Goal: Task Accomplishment & Management: Use online tool/utility

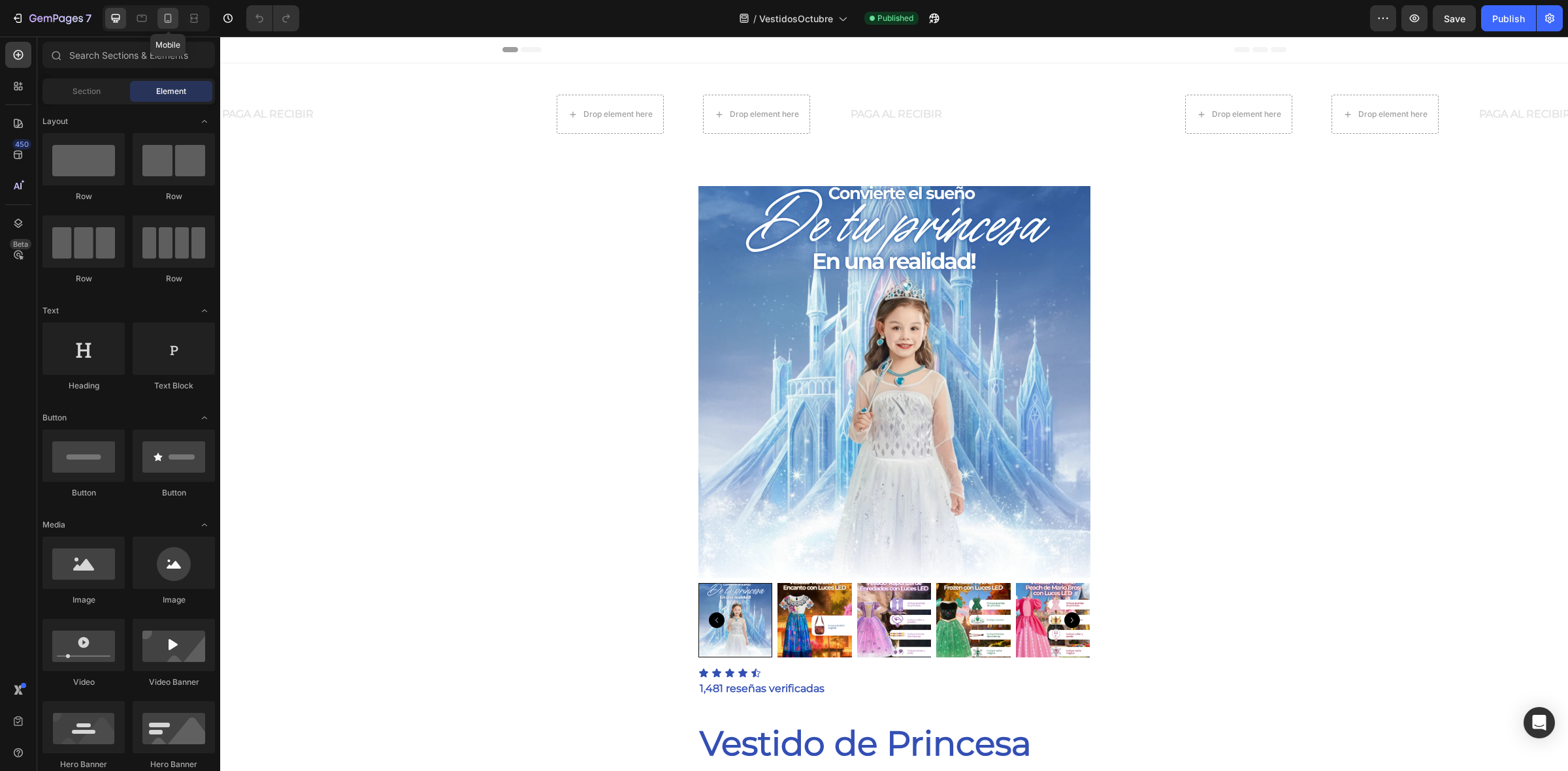
click at [164, 21] on icon at bounding box center [168, 19] width 13 height 13
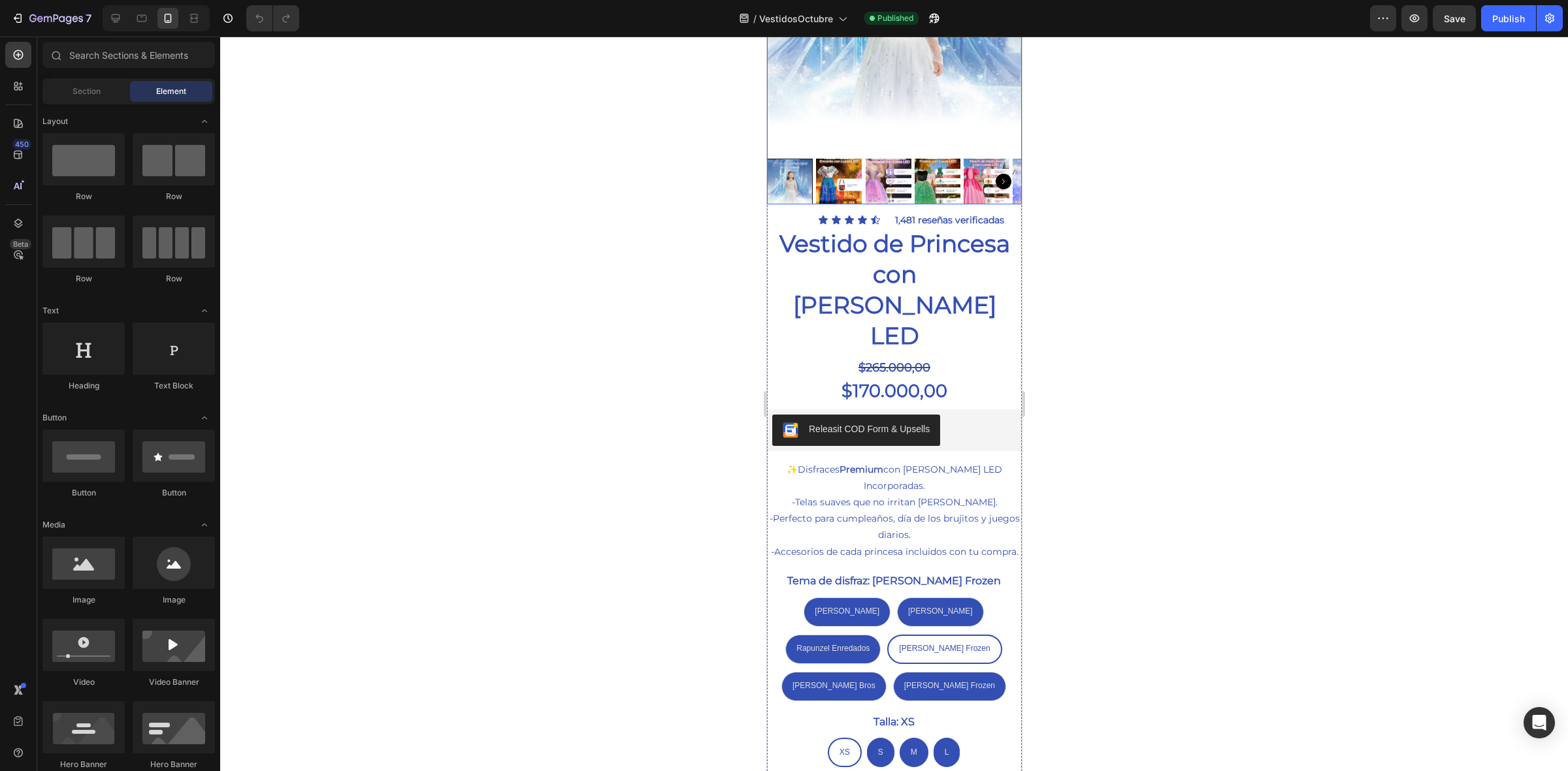
scroll to position [326, 0]
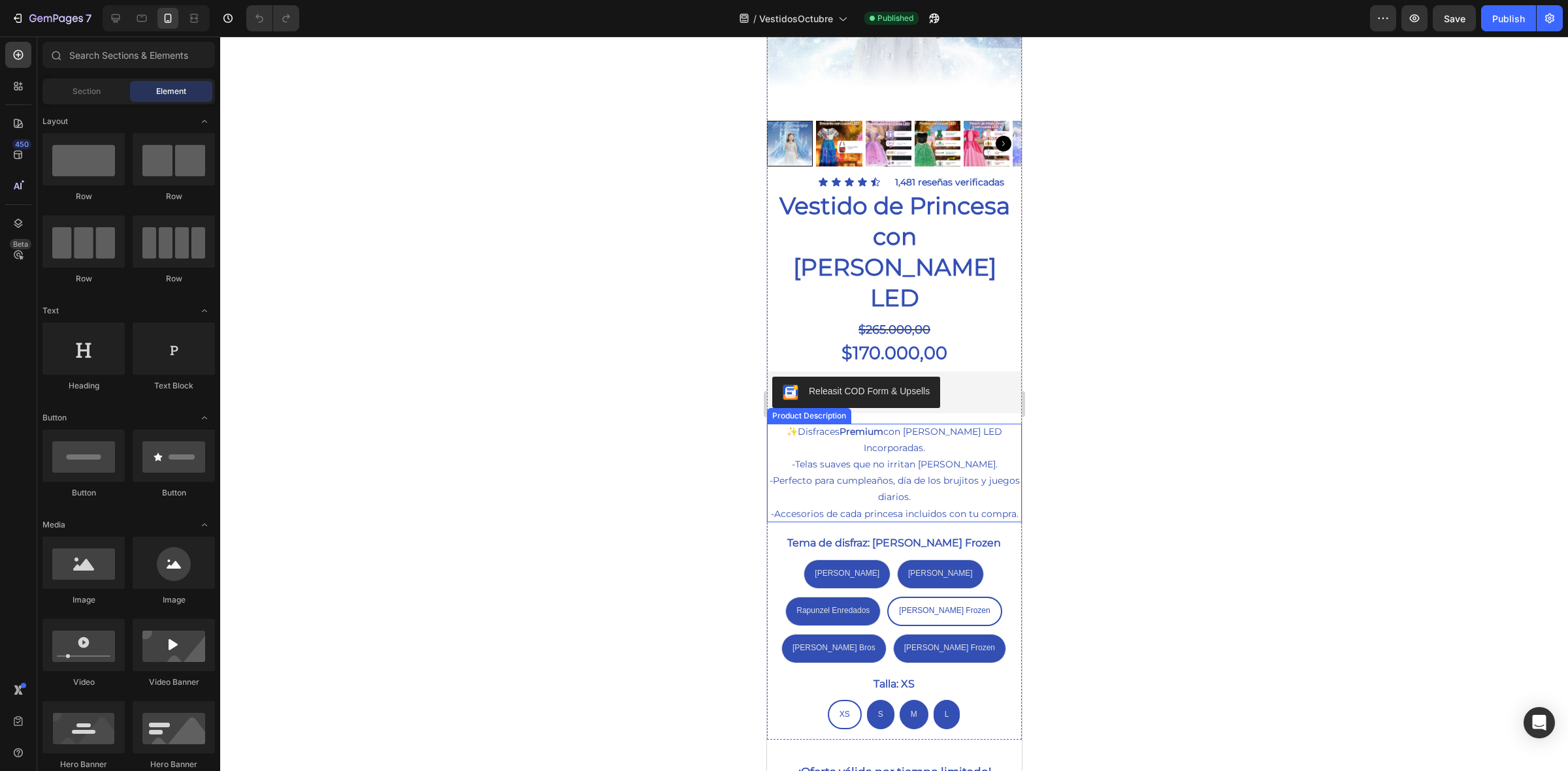
click at [645, 467] on div at bounding box center [894, 404] width 1348 height 735
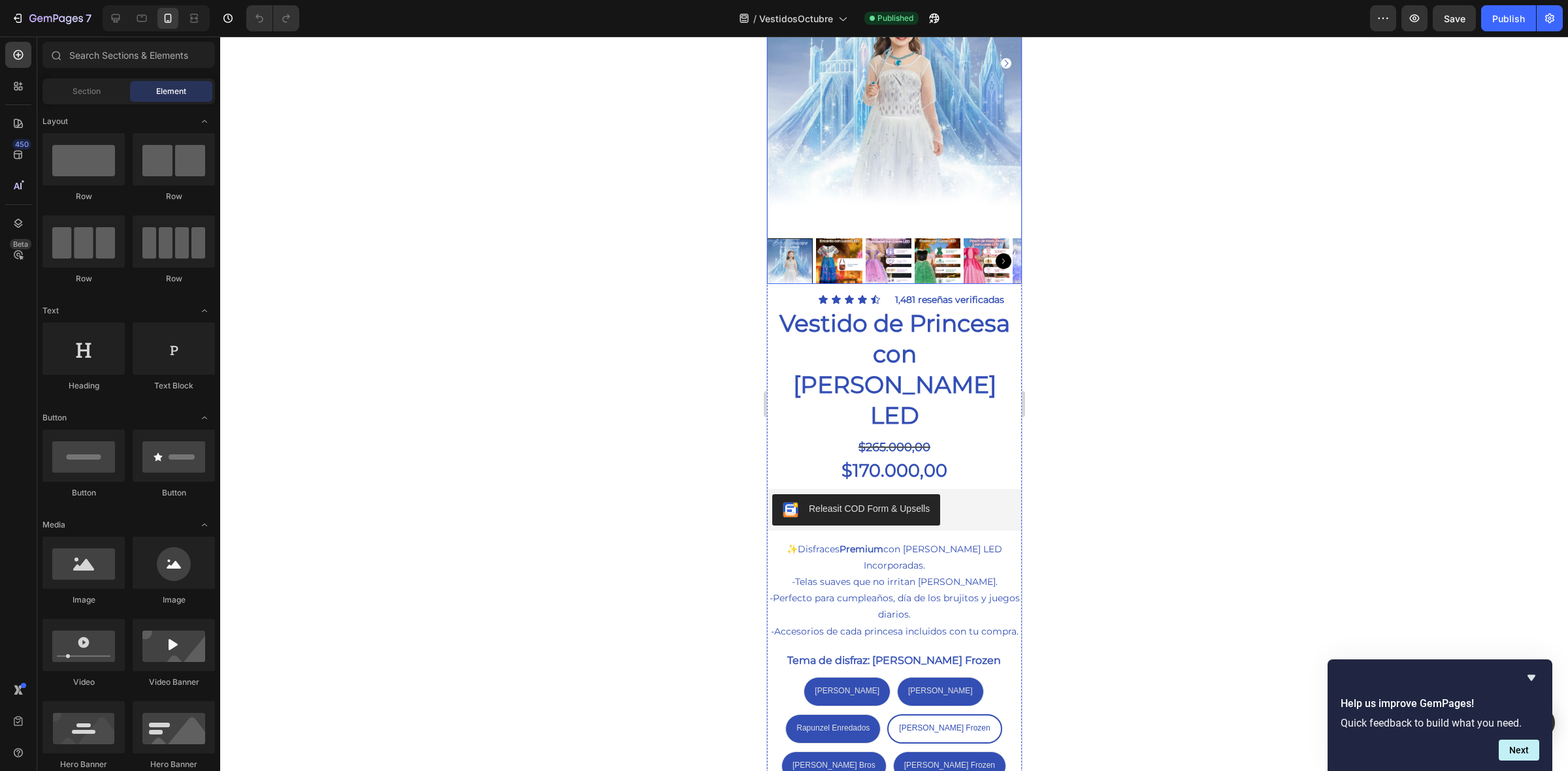
scroll to position [245, 0]
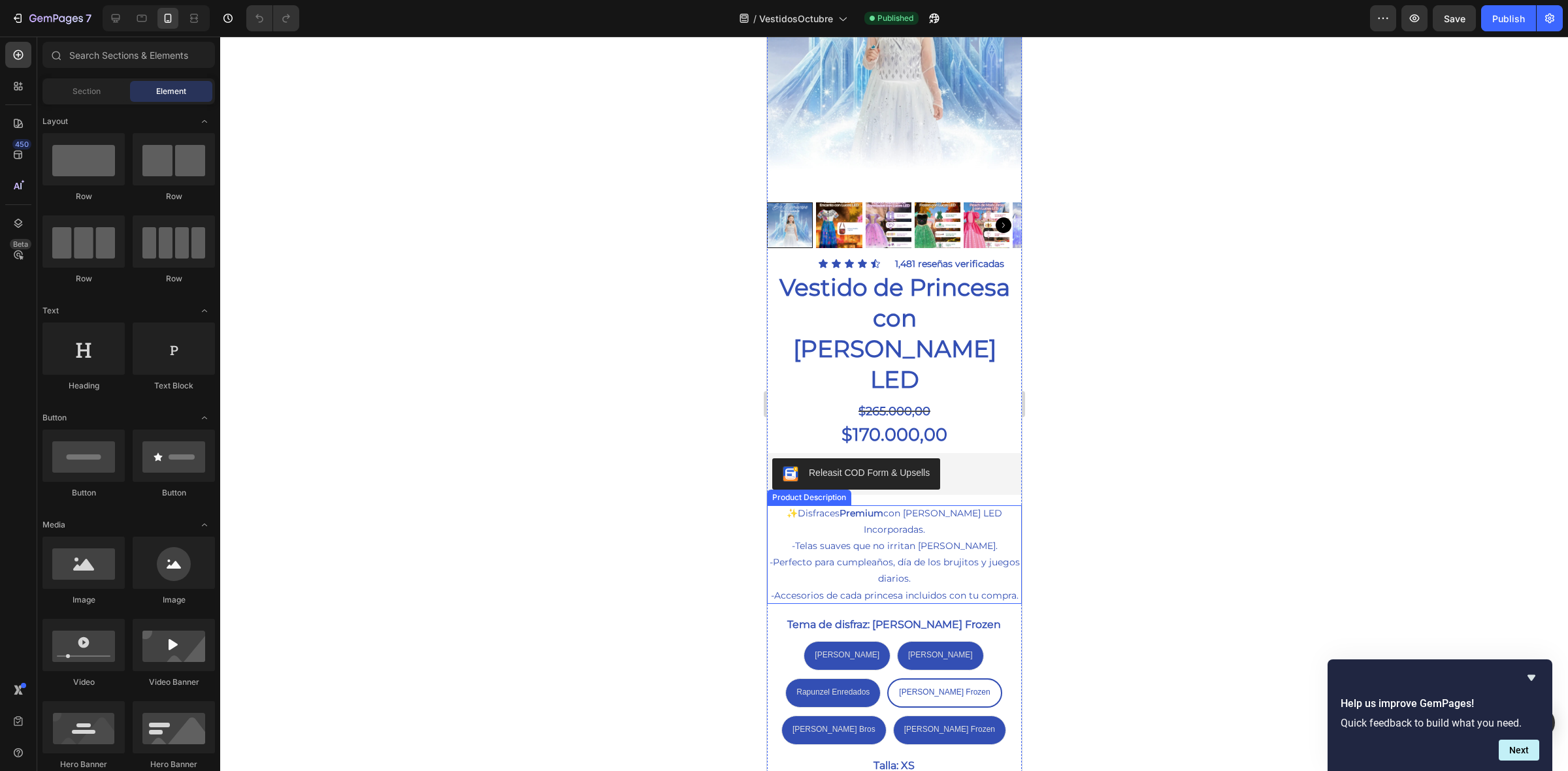
click at [890, 557] on p "-Perfecto para cumpleaños, día de los brujitos y juegos diarios." at bounding box center [895, 571] width 250 height 28
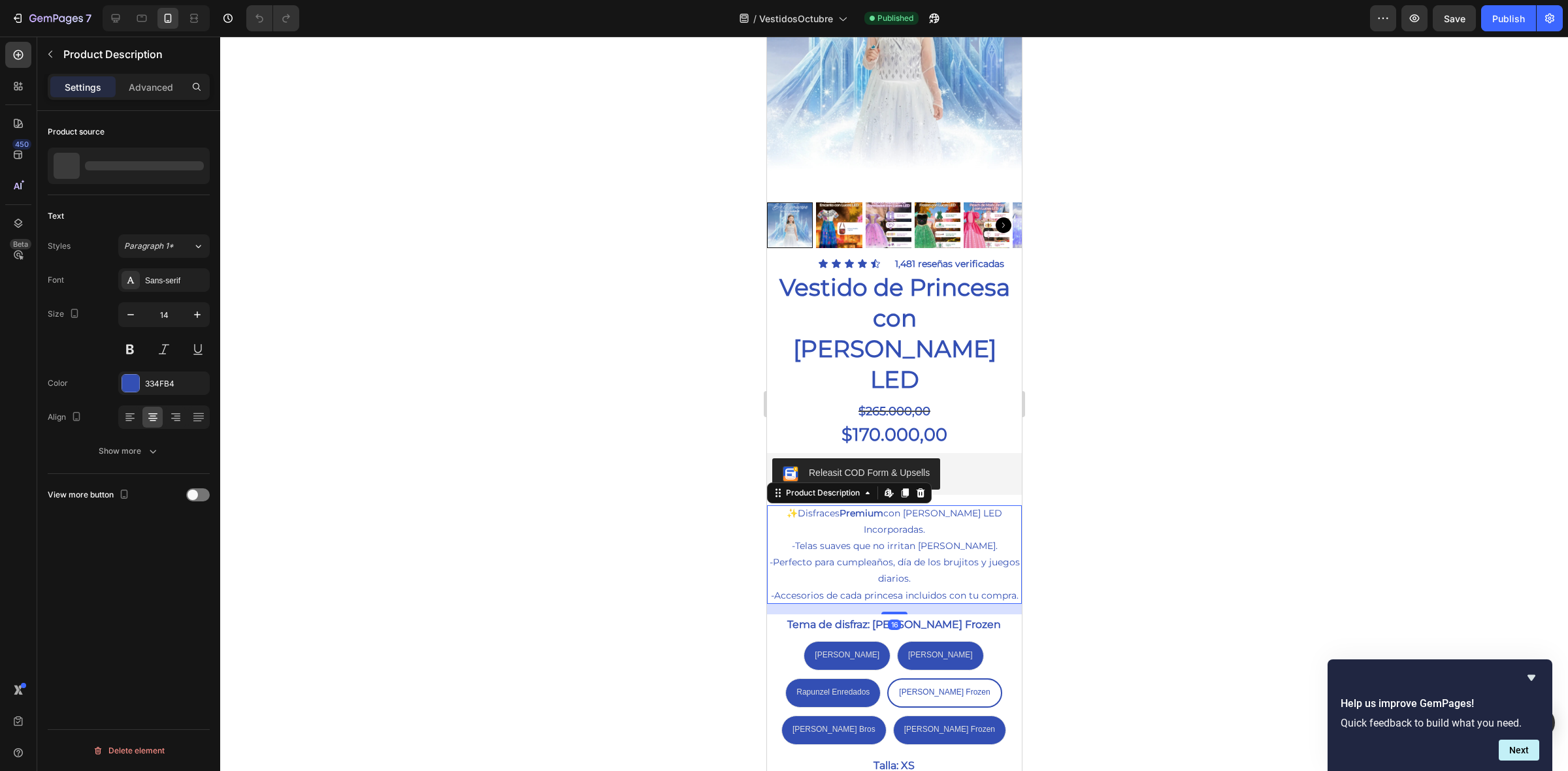
click at [911, 557] on p "-Perfecto para cumpleaños, día de los brujitos y juegos diarios." at bounding box center [895, 571] width 250 height 28
click at [917, 543] on div "✨ Disfraces Premium con Luces LED Incorporadas. -Telas suaves que no irritan [P…" at bounding box center [894, 555] width 255 height 99
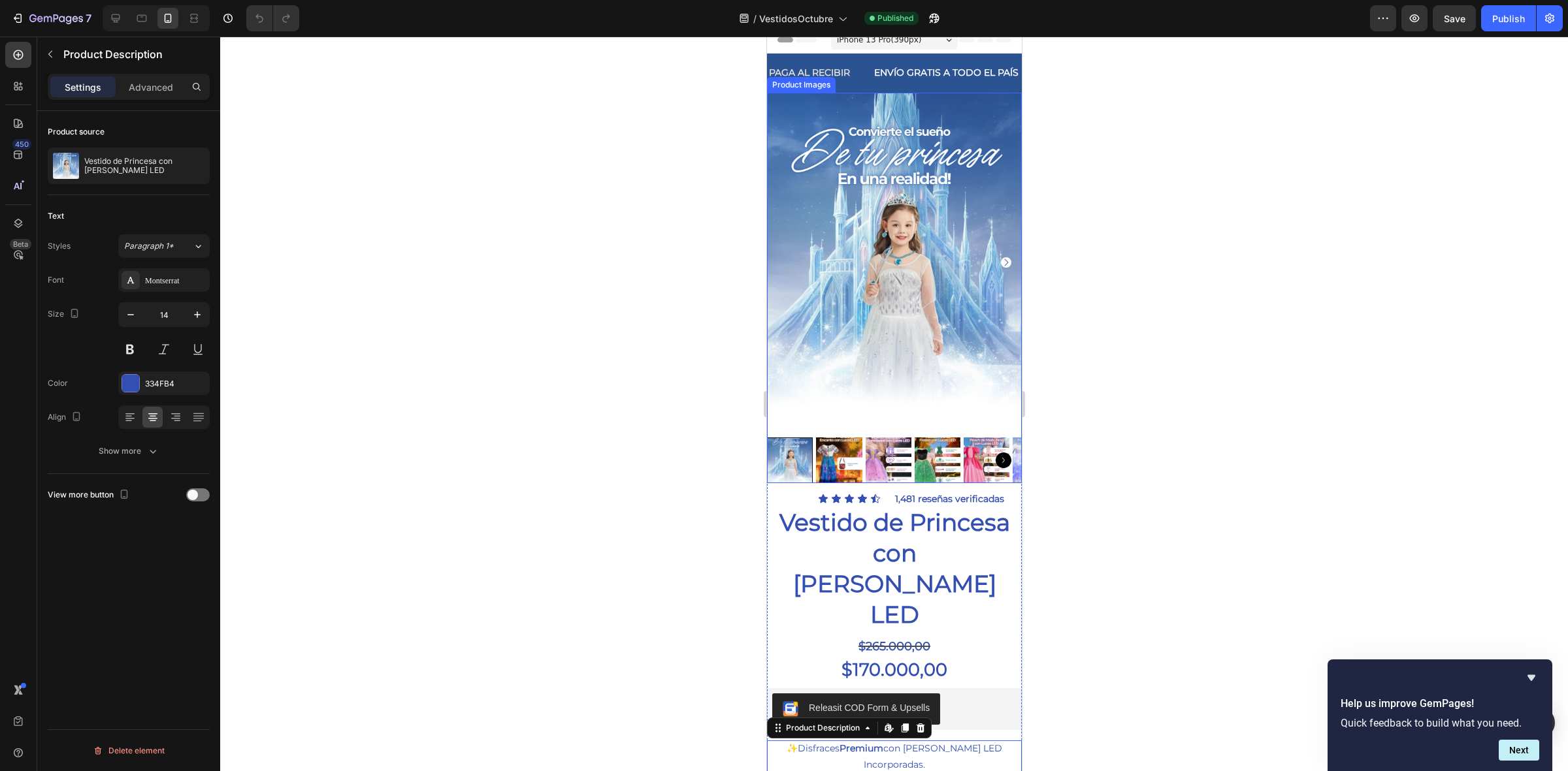
scroll to position [0, 0]
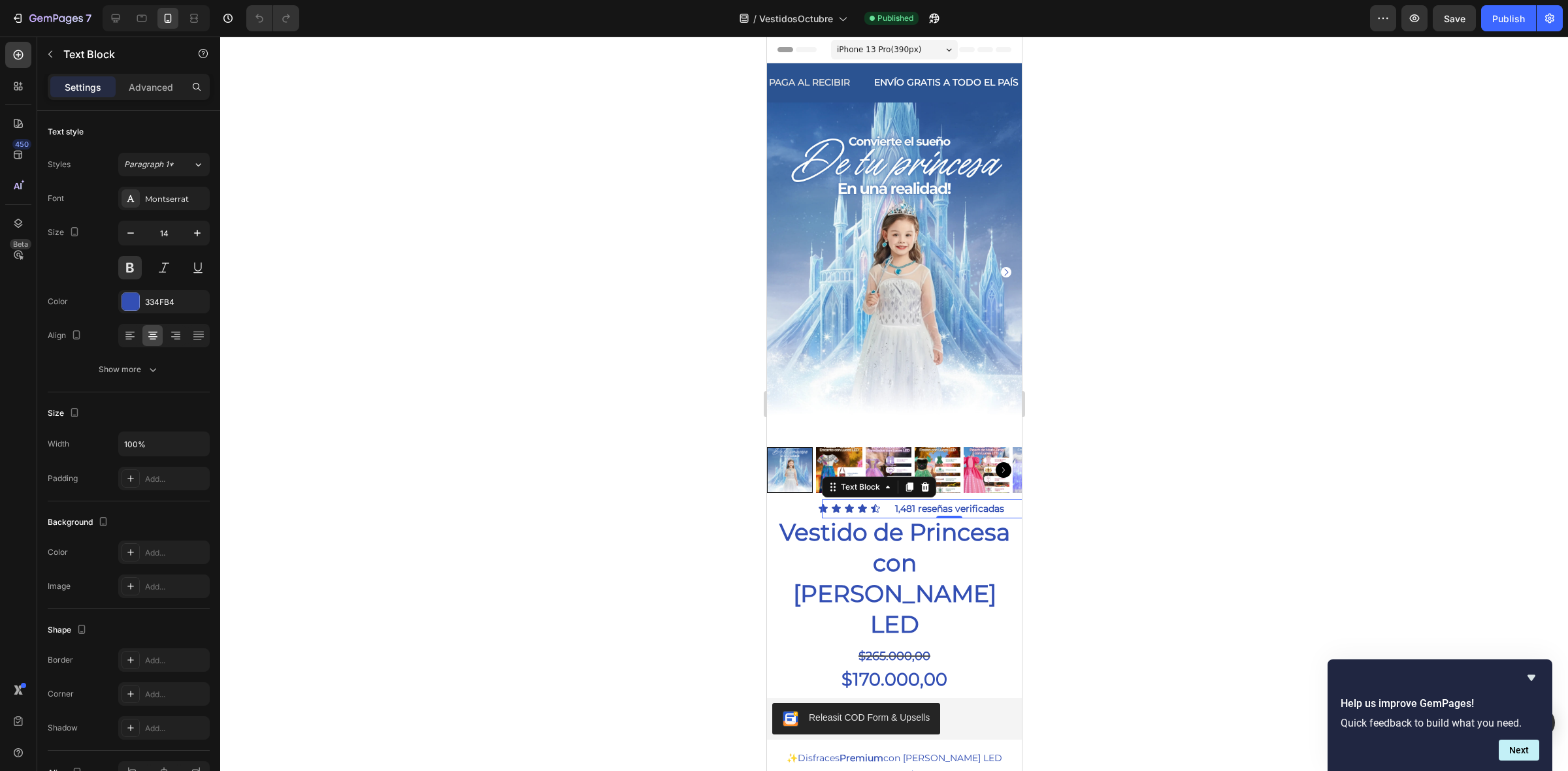
click at [954, 501] on p "1,481 reseñas verificadas" at bounding box center [949, 509] width 252 height 16
click at [958, 501] on p "1,481 reseñas verificadas" at bounding box center [949, 509] width 252 height 16
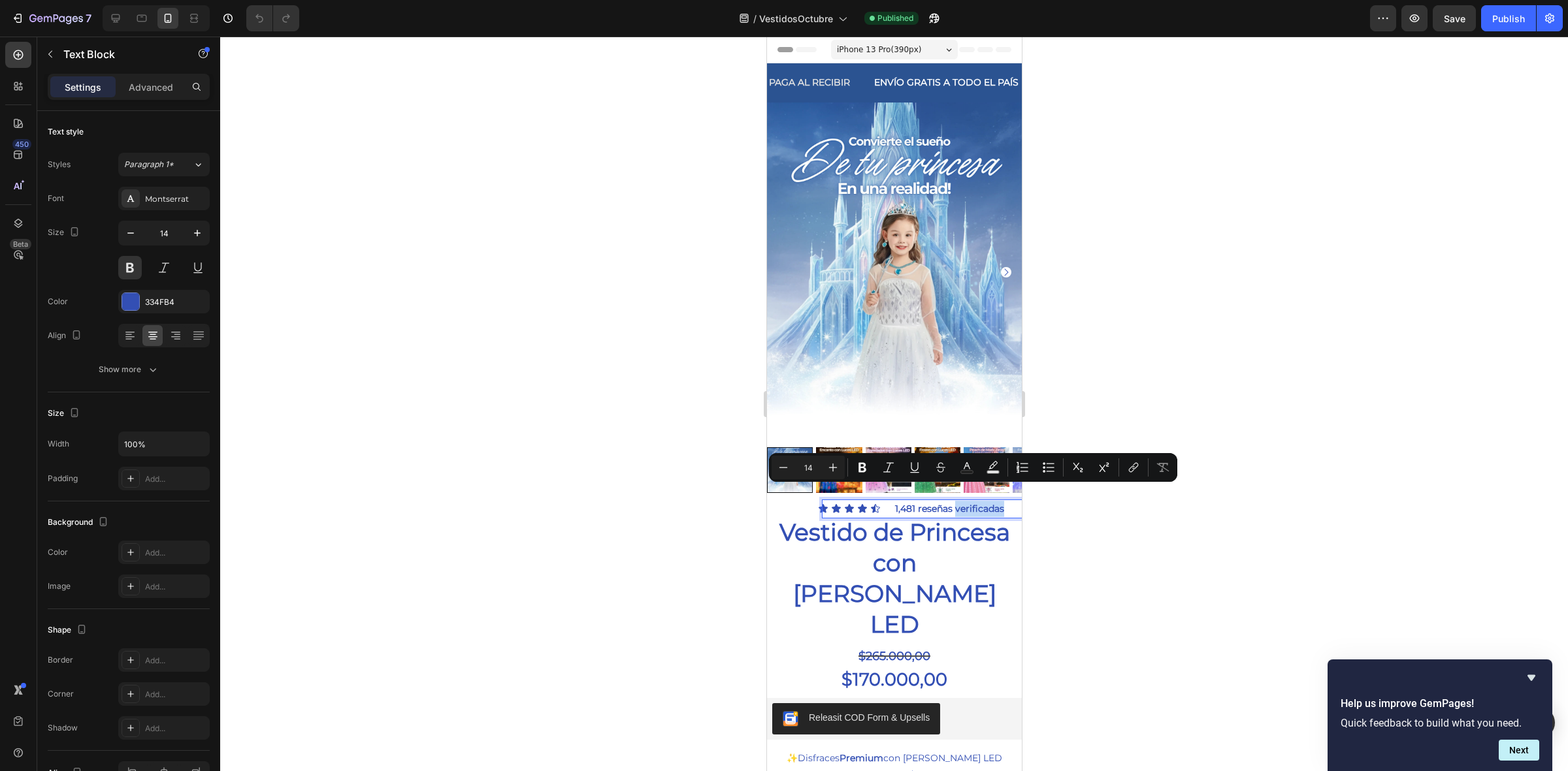
click at [969, 501] on p "1,481 reseñas verificadas" at bounding box center [949, 509] width 252 height 16
drag, startPoint x: 980, startPoint y: 494, endPoint x: 910, endPoint y: 494, distance: 70.0
click at [910, 501] on p "1,481 reseñas verificadas" at bounding box center [949, 509] width 252 height 16
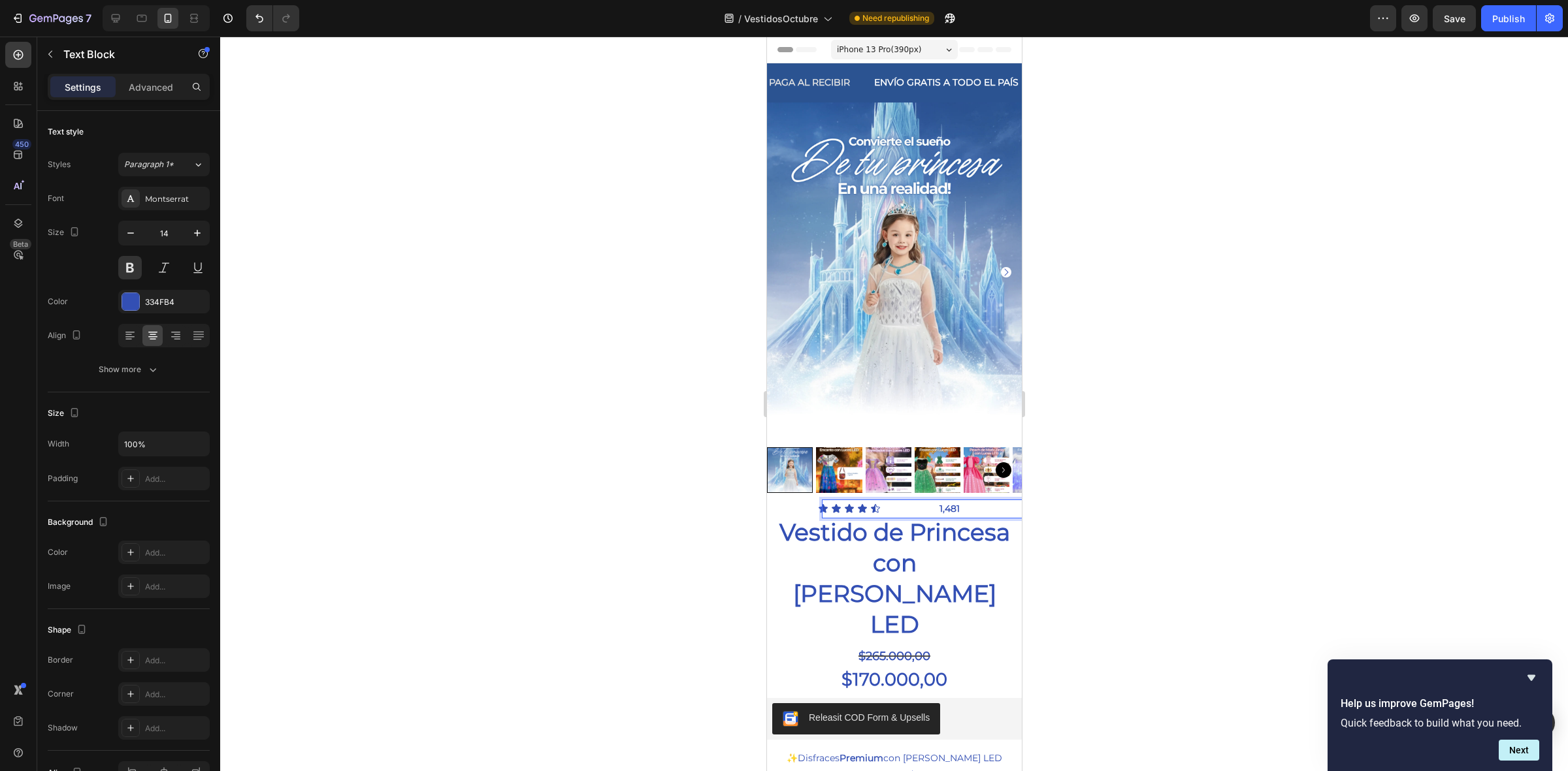
click at [922, 501] on p "1,481" at bounding box center [949, 509] width 252 height 16
click at [935, 501] on span "+" at bounding box center [939, 509] width 8 height 16
click at [962, 501] on p "+ 1,481" at bounding box center [949, 510] width 252 height 18
click at [930, 501] on p "+ 1,481" at bounding box center [949, 510] width 252 height 18
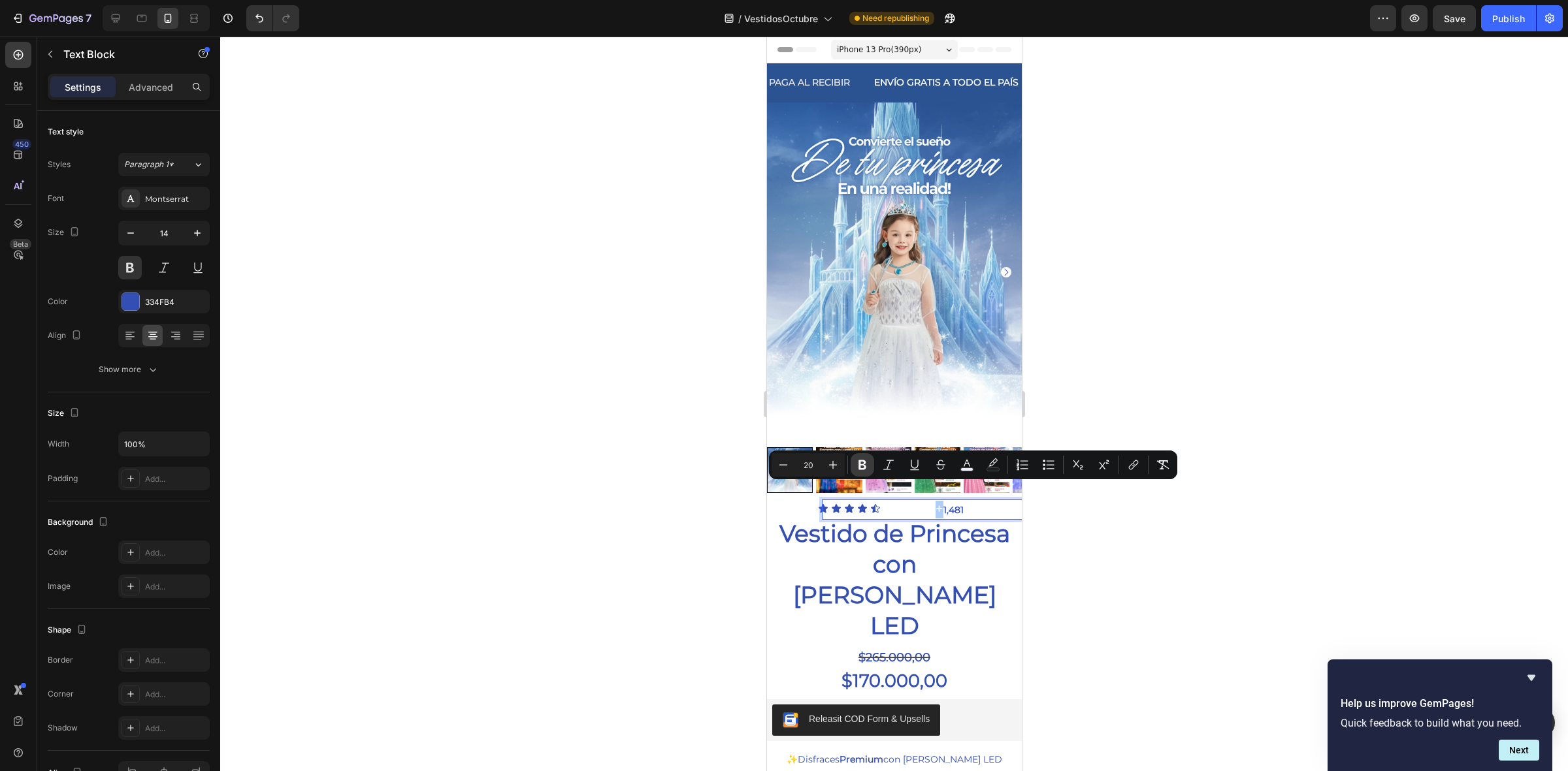
click at [864, 461] on icon "Editor contextual toolbar" at bounding box center [863, 465] width 13 height 13
click at [865, 461] on img at bounding box center [888, 470] width 46 height 46
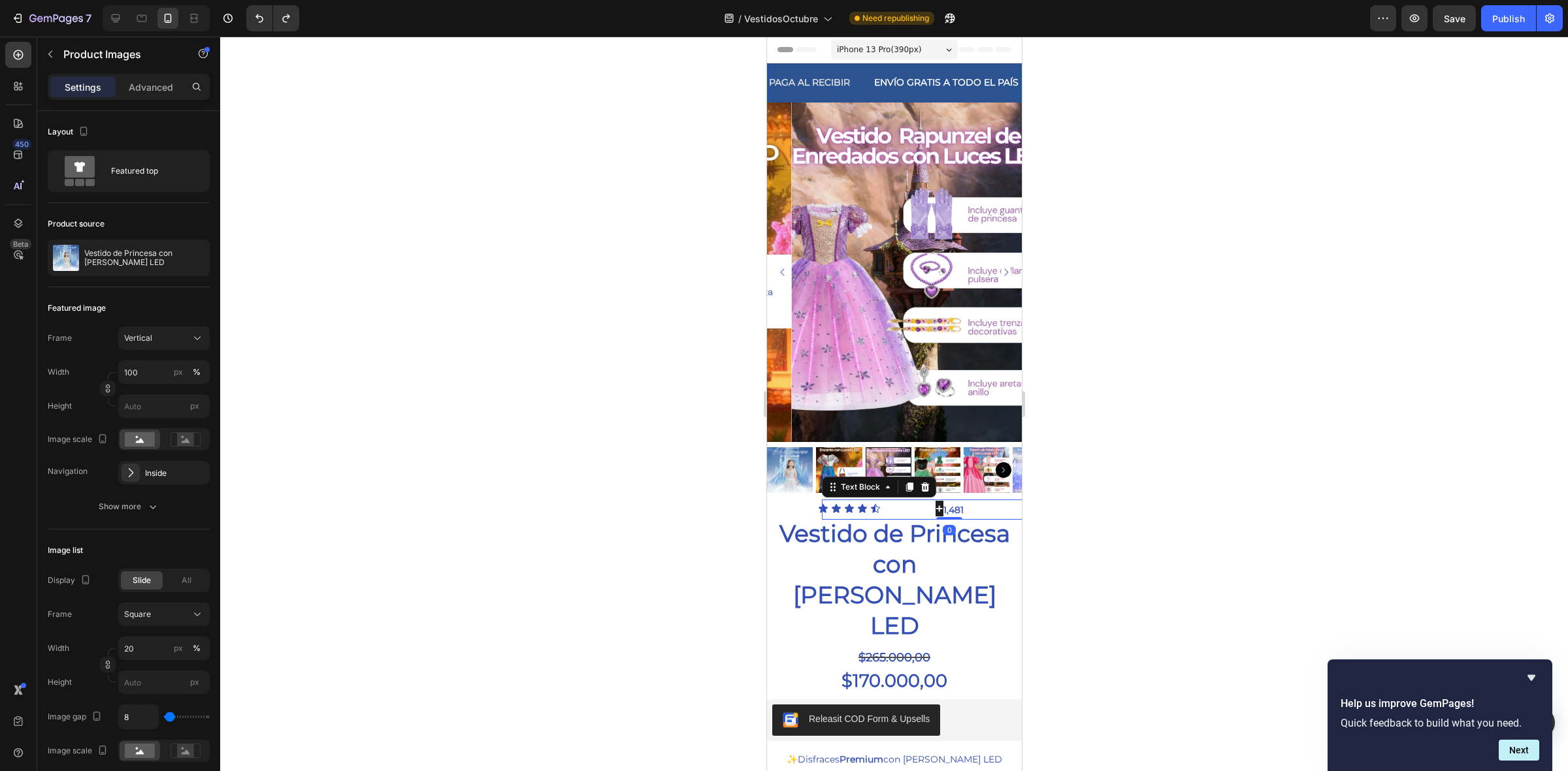
click at [935, 501] on span "+" at bounding box center [939, 509] width 8 height 16
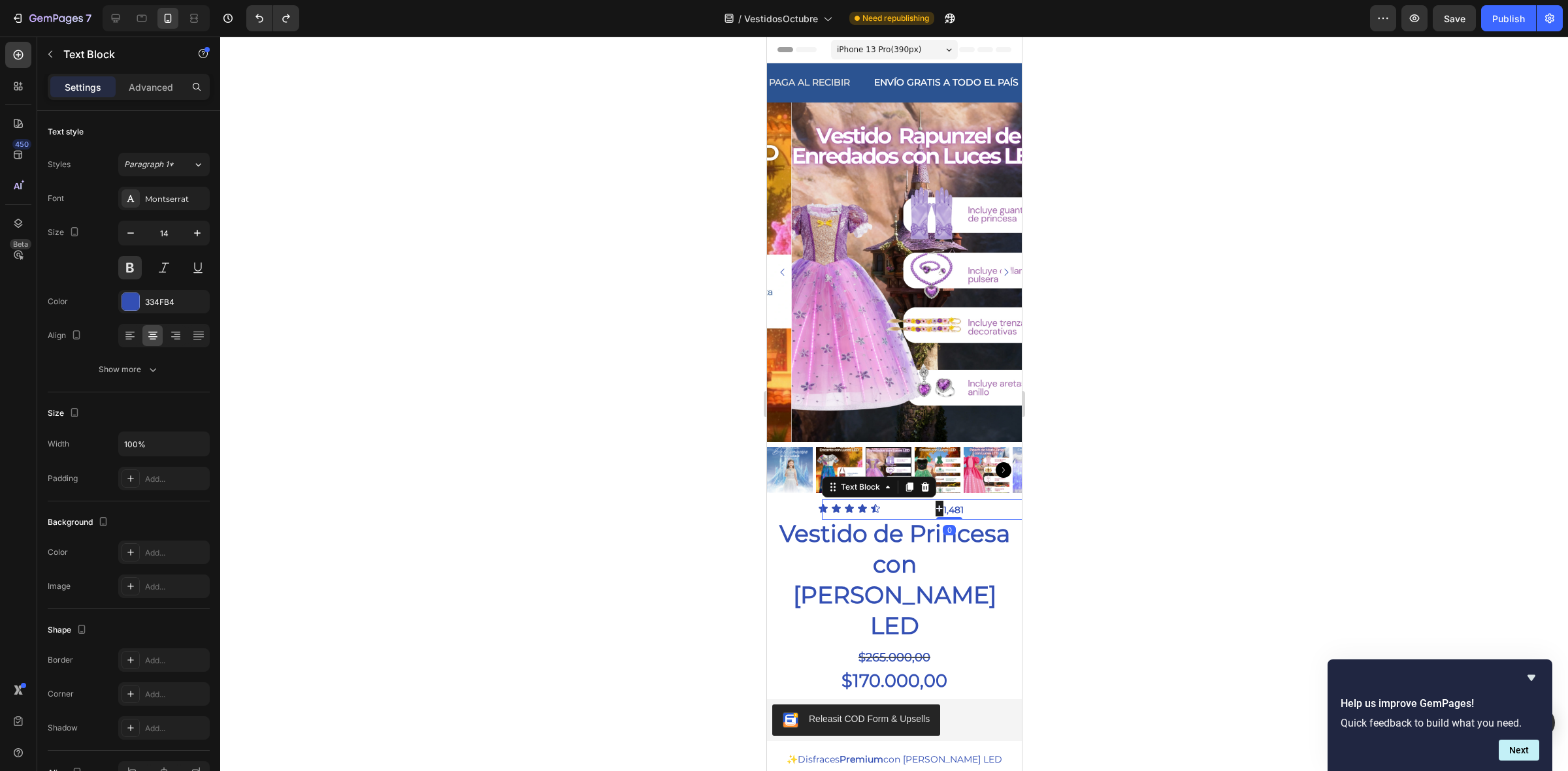
click at [935, 501] on span "+" at bounding box center [939, 509] width 8 height 16
click at [920, 501] on p "1,481" at bounding box center [949, 509] width 252 height 16
click at [963, 501] on p "+ 1,481" at bounding box center [949, 510] width 252 height 17
click at [1179, 470] on div at bounding box center [894, 404] width 1348 height 735
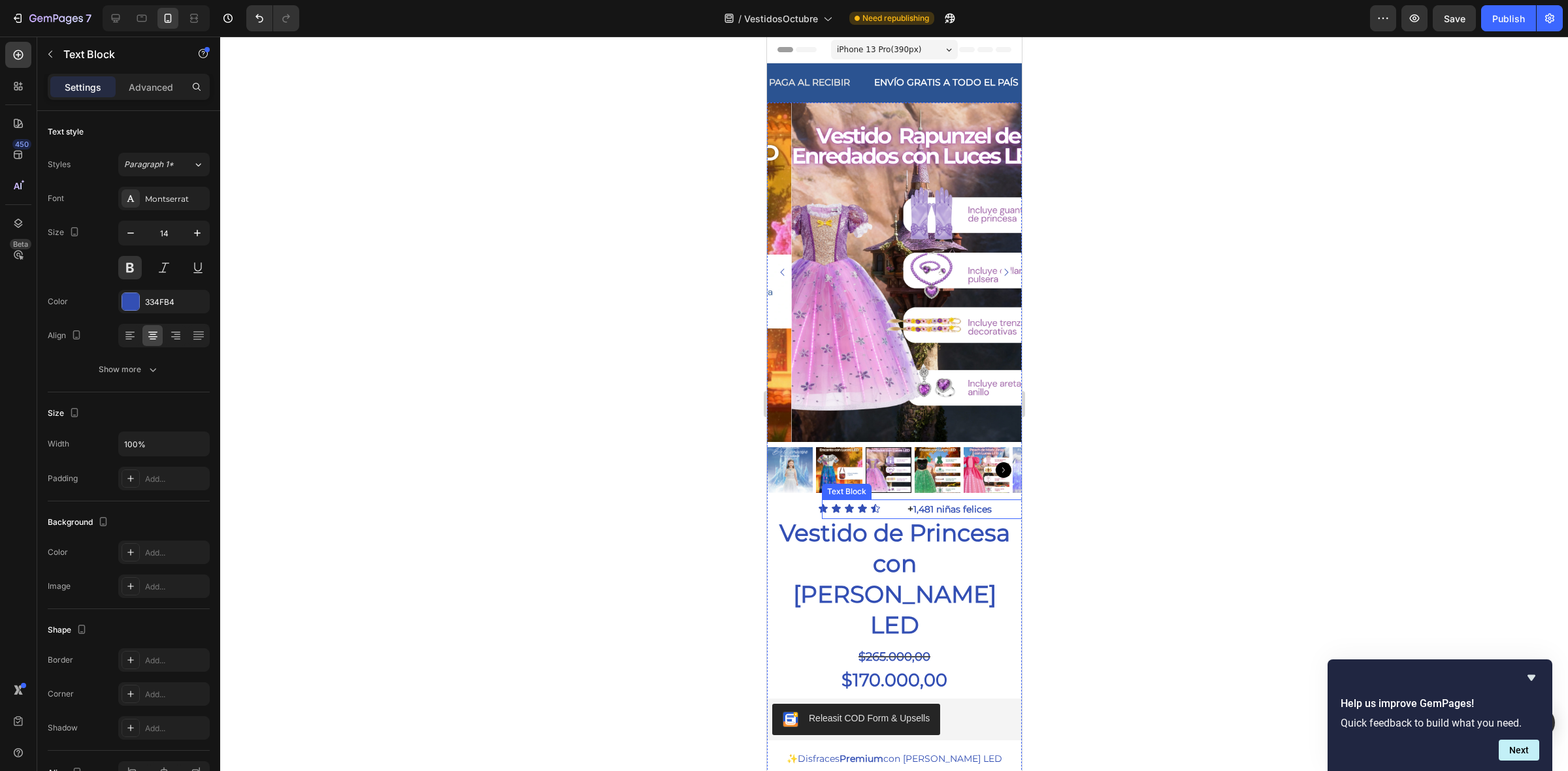
click at [994, 501] on p "+ 1,481 niñas felices" at bounding box center [949, 510] width 252 height 17
click at [459, 394] on div at bounding box center [894, 404] width 1348 height 735
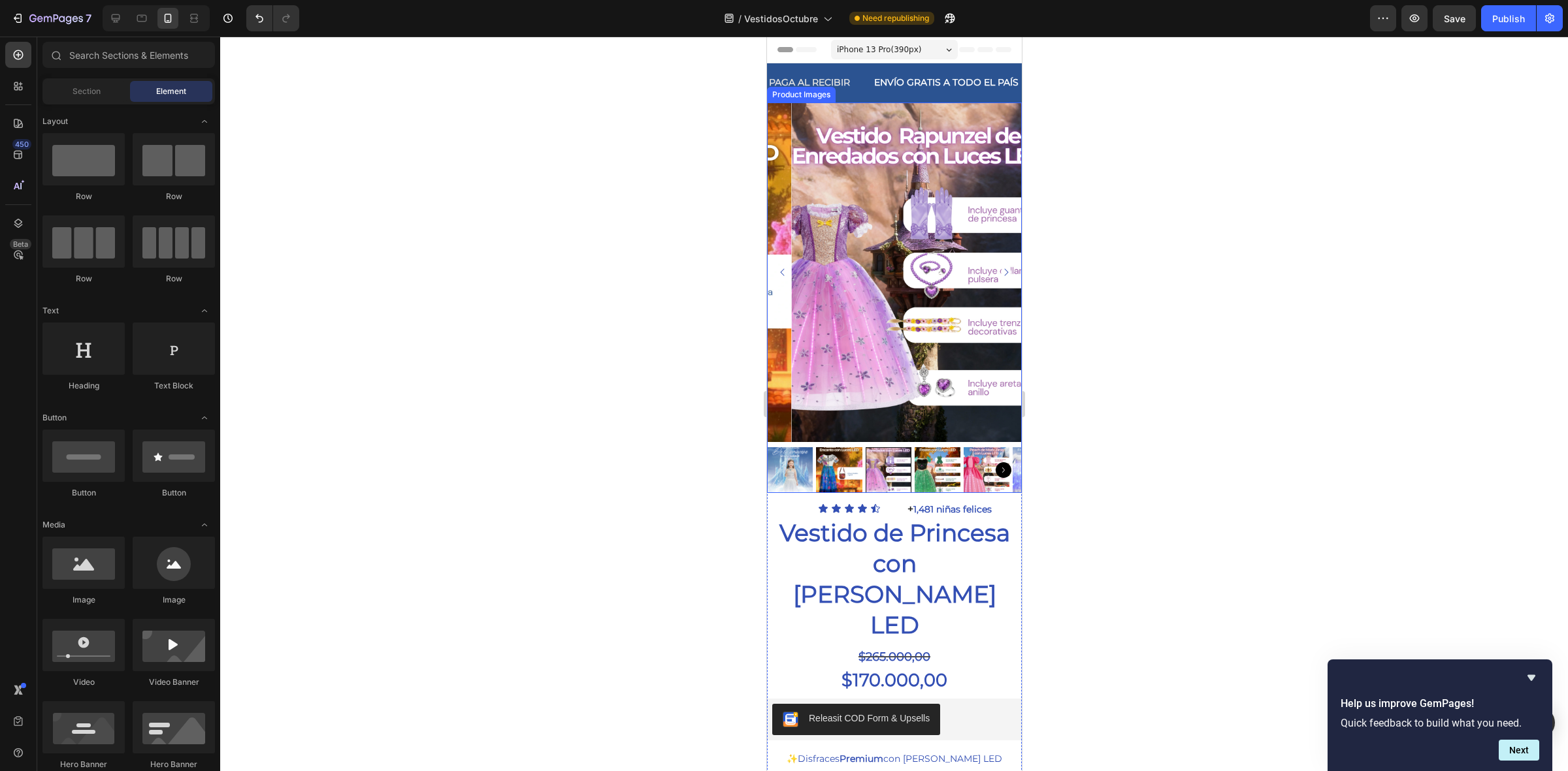
click at [789, 455] on img at bounding box center [789, 470] width 46 height 46
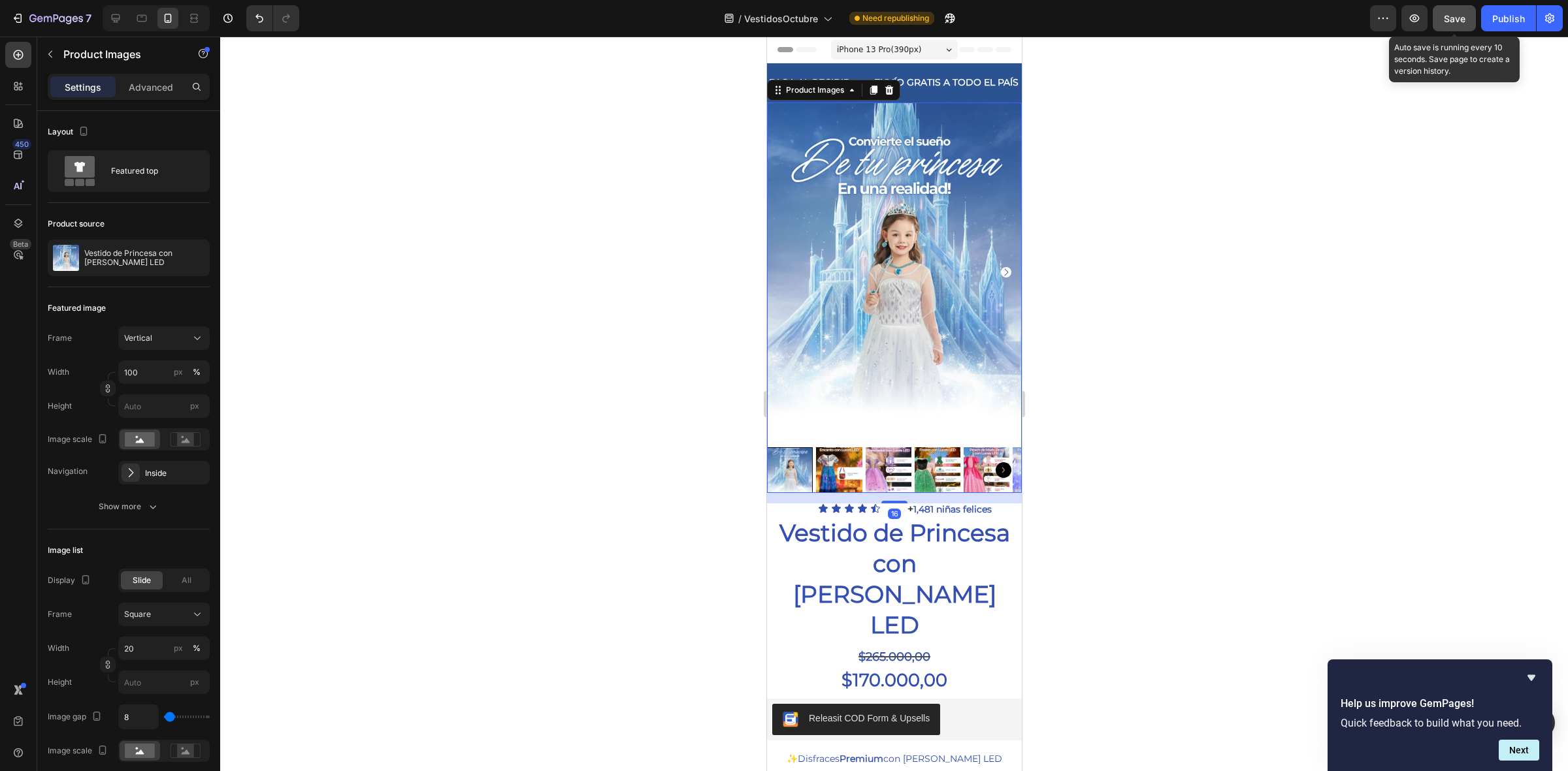
click at [1435, 20] on button "Save" at bounding box center [1455, 19] width 43 height 26
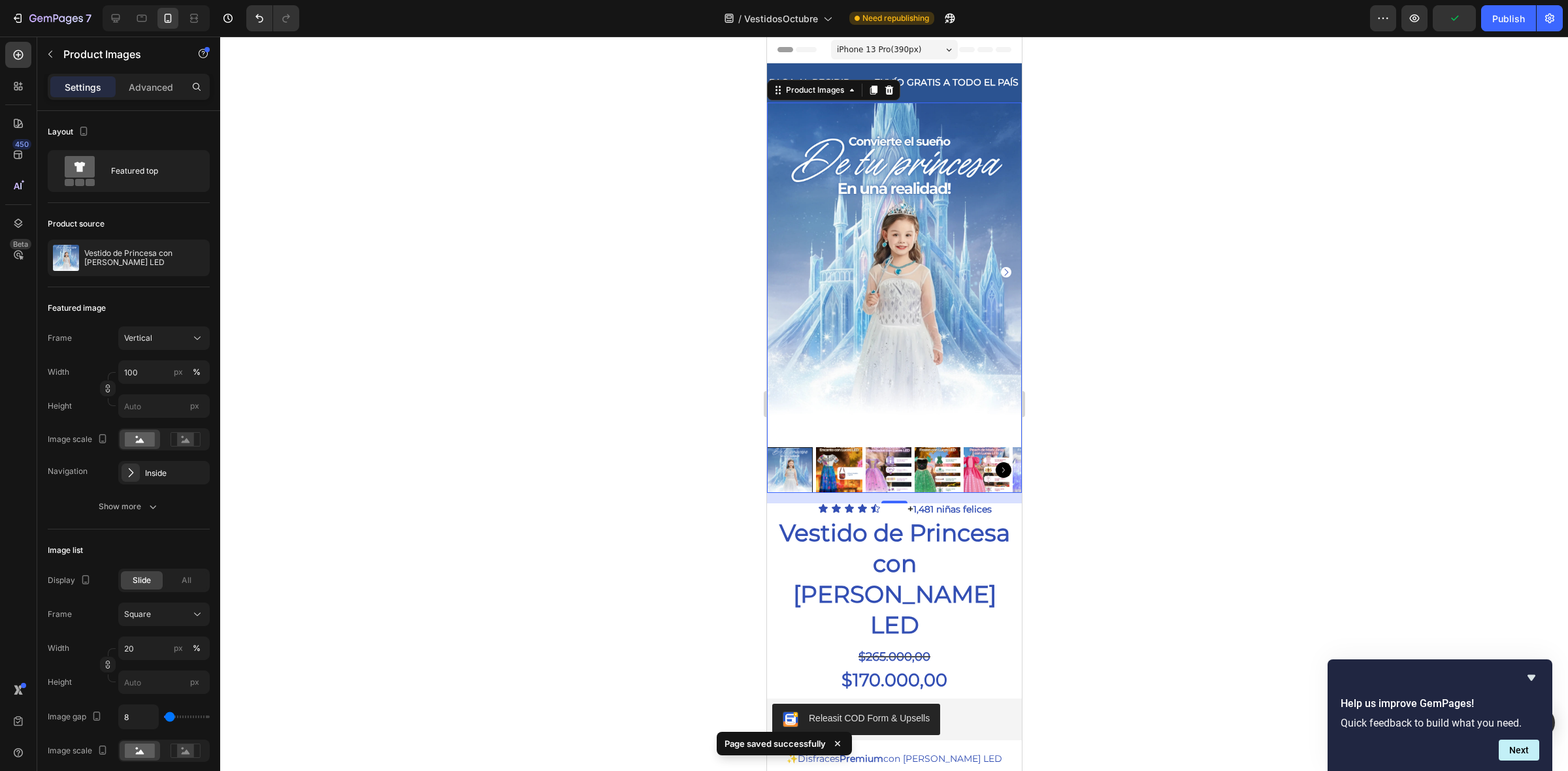
scroll to position [82, 0]
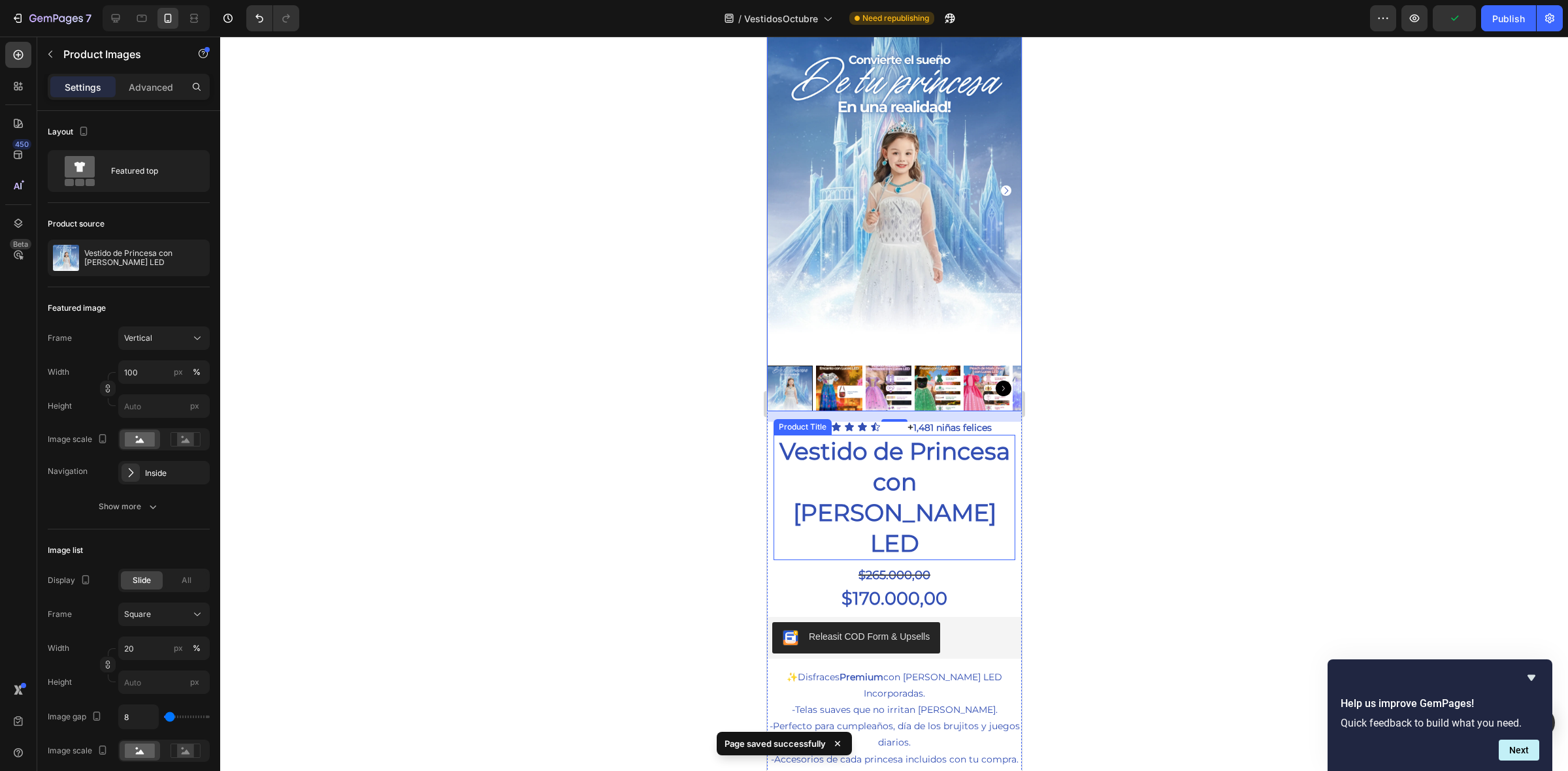
click at [933, 514] on div "Vestido de Princesa con Luces LED Product Title $265.000,00 Compare Price Compa…" at bounding box center [894, 717] width 255 height 538
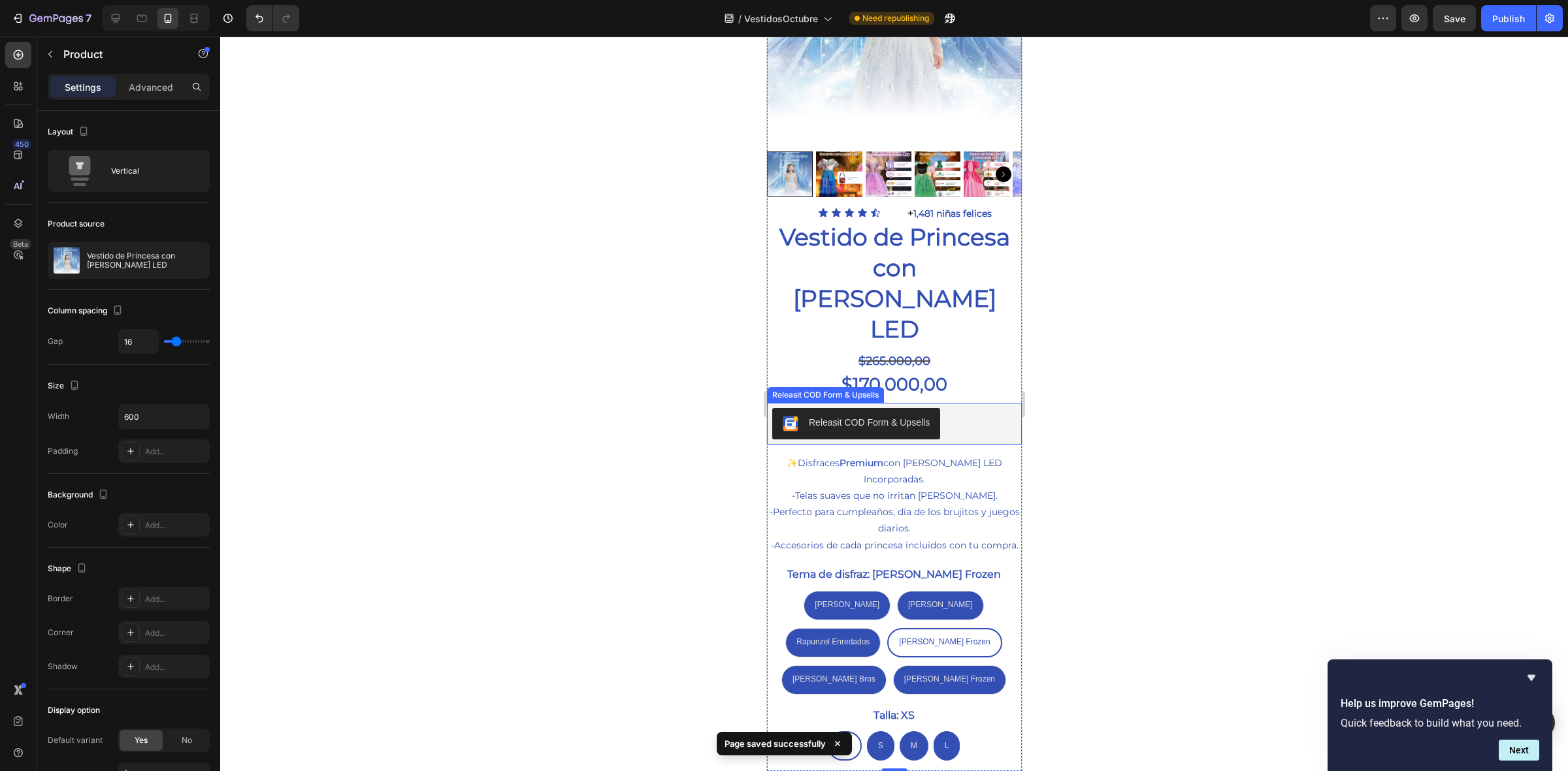
scroll to position [326, 0]
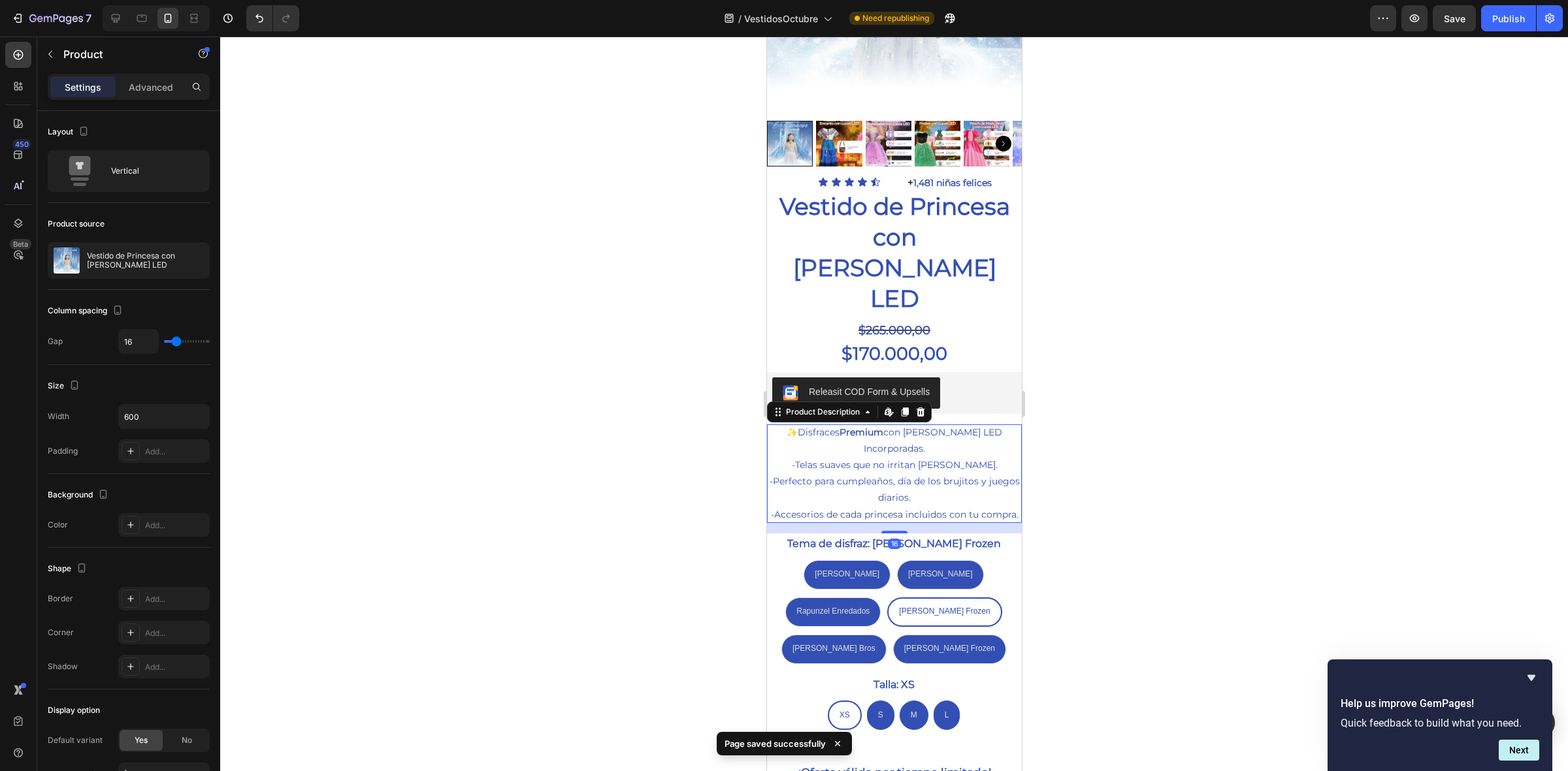
click at [914, 476] on p "-Perfecto para cumpleaños, día de los brujitos y juegos diarios." at bounding box center [895, 490] width 250 height 28
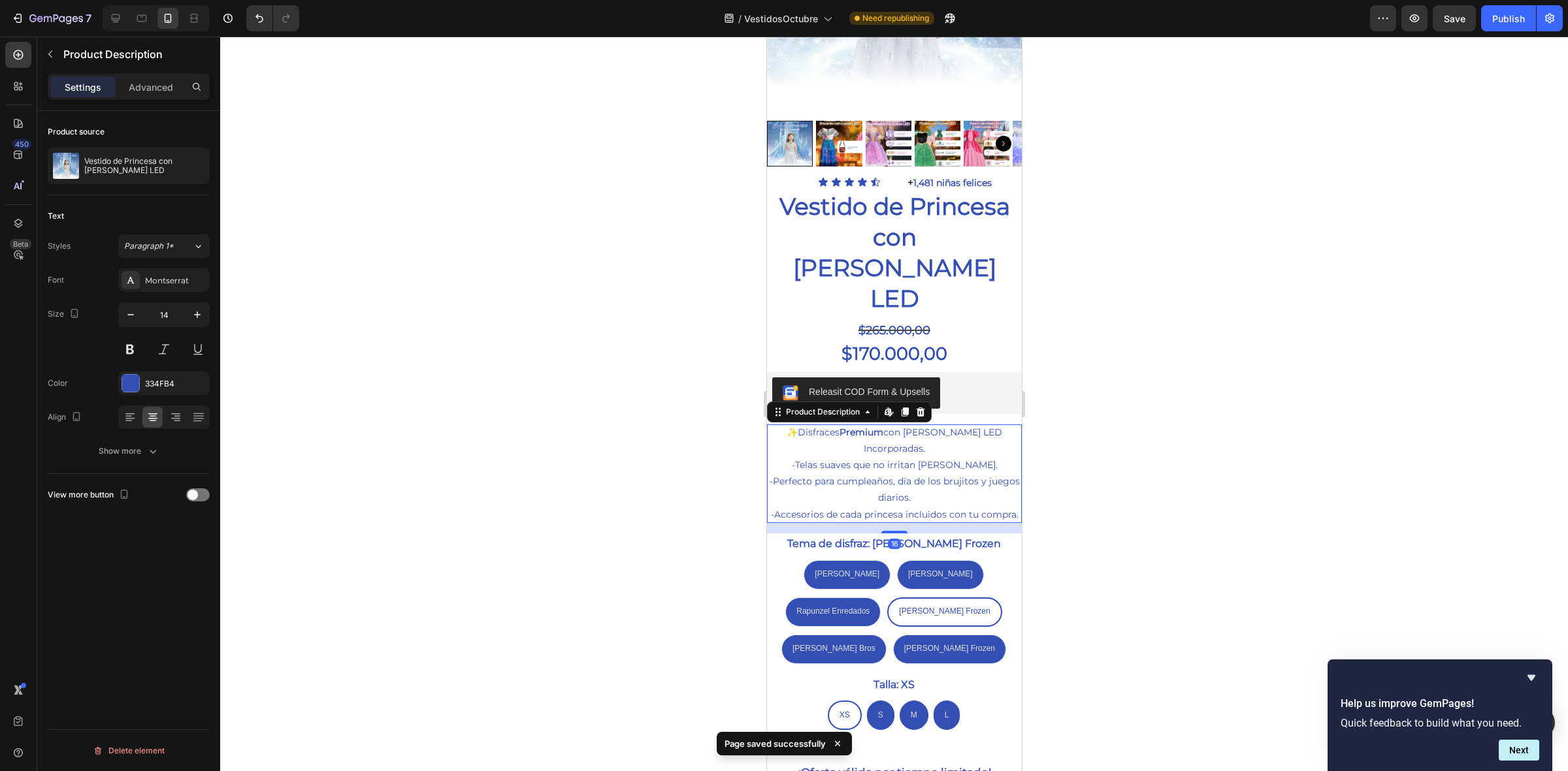
click at [934, 467] on div "✨ Disfraces Premium con Luces LED Incorporadas. -Telas suaves que no irritan la…" at bounding box center [894, 474] width 255 height 99
click at [926, 464] on div "✨ Disfraces Premium con Luces LED Incorporadas. -Telas suaves que no irritan la…" at bounding box center [894, 474] width 255 height 99
click at [911, 465] on div "✨ Disfraces Premium con Luces LED Incorporadas. -Telas suaves que no irritan la…" at bounding box center [894, 474] width 255 height 99
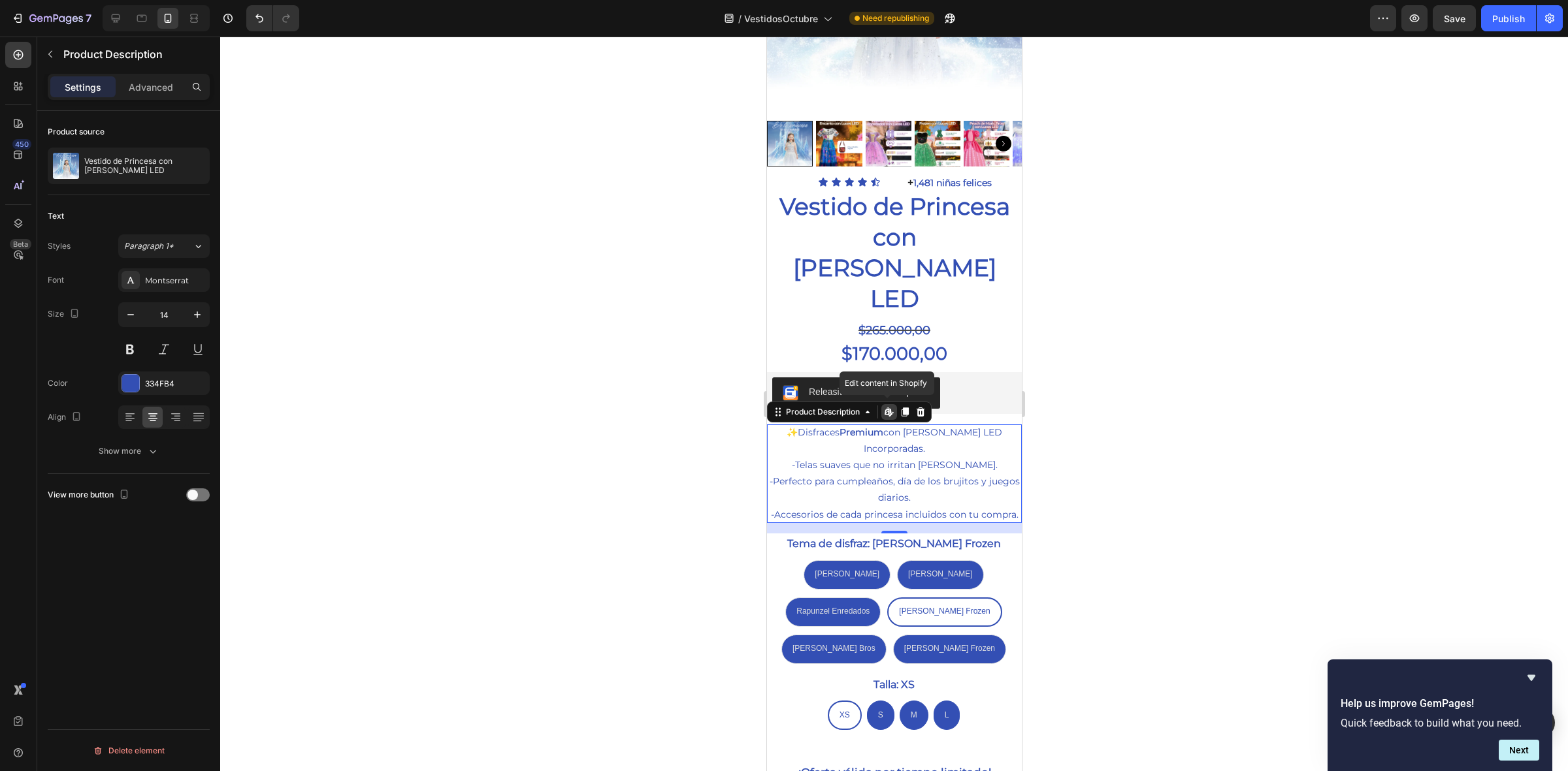
click at [889, 476] on p "-Perfecto para cumpleaños, día de los brujitos y juegos diarios." at bounding box center [895, 490] width 250 height 28
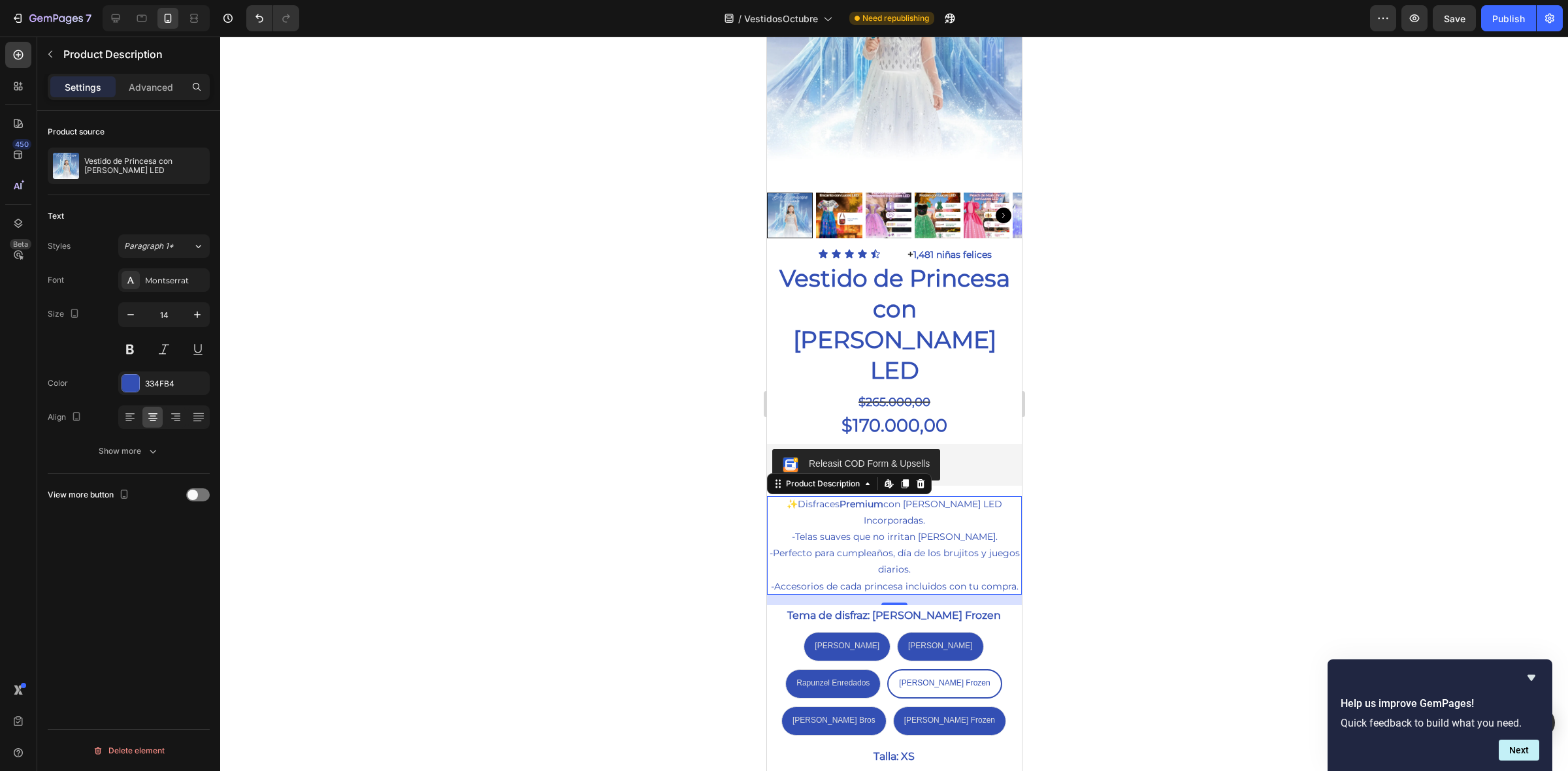
scroll to position [204, 0]
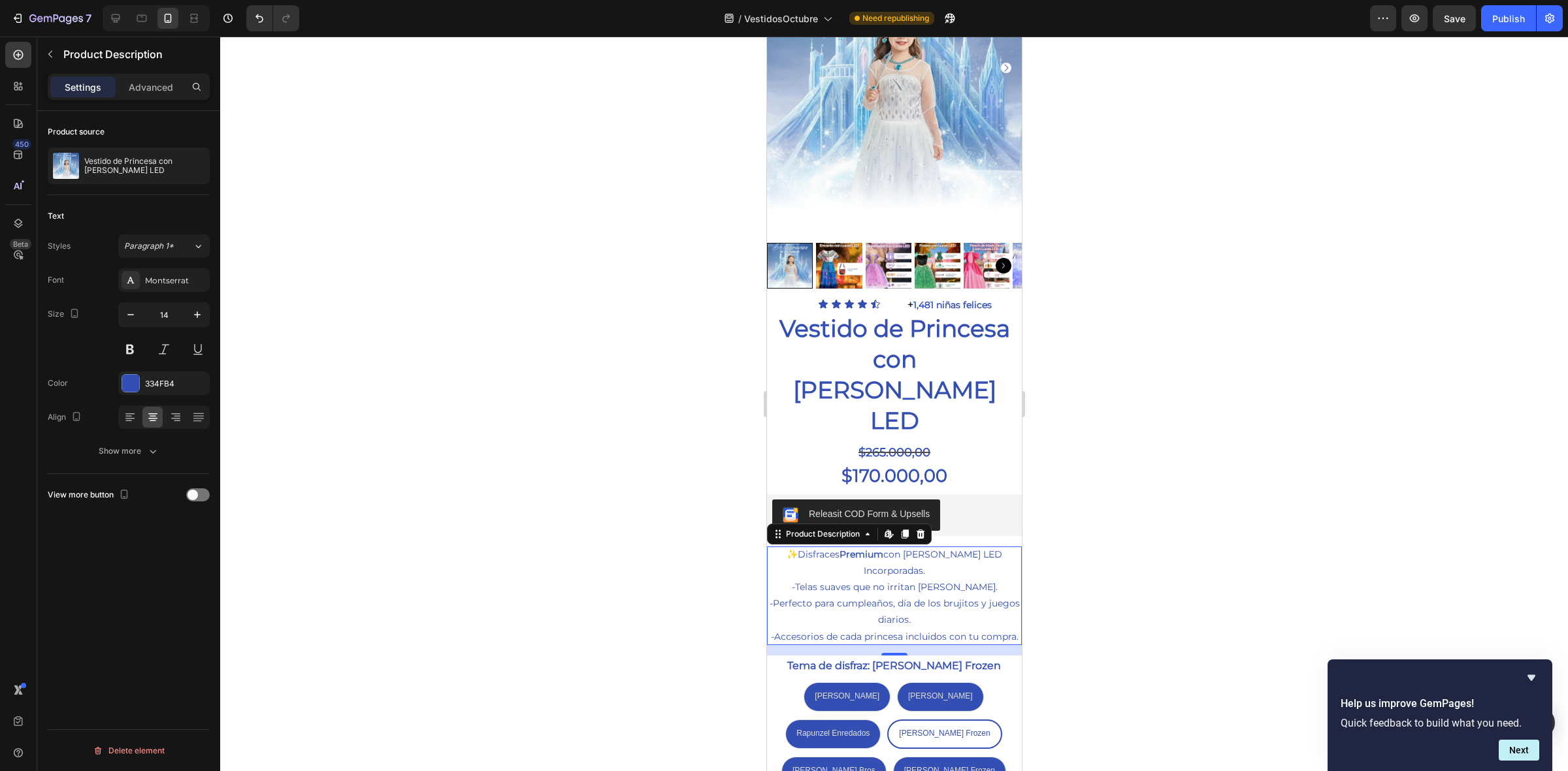
click at [1123, 445] on div at bounding box center [894, 404] width 1348 height 735
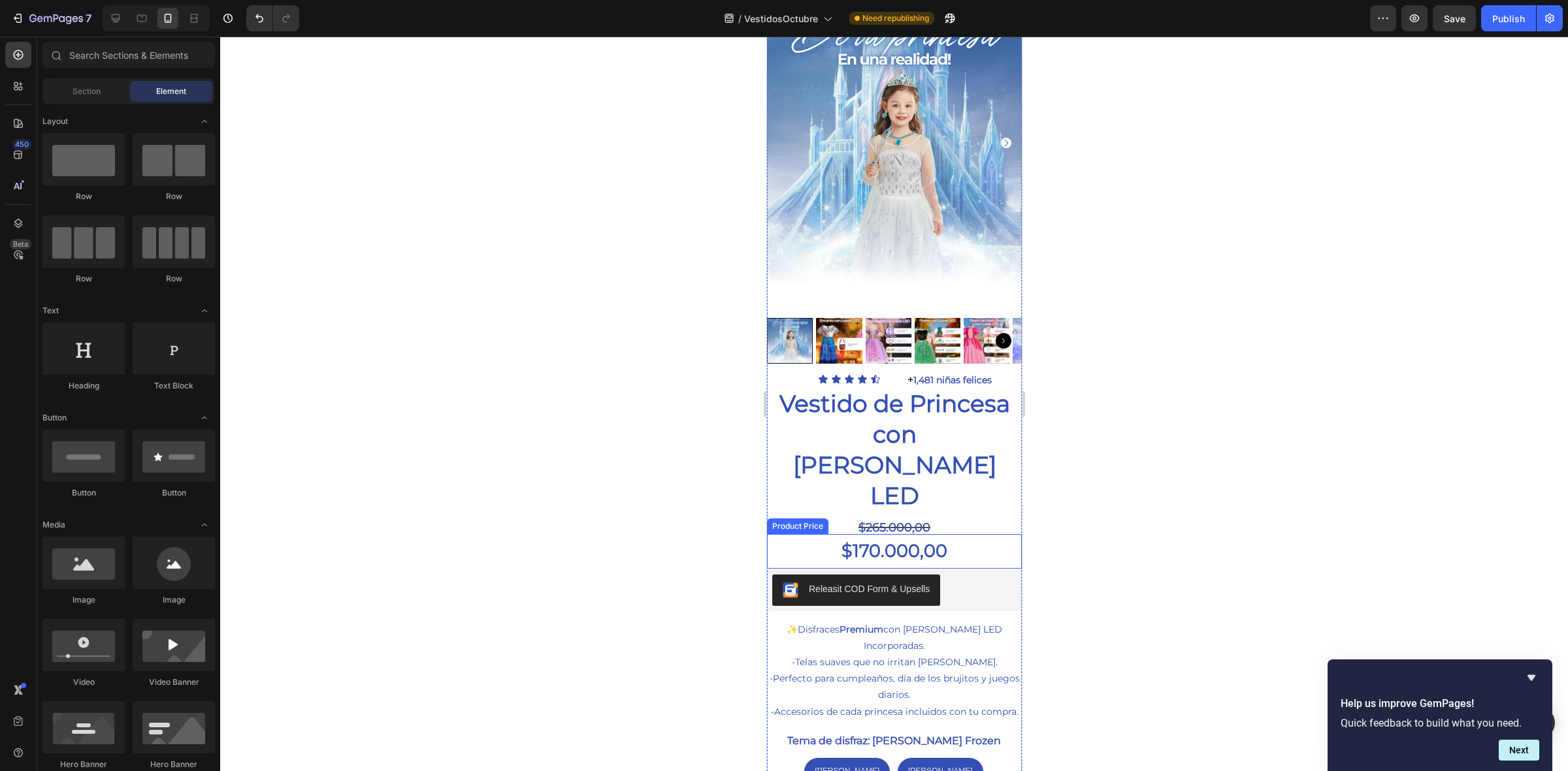
scroll to position [0, 0]
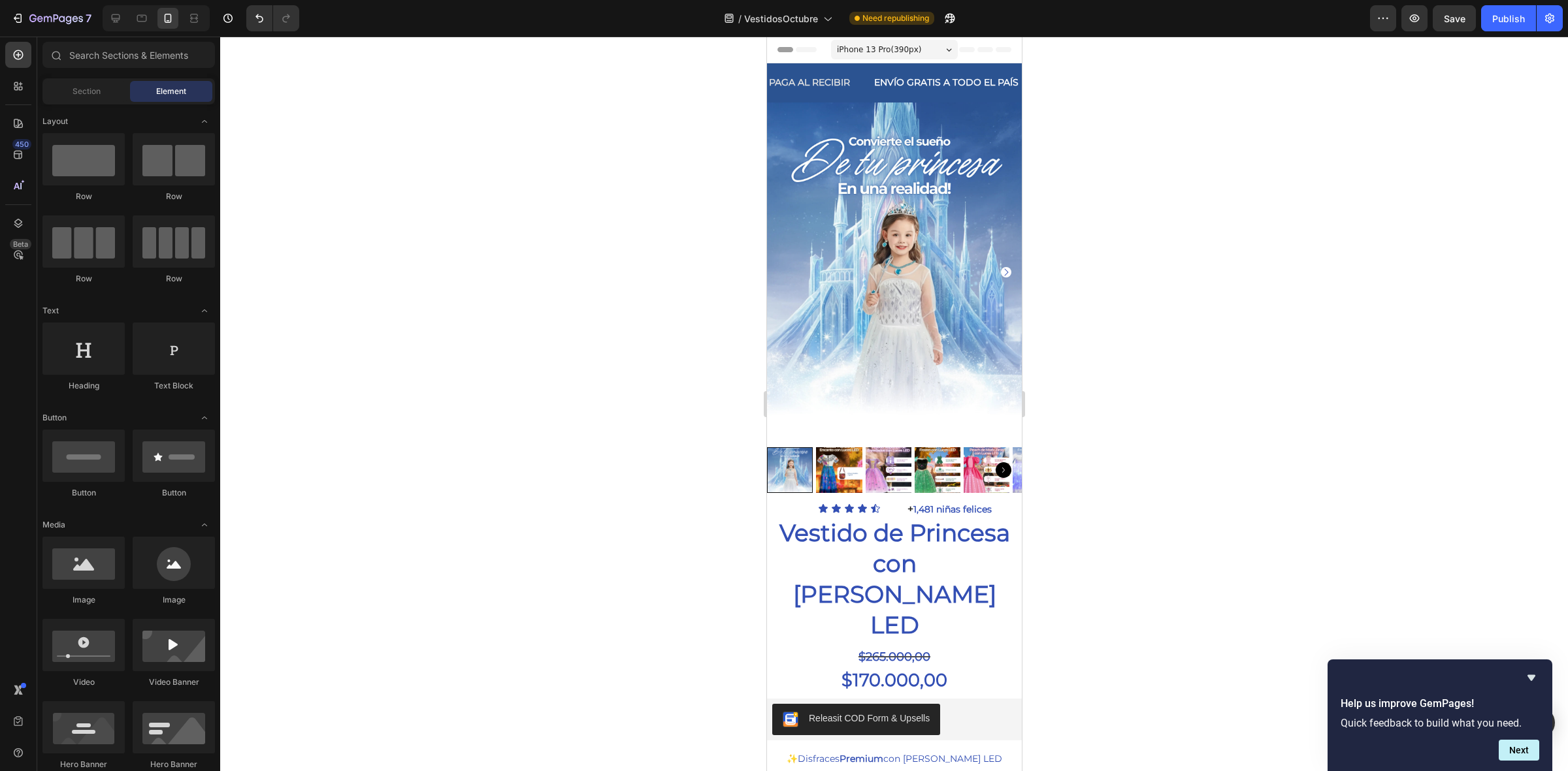
click at [1418, 36] on div "7 / VestidosOctubre Need republishing Preview Save Publish" at bounding box center [784, 19] width 1568 height 38
click at [1421, 20] on icon "button" at bounding box center [1415, 19] width 13 height 13
drag, startPoint x: 1512, startPoint y: 26, endPoint x: 234, endPoint y: 339, distance: 1315.8
click at [1512, 26] on button "Publish" at bounding box center [1509, 19] width 55 height 26
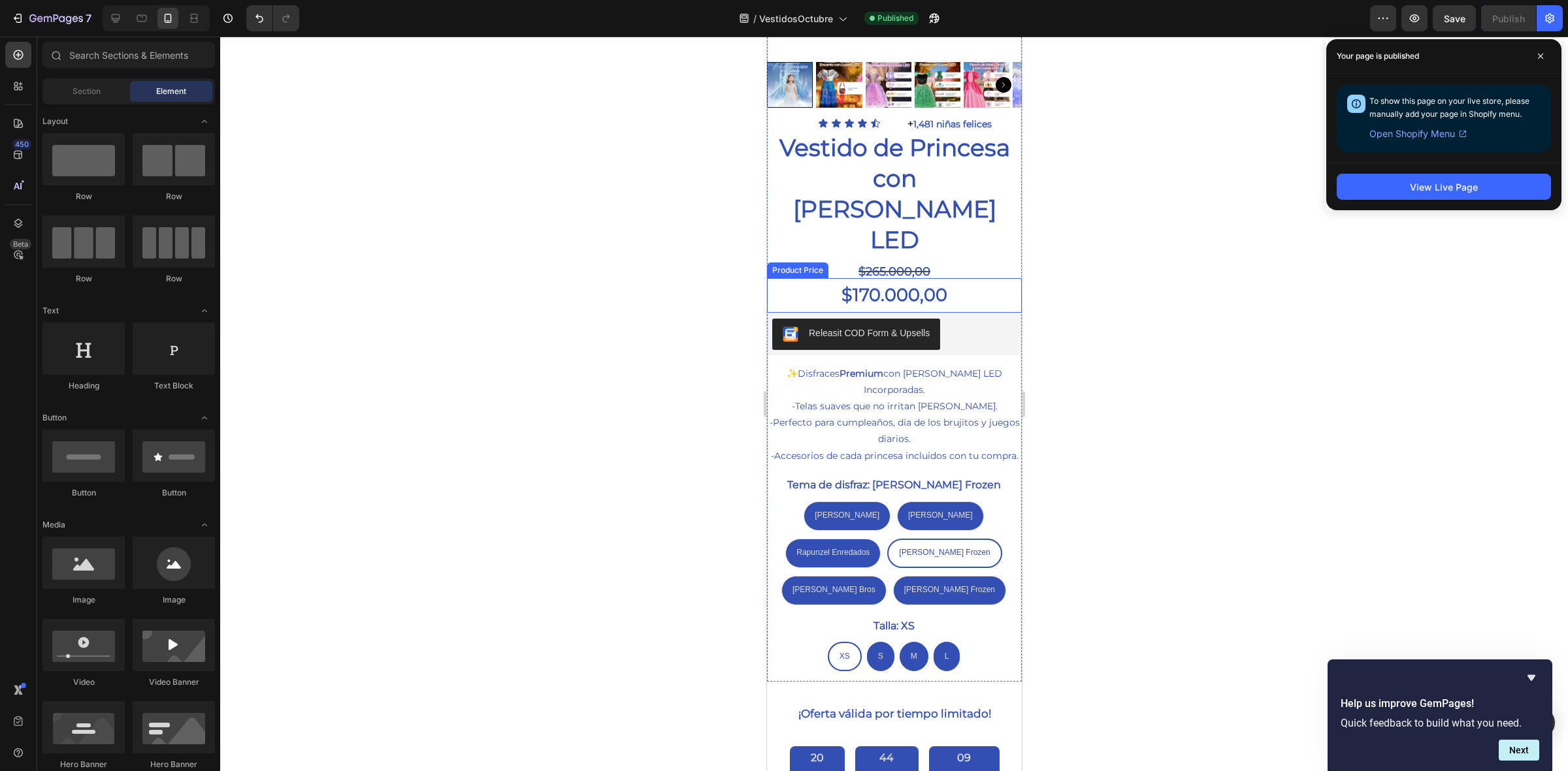
scroll to position [408, 0]
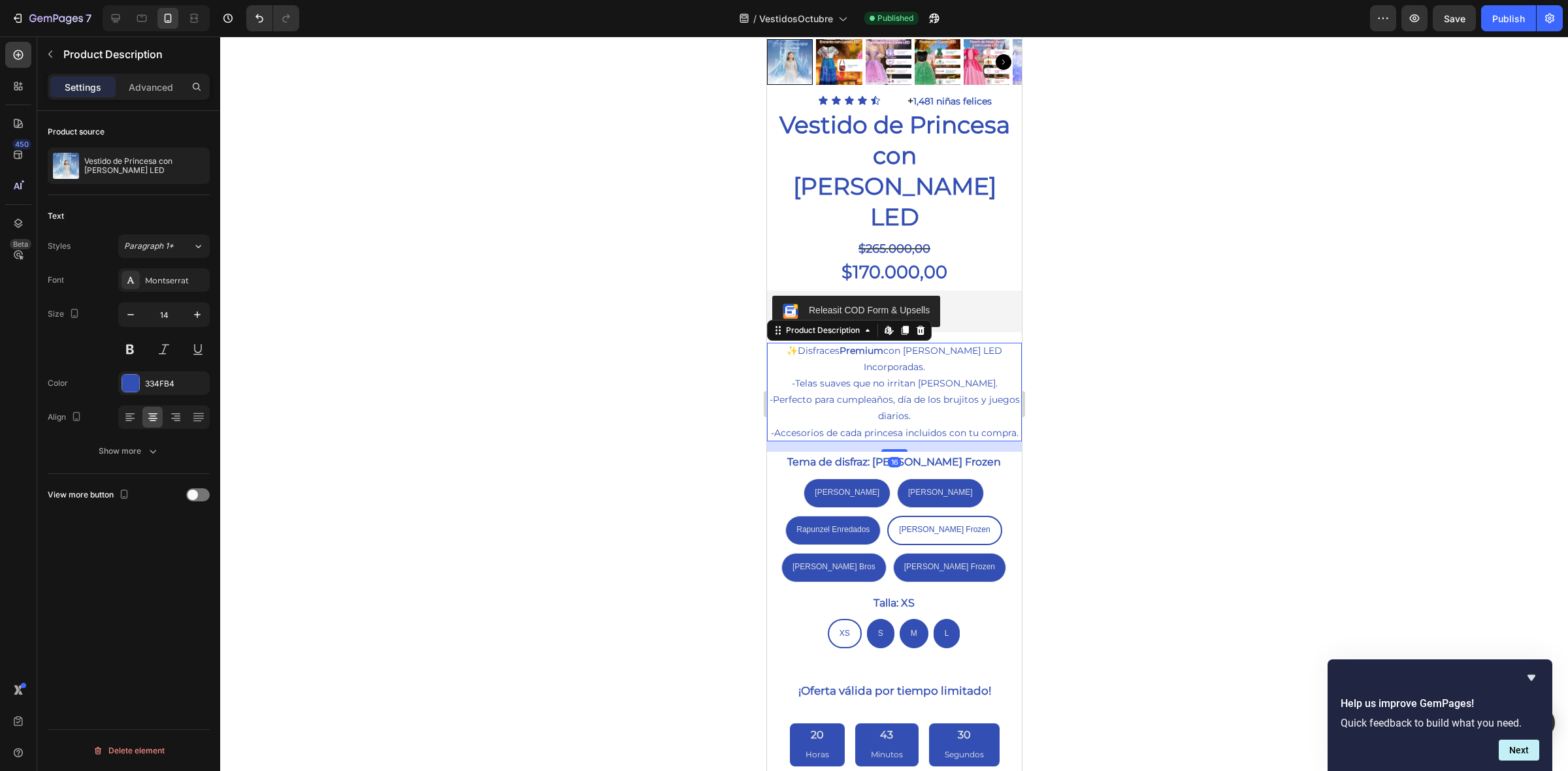
click at [909, 390] on div "✨ Disfraces Premium con Luces LED Incorporadas. -Telas suaves que no irritan la…" at bounding box center [894, 392] width 255 height 99
click at [946, 452] on legend "Tema de disfraz: [PERSON_NAME] Frozen" at bounding box center [894, 463] width 216 height 22
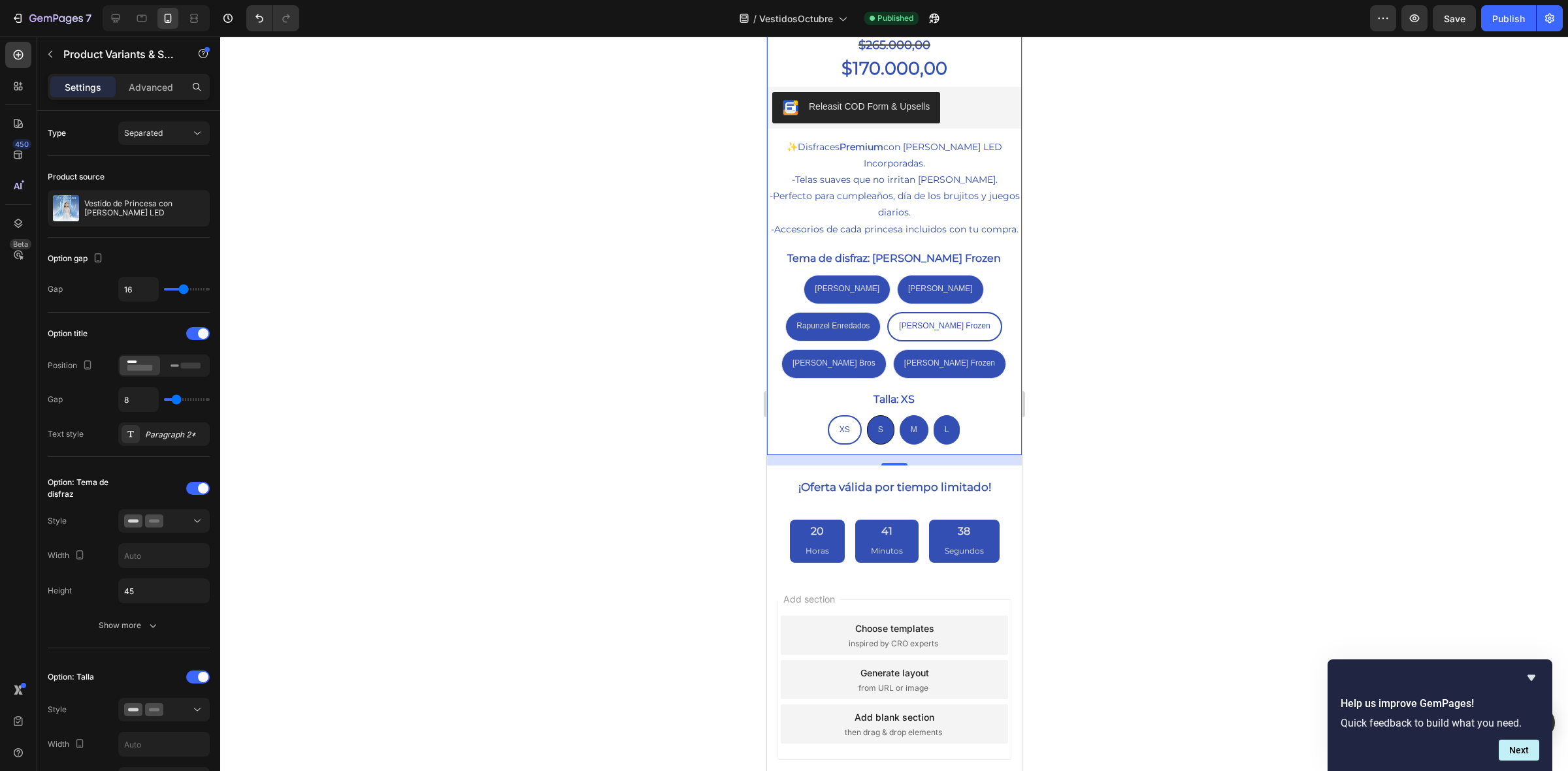
scroll to position [613, 0]
click at [42, 55] on button "button" at bounding box center [50, 55] width 21 height 21
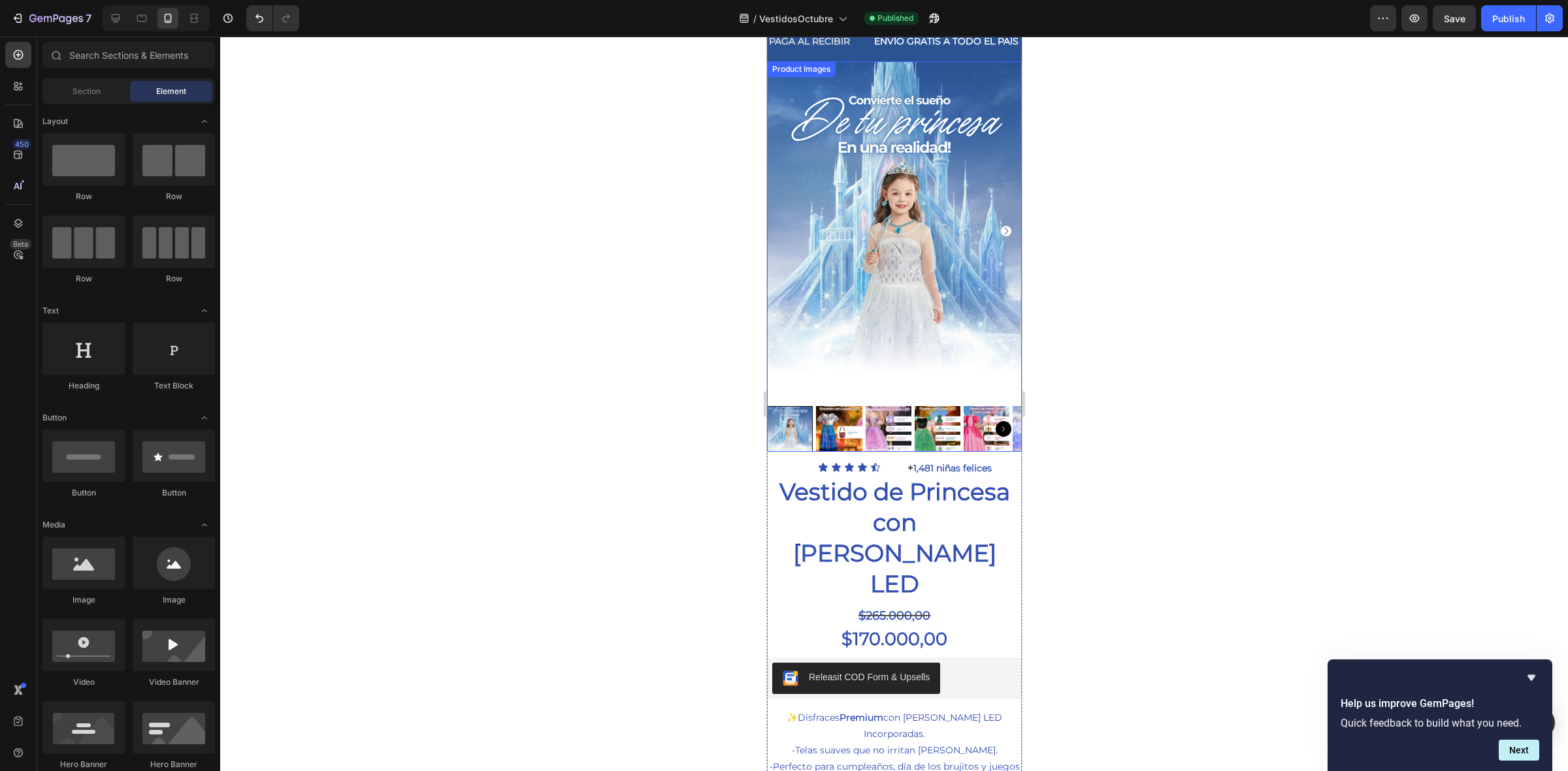
scroll to position [0, 0]
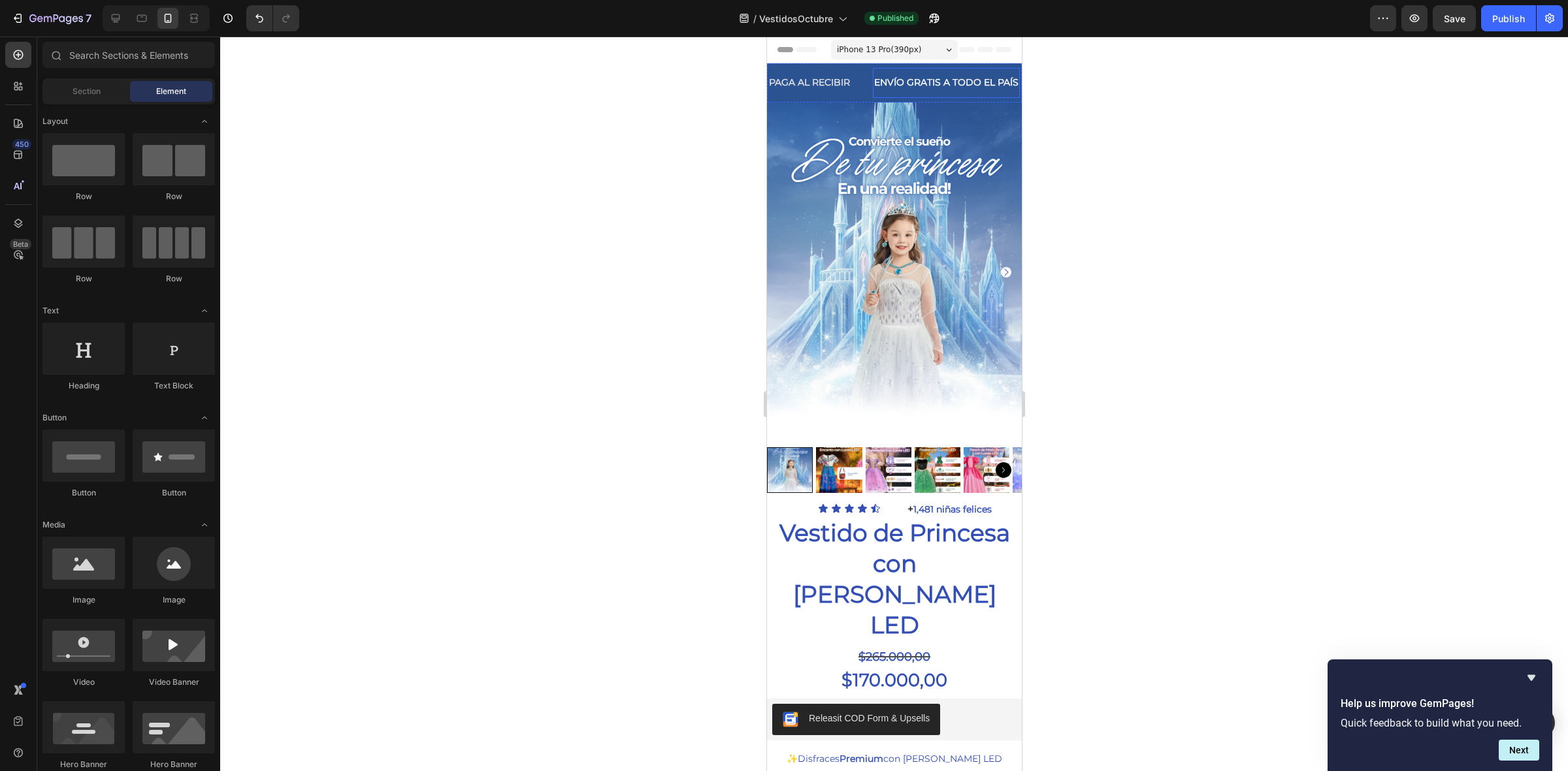
click at [872, 76] on div "ENVÍO GRATIS A TODO EL PAÍS" at bounding box center [945, 83] width 147 height 19
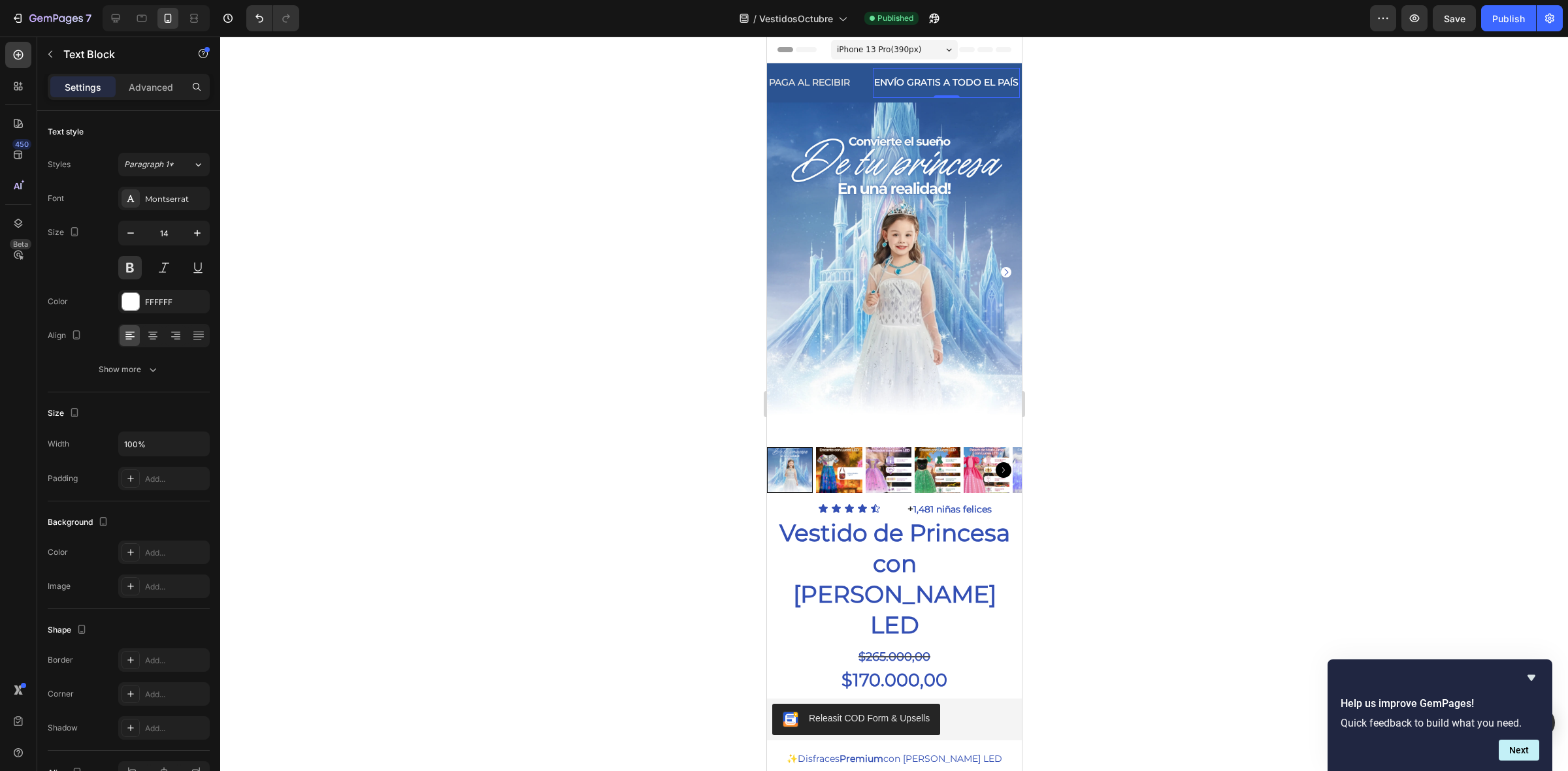
click at [142, 74] on div "Settings Advanced" at bounding box center [129, 87] width 162 height 26
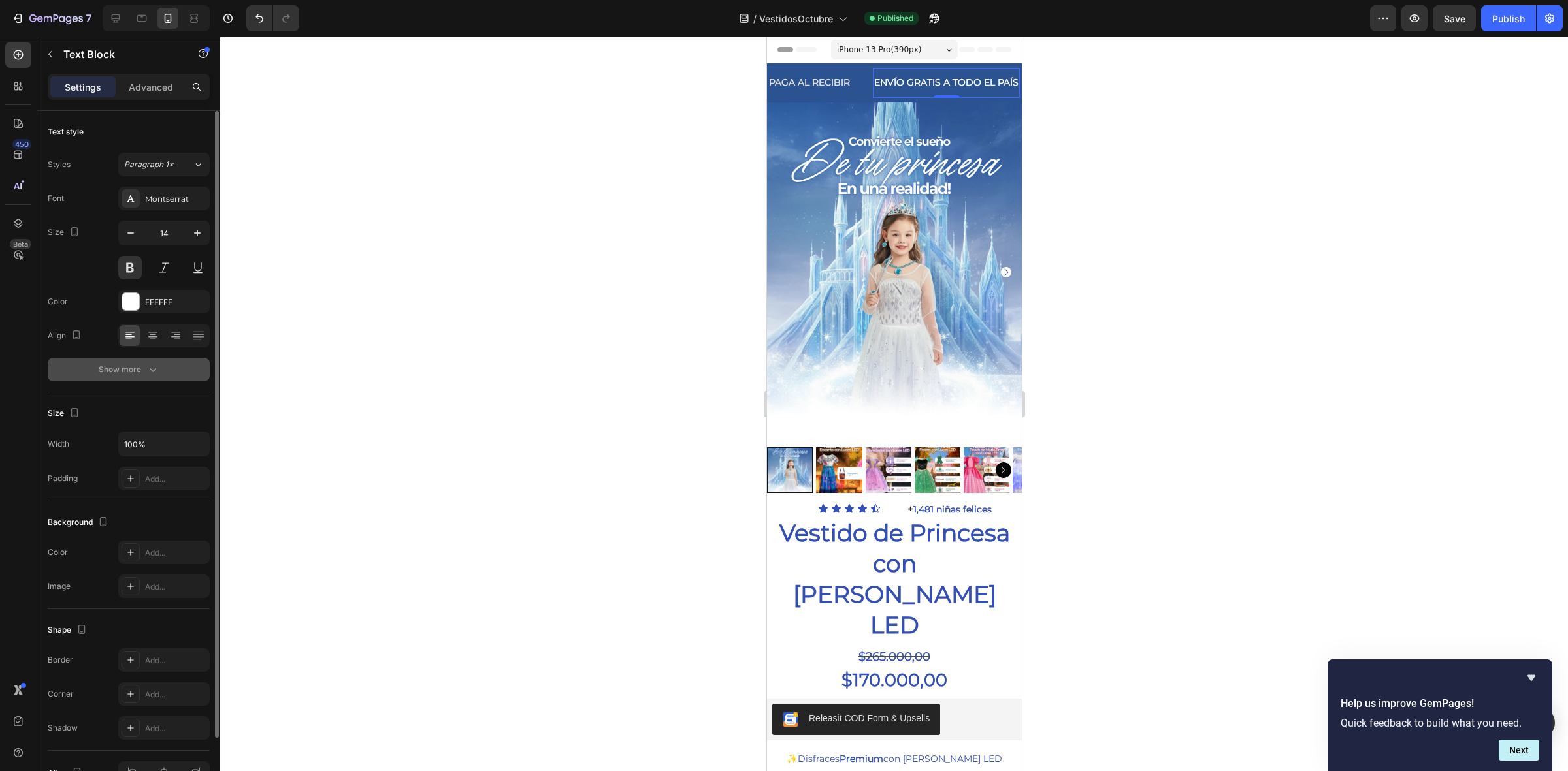
click at [122, 370] on div "Show more" at bounding box center [129, 370] width 61 height 13
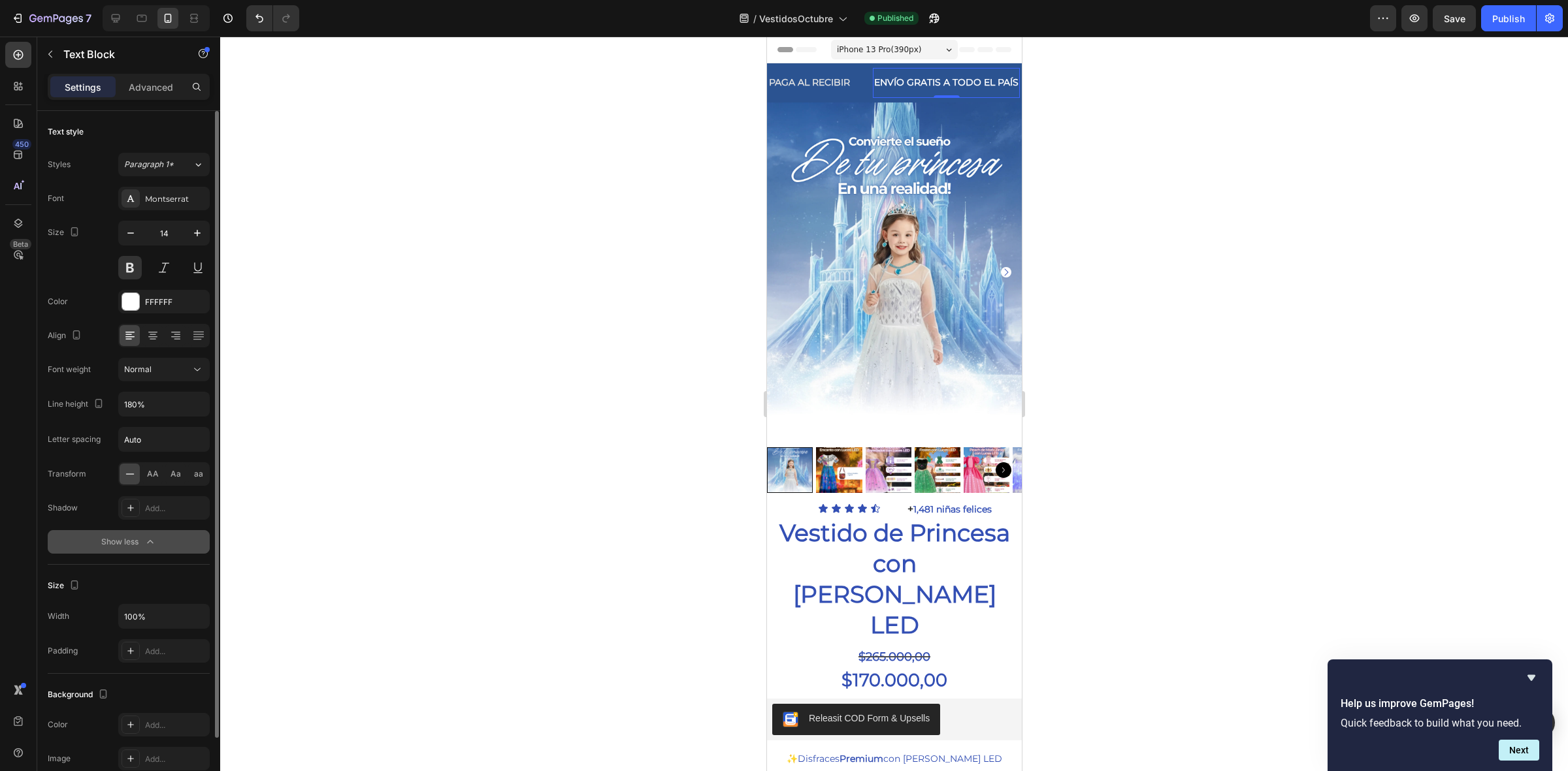
click at [150, 541] on icon "button" at bounding box center [150, 543] width 13 height 13
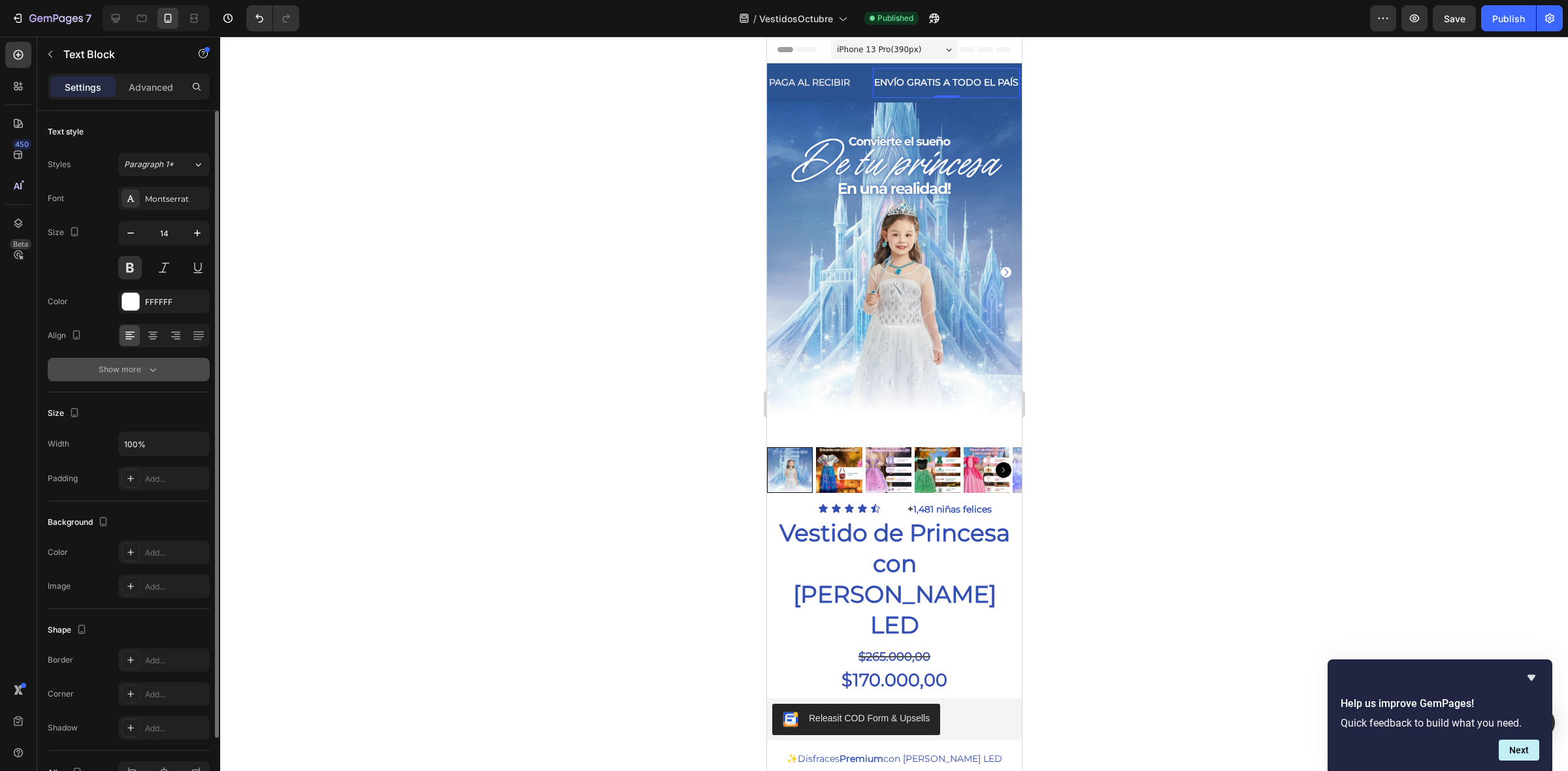
click at [992, 87] on p "ENVÍO GRATIS A TODO EL PAÍS" at bounding box center [946, 82] width 145 height 16
click at [145, 368] on div "Show more" at bounding box center [129, 370] width 61 height 13
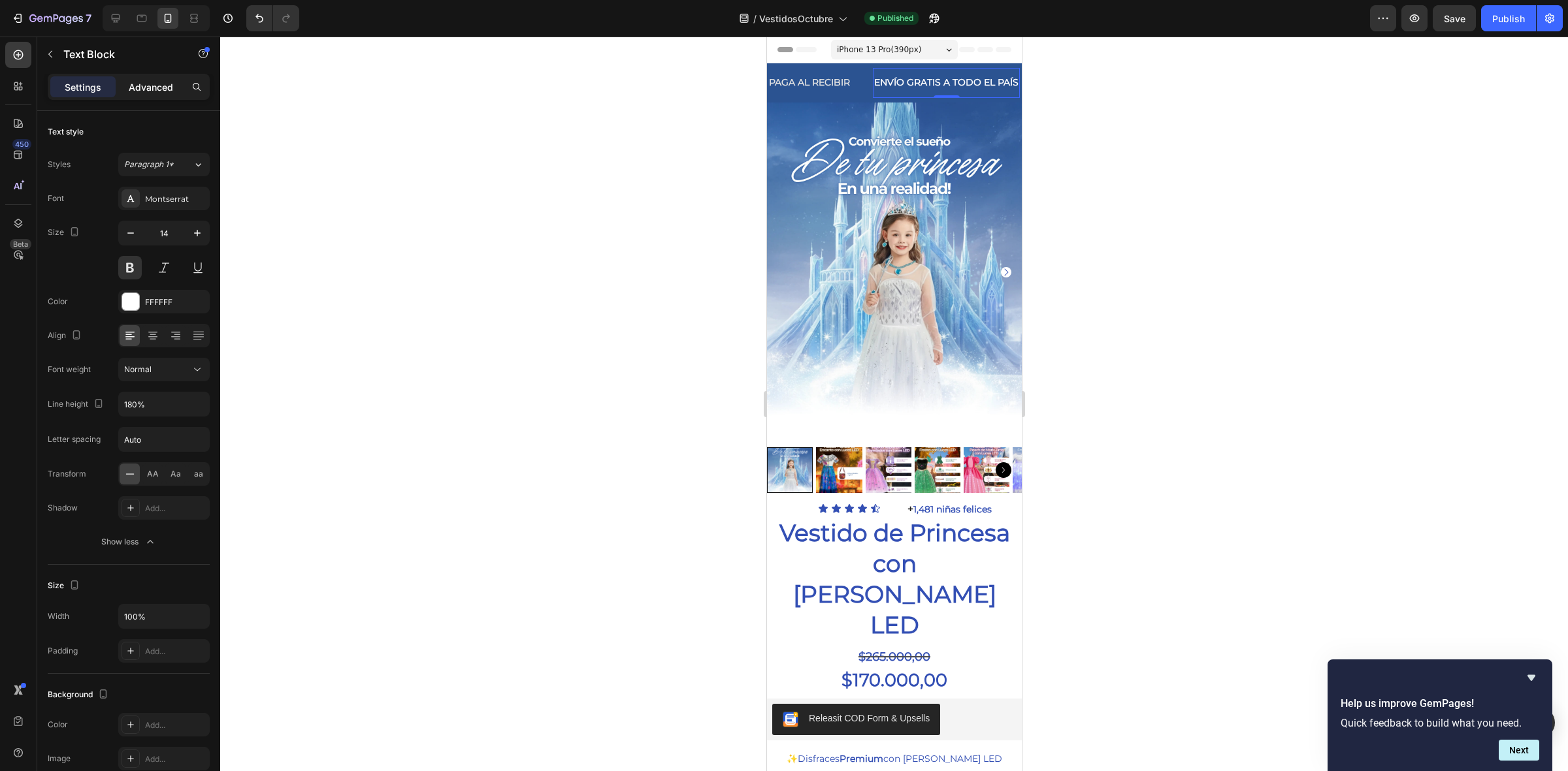
click at [147, 89] on p "Advanced" at bounding box center [150, 87] width 44 height 14
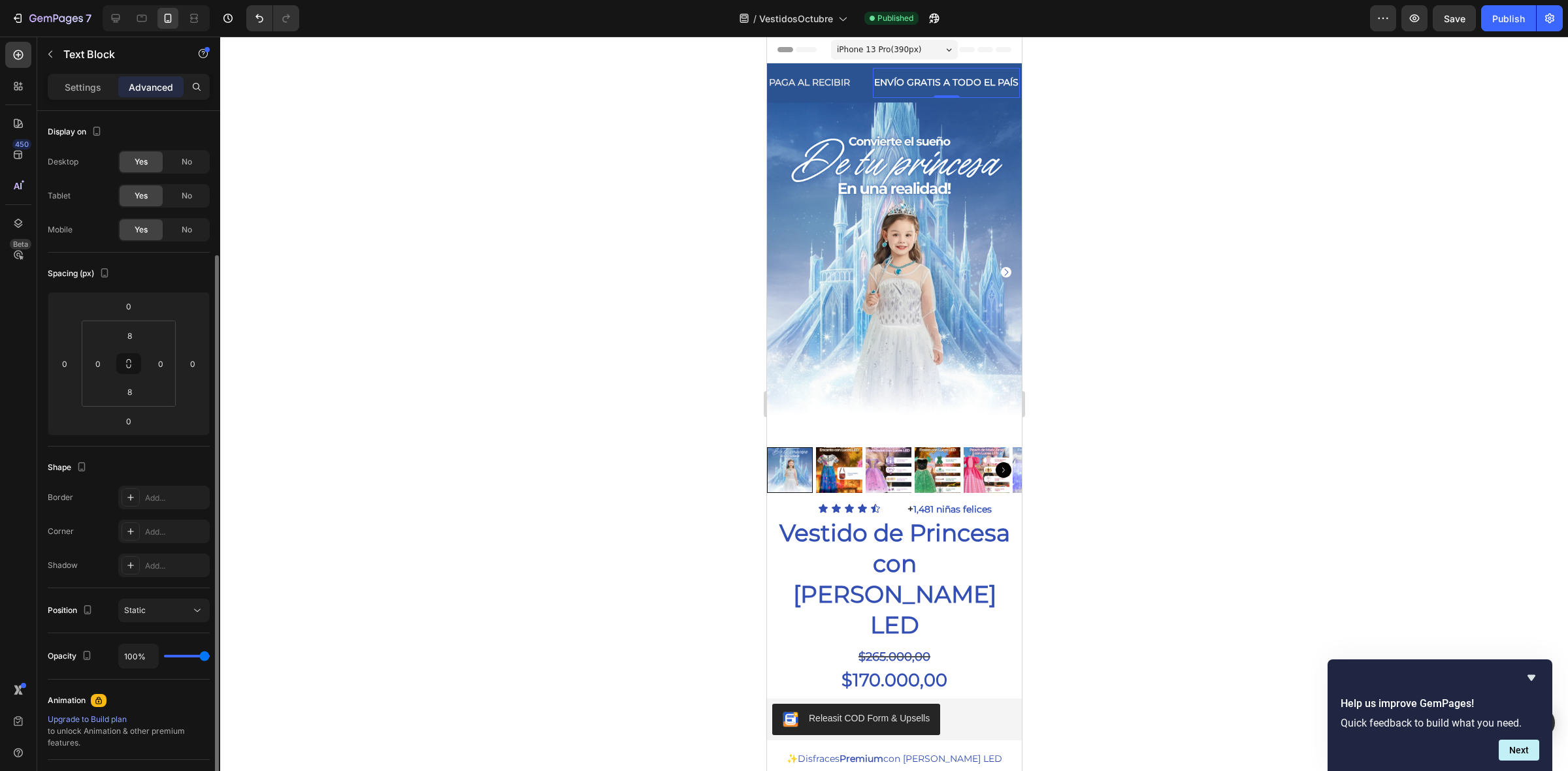
scroll to position [211, 0]
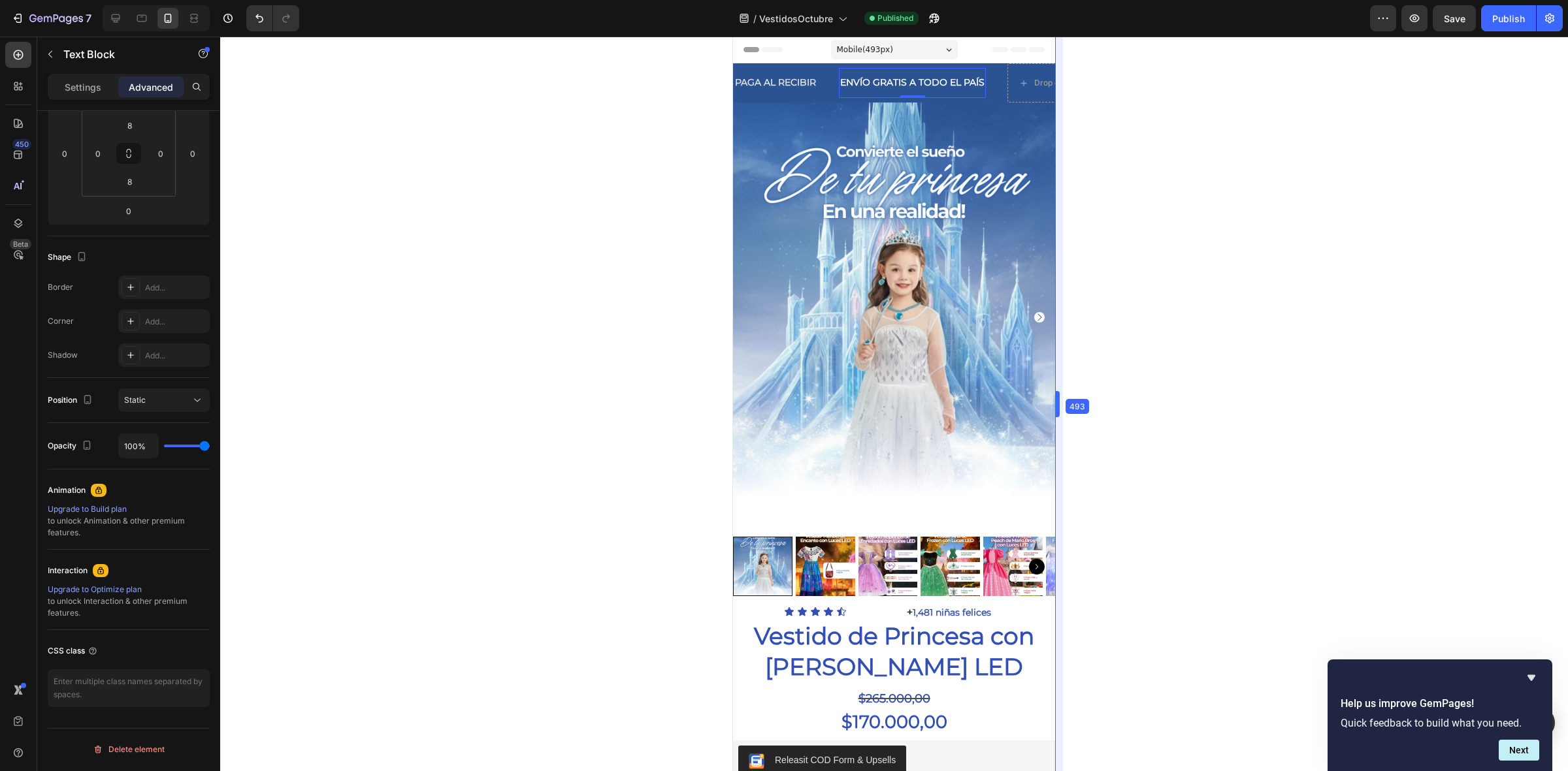
drag, startPoint x: 1024, startPoint y: 84, endPoint x: 1093, endPoint y: 98, distance: 70.4
click at [1024, 88] on div "Drop element here" at bounding box center [1061, 83] width 106 height 21
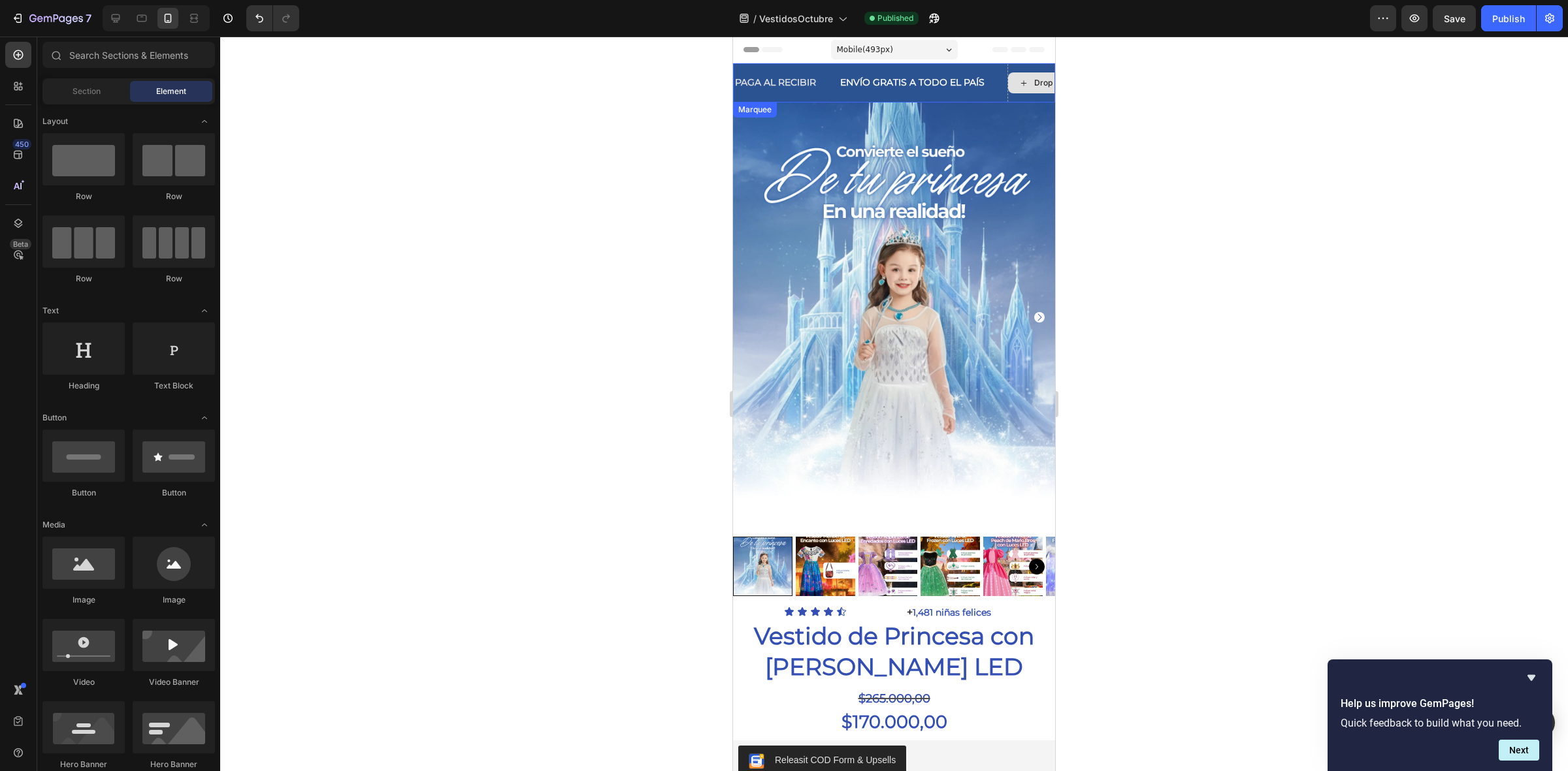
click at [1024, 88] on div "Drop element here" at bounding box center [1061, 83] width 106 height 21
click at [951, 80] on p "ENVÍO GRATIS A TODO EL PAÍS" at bounding box center [912, 82] width 145 height 16
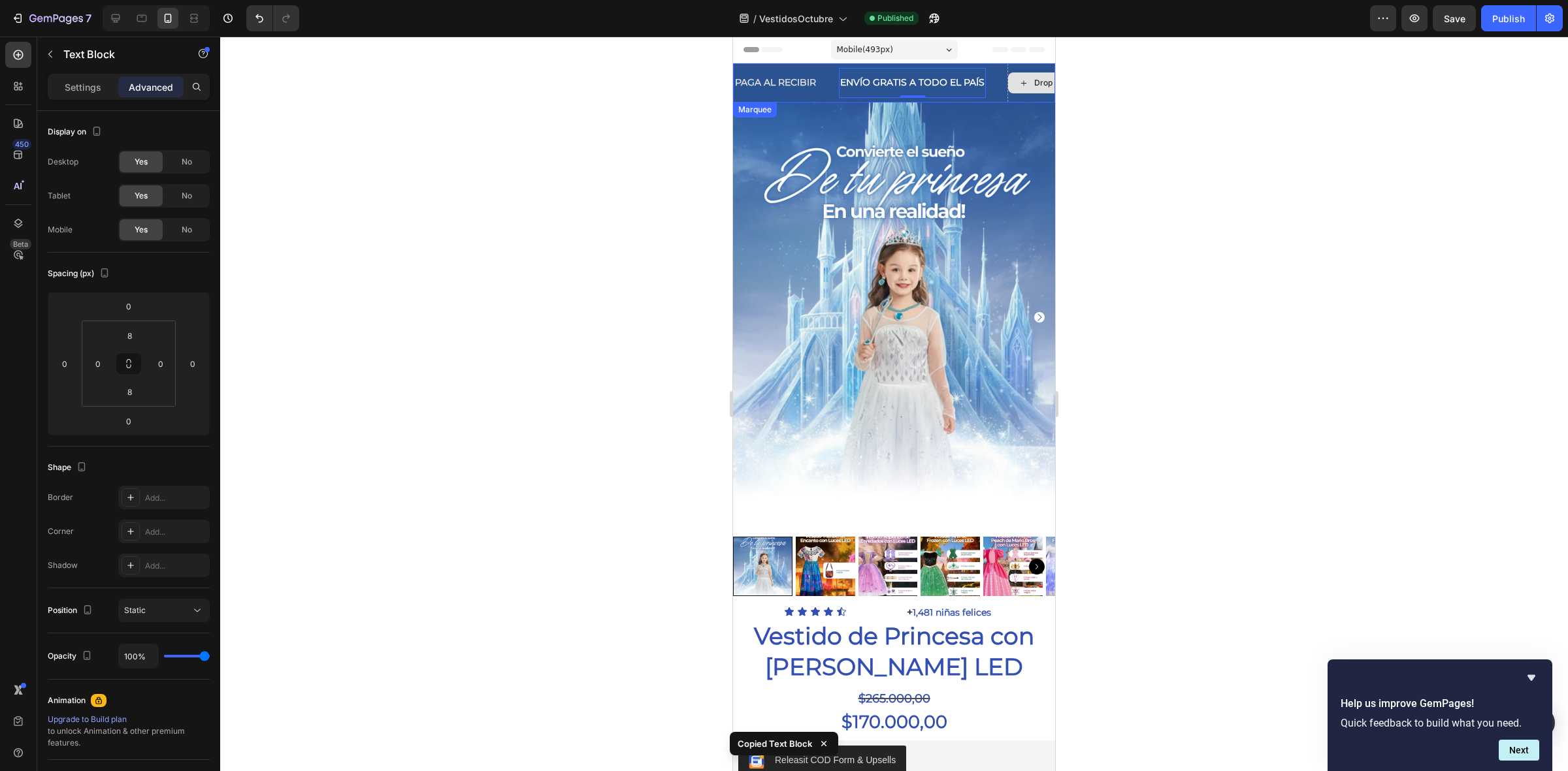
click at [1023, 78] on icon at bounding box center [1023, 84] width 10 height 11
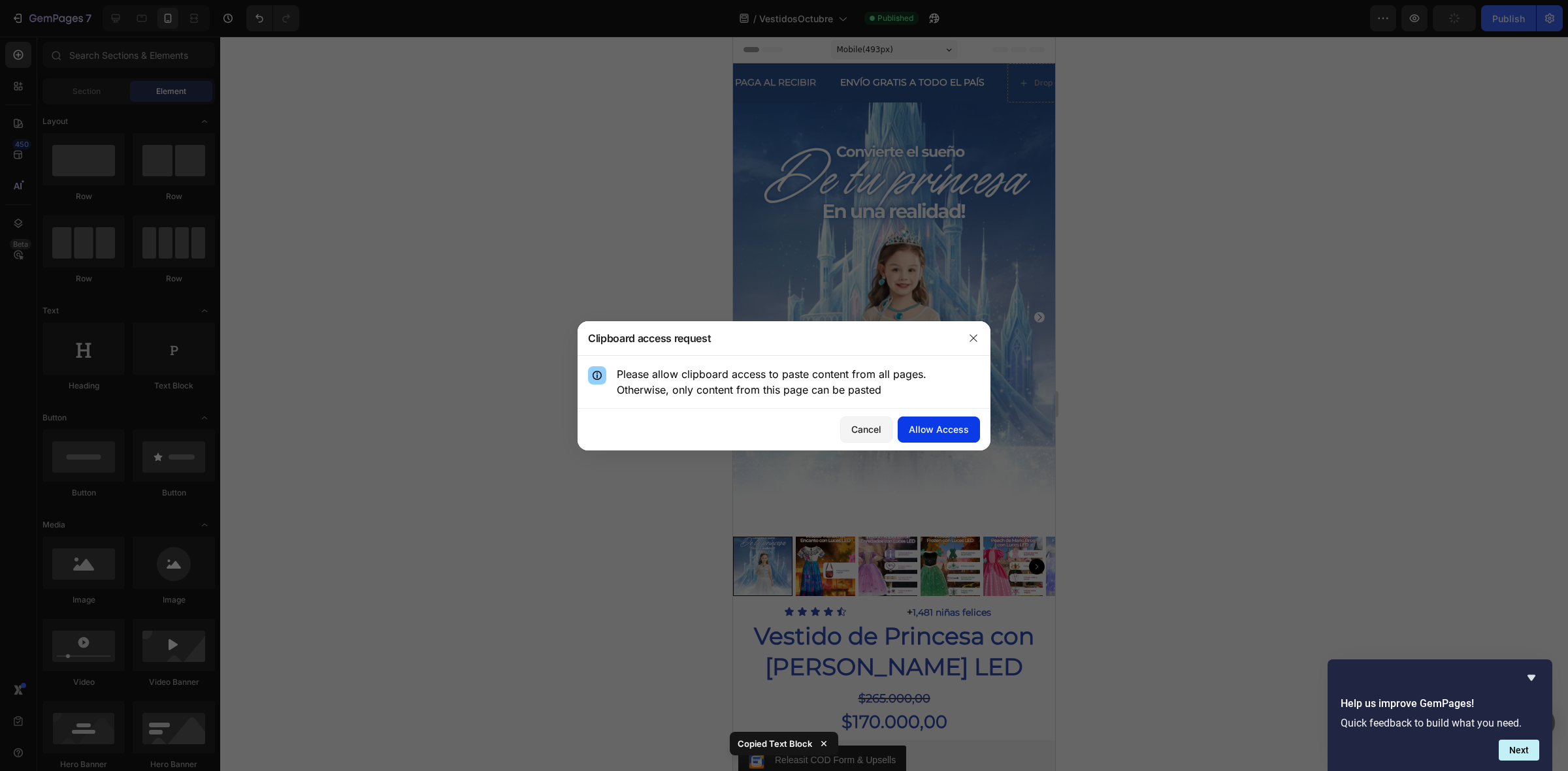
click at [939, 436] on button "Allow Access" at bounding box center [940, 430] width 83 height 26
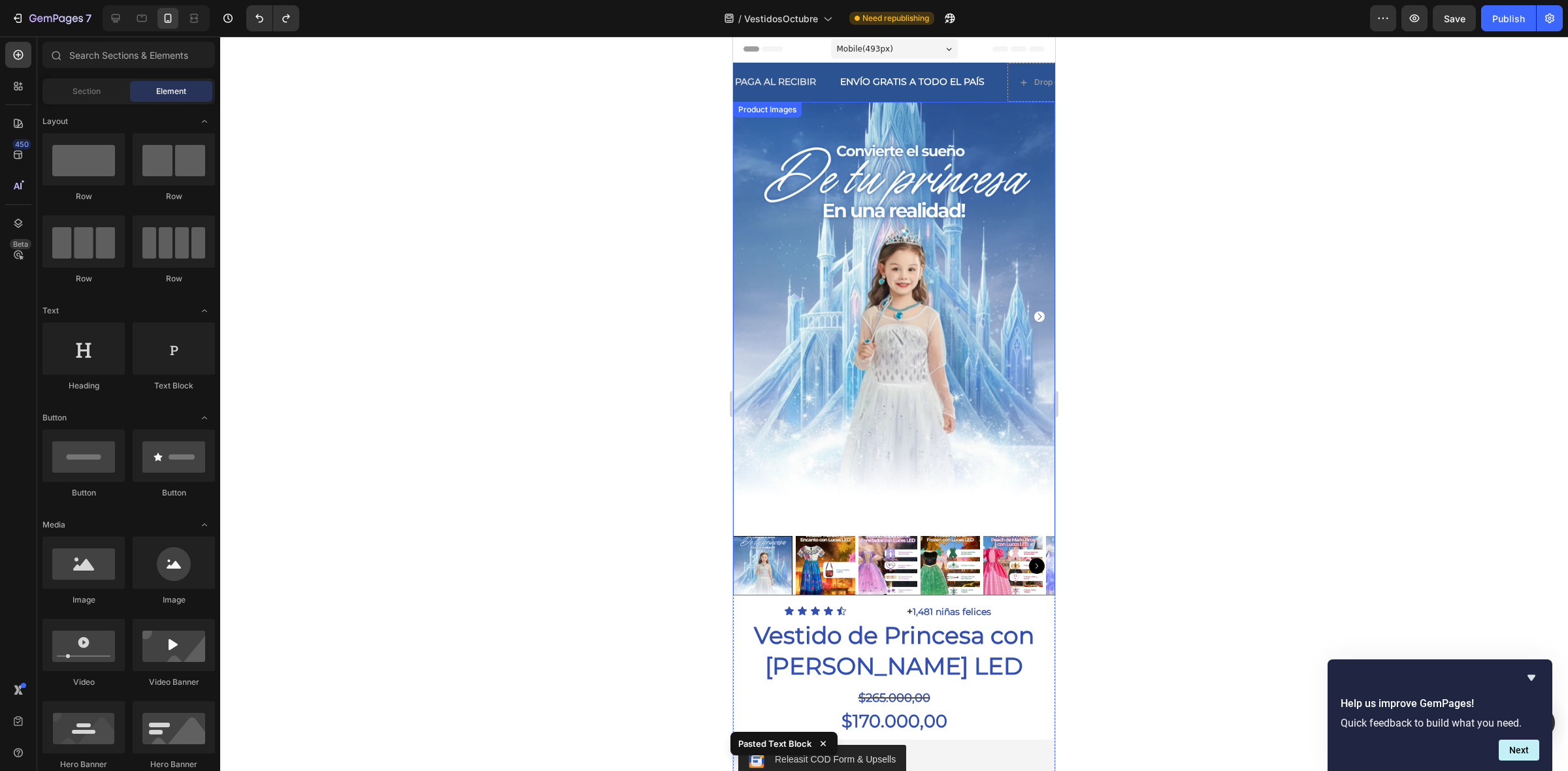
scroll to position [0, 0]
click at [1023, 83] on icon at bounding box center [1023, 84] width 10 height 11
drag, startPoint x: 980, startPoint y: 401, endPoint x: 1037, endPoint y: 78, distance: 328.0
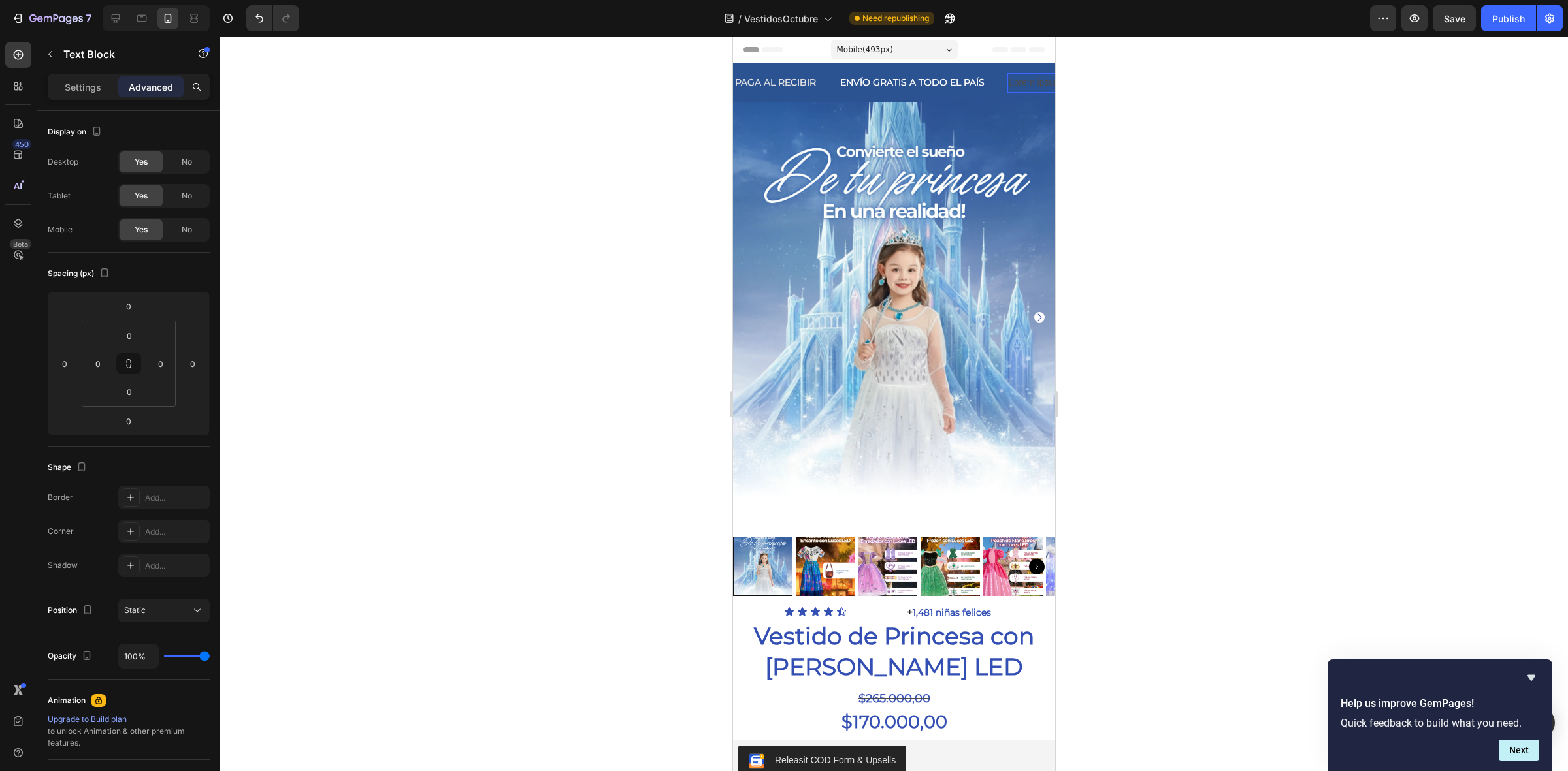
click at [1030, 83] on div "Lorem ipsum dolor sit amet" at bounding box center [1064, 83] width 113 height 19
click at [1030, 83] on p "Lorem ipsum dolor sit amet" at bounding box center [1064, 82] width 110 height 16
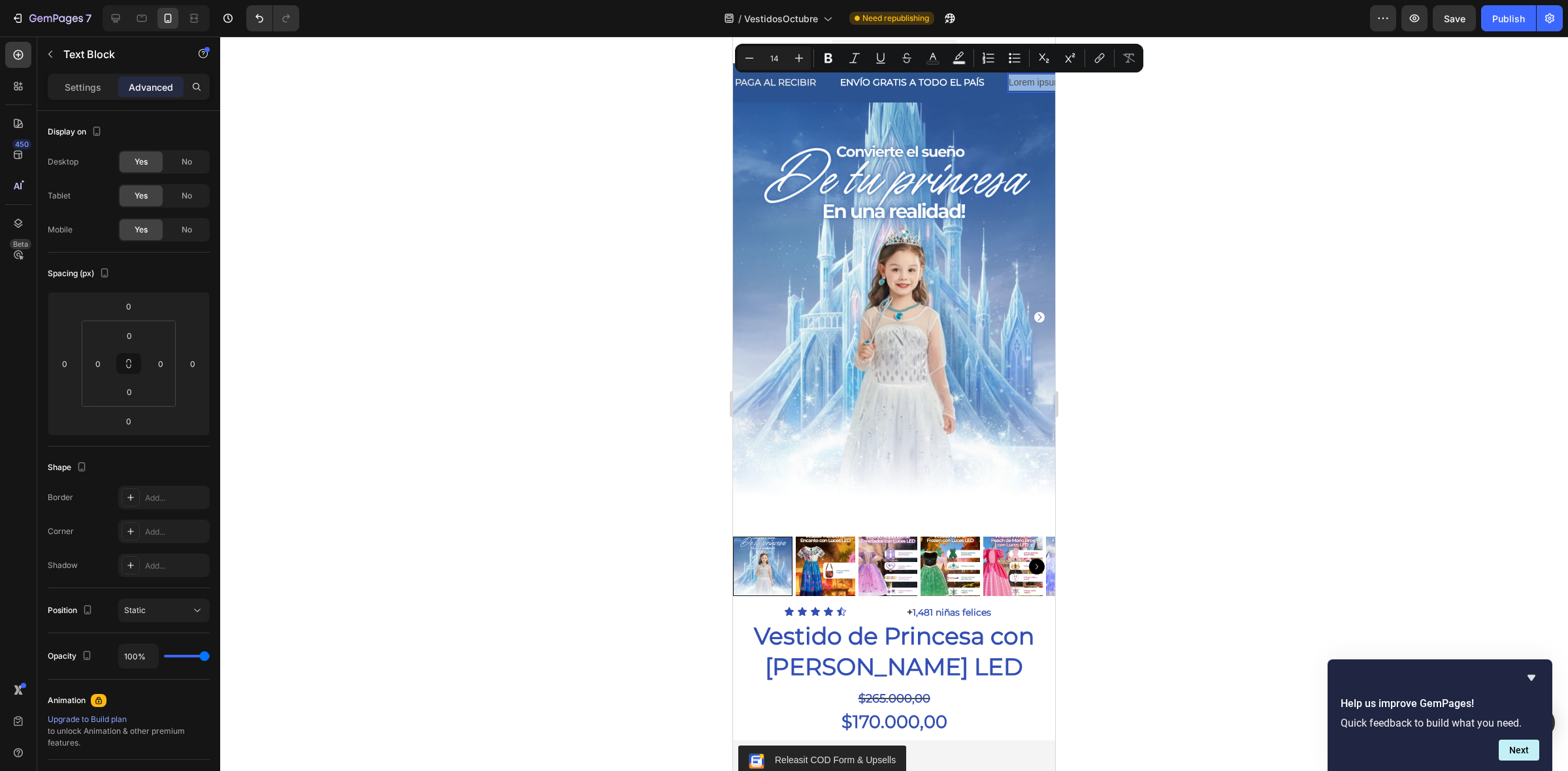
drag, startPoint x: 1009, startPoint y: 84, endPoint x: 1129, endPoint y: 78, distance: 120.1
click at [1055, 78] on html "Mobile ( 493 px) iPhone 13 Mini iPhone 13 Pro iPhone 11 Pro Max iPhone 15 Pro M…" at bounding box center [894, 738] width 323 height 1404
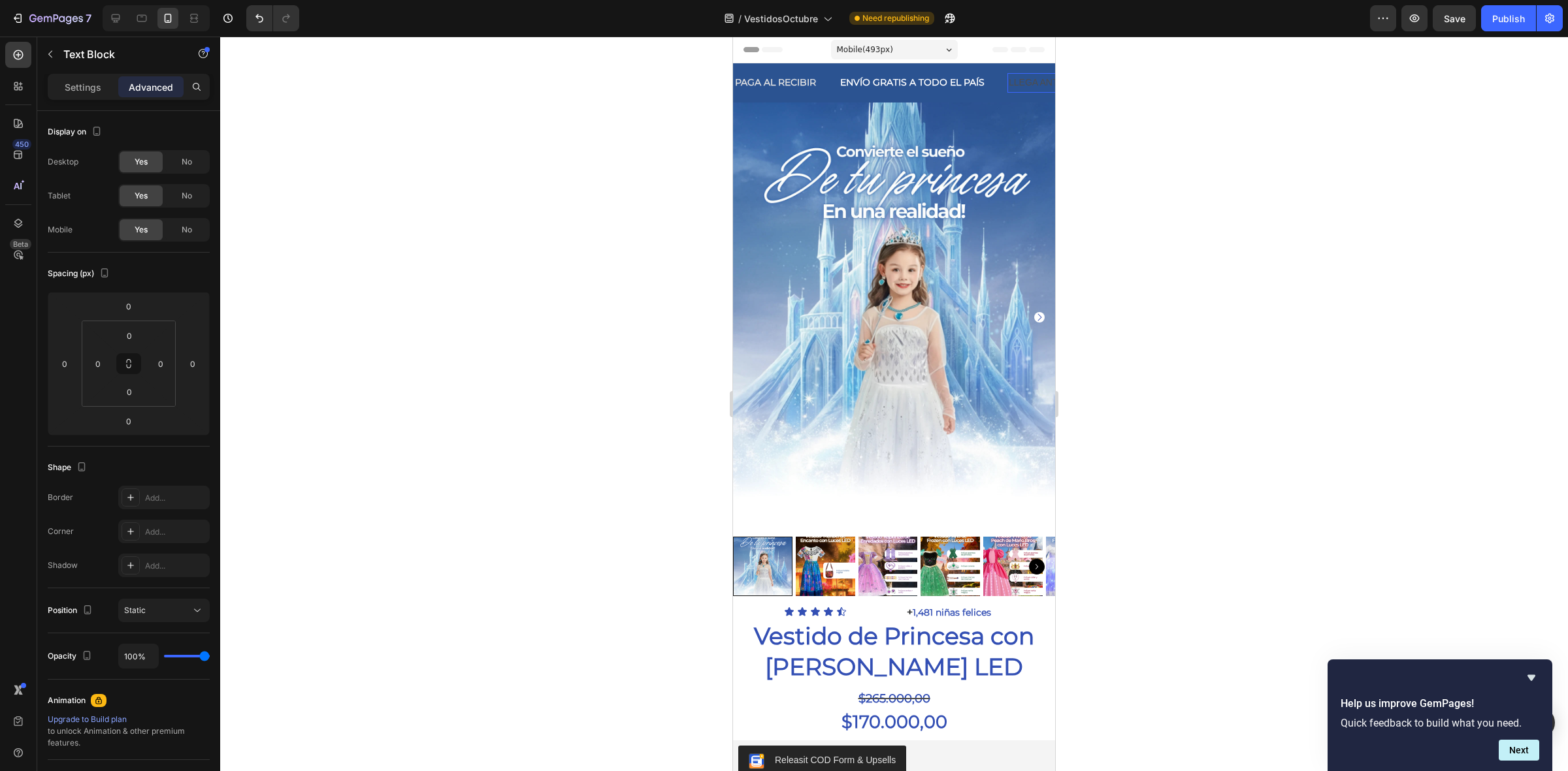
drag, startPoint x: 1010, startPoint y: 80, endPoint x: 1148, endPoint y: 74, distance: 138.1
click at [1055, 74] on html "Mobile ( 493 px) iPhone 13 Mini iPhone 13 Pro iPhone 11 Pro Max iPhone 15 Pro M…" at bounding box center [894, 738] width 323 height 1404
click at [1033, 83] on p "LLEGA ANTES DEL 31" at bounding box center [1056, 82] width 94 height 16
click at [77, 91] on p "Settings" at bounding box center [83, 87] width 37 height 14
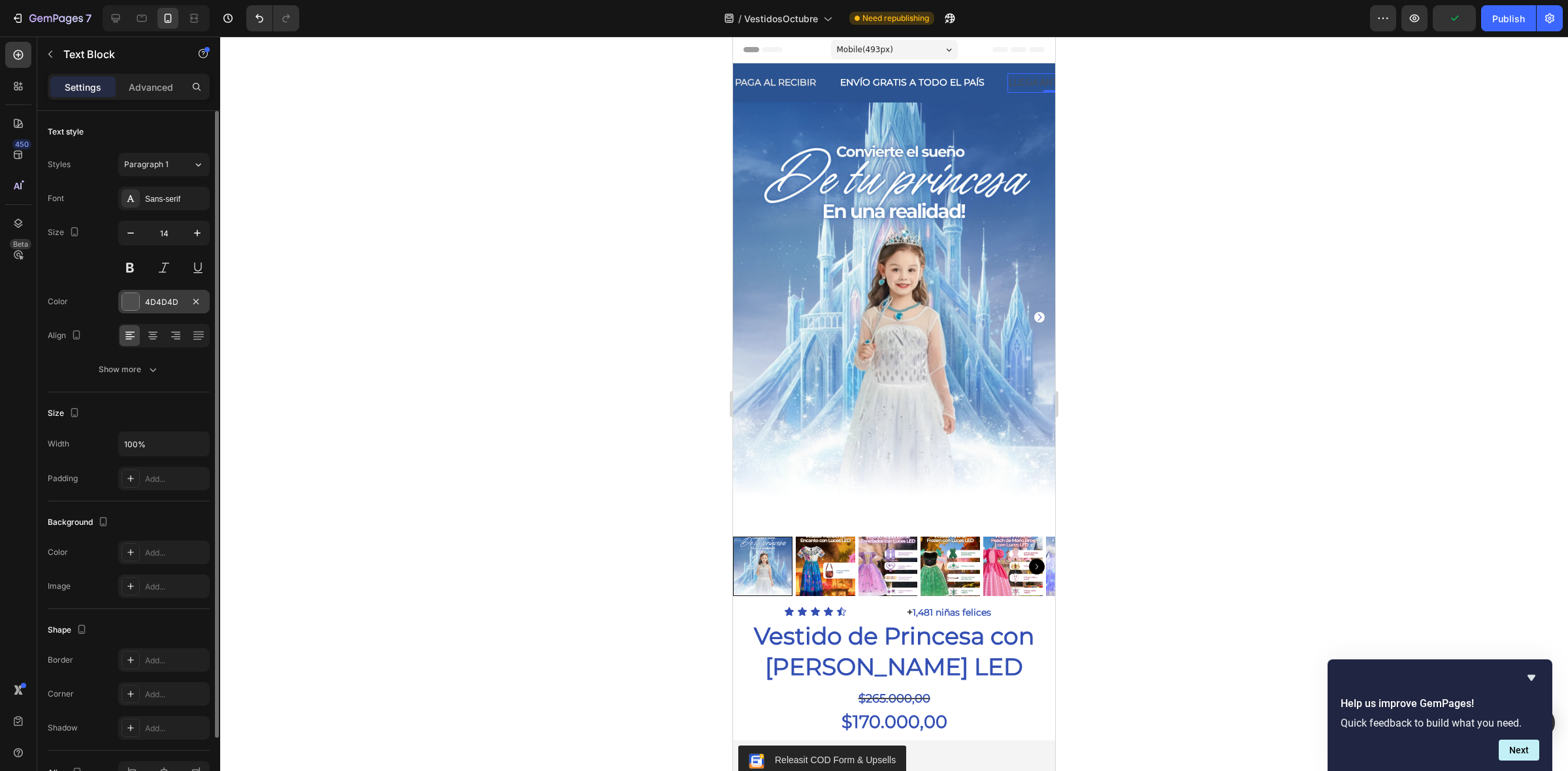
click at [130, 301] on div at bounding box center [131, 302] width 17 height 17
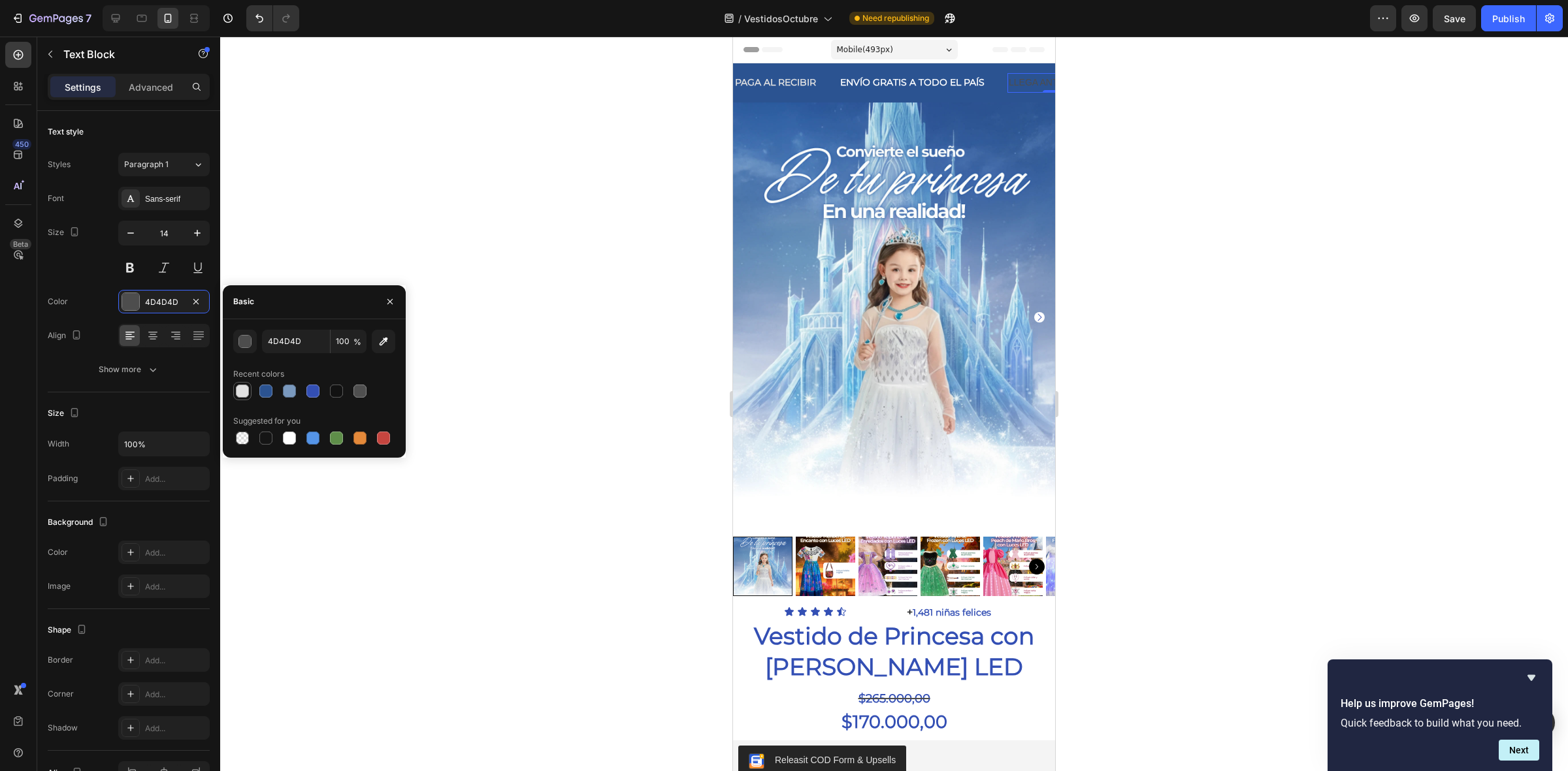
click at [245, 397] on div at bounding box center [243, 391] width 13 height 13
type input "E2E2E2"
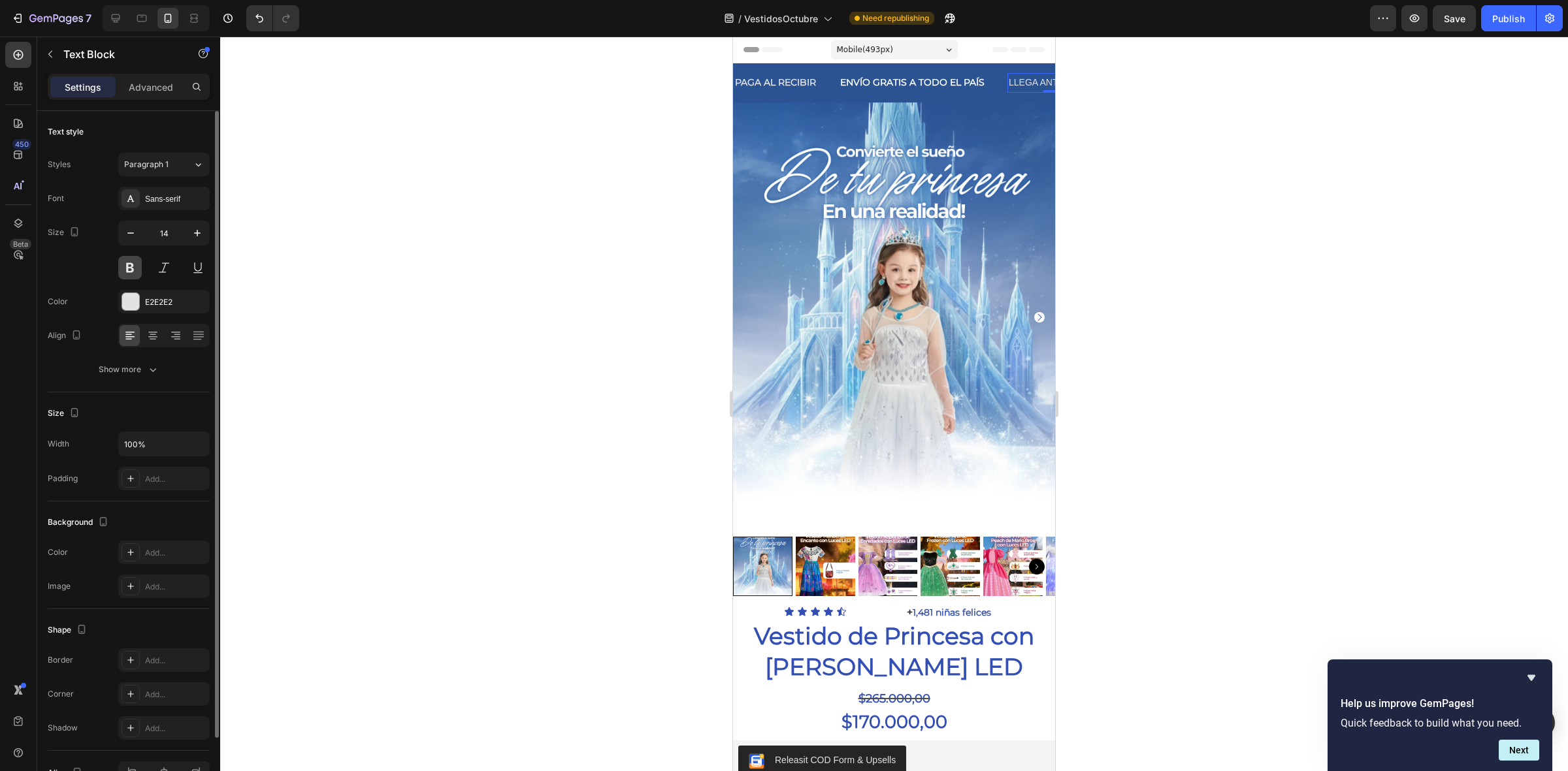
click at [128, 275] on button at bounding box center [130, 267] width 24 height 24
click at [155, 207] on div "Sans-serif" at bounding box center [164, 198] width 91 height 24
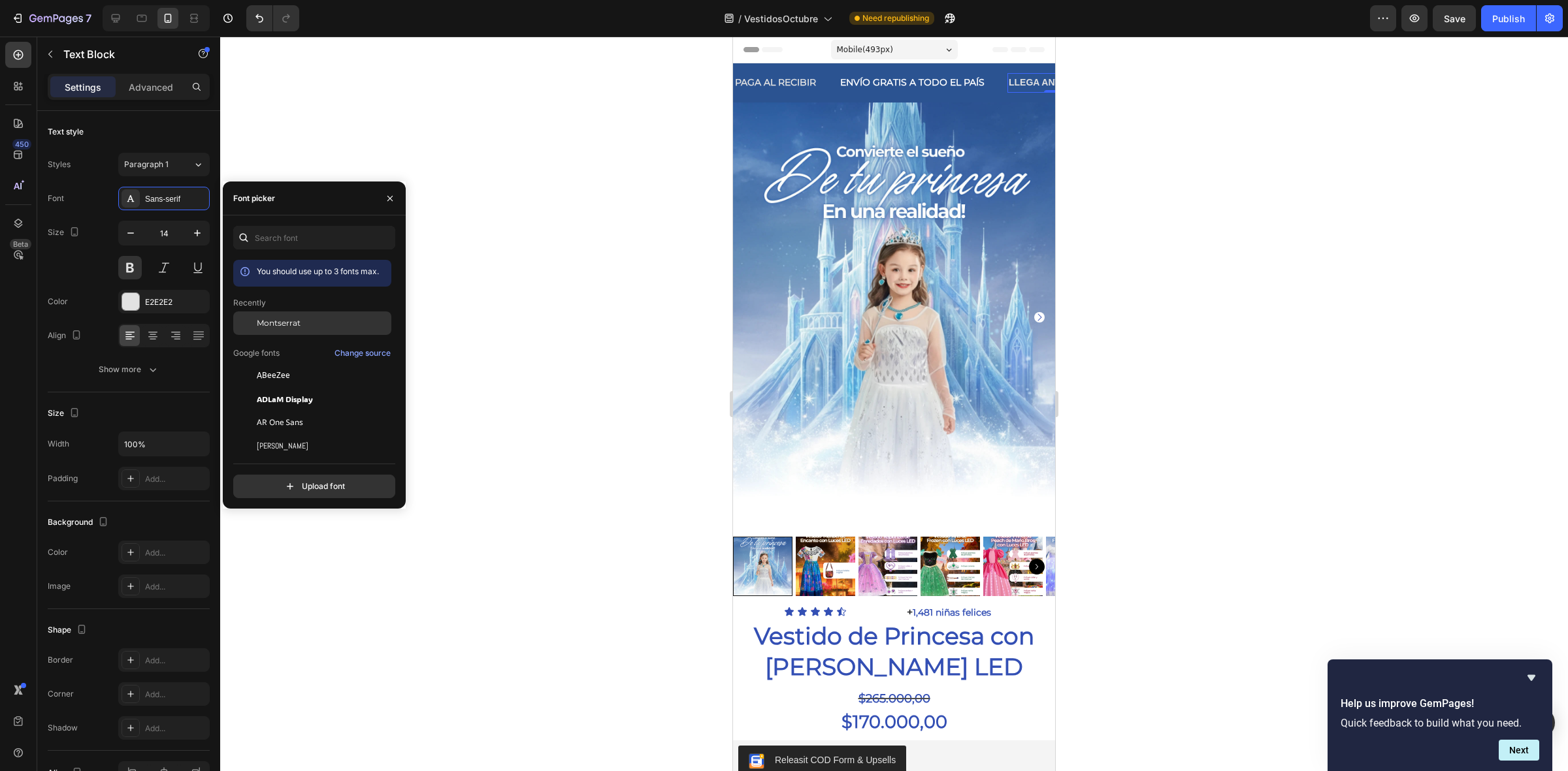
click at [328, 324] on div "Montserrat" at bounding box center [323, 323] width 132 height 12
click at [130, 298] on div at bounding box center [131, 302] width 17 height 17
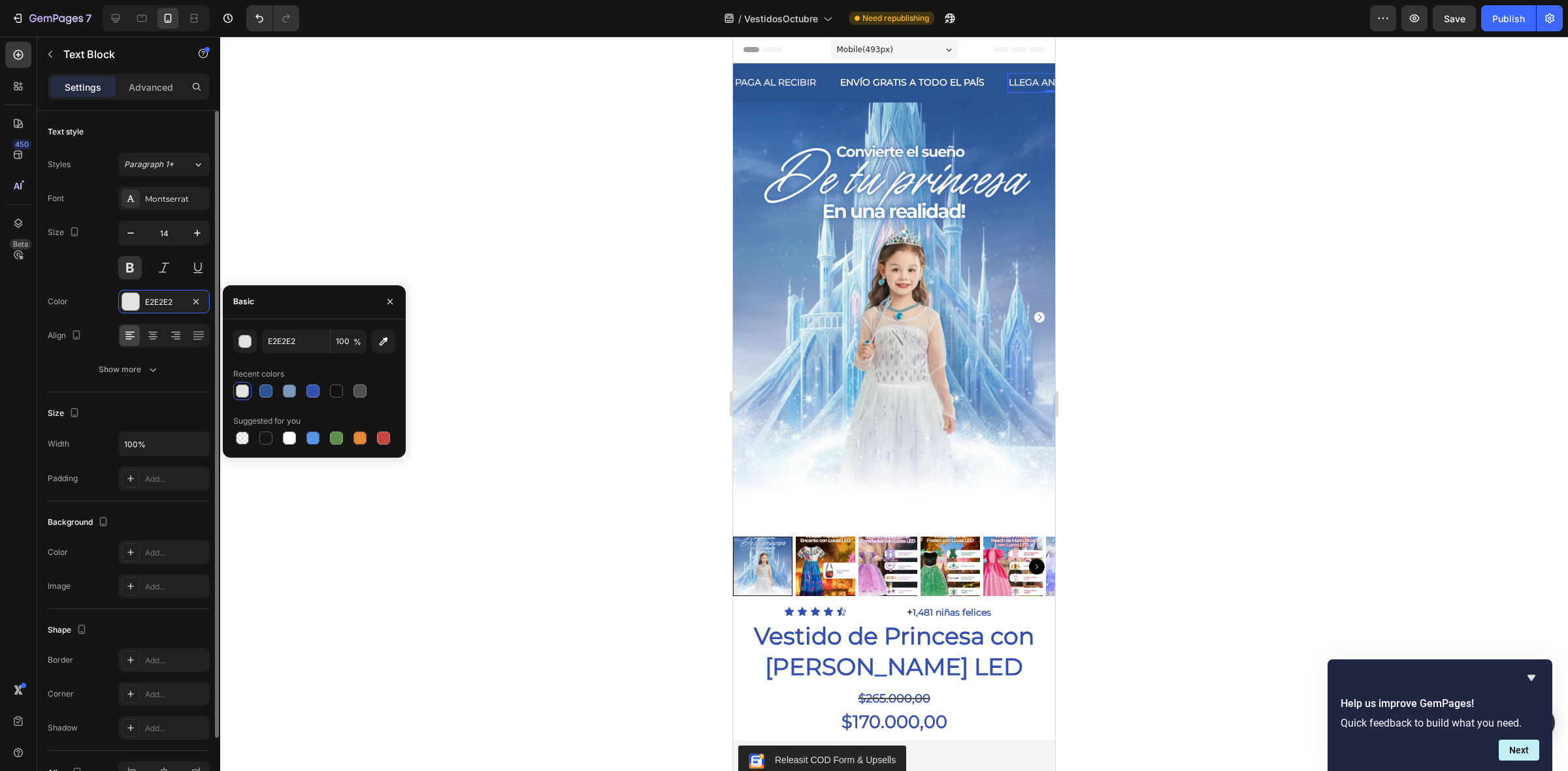
click at [56, 275] on div "Size 14" at bounding box center [129, 250] width 162 height 59
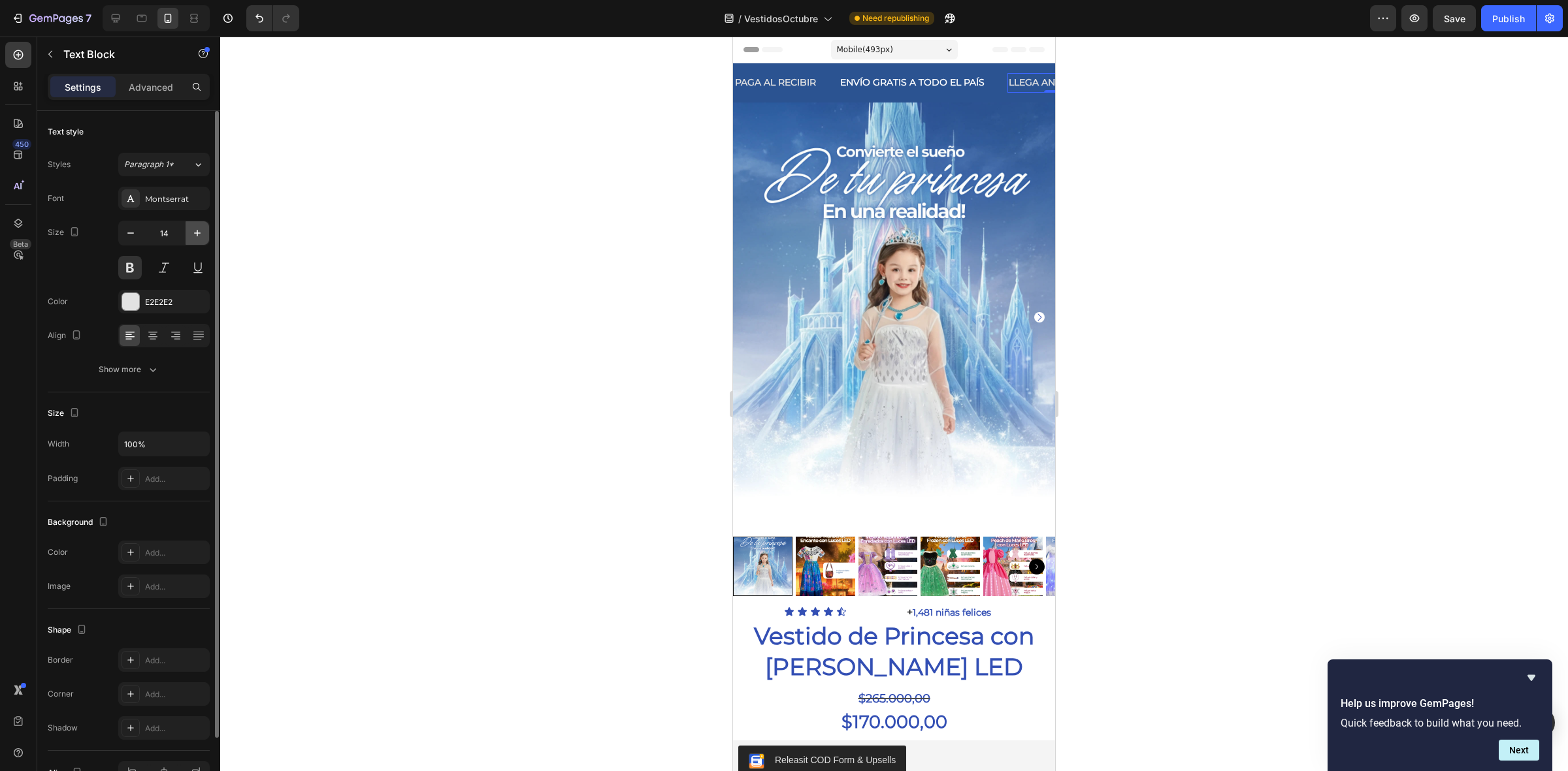
click at [199, 236] on icon "button" at bounding box center [198, 233] width 13 height 13
type input "15"
click at [130, 275] on button at bounding box center [130, 267] width 24 height 24
click at [656, 249] on div at bounding box center [894, 404] width 1348 height 735
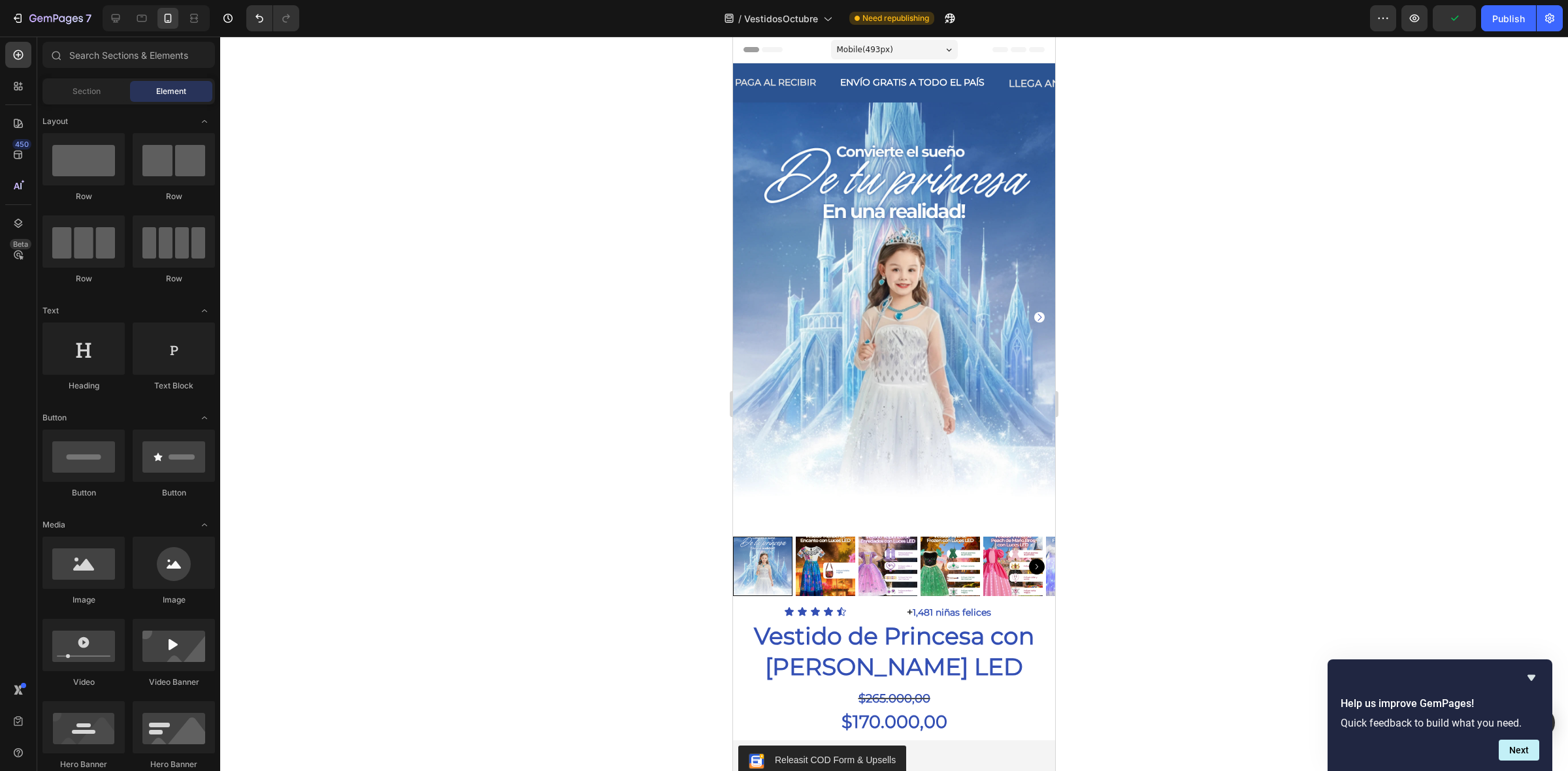
click at [656, 249] on div at bounding box center [894, 404] width 1348 height 735
click at [1446, 26] on button "Save" at bounding box center [1455, 19] width 43 height 26
click at [1490, 24] on button "Publish" at bounding box center [1509, 19] width 55 height 26
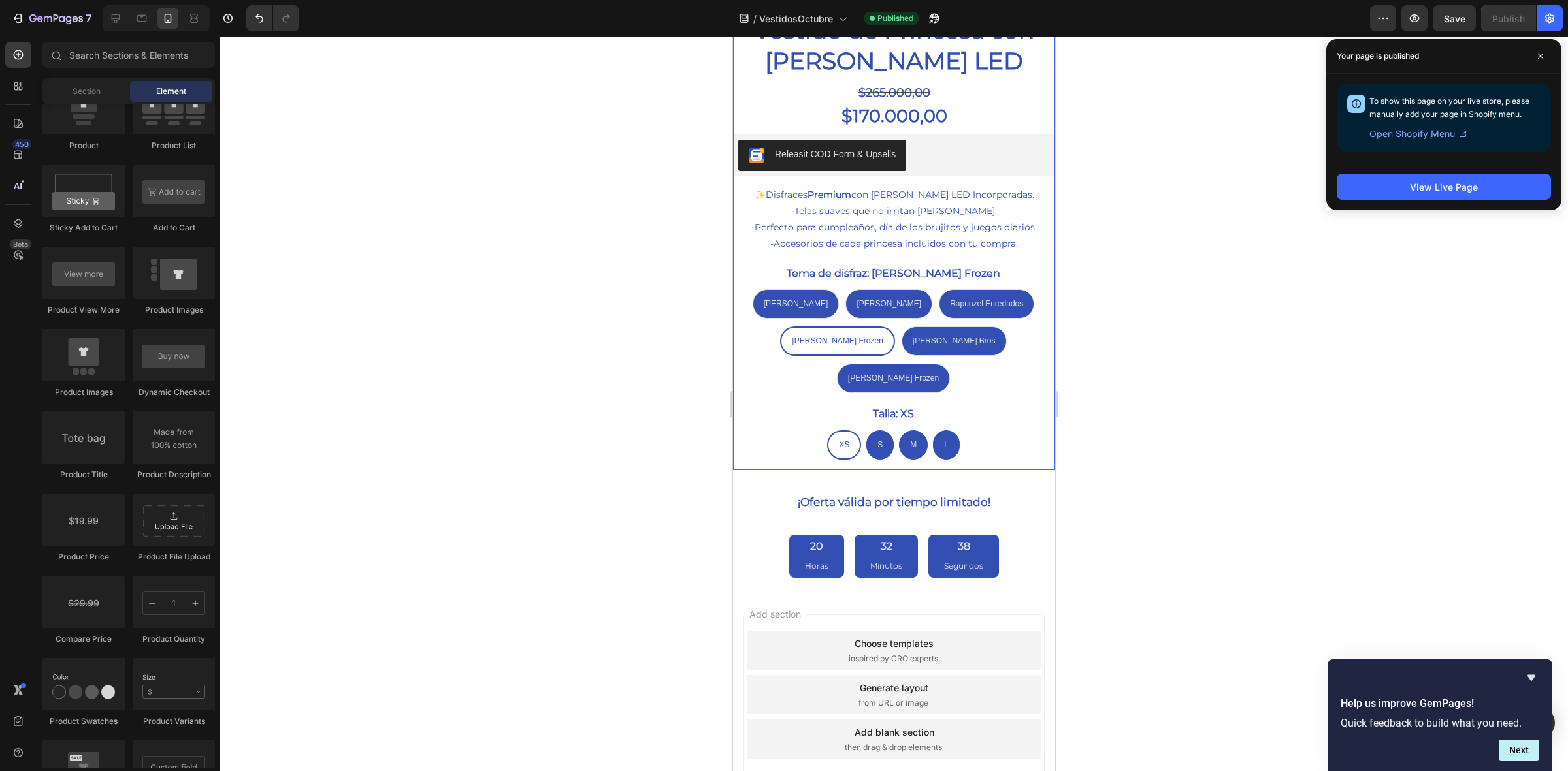
scroll to position [615, 0]
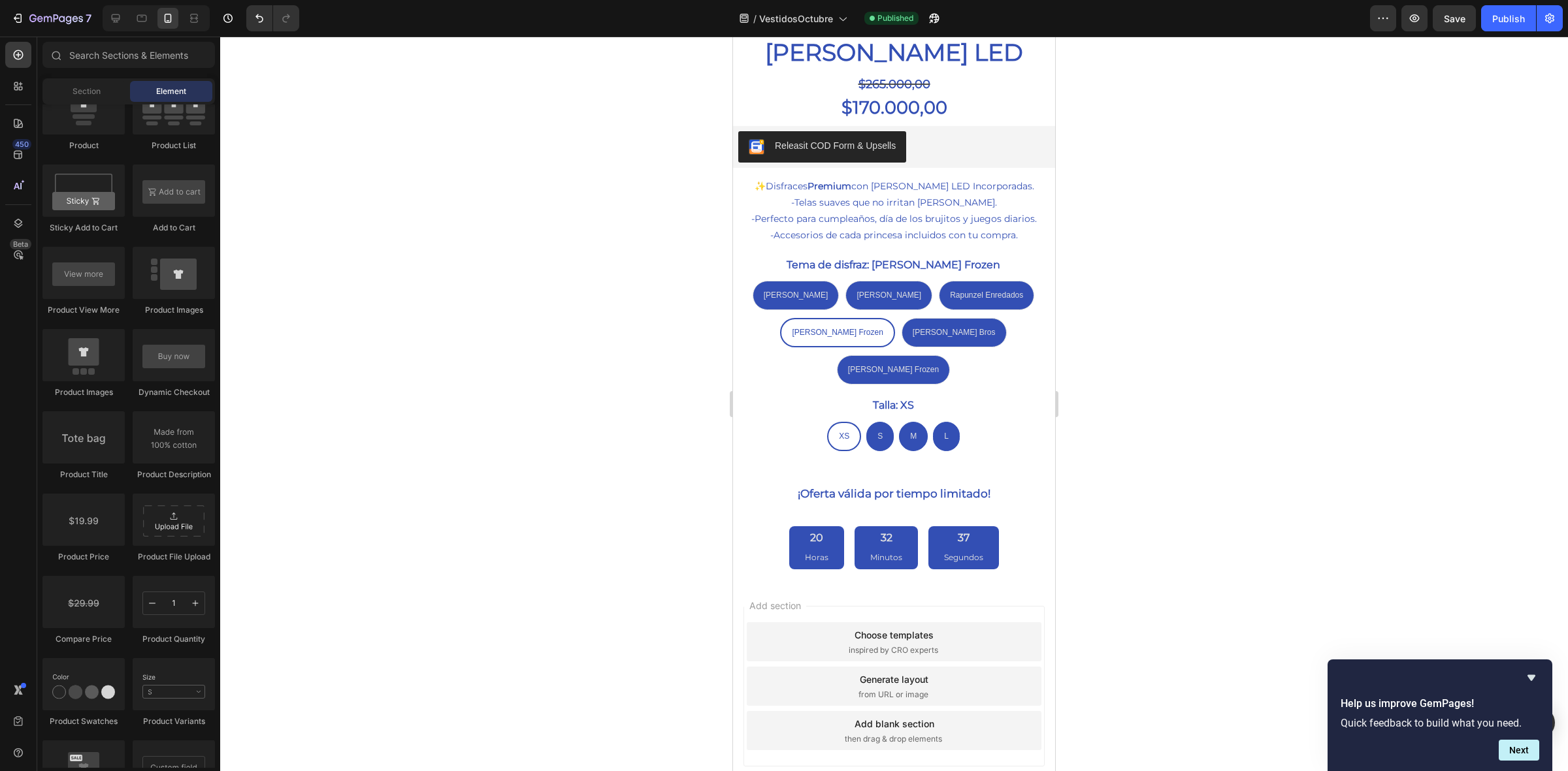
click at [894, 606] on div "Add section Choose templates inspired by CRO experts Generate layout from URL o…" at bounding box center [895, 686] width 301 height 161
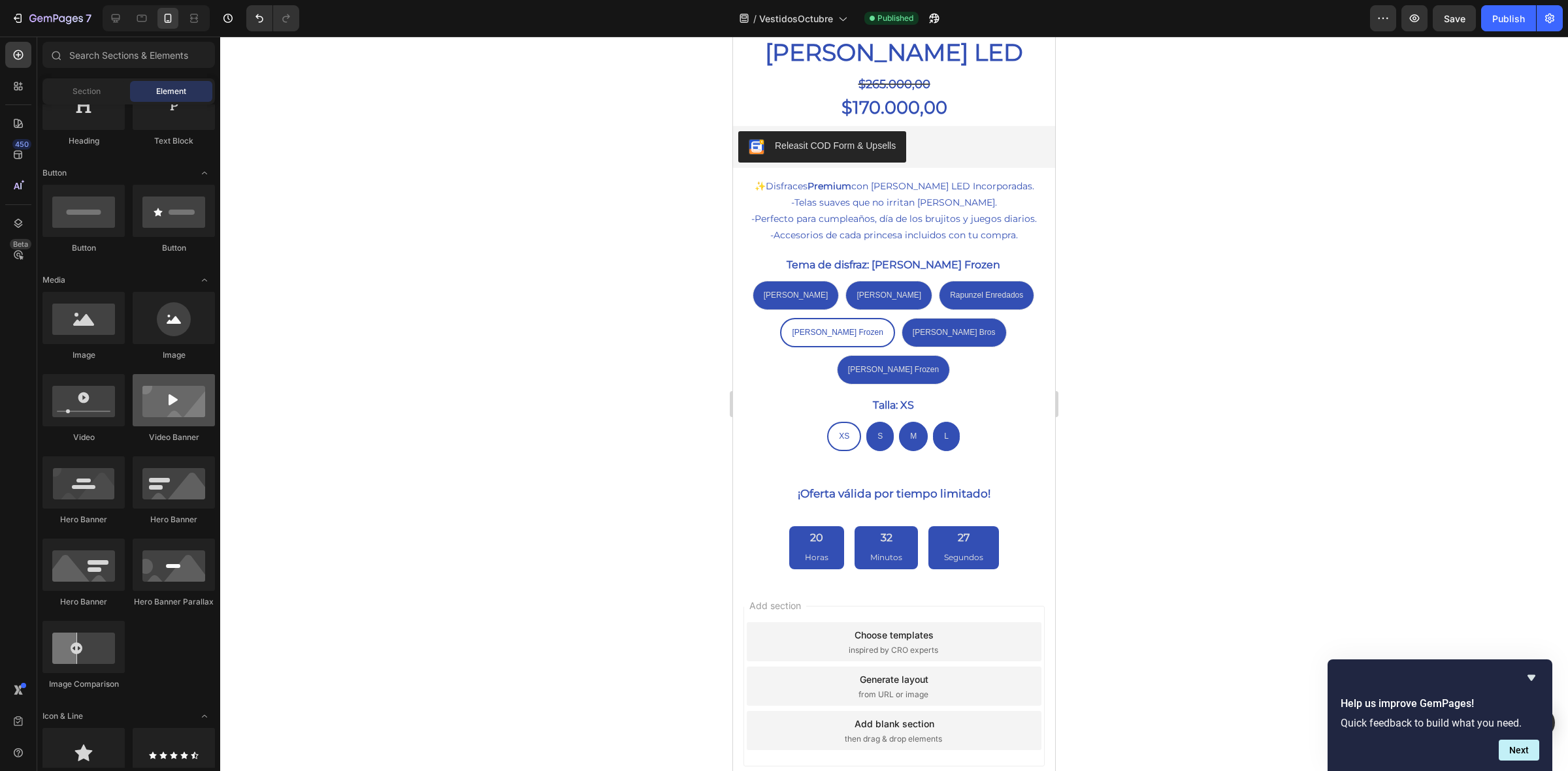
scroll to position [0, 0]
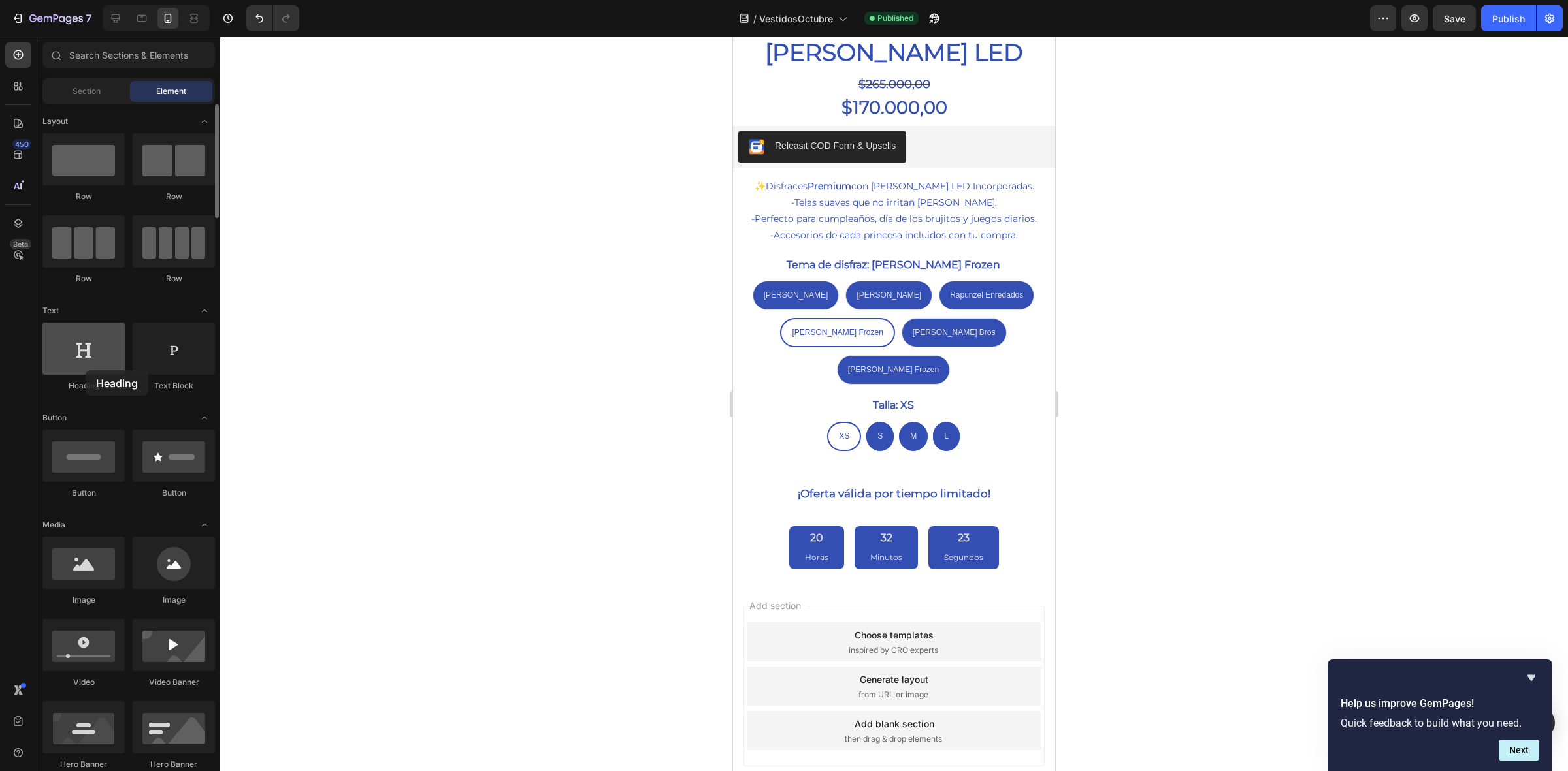
drag, startPoint x: 103, startPoint y: 350, endPoint x: 86, endPoint y: 370, distance: 26.2
click at [86, 370] on div at bounding box center [84, 349] width 83 height 53
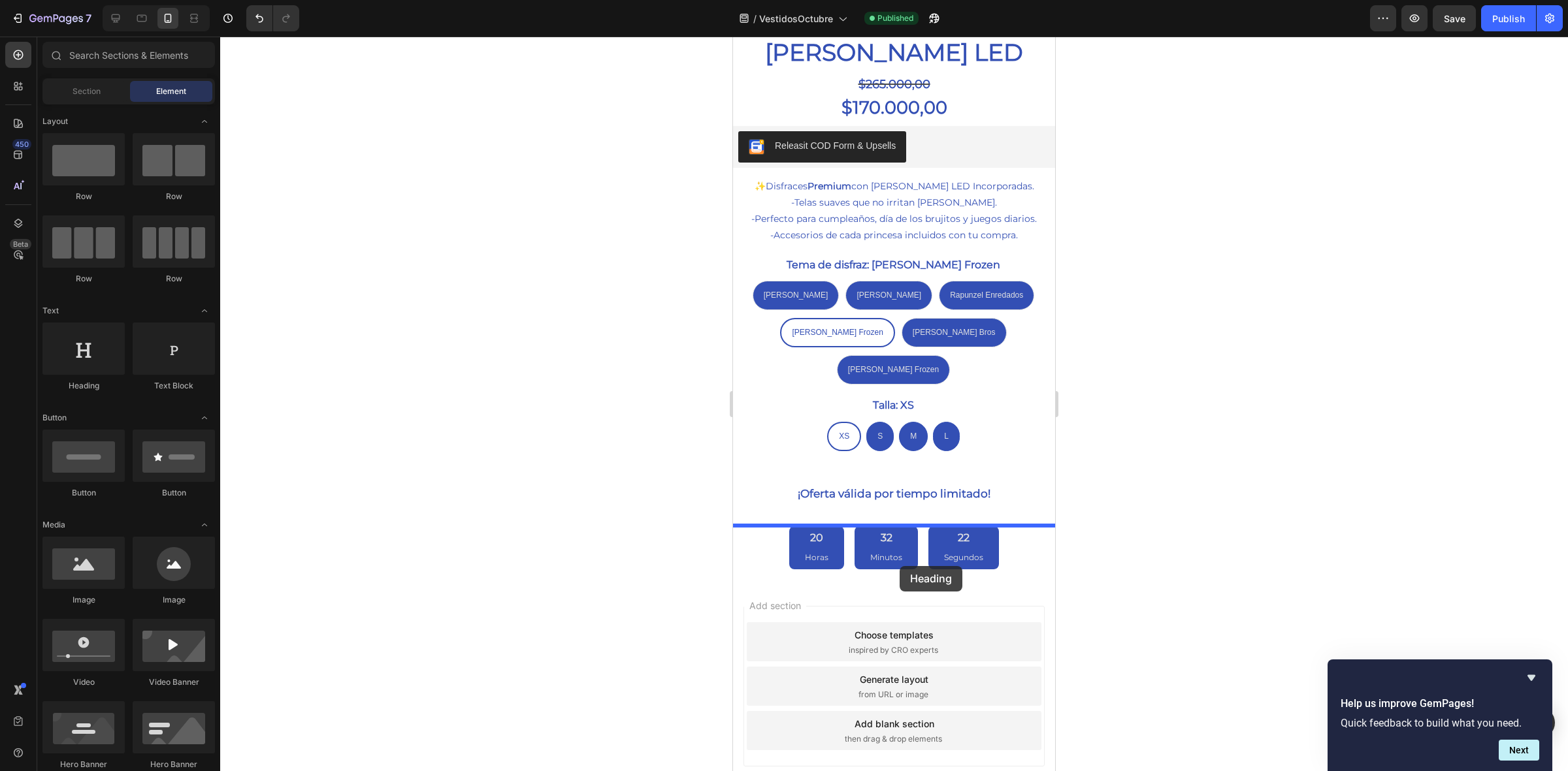
drag, startPoint x: 814, startPoint y: 401, endPoint x: 900, endPoint y: 566, distance: 186.1
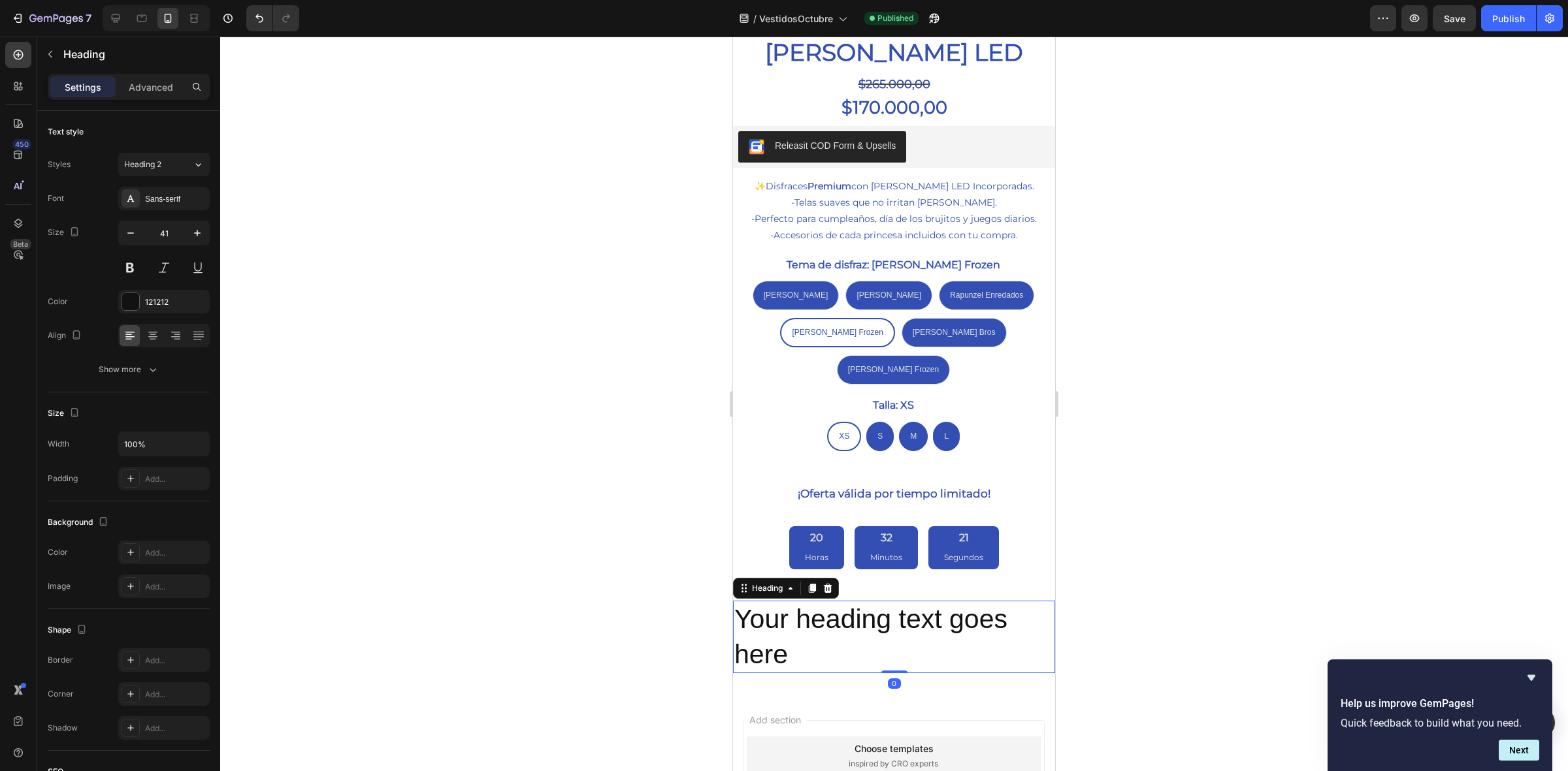
scroll to position [697, 0]
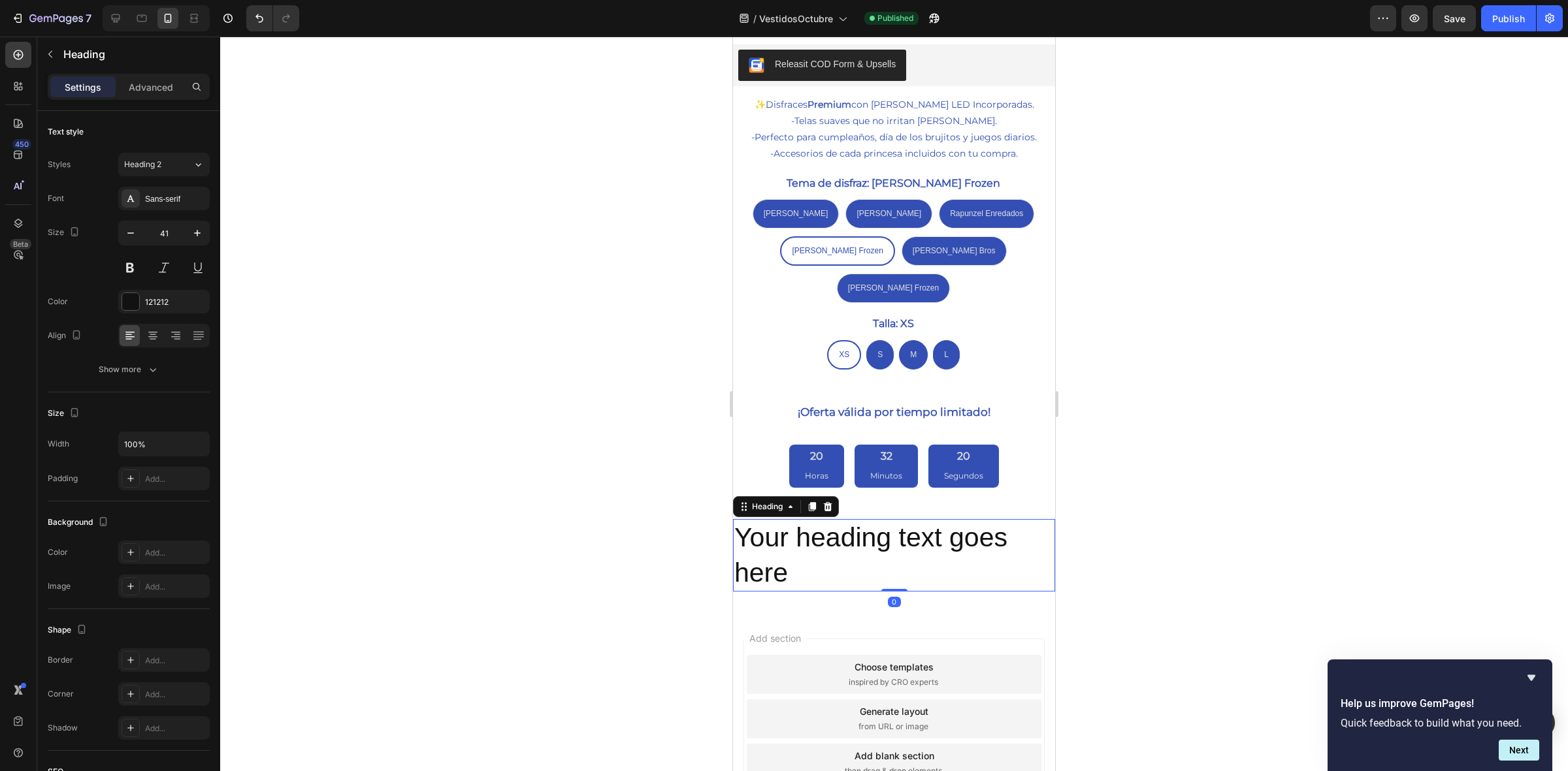
click at [811, 519] on h2 "Your heading text goes here" at bounding box center [894, 555] width 323 height 72
click at [789, 519] on h2 "Your heading text goes here" at bounding box center [894, 555] width 323 height 72
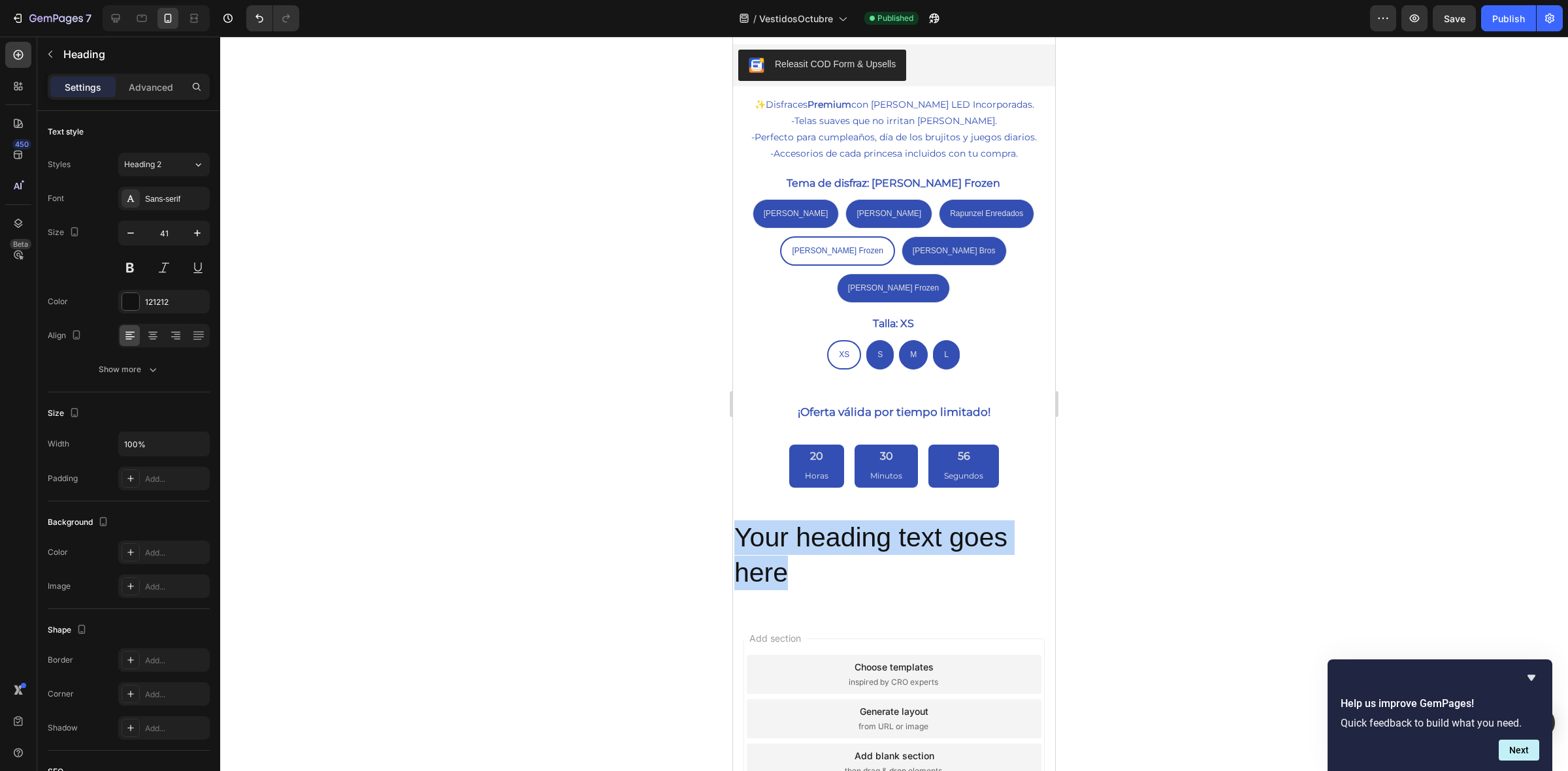
drag, startPoint x: 791, startPoint y: 524, endPoint x: 738, endPoint y: 480, distance: 68.9
click at [738, 521] on p "Your heading text goes here" at bounding box center [895, 556] width 320 height 70
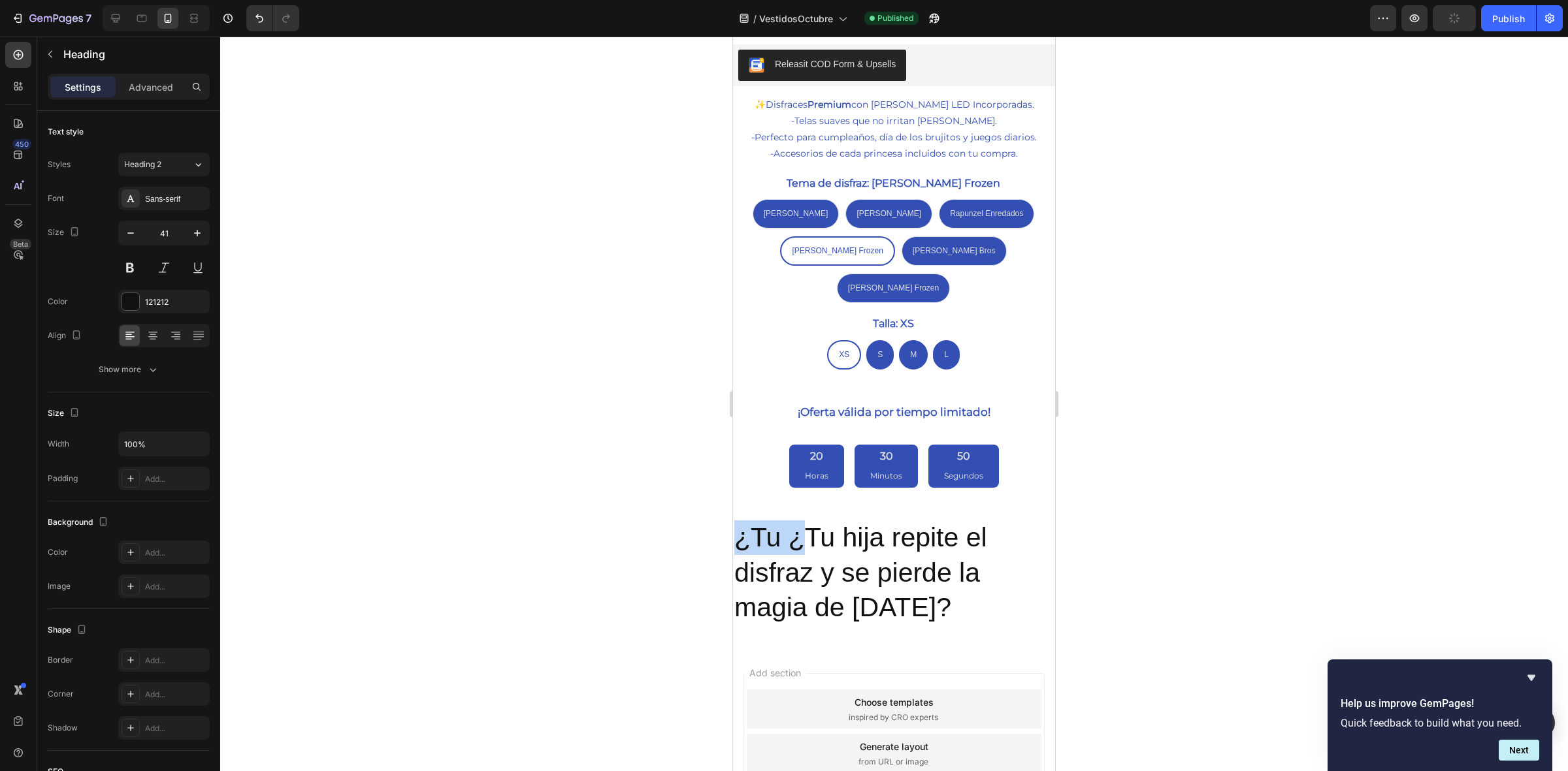
drag, startPoint x: 799, startPoint y: 481, endPoint x: 722, endPoint y: 485, distance: 77.1
click at [733, 485] on html "Mobile ( 493 px) iPhone 13 Mini iPhone 13 Pro iPhone 11 Pro Max iPhone 15 Pro M…" at bounding box center [894, 116] width 323 height 1552
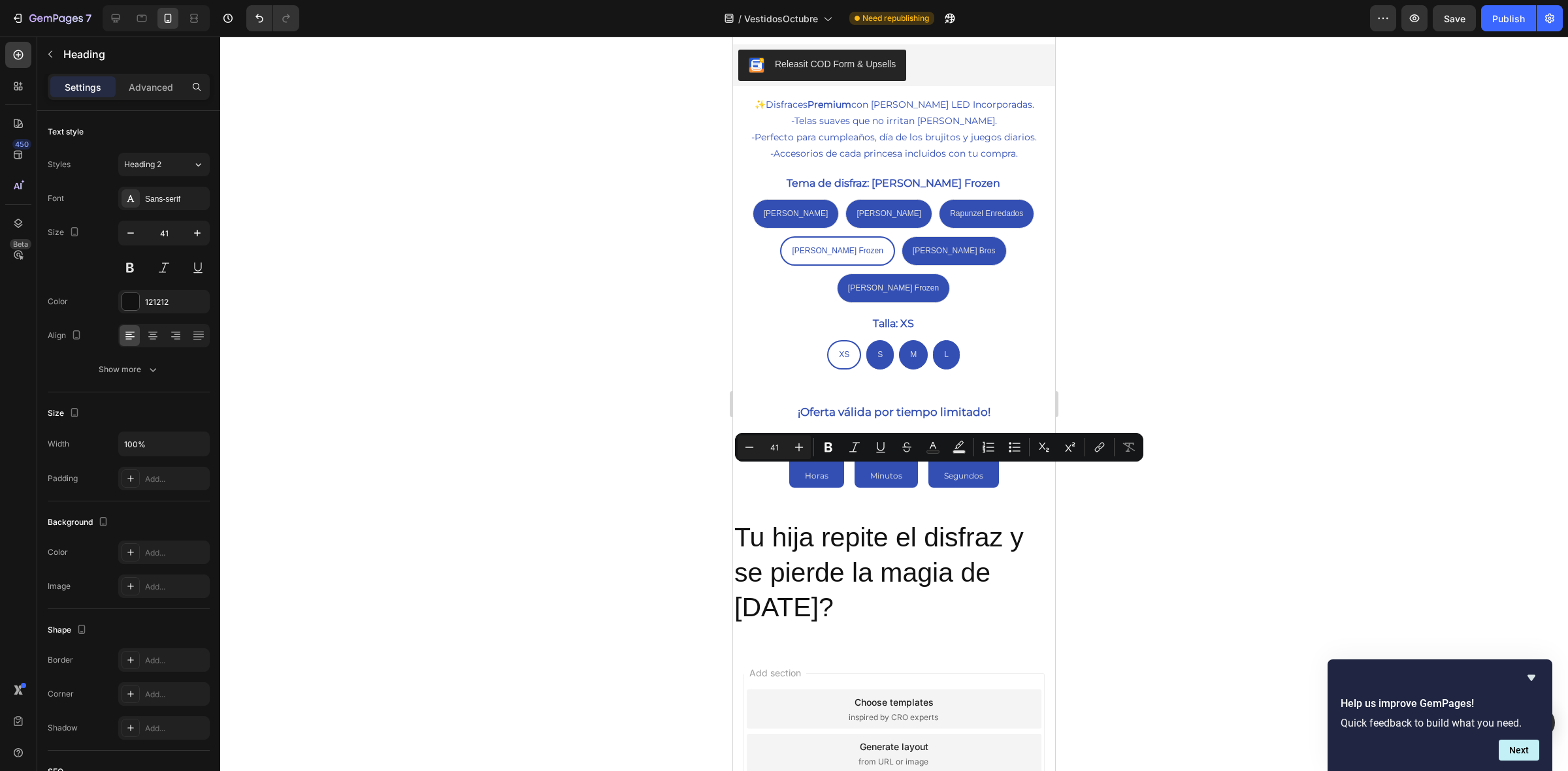
drag, startPoint x: 928, startPoint y: 550, endPoint x: 736, endPoint y: 485, distance: 202.7
click at [736, 521] on p "Tu hija repite el disfraz y se pierde la magia de Halloween?" at bounding box center [895, 573] width 320 height 104
click at [150, 335] on icon at bounding box center [152, 335] width 7 height 1
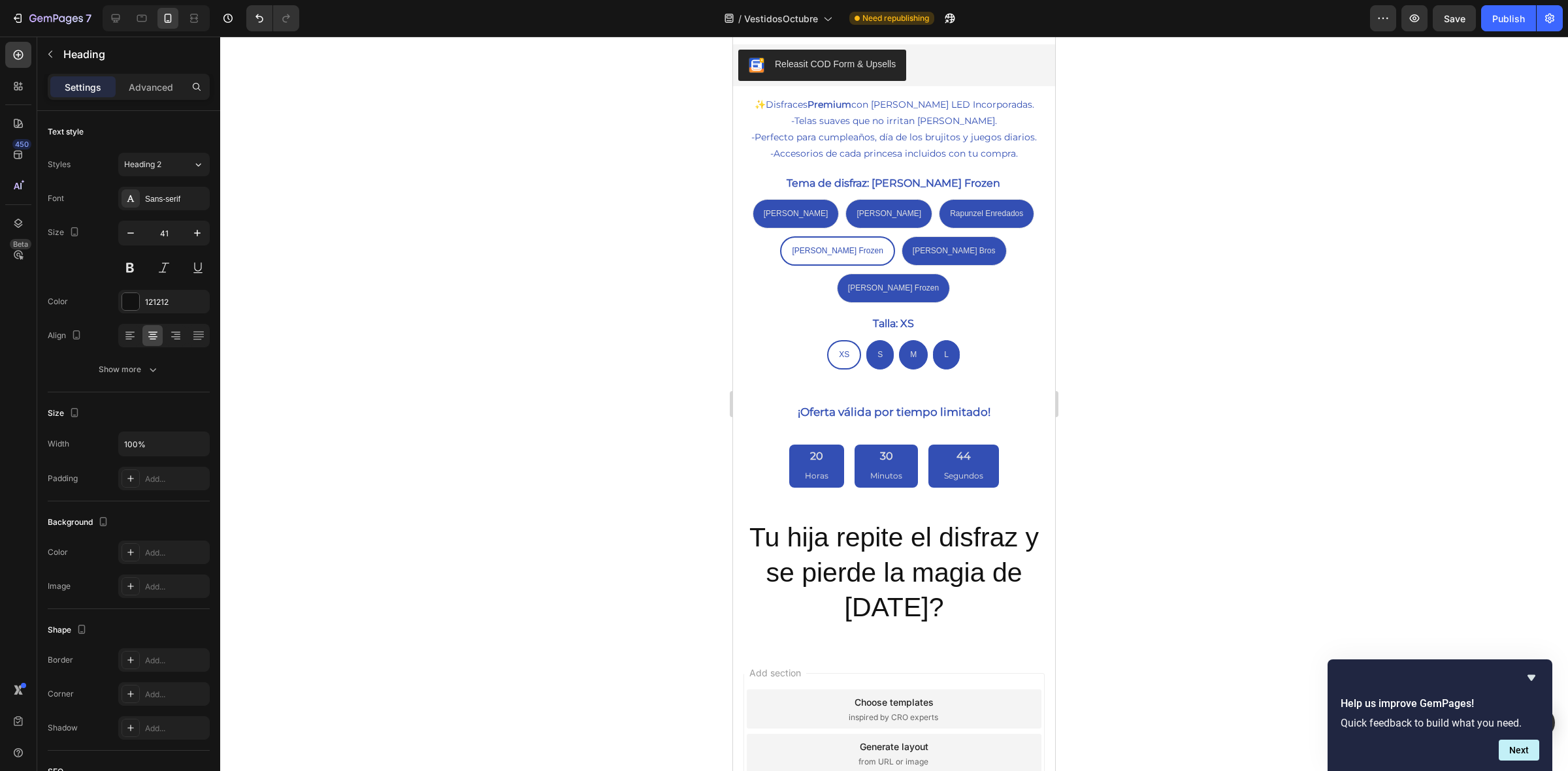
click at [974, 556] on p "Tu hija repite el disfraz y se pierde la magia de Halloween?" at bounding box center [895, 573] width 320 height 104
drag, startPoint x: 915, startPoint y: 547, endPoint x: 906, endPoint y: 523, distance: 25.6
click at [906, 523] on p "Tu hija repite el disfraz y se pierde la magia de Halloween?" at bounding box center [895, 573] width 320 height 104
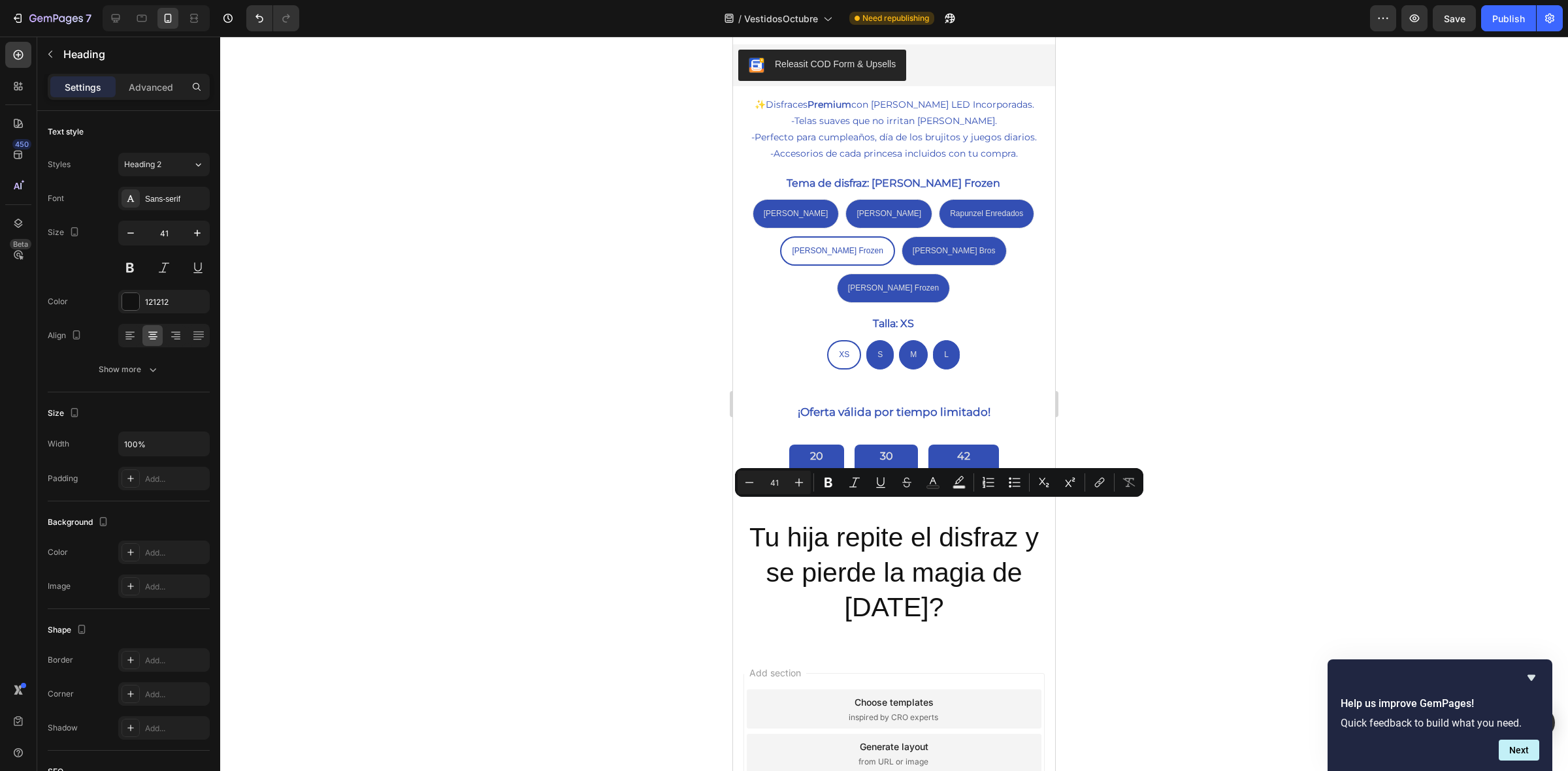
click at [759, 521] on p "Tu hija repite el disfraz y se pierde la magia de Halloween?" at bounding box center [895, 573] width 320 height 104
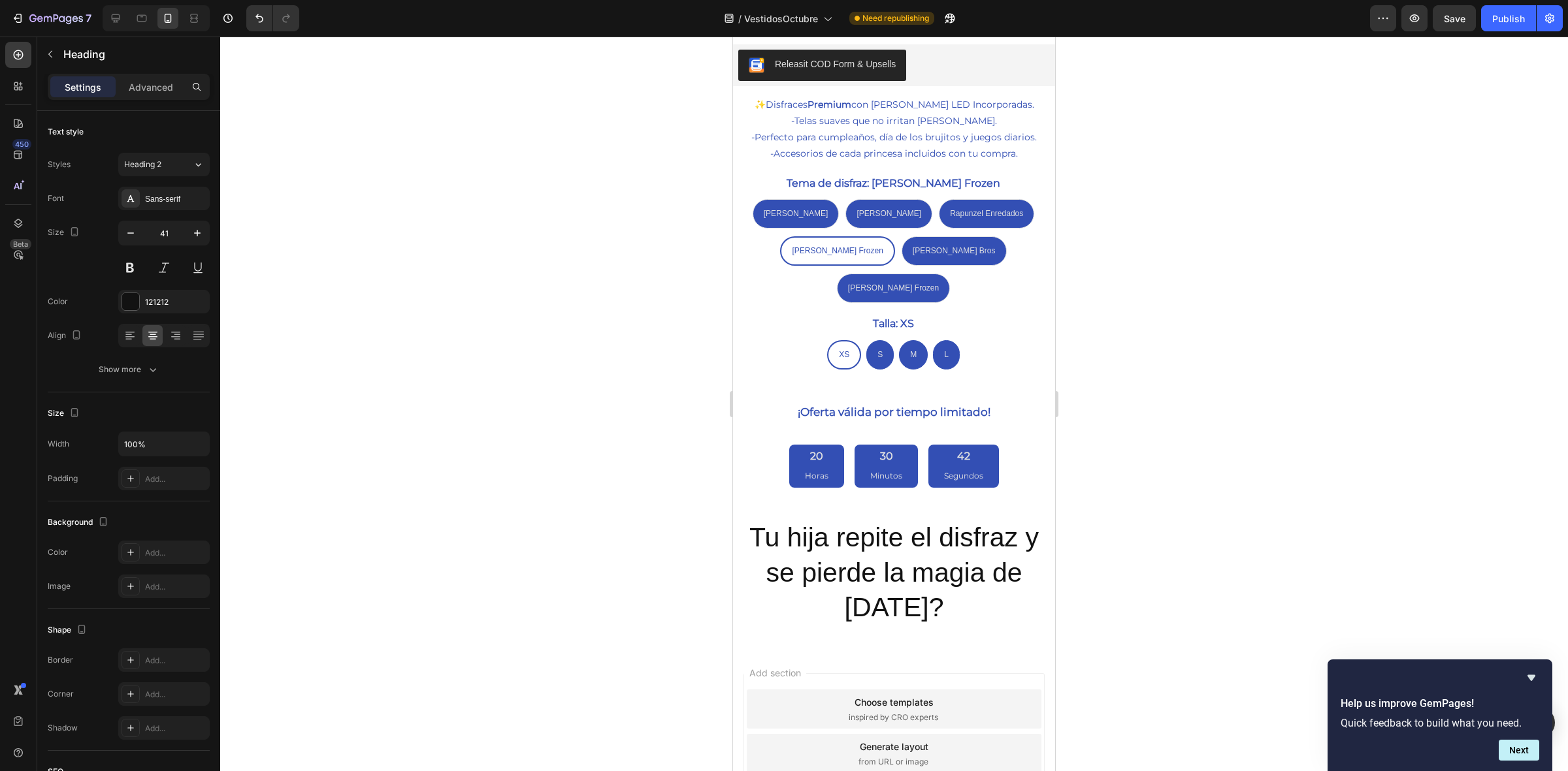
click at [747, 521] on p "Tu hija repite el disfraz y se pierde la magia de Halloween?" at bounding box center [895, 573] width 320 height 104
click at [953, 521] on p "¿Tu hija repite el disfraz y se pierde la magia de Halloween?" at bounding box center [895, 573] width 320 height 104
click at [929, 521] on p "¿Tu hija repite el disfraz y se pierde la magia de Halloween?" at bounding box center [895, 573] width 320 height 104
click at [939, 521] on p "¿Tu hija repite el disfraz y se pierde la magia de Halloween?" at bounding box center [895, 573] width 320 height 104
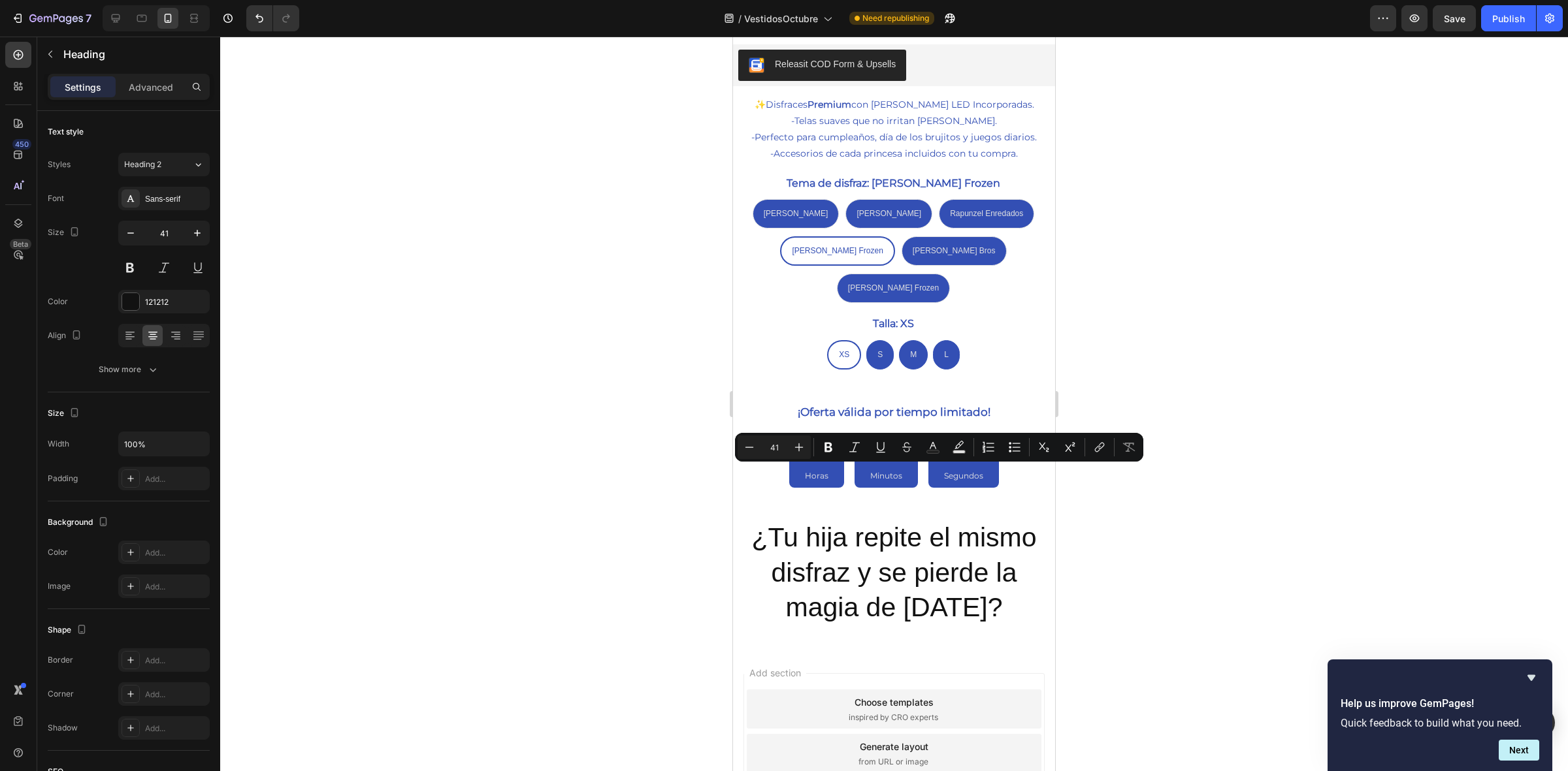
drag, startPoint x: 984, startPoint y: 556, endPoint x: 726, endPoint y: 484, distance: 267.9
click at [733, 484] on html "Mobile ( 493 px) iPhone 13 Mini iPhone 13 Pro iPhone 11 Pro Max iPhone 15 Pro M…" at bounding box center [894, 116] width 323 height 1552
click at [125, 304] on div at bounding box center [131, 302] width 17 height 17
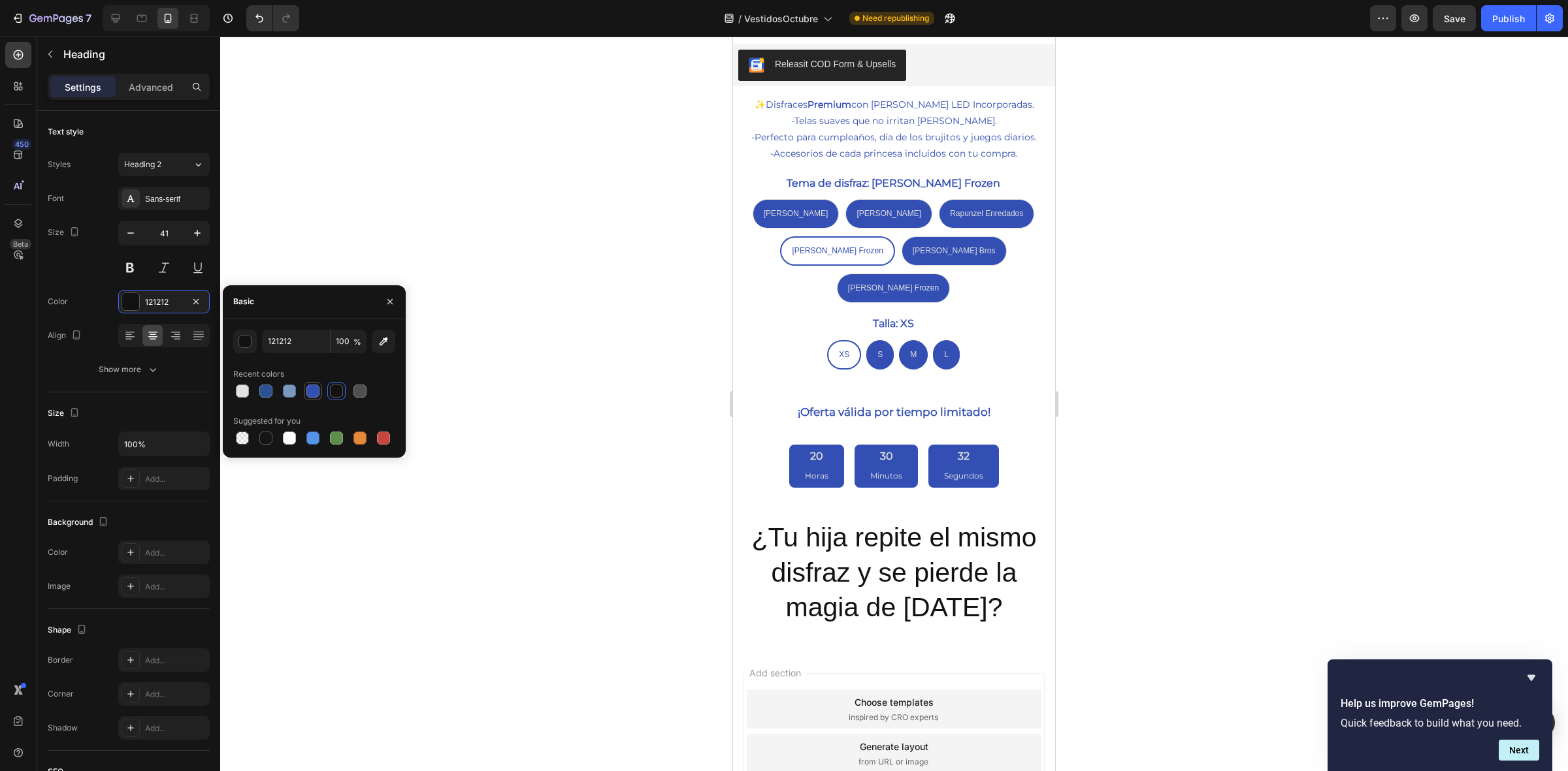
click at [305, 397] on div at bounding box center [312, 391] width 16 height 16
type input "334FB4"
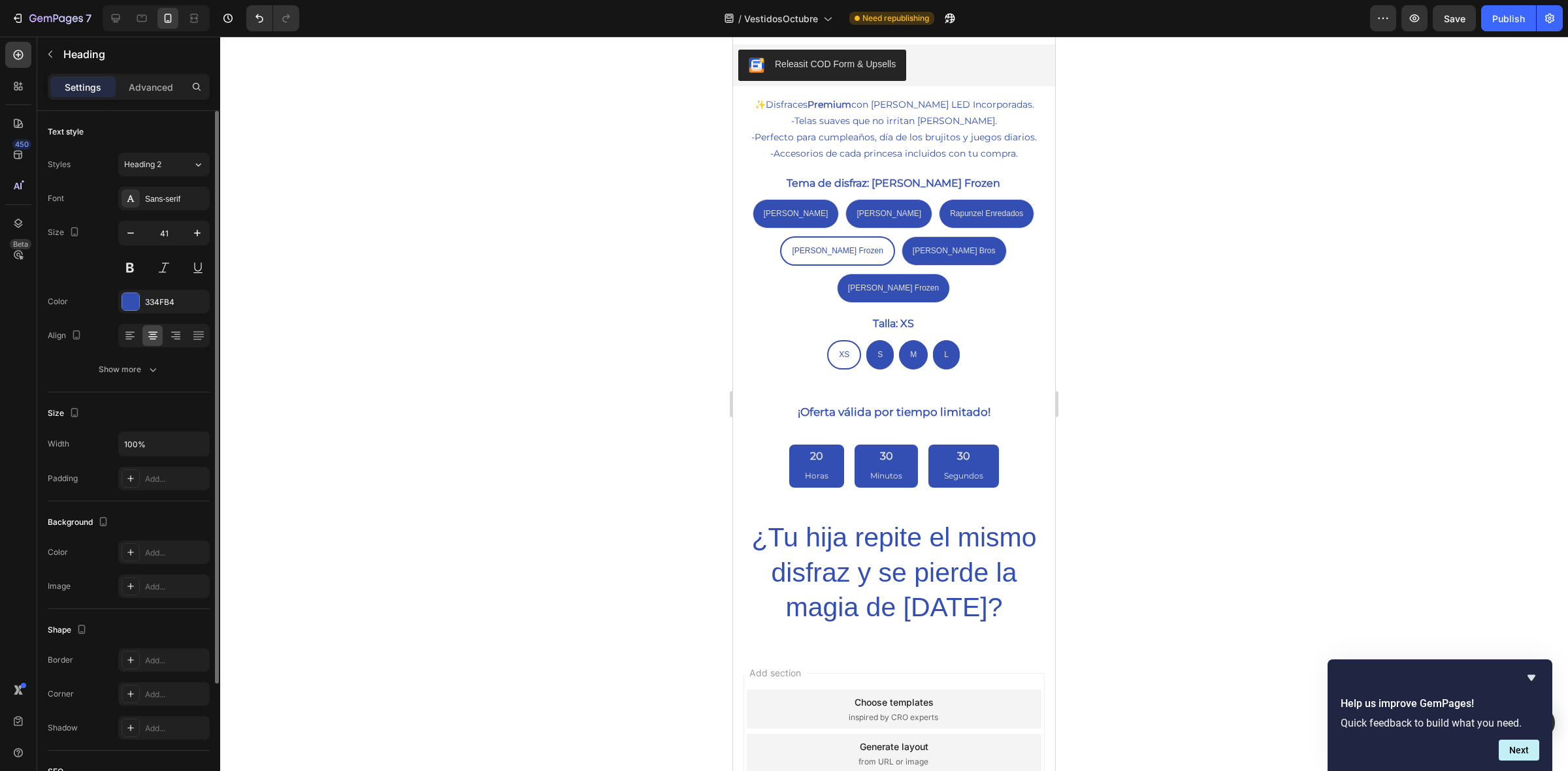
click at [77, 268] on div "Size 41" at bounding box center [129, 250] width 162 height 59
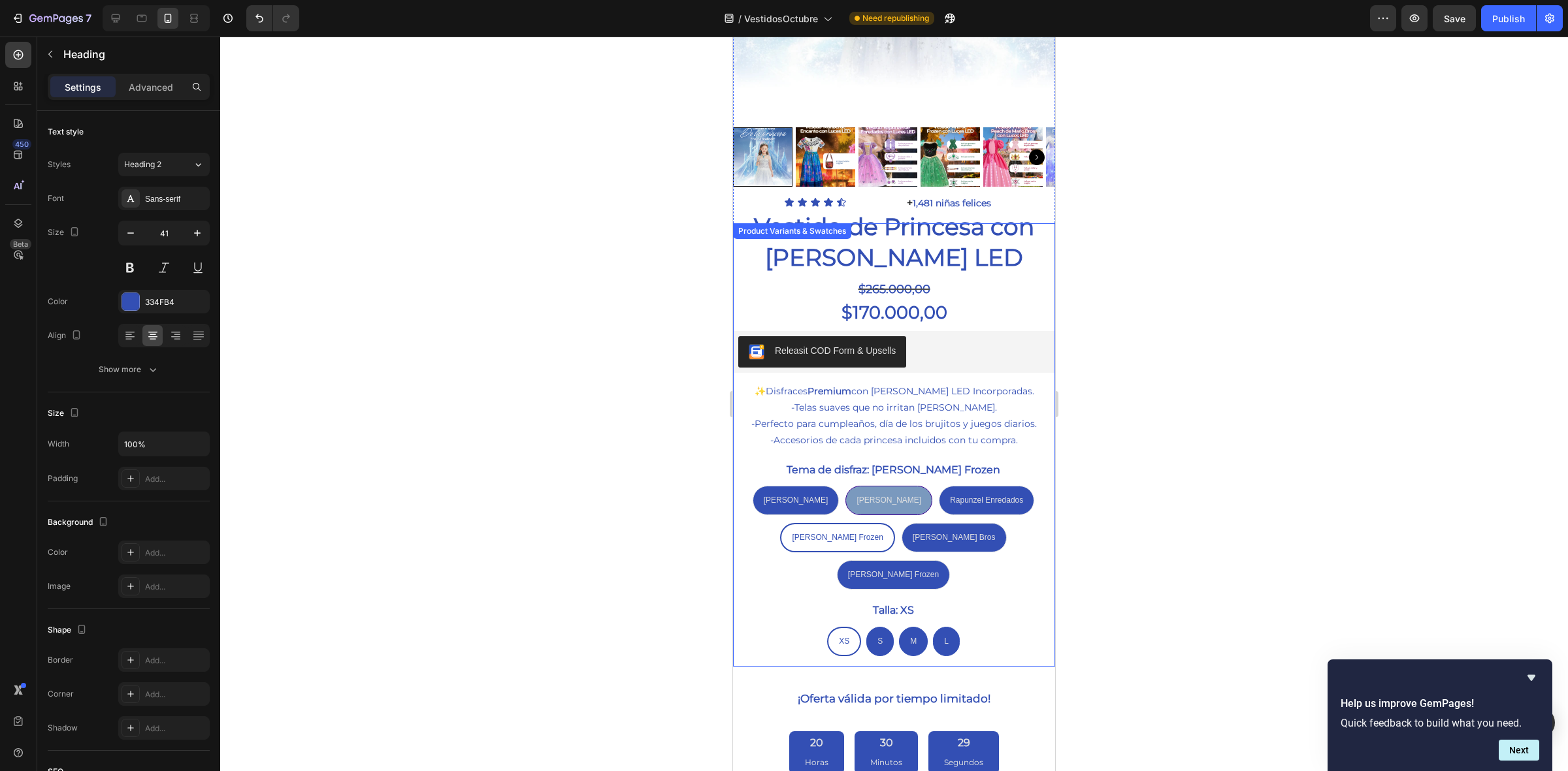
scroll to position [370, 0]
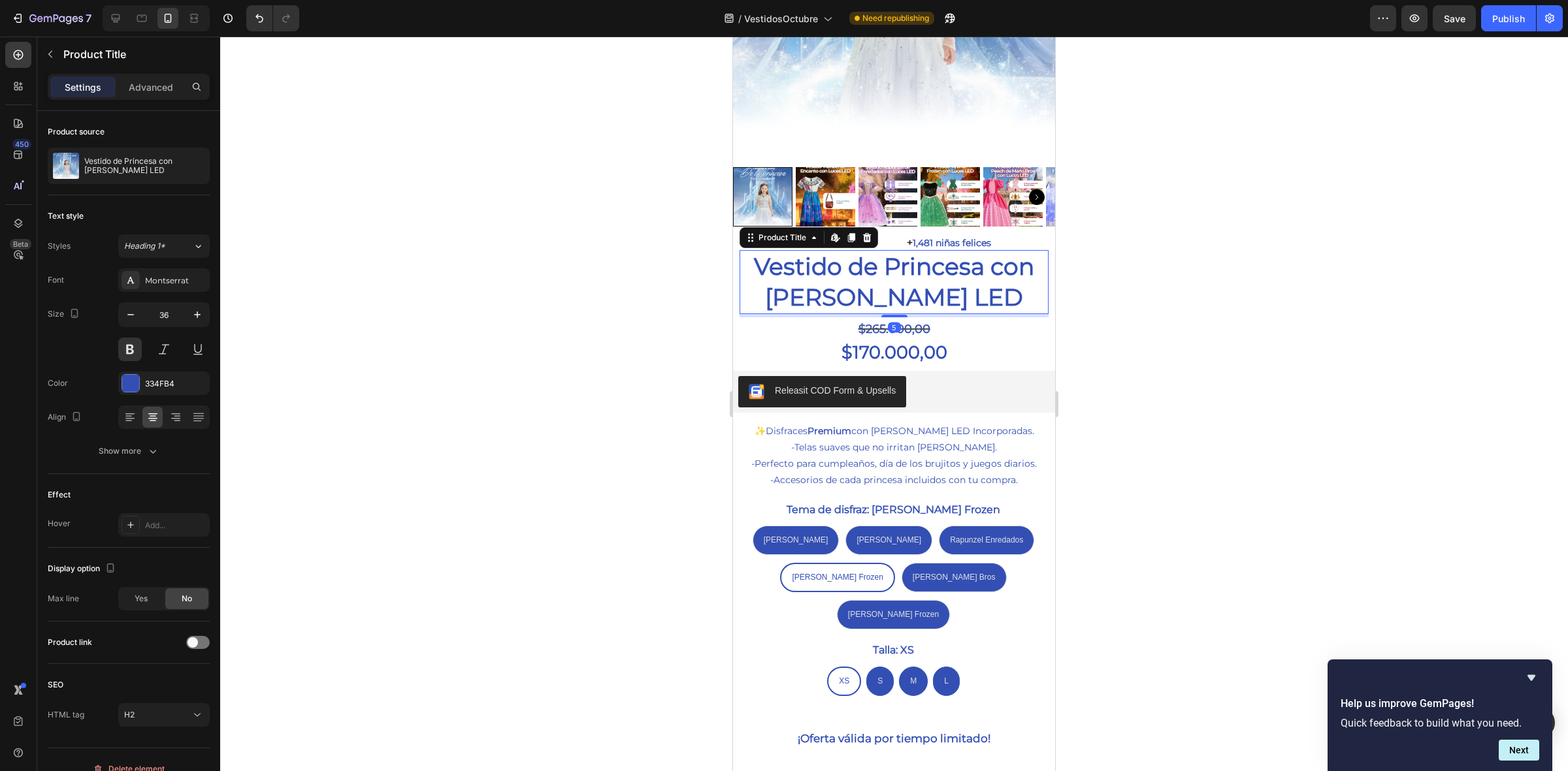
click at [886, 273] on h2 "Vestido de Princesa con [PERSON_NAME] LED" at bounding box center [894, 282] width 309 height 64
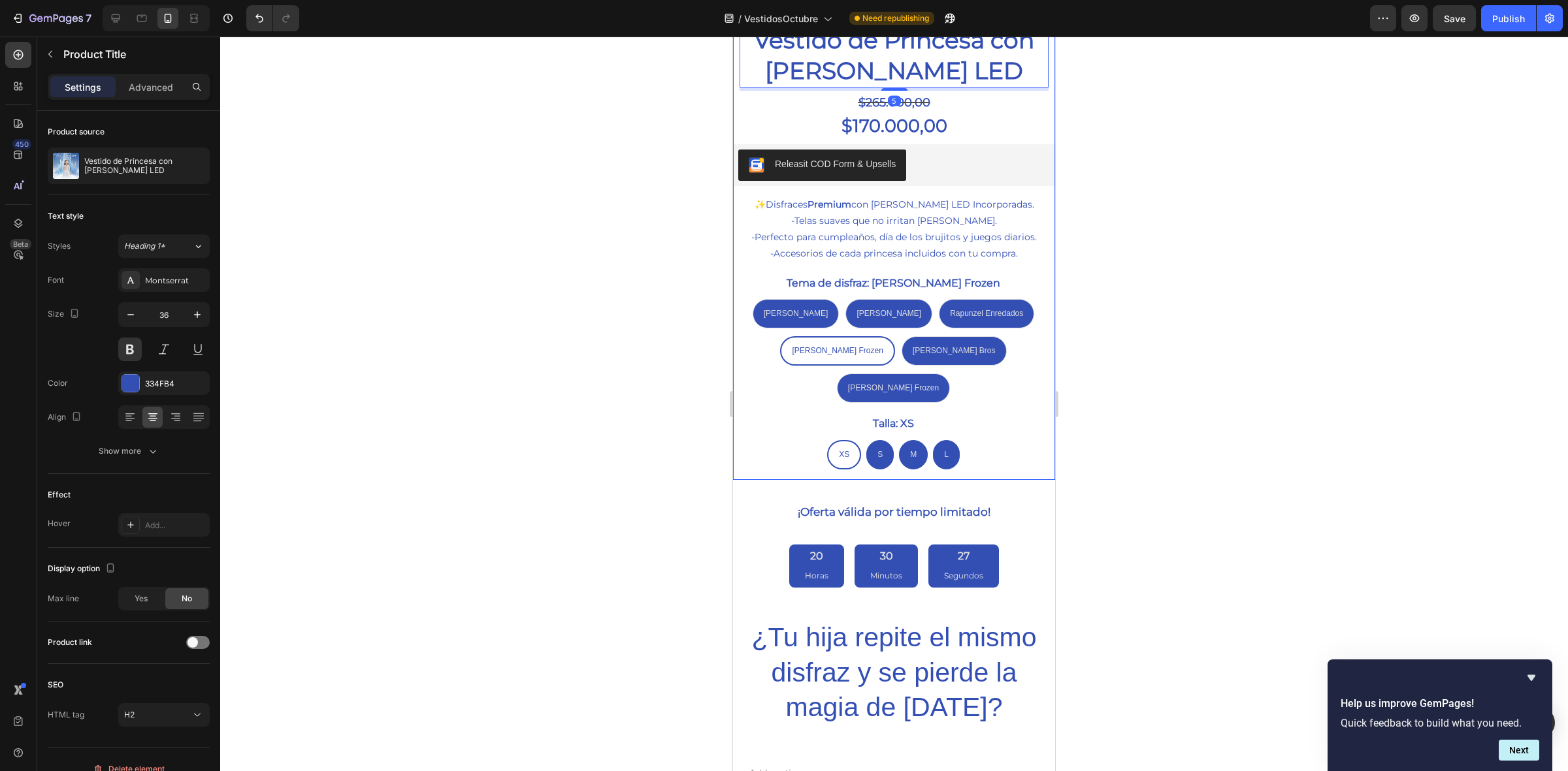
scroll to position [615, 0]
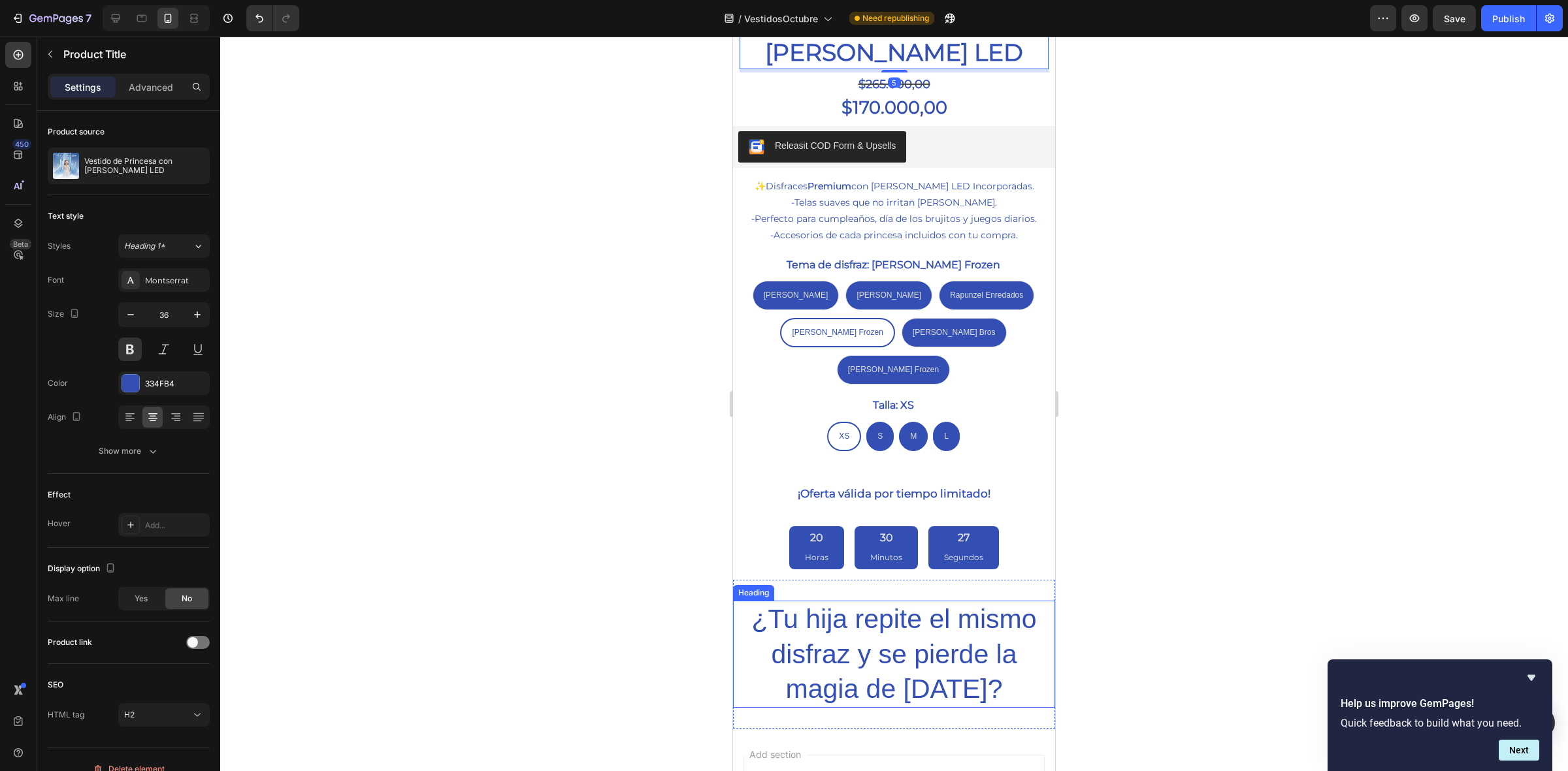
click at [906, 603] on p "¿Tu hija repite el mismo disfraz y se pierde la magia de [DATE]?" at bounding box center [895, 654] width 320 height 104
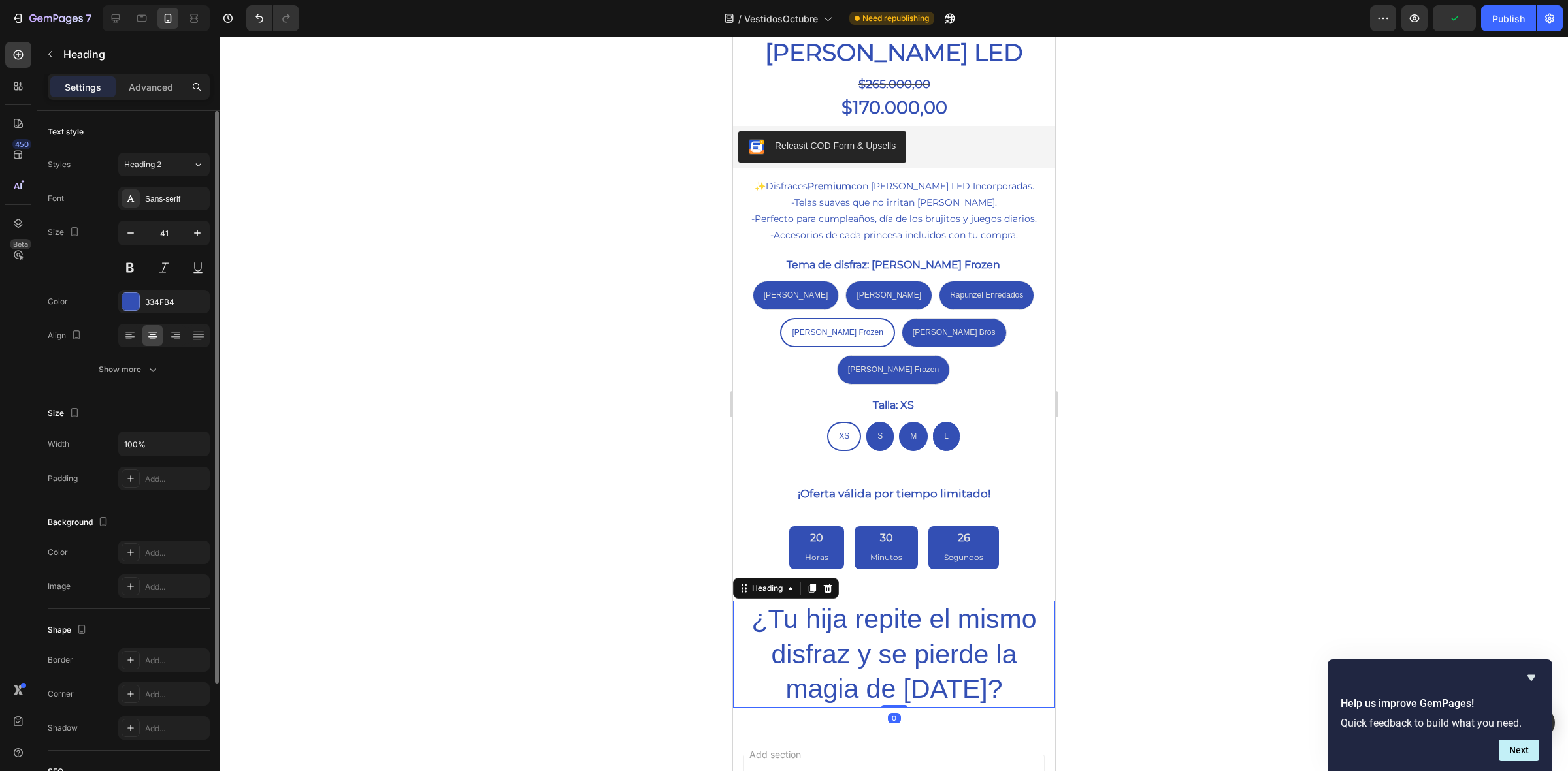
click at [135, 219] on div "Font Sans-serif Size 41 Color 334FB4 Align Show more" at bounding box center [129, 284] width 162 height 195
click at [134, 228] on icon "button" at bounding box center [131, 233] width 13 height 13
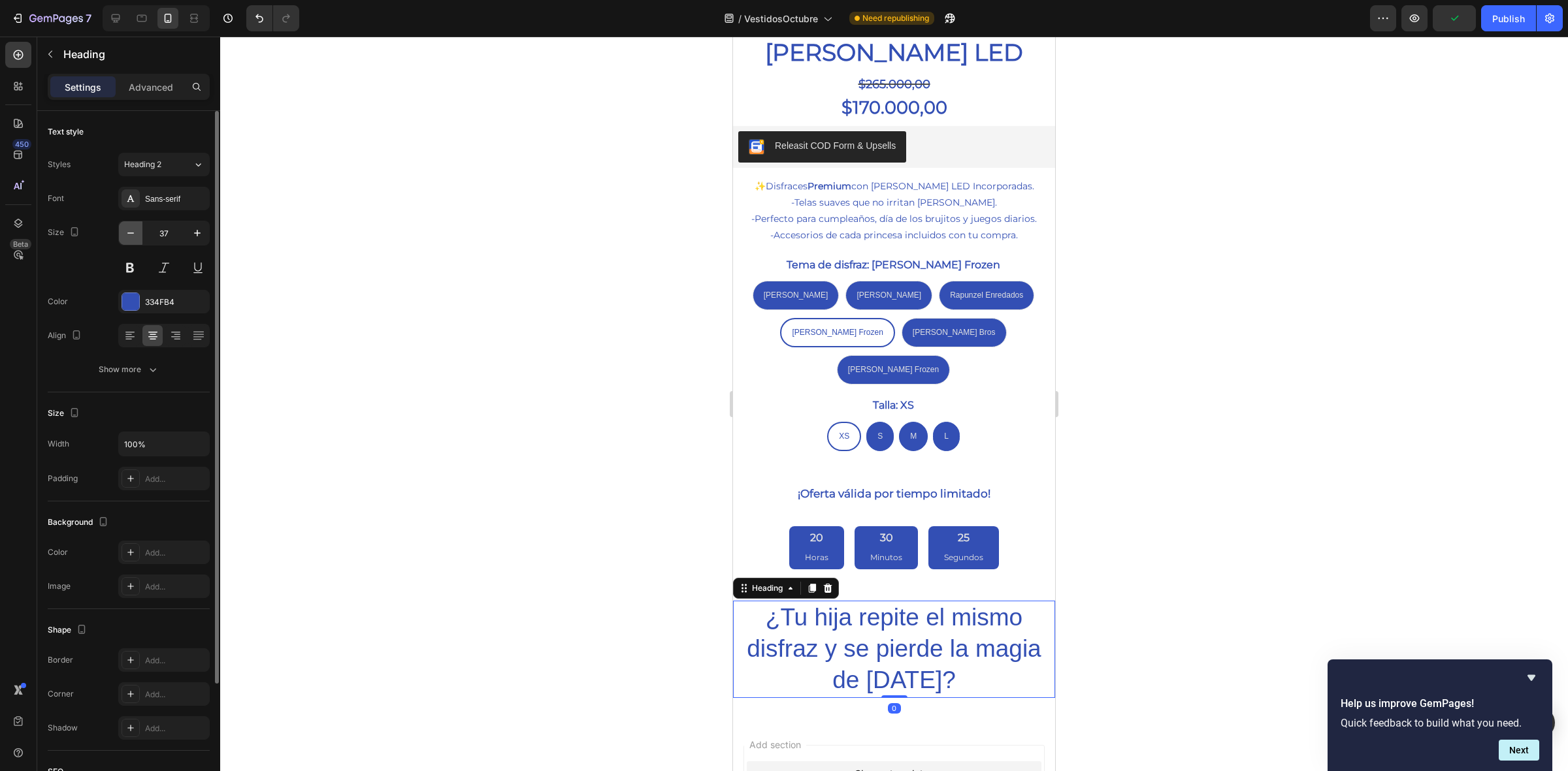
click at [134, 228] on icon "button" at bounding box center [131, 233] width 13 height 13
type input "36"
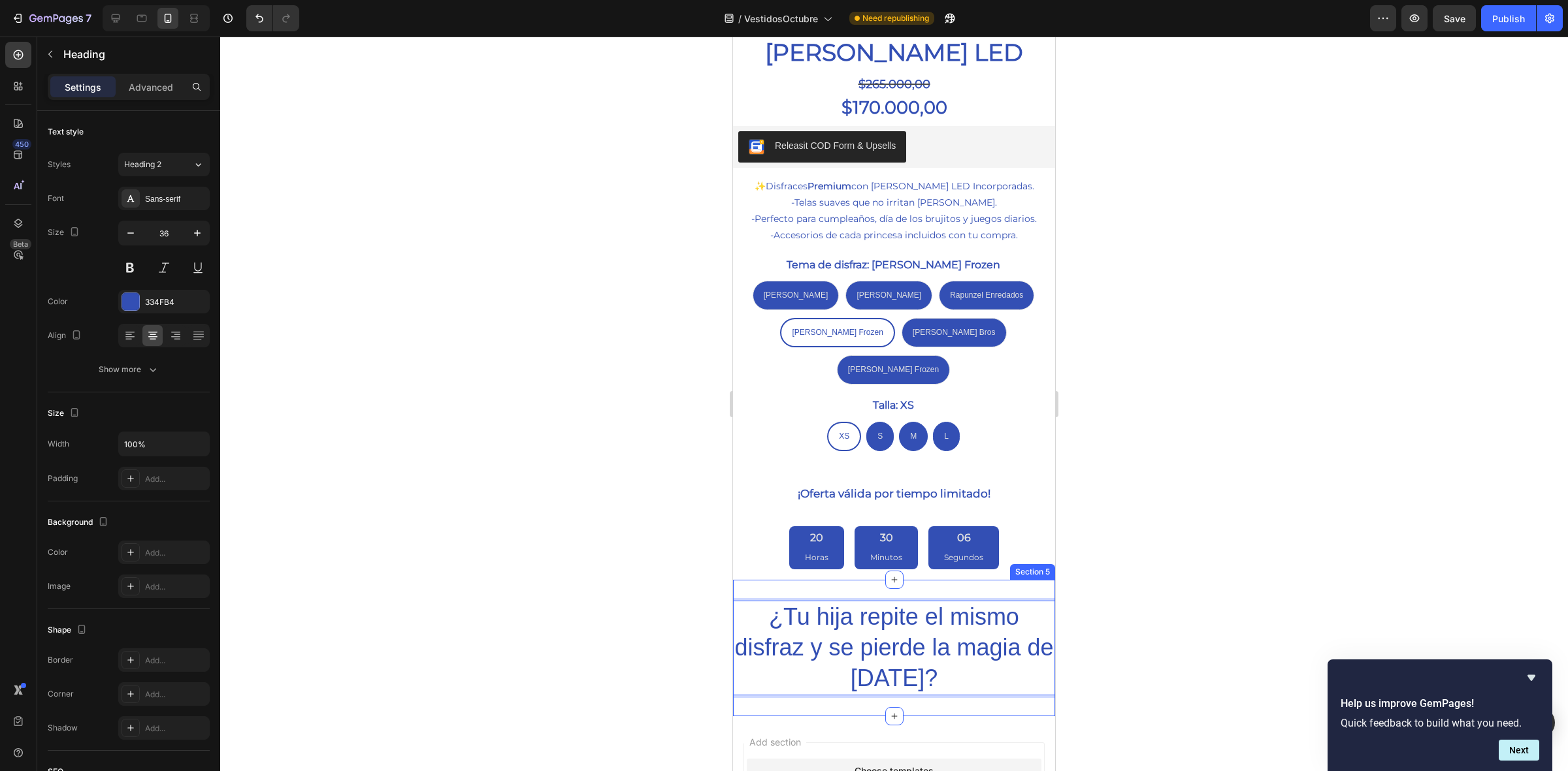
drag, startPoint x: 977, startPoint y: 620, endPoint x: 763, endPoint y: 543, distance: 227.4
click at [763, 580] on div "¿Tu hija repite el mismo disfraz y se pierde la magia de Halloween? Heading 0 S…" at bounding box center [894, 648] width 323 height 136
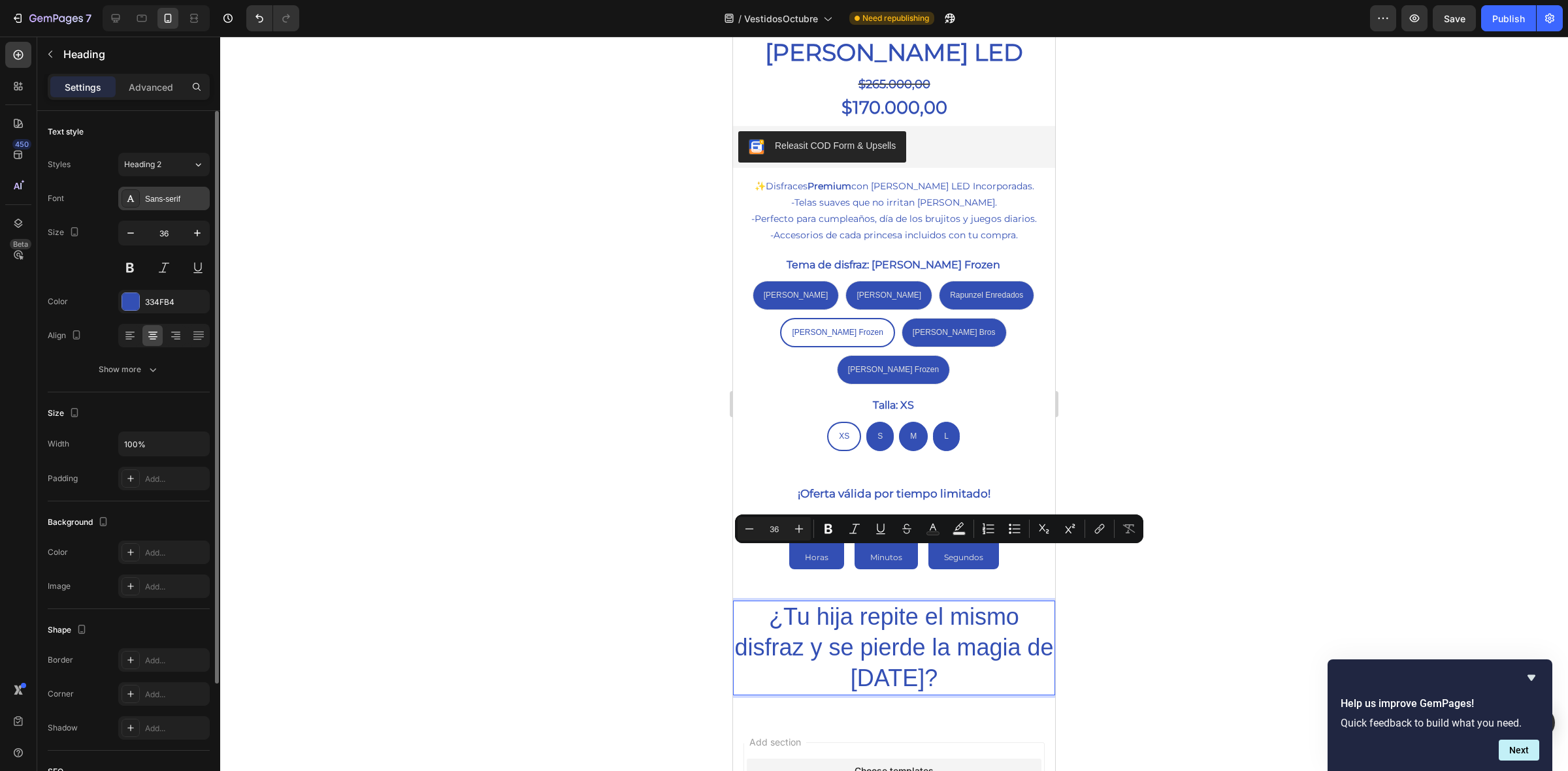
click at [177, 187] on div "Sans-serif" at bounding box center [164, 198] width 91 height 24
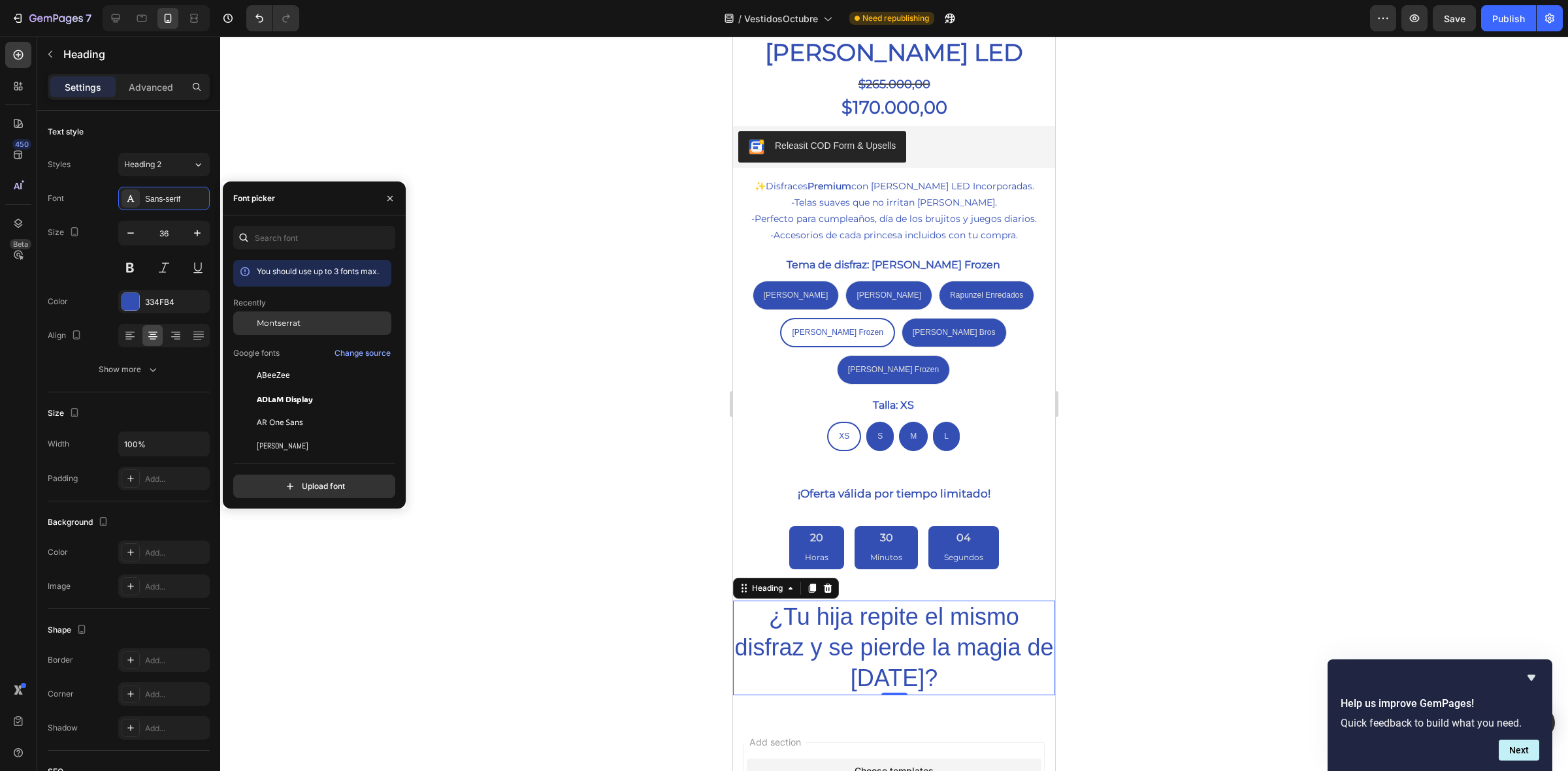
click at [313, 327] on div "Montserrat" at bounding box center [323, 323] width 132 height 12
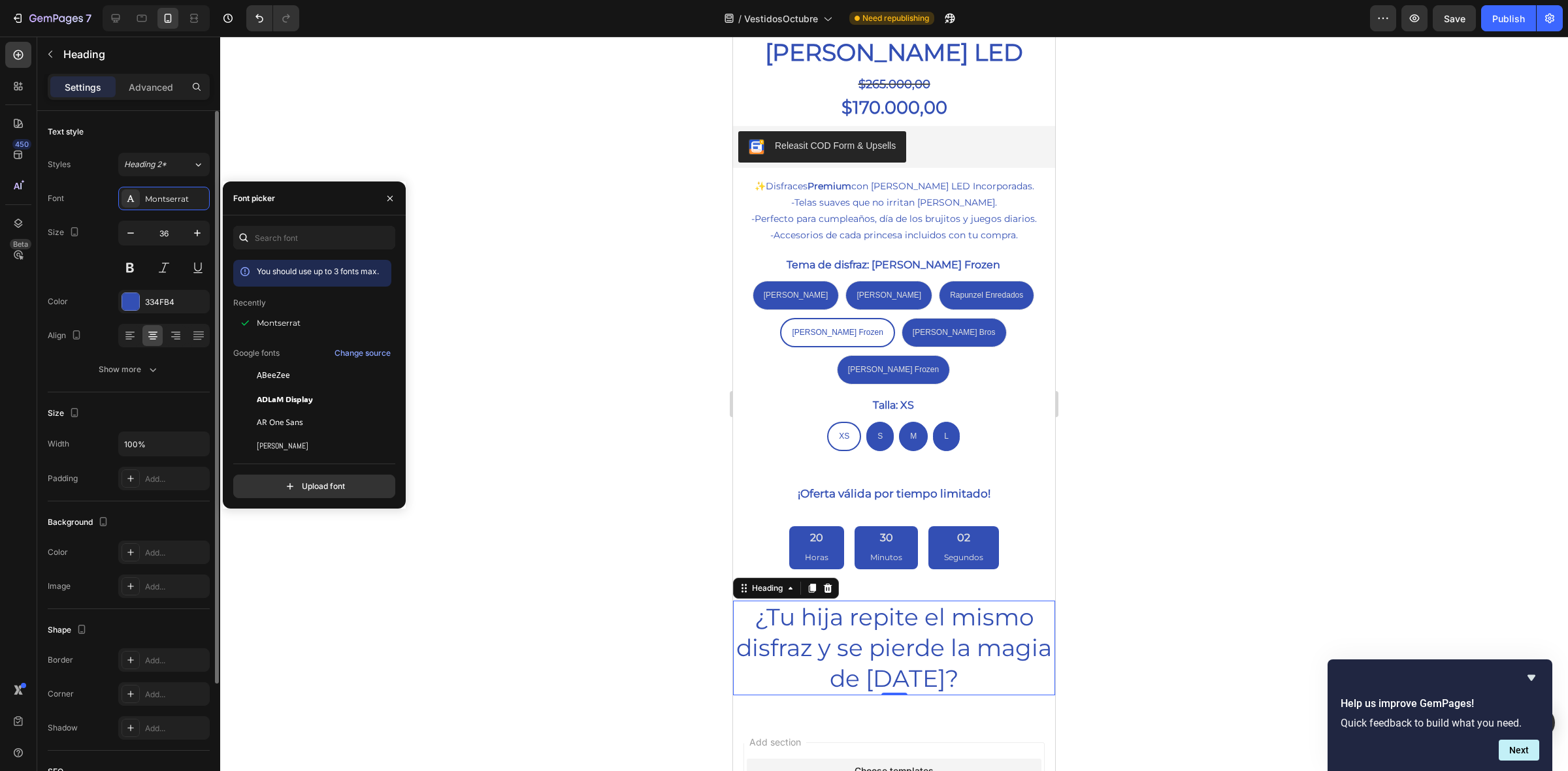
click at [134, 282] on div "Font Montserrat Size 36 Color 334FB4 Align Show more" at bounding box center [129, 284] width 162 height 195
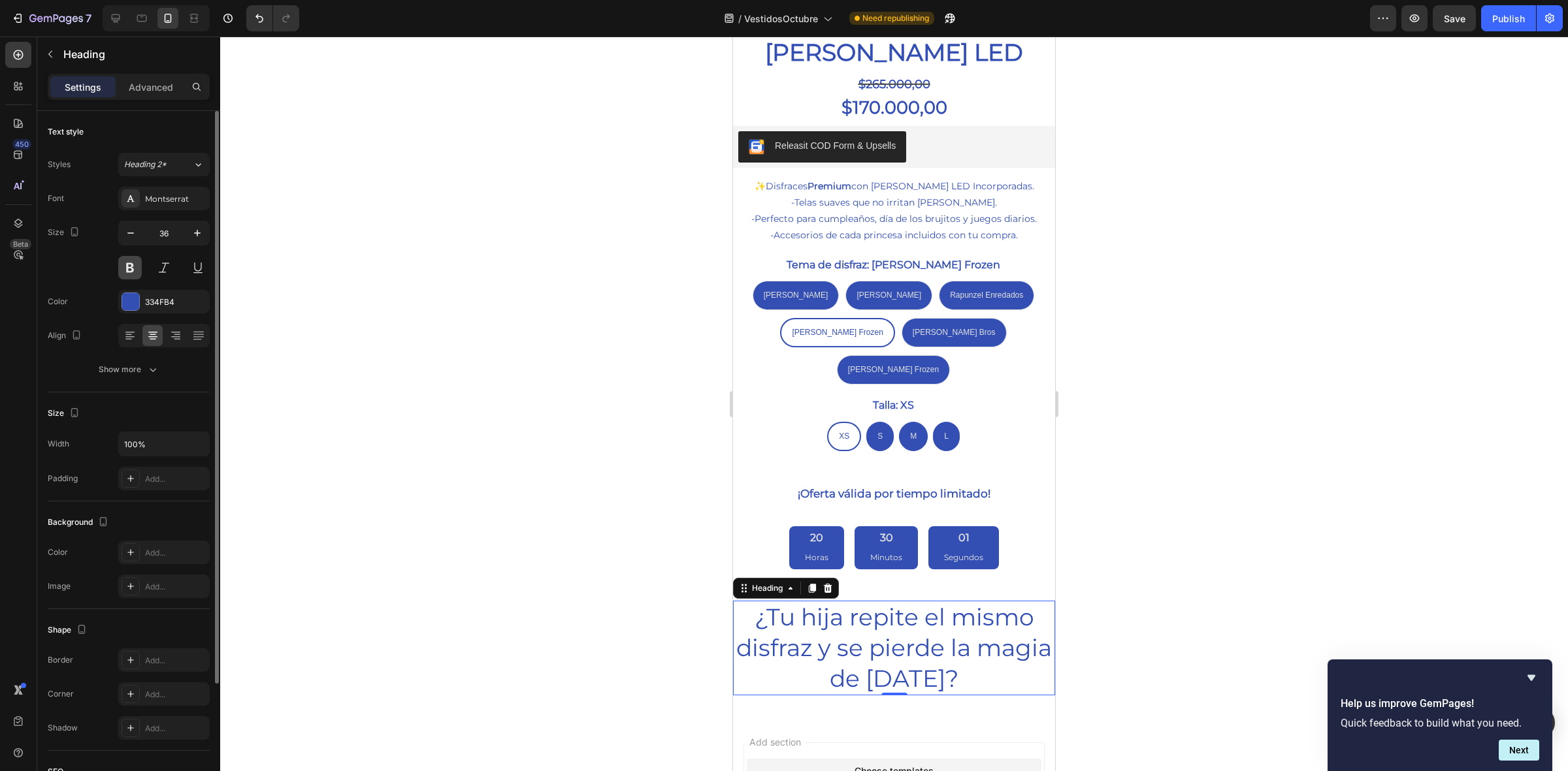
click at [135, 275] on button at bounding box center [130, 267] width 24 height 24
click at [63, 268] on div "Size 36" at bounding box center [129, 250] width 162 height 59
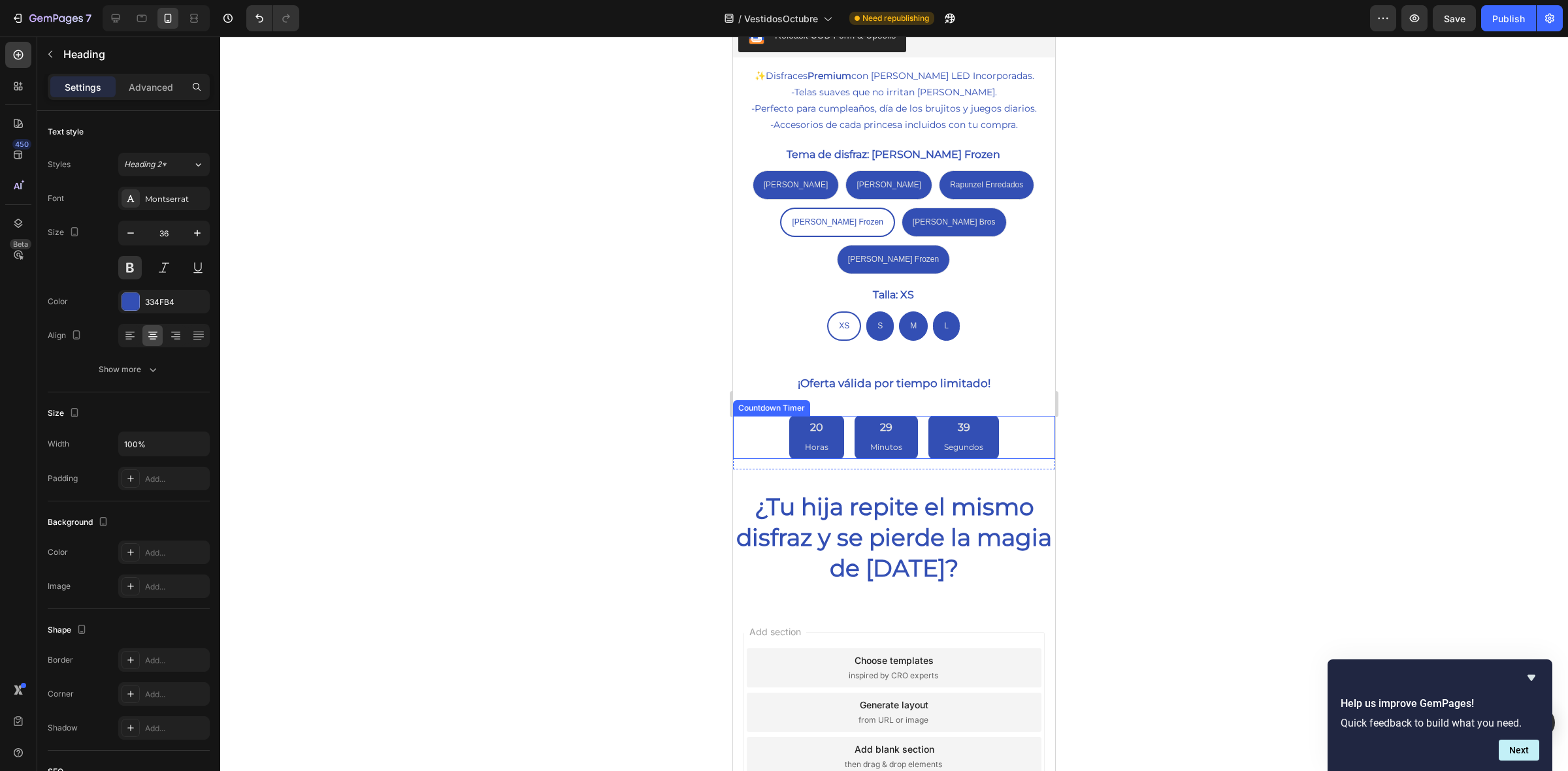
scroll to position [751, 0]
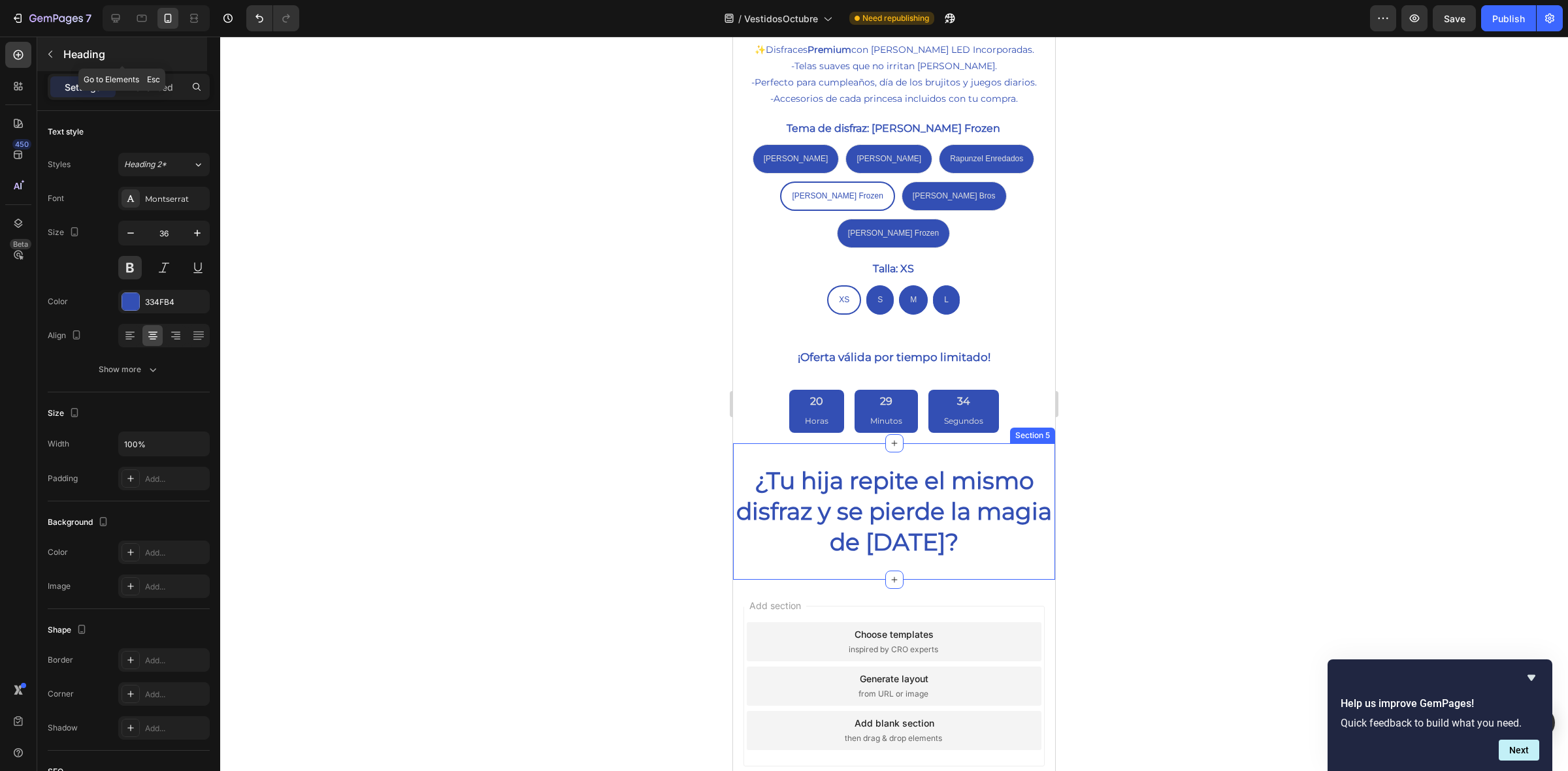
click at [48, 44] on button "button" at bounding box center [50, 55] width 21 height 21
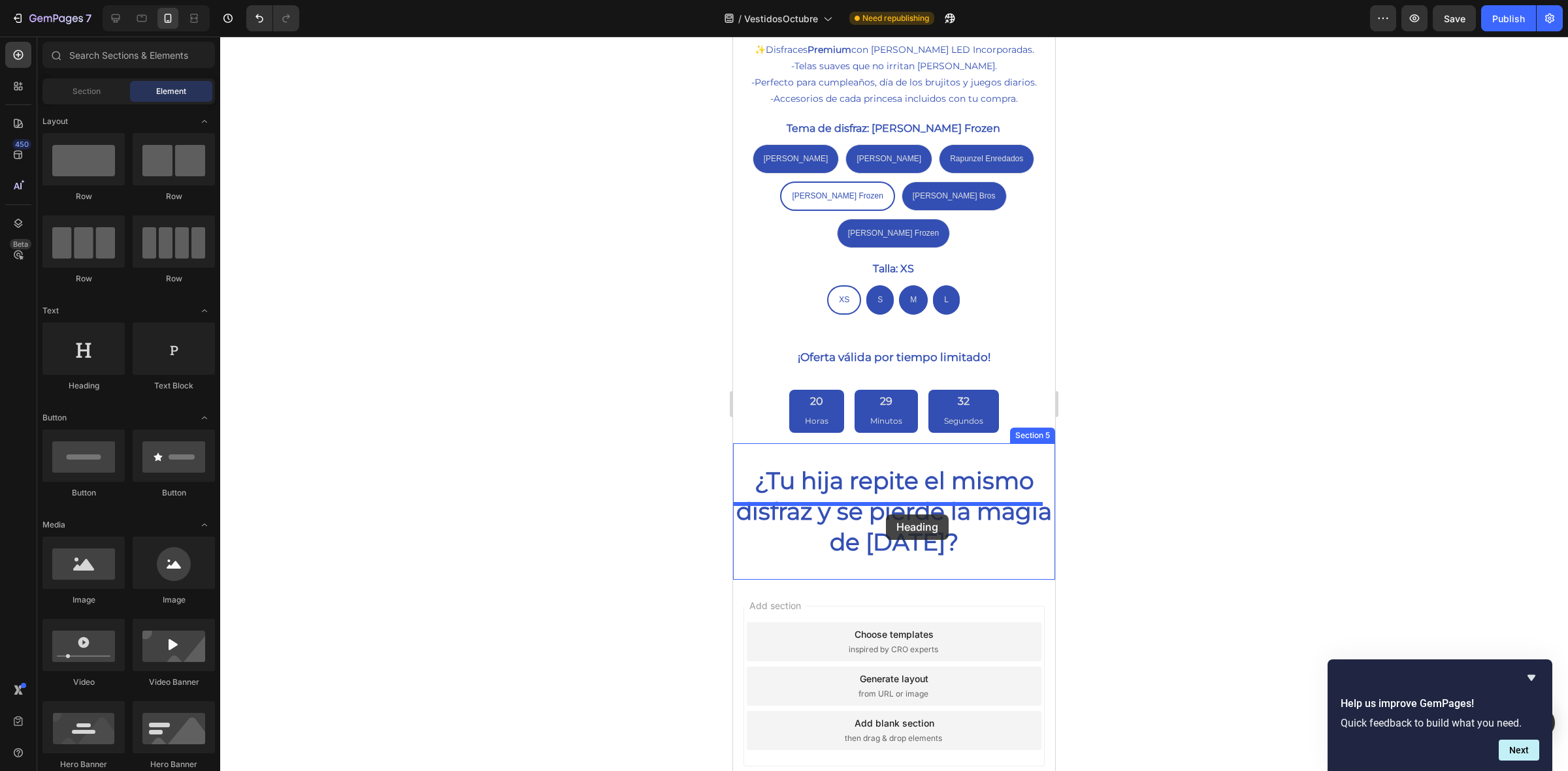
drag, startPoint x: 839, startPoint y: 376, endPoint x: 886, endPoint y: 514, distance: 145.8
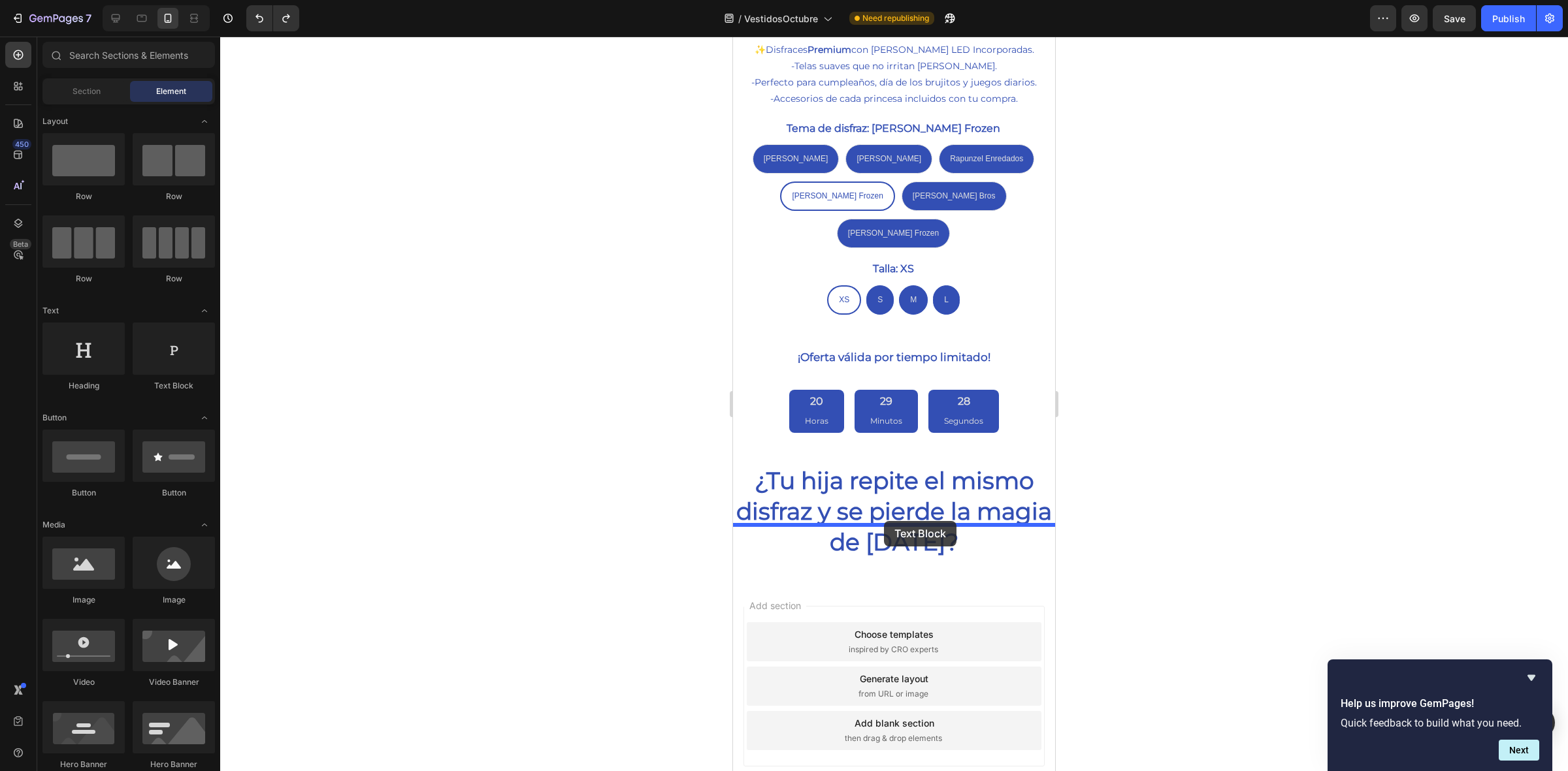
drag, startPoint x: 900, startPoint y: 386, endPoint x: 884, endPoint y: 521, distance: 135.9
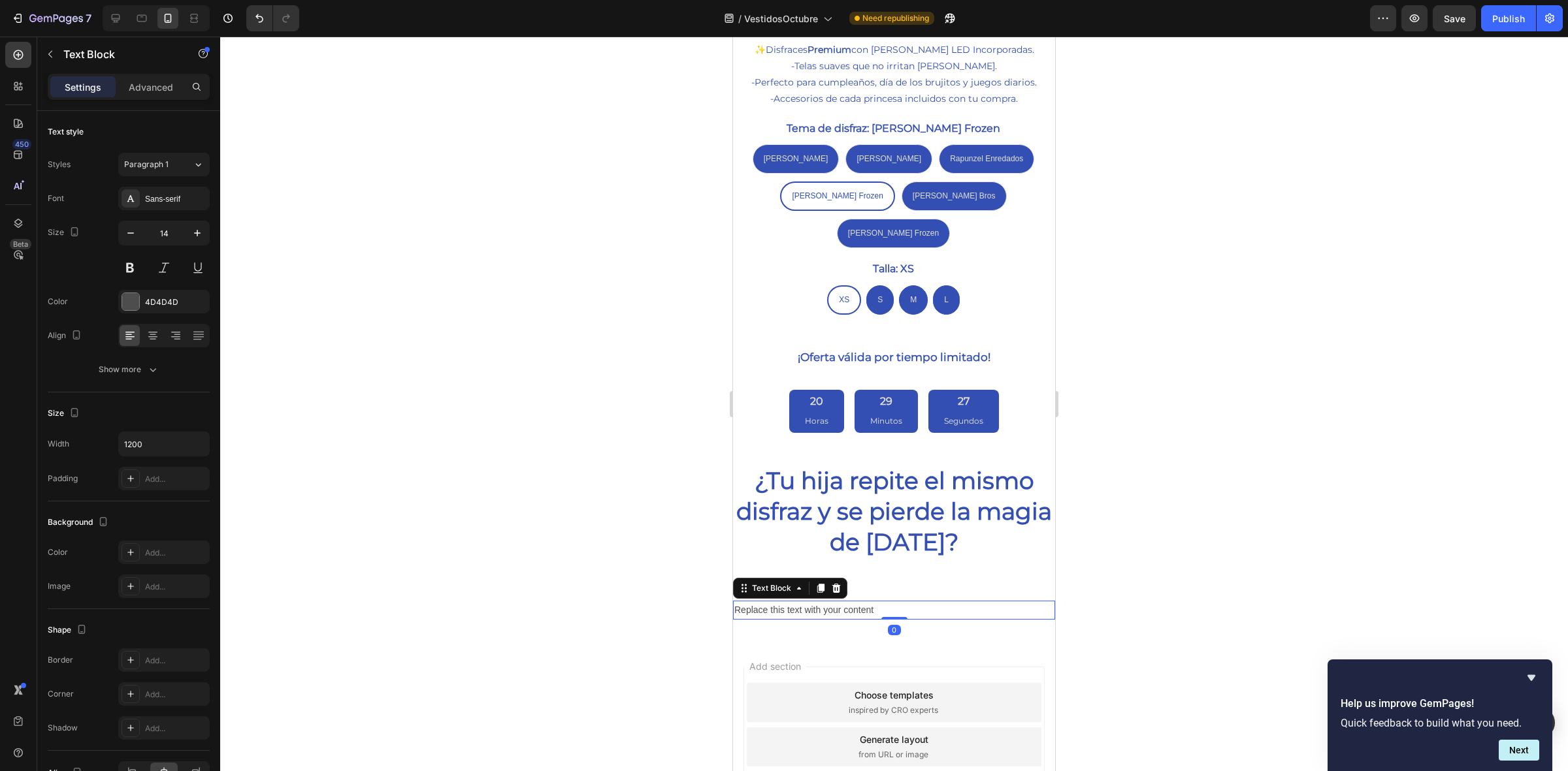
click at [900, 601] on div "Replace this text with your content" at bounding box center [894, 610] width 323 height 19
drag, startPoint x: 900, startPoint y: 550, endPoint x: 1459, endPoint y: 585, distance: 560.1
click at [733, 549] on html "Mobile ( 493 px) iPhone 13 Mini iPhone 13 Pro iPhone 11 Pro Max iPhone 15 Pro M…" at bounding box center [894, 86] width 323 height 1601
drag, startPoint x: 988, startPoint y: 553, endPoint x: 671, endPoint y: 556, distance: 317.0
click at [733, 556] on html "Mobile ( 493 px) iPhone 13 Mini iPhone 13 Pro iPhone 11 Pro Max iPhone 15 Pro M…" at bounding box center [894, 86] width 323 height 1601
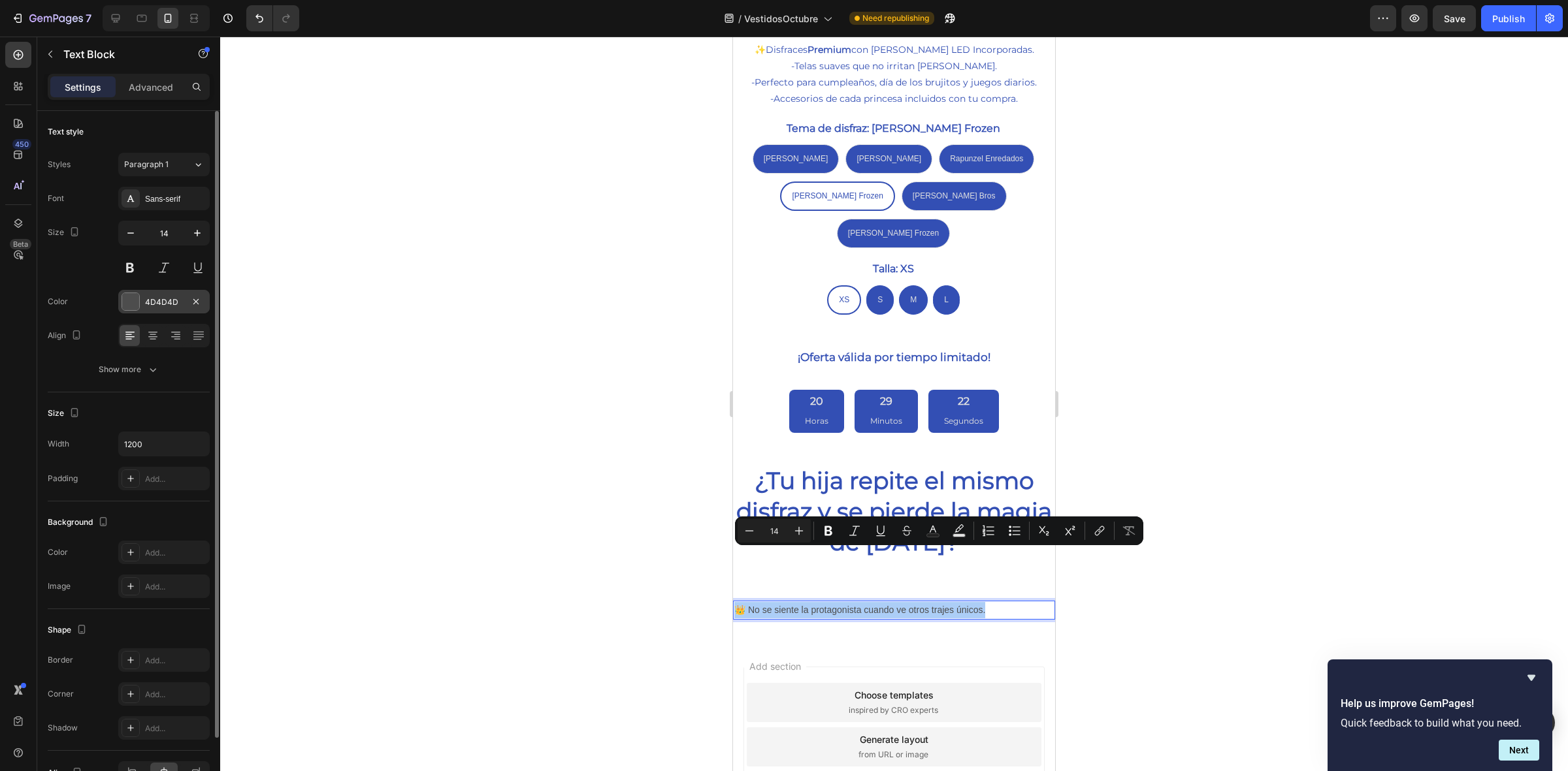
click at [140, 303] on div "4D4D4D" at bounding box center [164, 301] width 91 height 24
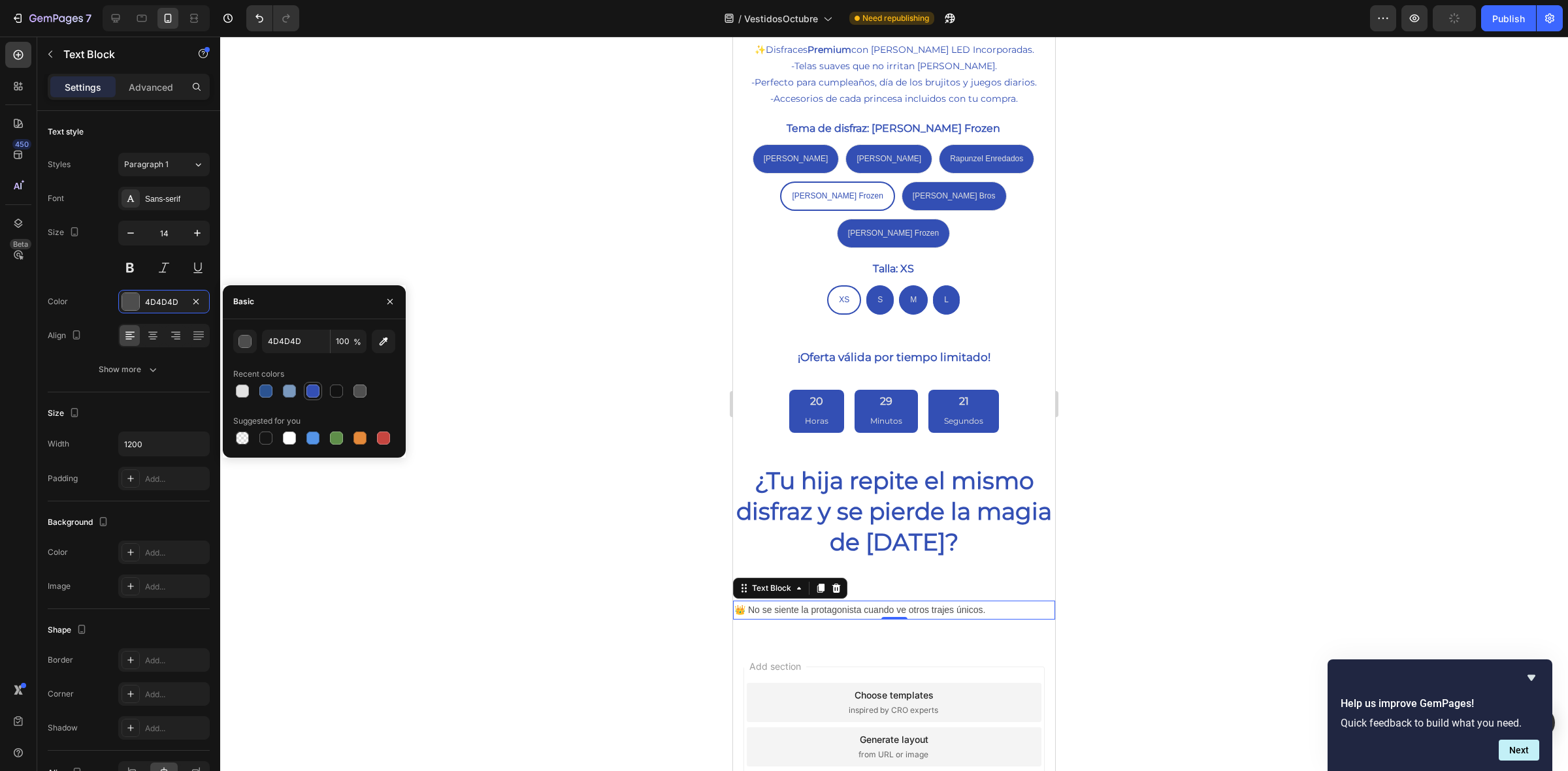
click at [304, 393] on div at bounding box center [312, 390] width 18 height 18
type input "334FB4"
click at [198, 240] on icon "button" at bounding box center [198, 233] width 13 height 13
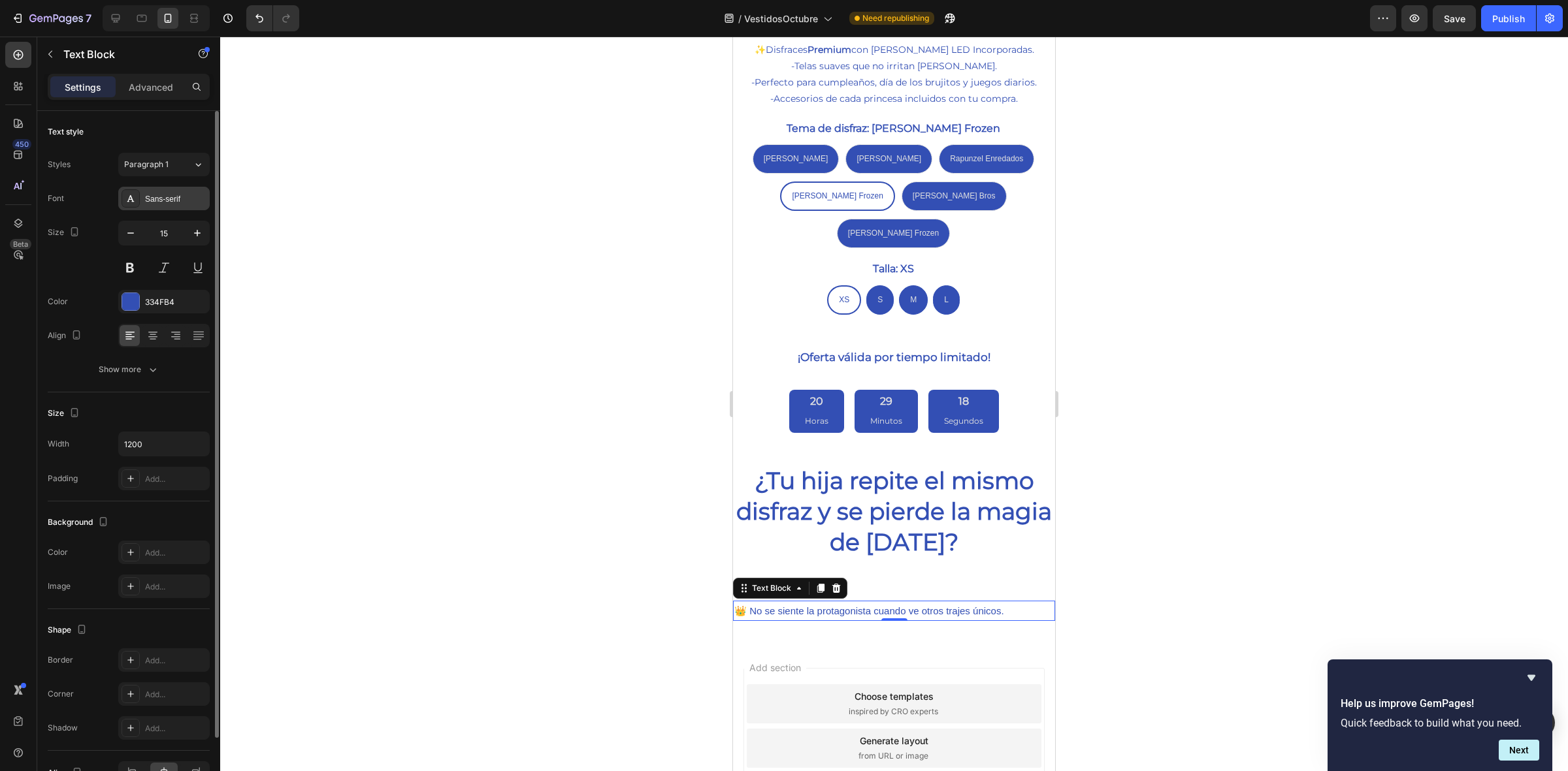
click at [162, 196] on div "Sans-serif" at bounding box center [175, 199] width 61 height 12
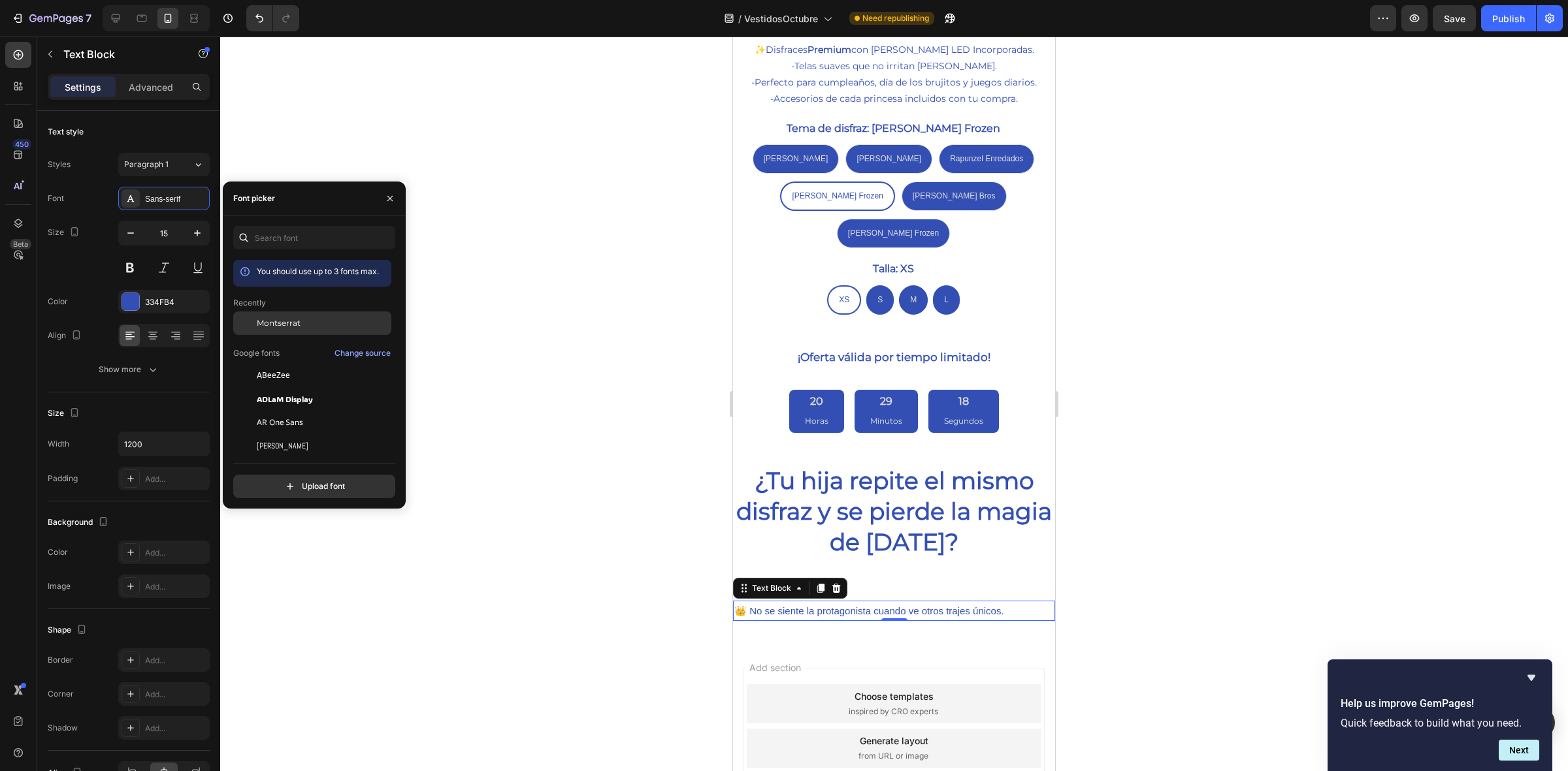
click at [306, 331] on div "Montserrat" at bounding box center [312, 323] width 158 height 24
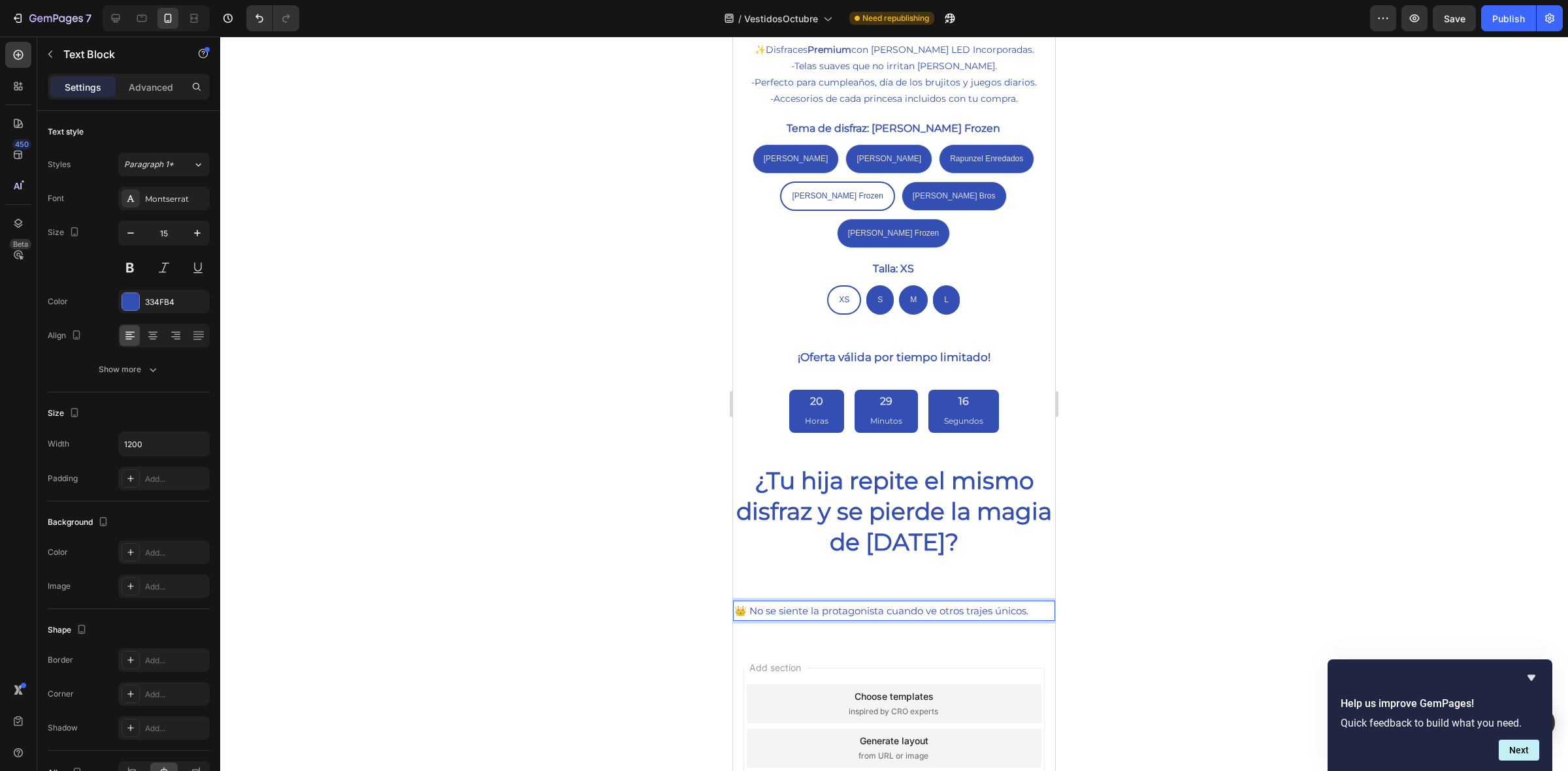
click at [754, 603] on p "👑 No se siente la protagonista cuando ve otros trajes únicos." at bounding box center [895, 611] width 320 height 18
click at [750, 603] on p "👑 No se siente la protagonista cuando ve otros trajes únicos." at bounding box center [895, 611] width 320 height 18
drag, startPoint x: 1036, startPoint y: 559, endPoint x: 705, endPoint y: 567, distance: 331.1
click at [733, 567] on html "Mobile ( 493 px) iPhone 13 Mini iPhone 13 Pro iPhone 11 Pro Max iPhone 15 Pro M…" at bounding box center [894, 87] width 323 height 1602
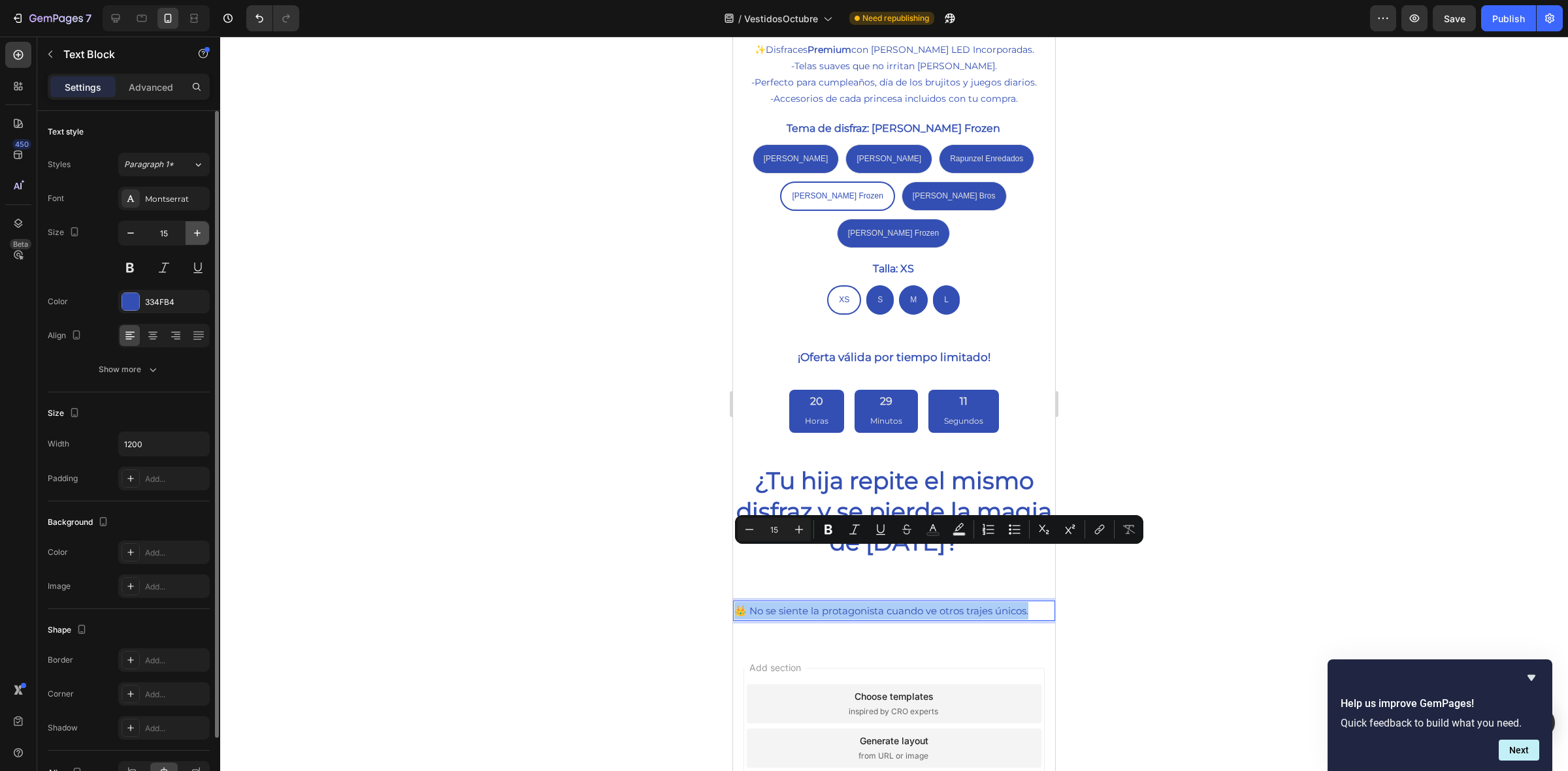
click at [196, 228] on icon "button" at bounding box center [198, 233] width 13 height 13
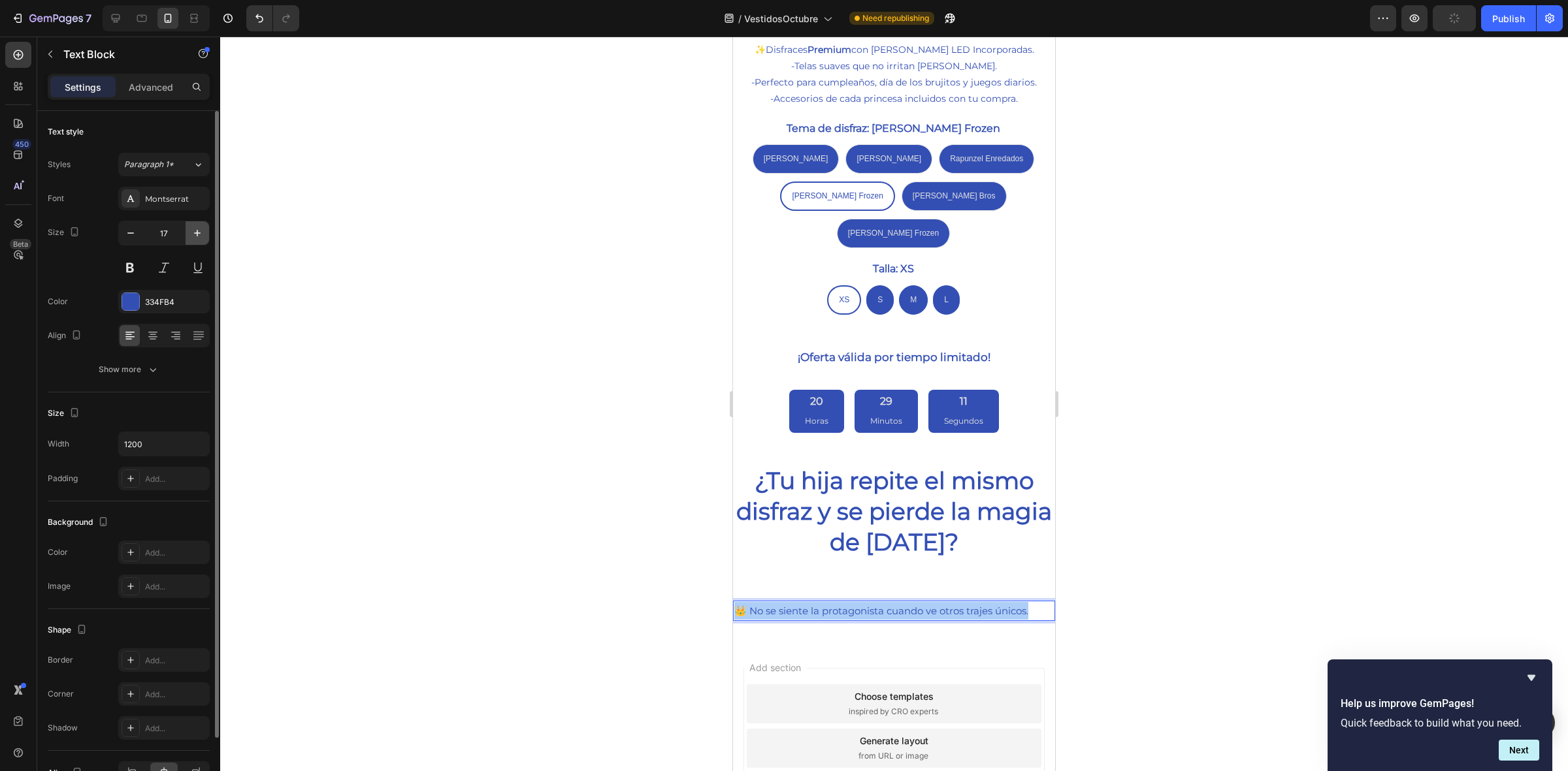
click at [196, 228] on icon "button" at bounding box center [198, 233] width 13 height 13
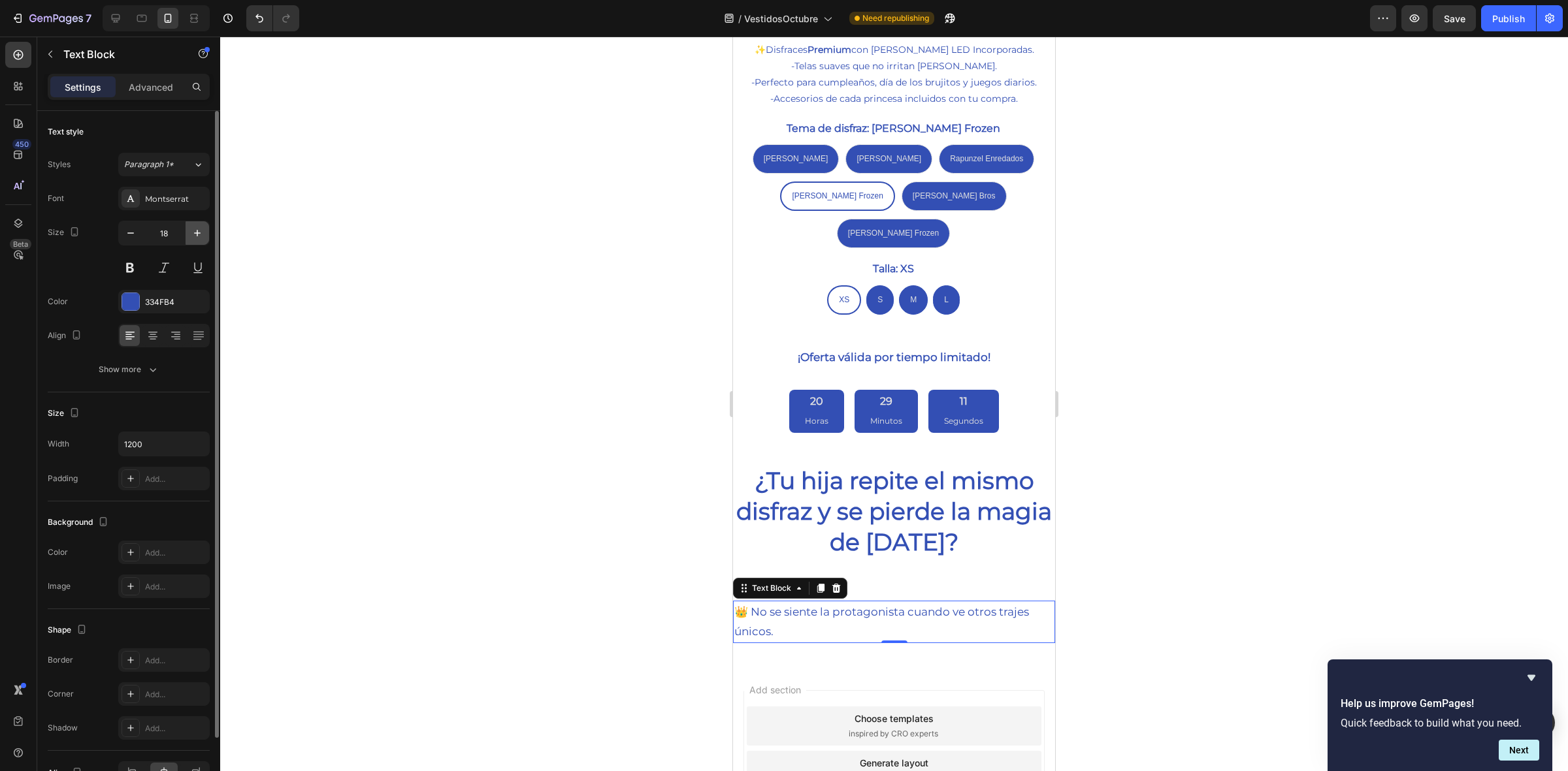
click at [196, 228] on icon "button" at bounding box center [198, 233] width 13 height 13
type input "20"
click at [152, 334] on icon at bounding box center [153, 336] width 13 height 13
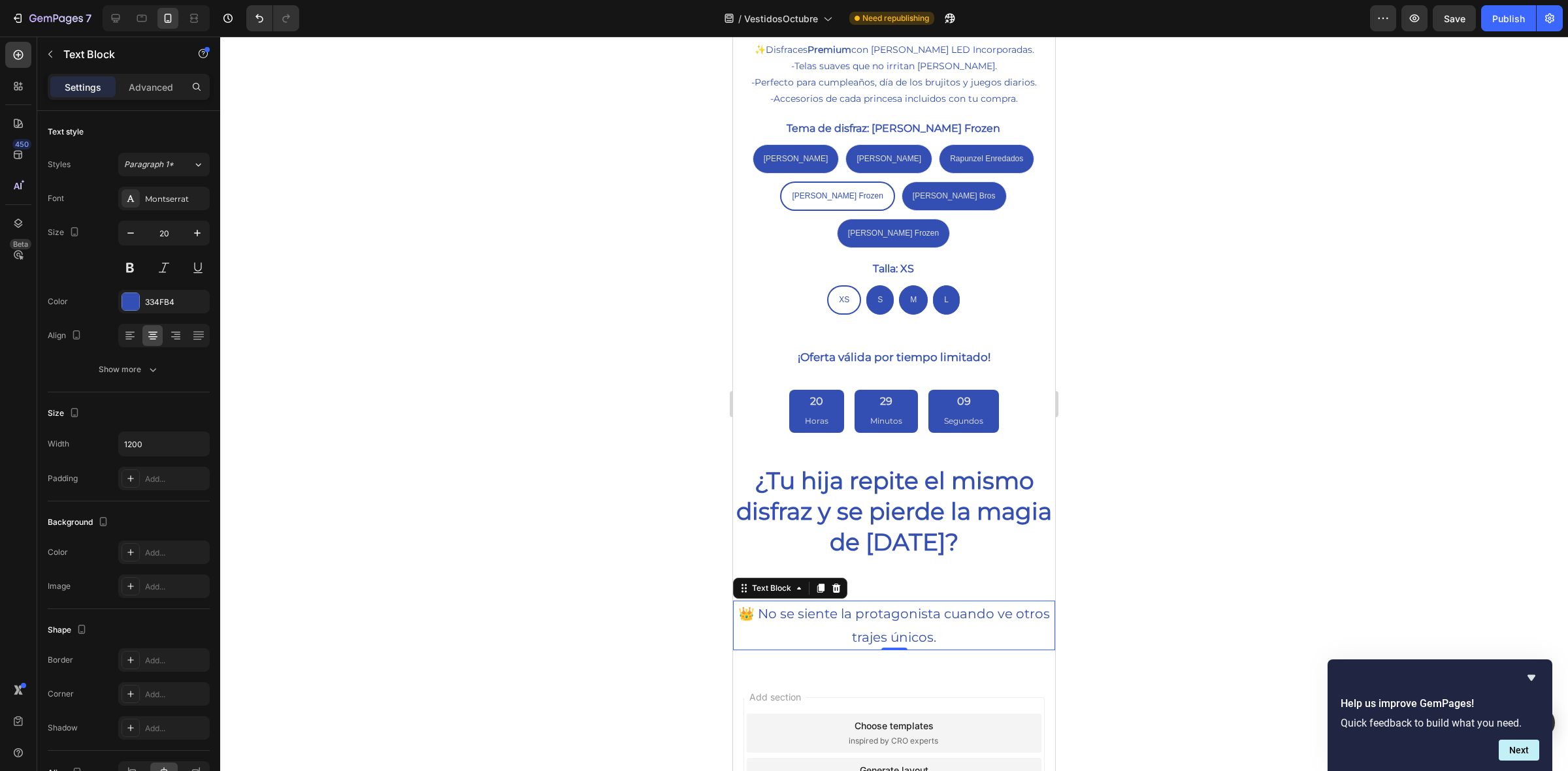
click at [863, 603] on p "👑 No se siente la protagonista cuando ve otros trajes únicos." at bounding box center [895, 626] width 320 height 47
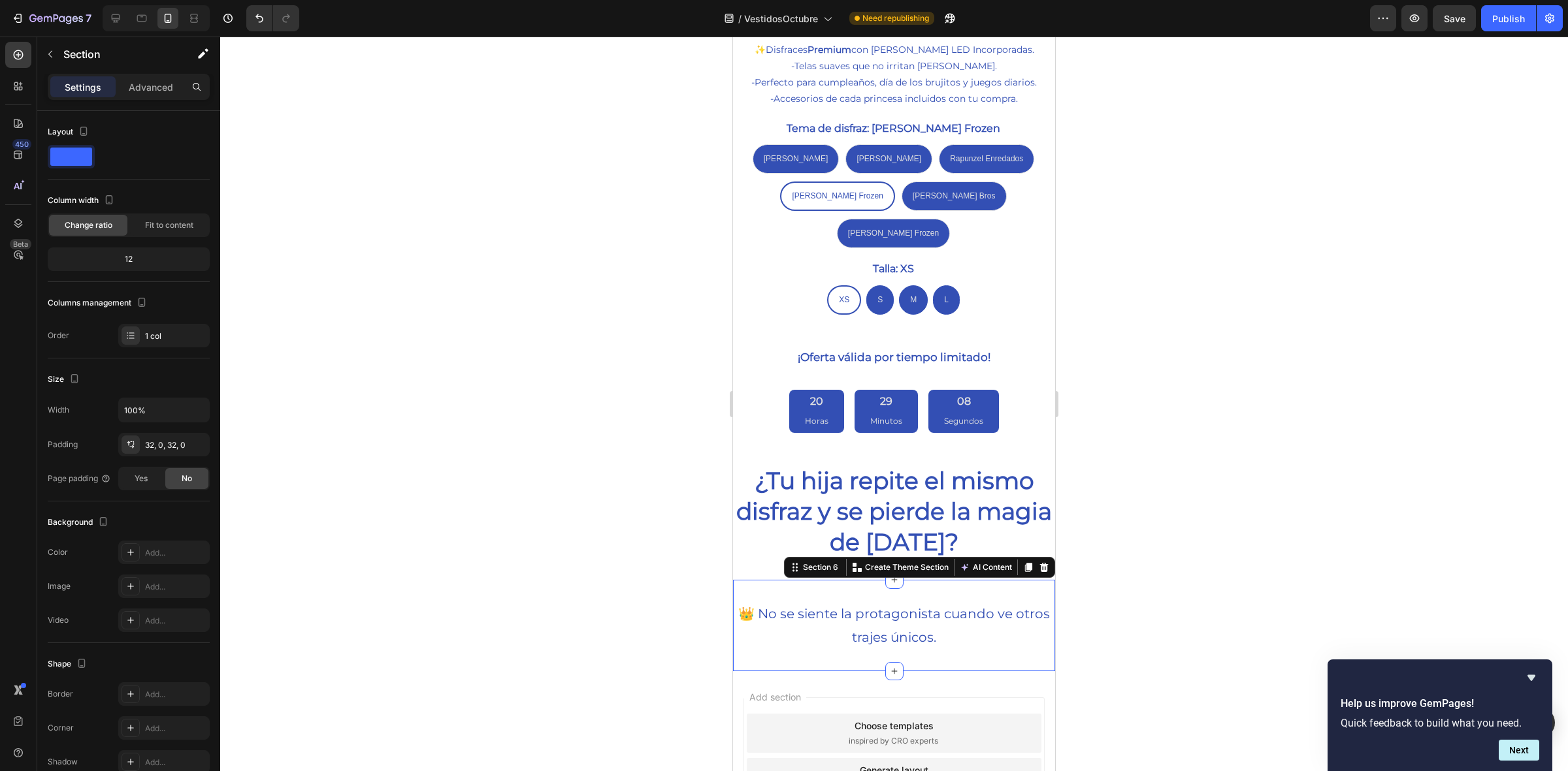
click at [882, 580] on div "👑 No se siente la protagonista cuando ve otros trajes únicos. Text Block Sectio…" at bounding box center [894, 625] width 323 height 91
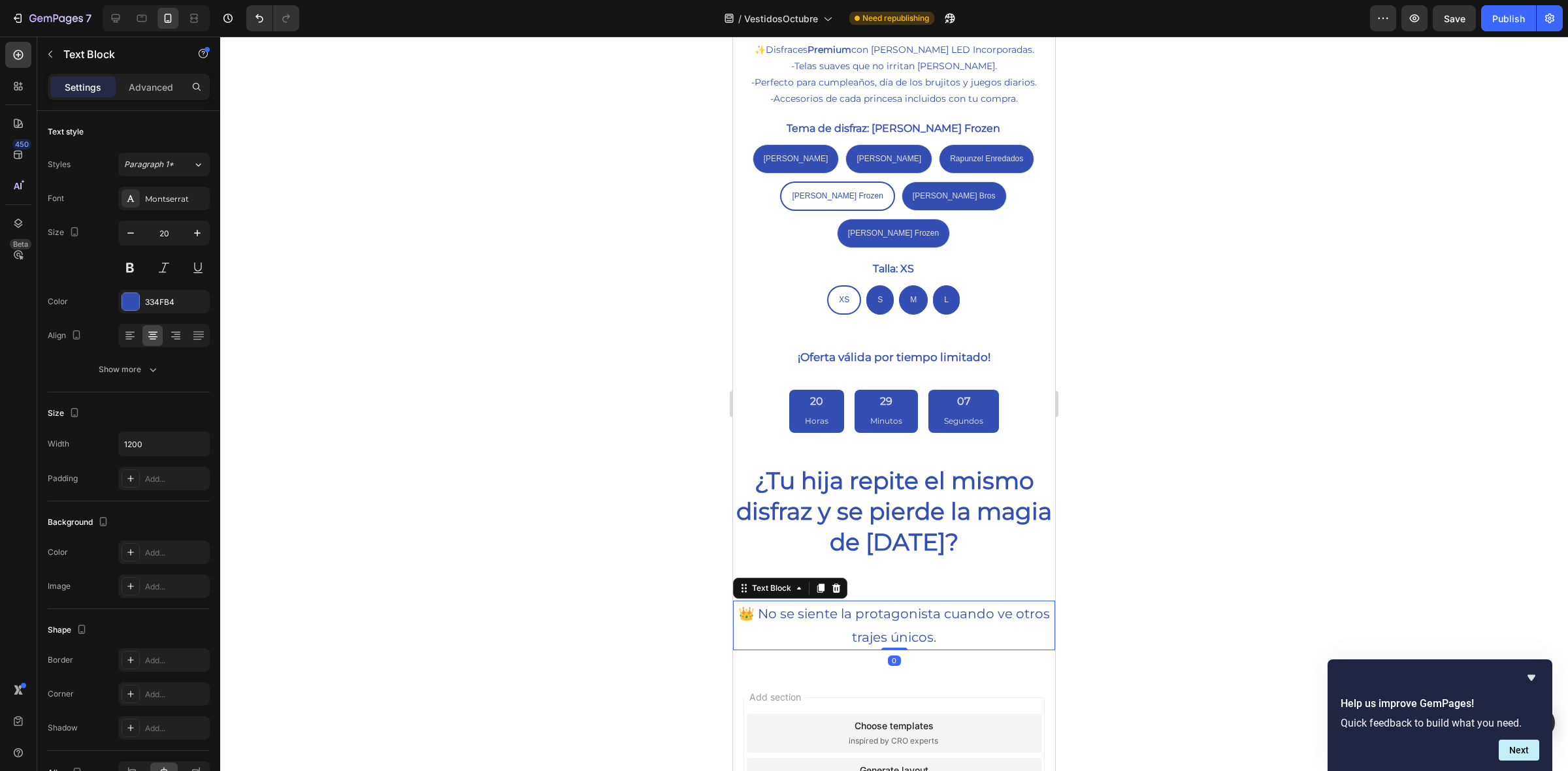
click at [941, 603] on p "👑 No se siente la protagonista cuando ve otros trajes únicos." at bounding box center [895, 626] width 320 height 47
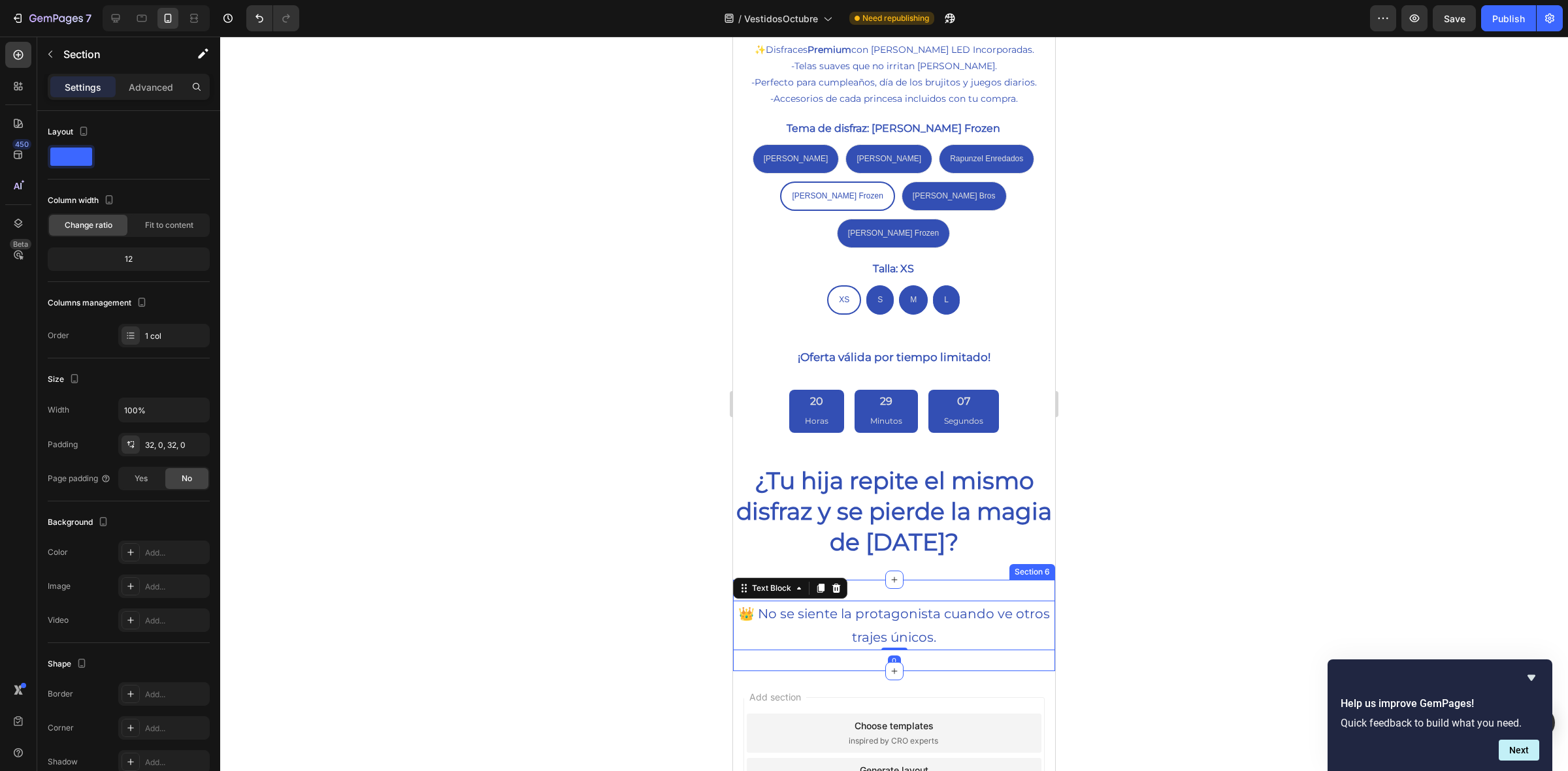
click at [948, 606] on div "👑 No se siente la protagonista cuando ve otros trajes únicos. Text Block 0 Sect…" at bounding box center [894, 625] width 323 height 91
click at [958, 603] on p "👑 No se siente la protagonista cuando ve otros trajes únicos." at bounding box center [895, 626] width 320 height 47
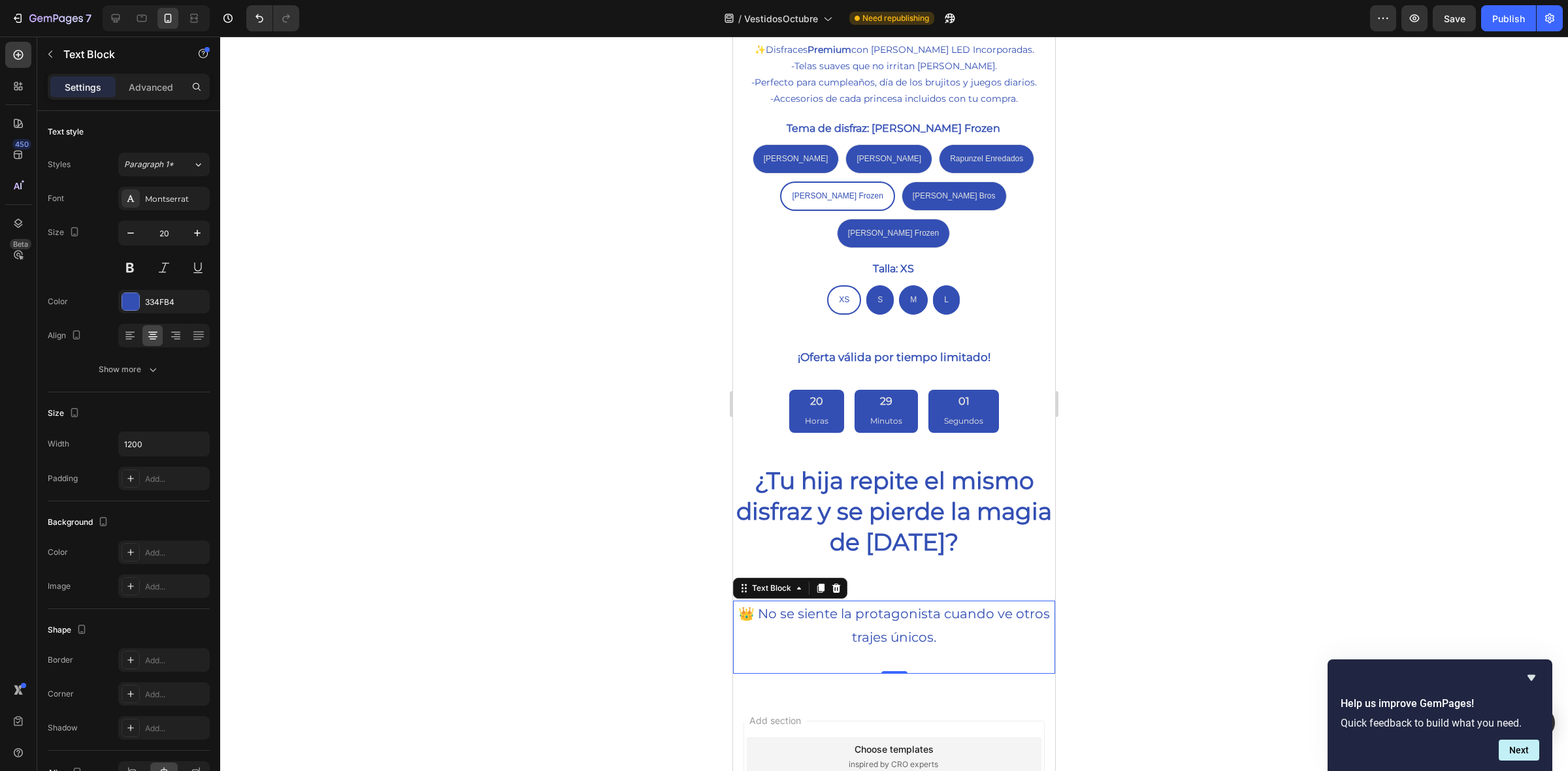
click at [881, 603] on p "👑 No se siente la protagonista cuando ve otros trajes únicos." at bounding box center [895, 626] width 320 height 47
click at [895, 650] on p "Rich Text Editor. Editing area: main" at bounding box center [895, 661] width 320 height 24
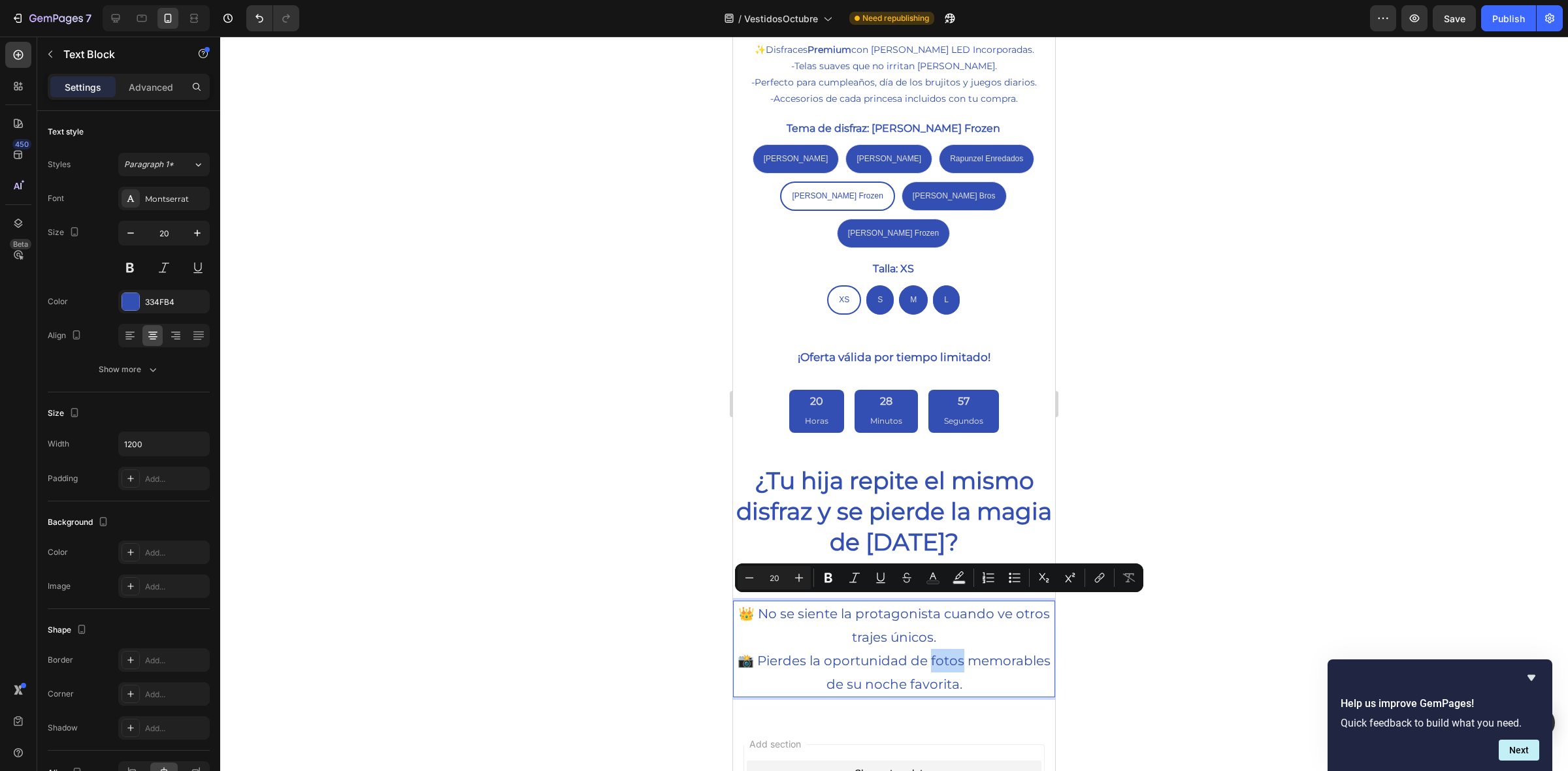
drag, startPoint x: 969, startPoint y: 608, endPoint x: 1005, endPoint y: 608, distance: 36.0
click at [1005, 650] on p "📸 Pierdes la oportunidad de fotos memorables de su noche favorita." at bounding box center [895, 673] width 320 height 47
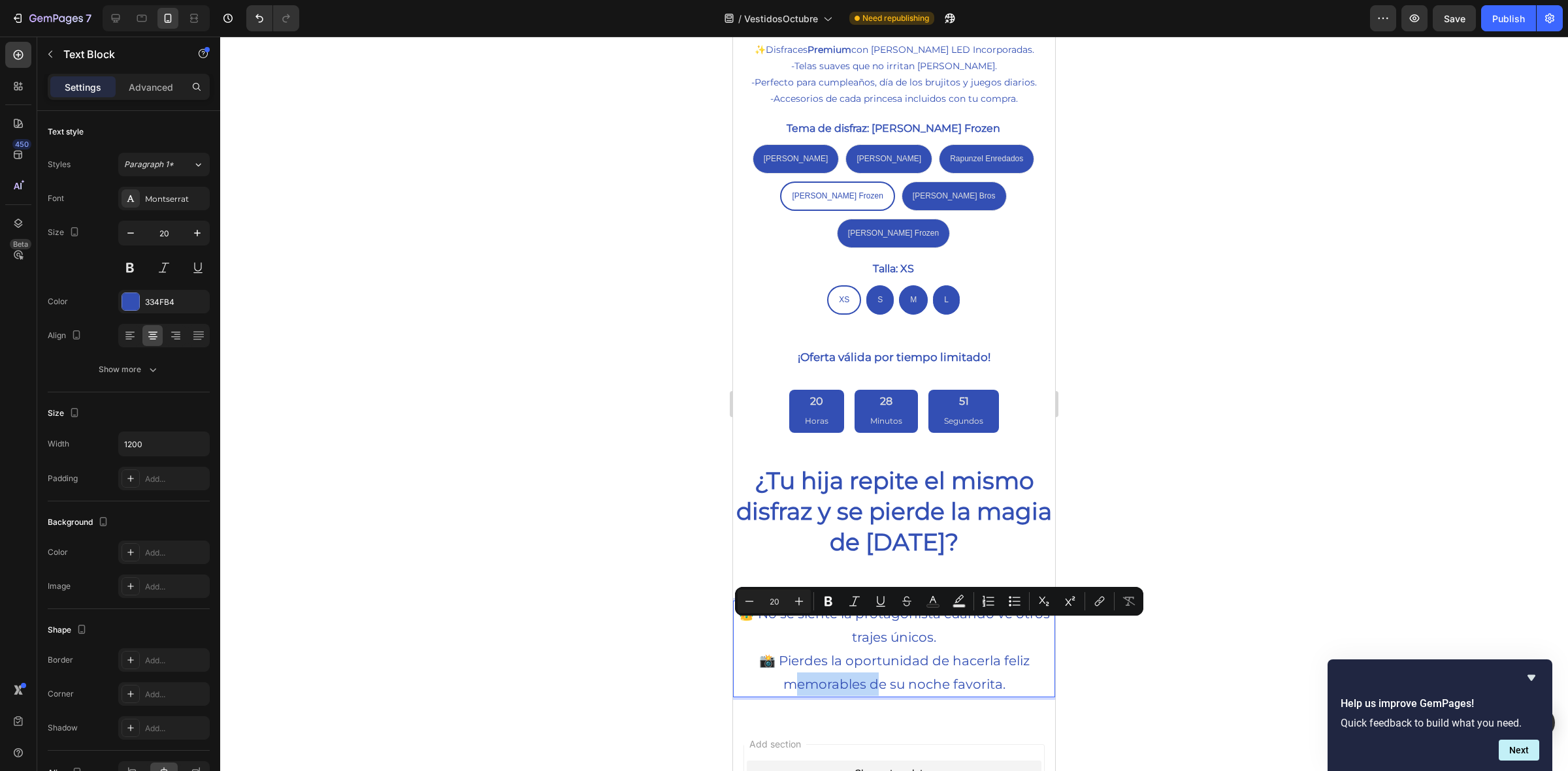
drag, startPoint x: 877, startPoint y: 631, endPoint x: 784, endPoint y: 628, distance: 93.0
click at [784, 650] on p "📸 Pierdes la oportunidad de hacerla feliz memorables de su noche favorita." at bounding box center [895, 673] width 320 height 47
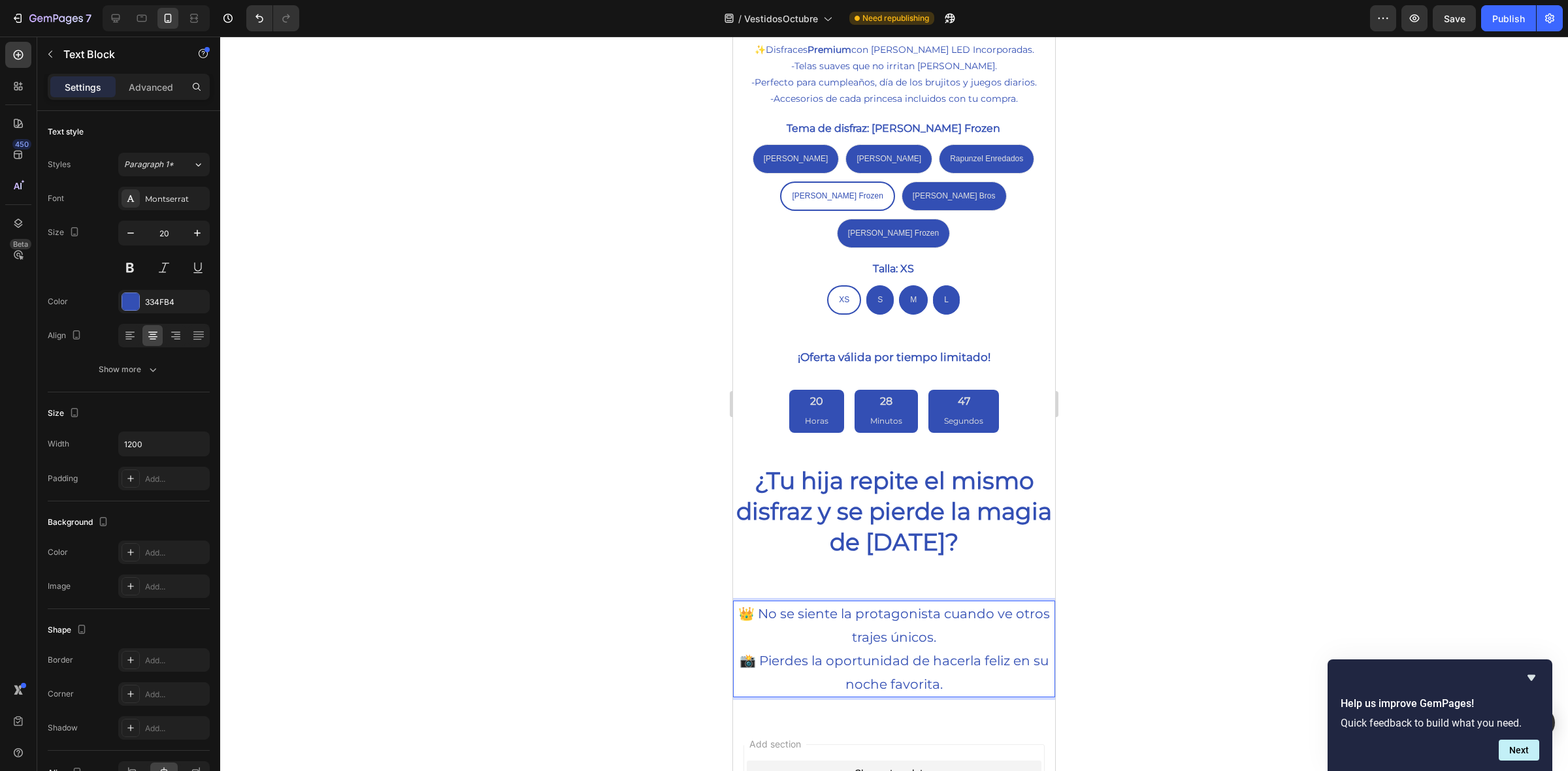
click at [946, 650] on p "📸 Pierdes la oportunidad de hacerla feliz en su noche favorita." at bounding box center [895, 673] width 320 height 47
click at [895, 697] on p "Rich Text Editor. Editing area: main" at bounding box center [895, 708] width 320 height 24
click at [902, 697] on p "Rich Text Editor. Editing area: main" at bounding box center [895, 708] width 320 height 24
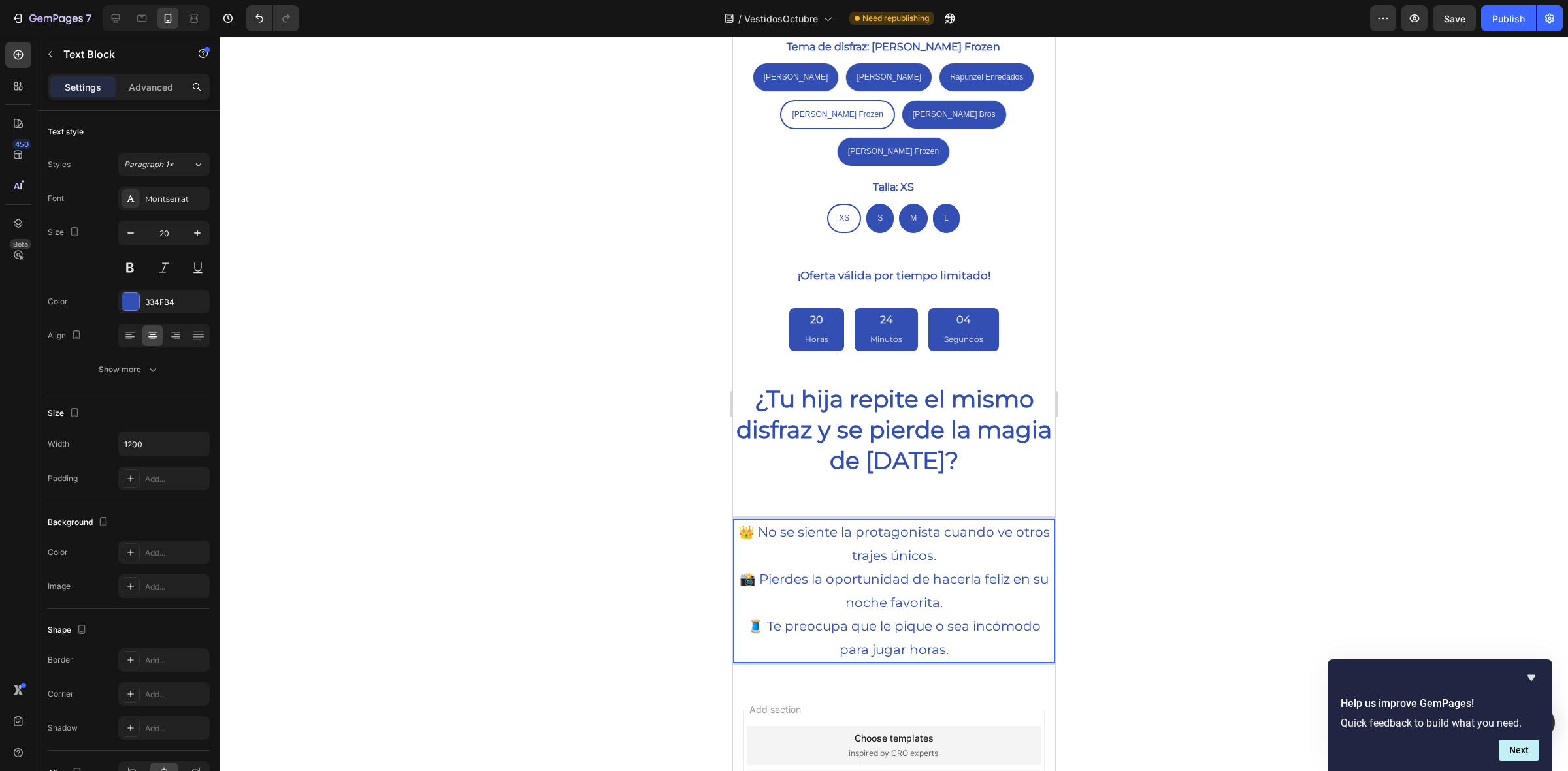
click at [776, 521] on p "👑 No se siente la protagonista cuando ve otros trajes únicos." at bounding box center [895, 544] width 320 height 47
click at [763, 615] on p "🧵 Te preocupa que le pique o sea incómodo para jugar horas." at bounding box center [895, 638] width 320 height 47
click at [939, 615] on p "🧵 ¿Te preocupa que le pique o sea incómodo para jugar horas." at bounding box center [895, 638] width 320 height 47
click at [951, 615] on p "🧵 ¿Te preocupa que le pique o sea incómodo para jugar horas." at bounding box center [895, 638] width 320 height 47
click at [662, 512] on div at bounding box center [894, 404] width 1348 height 735
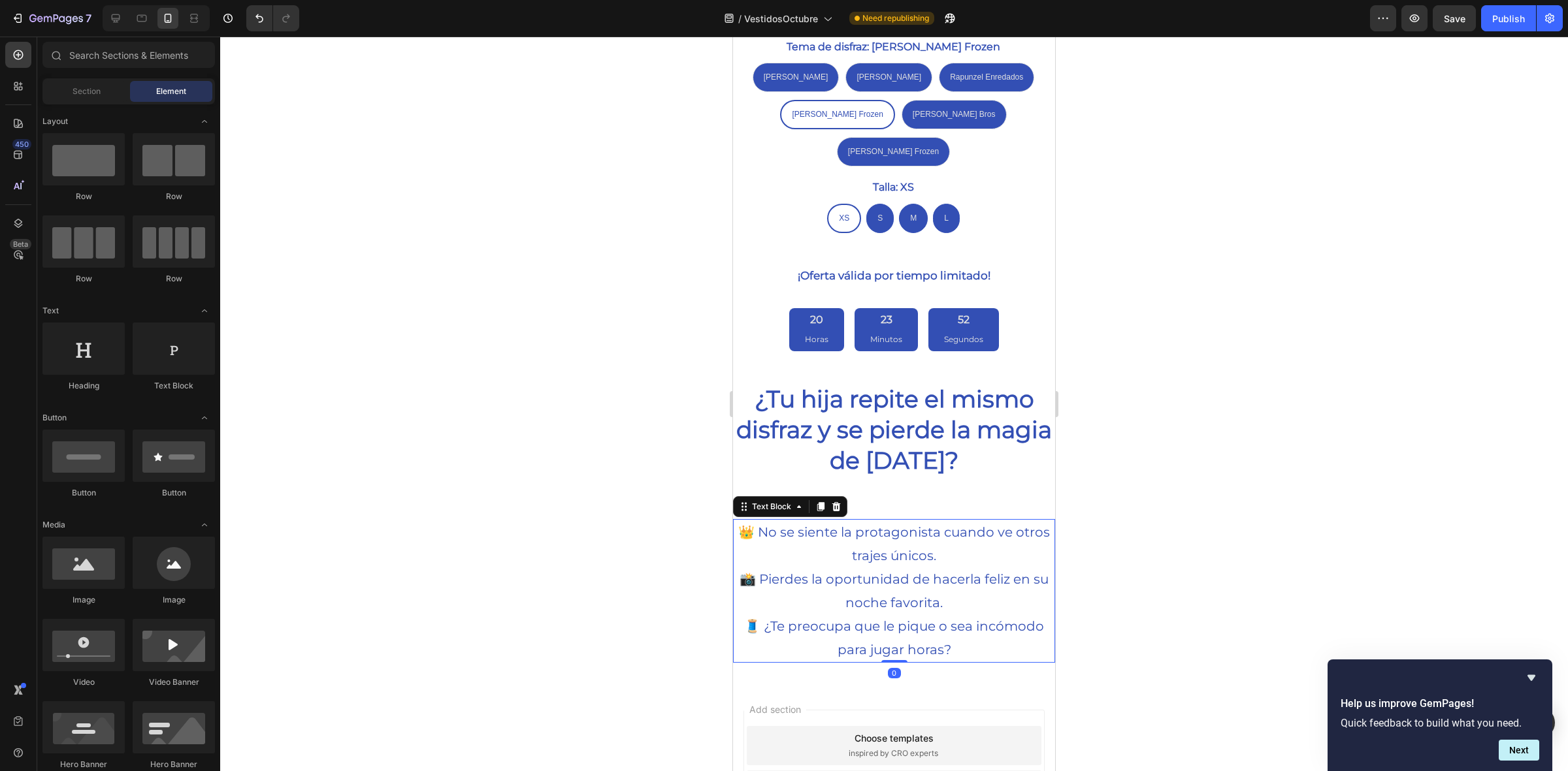
click at [830, 568] on p "📸 Pierdes la oportunidad de hacerla feliz en su noche favorita." at bounding box center [895, 591] width 320 height 47
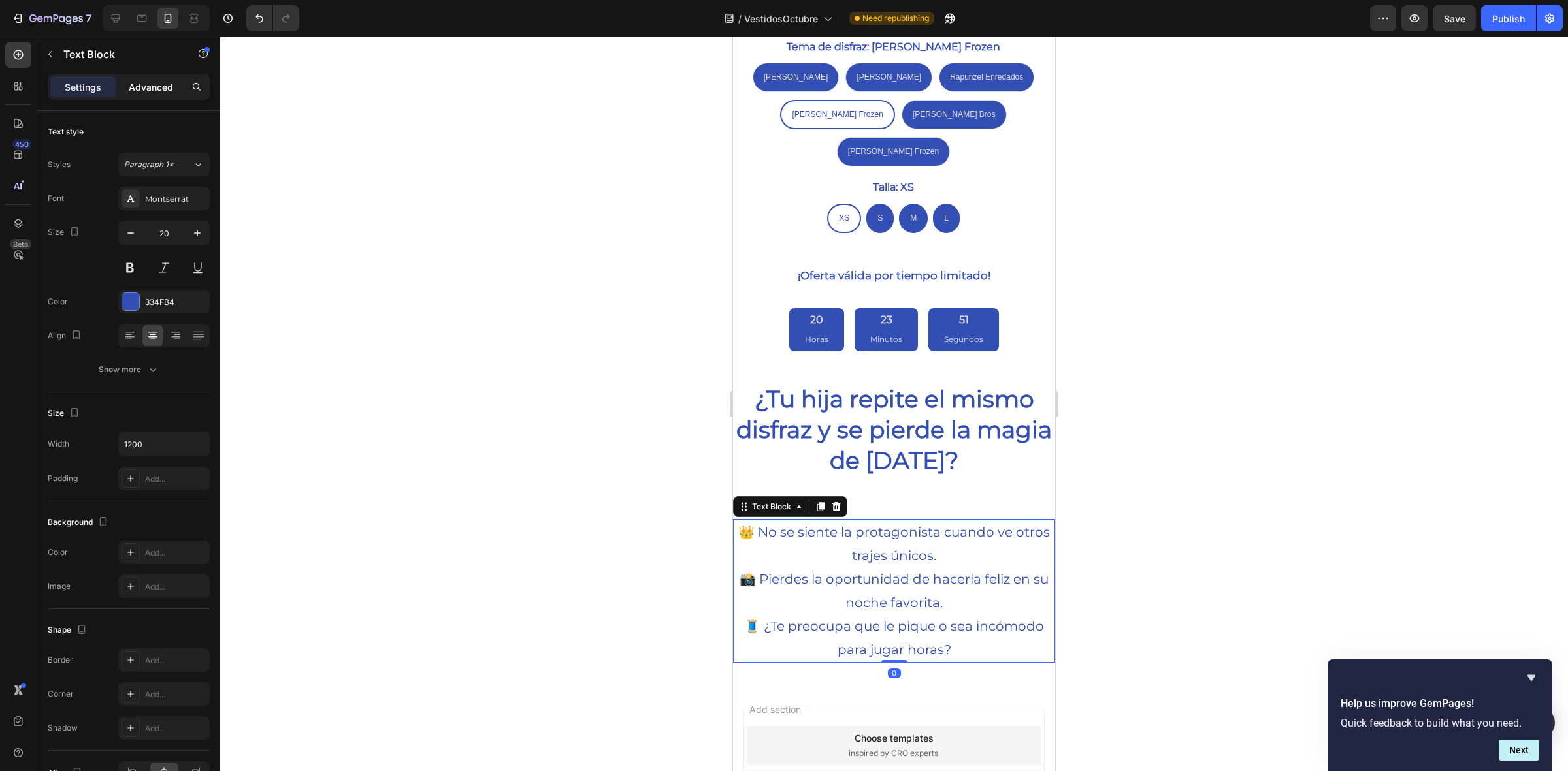
click at [140, 85] on p "Advanced" at bounding box center [150, 87] width 44 height 14
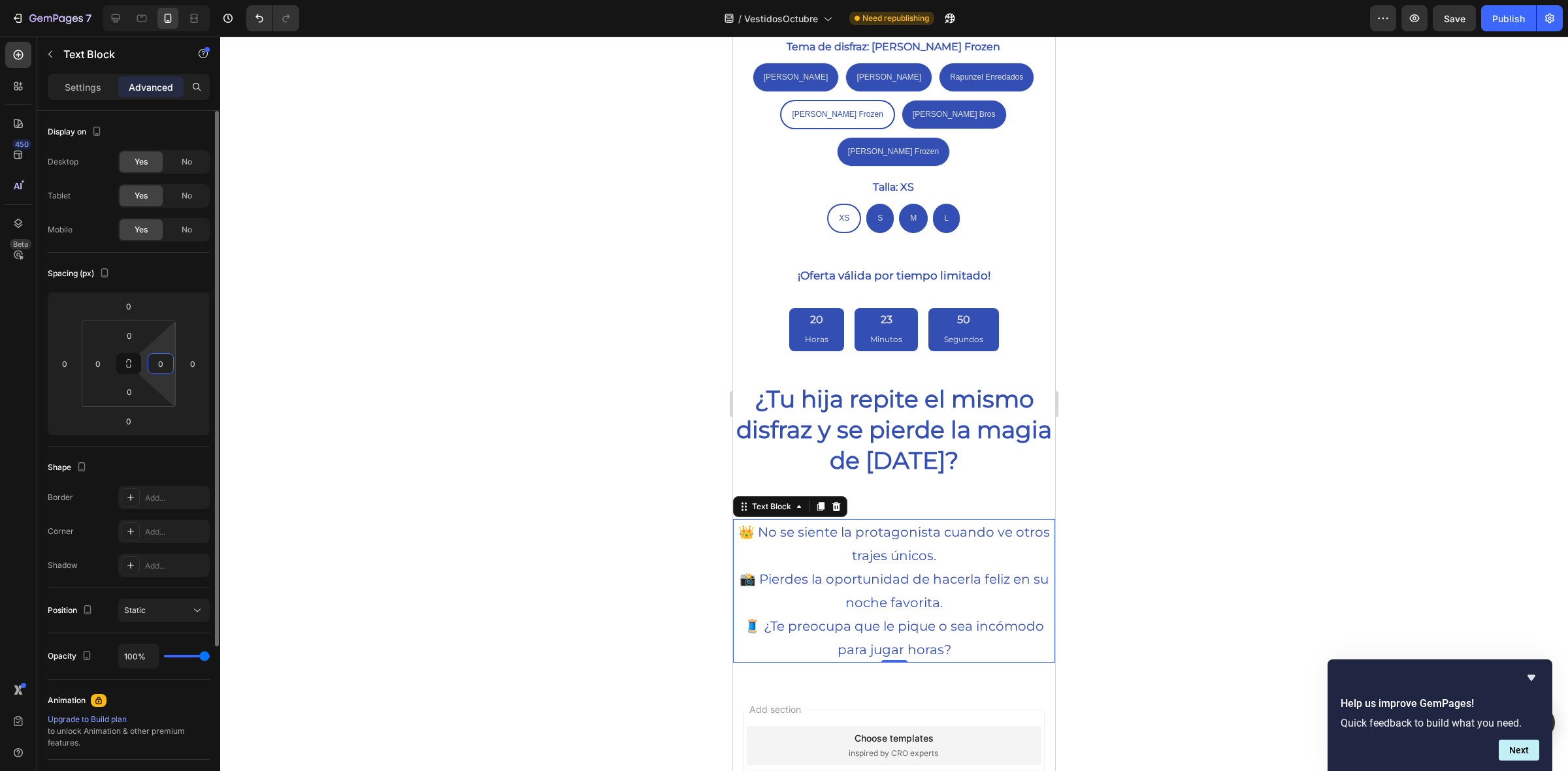
click at [167, 367] on input "0" at bounding box center [160, 364] width 20 height 20
click at [95, 0] on html "7 / VestidosOctubre Need republishing Preview Save Publish 450 Beta Sections(18…" at bounding box center [784, 0] width 1568 height 0
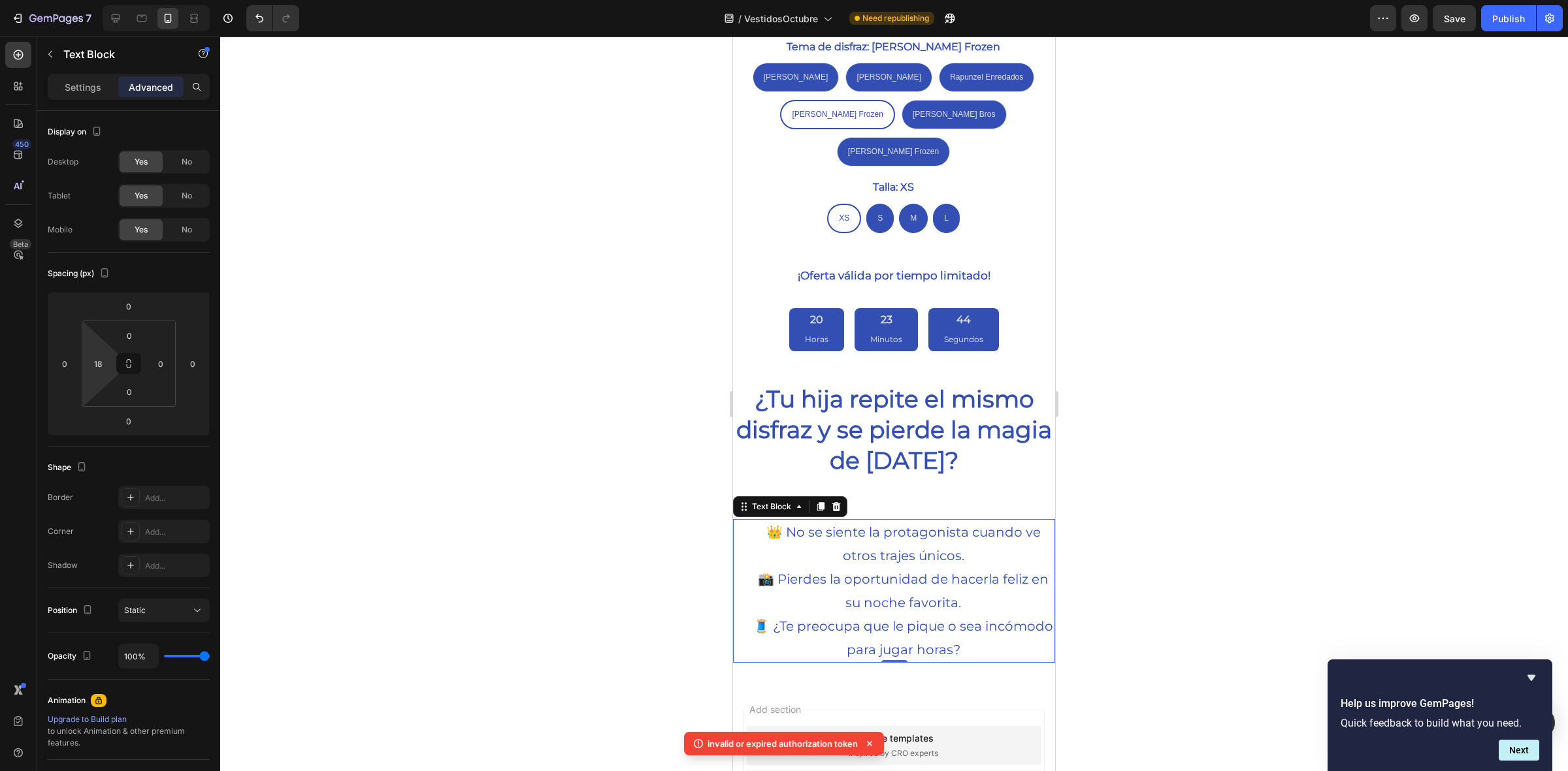
type input "16"
drag, startPoint x: 95, startPoint y: 381, endPoint x: 112, endPoint y: 374, distance: 18.4
click at [112, 0] on html "7 / VestidosOctubre Need republishing Preview Save Publish 450 Beta Sections(18…" at bounding box center [784, 0] width 1568 height 0
type input "18"
drag, startPoint x: 167, startPoint y: 381, endPoint x: 174, endPoint y: 373, distance: 10.6
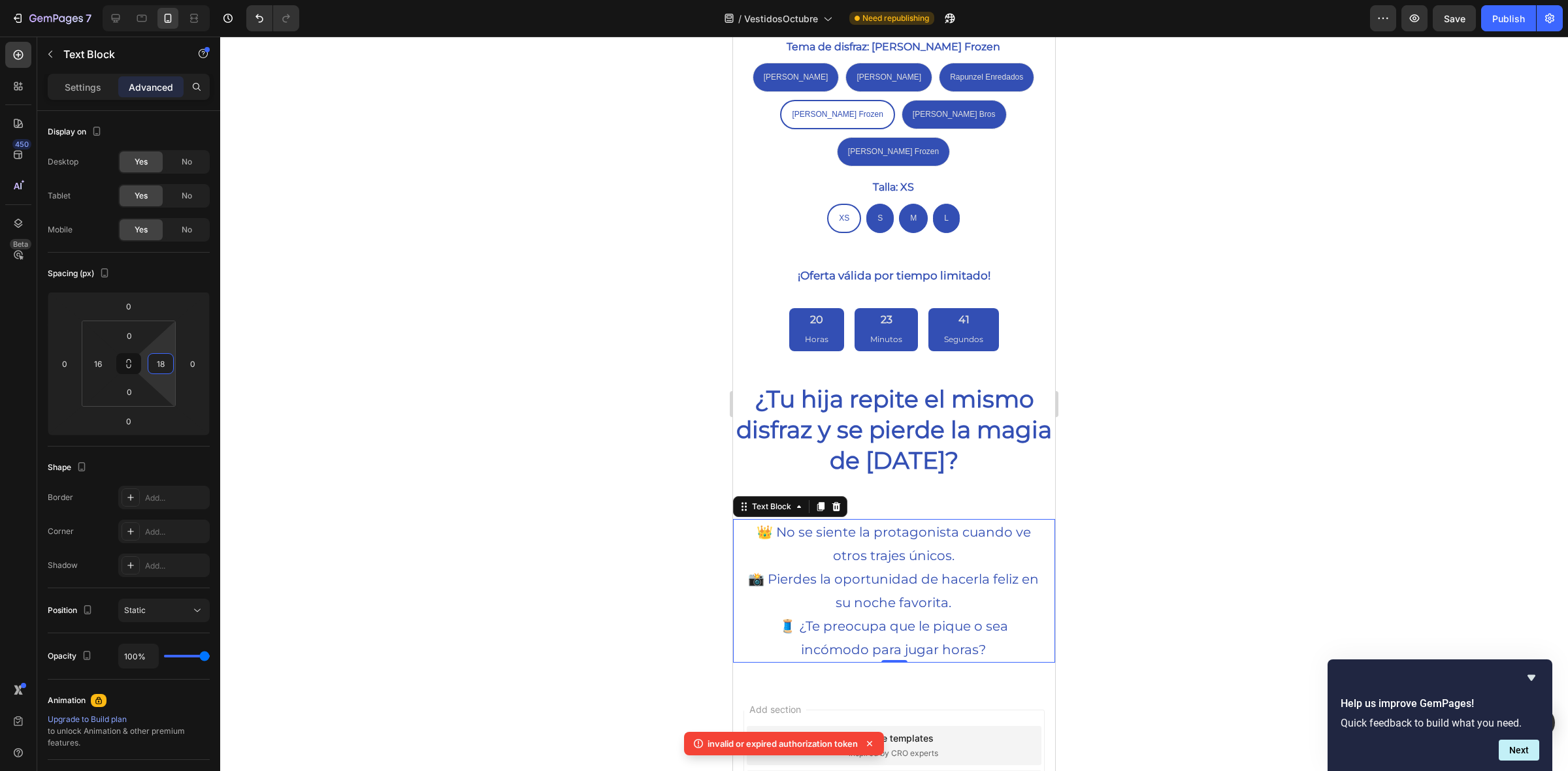
click at [174, 0] on html "7 / VestidosOctubre Need republishing Preview Save Publish 450 Beta Sections(18…" at bounding box center [784, 0] width 1568 height 0
click at [559, 418] on div at bounding box center [894, 404] width 1348 height 735
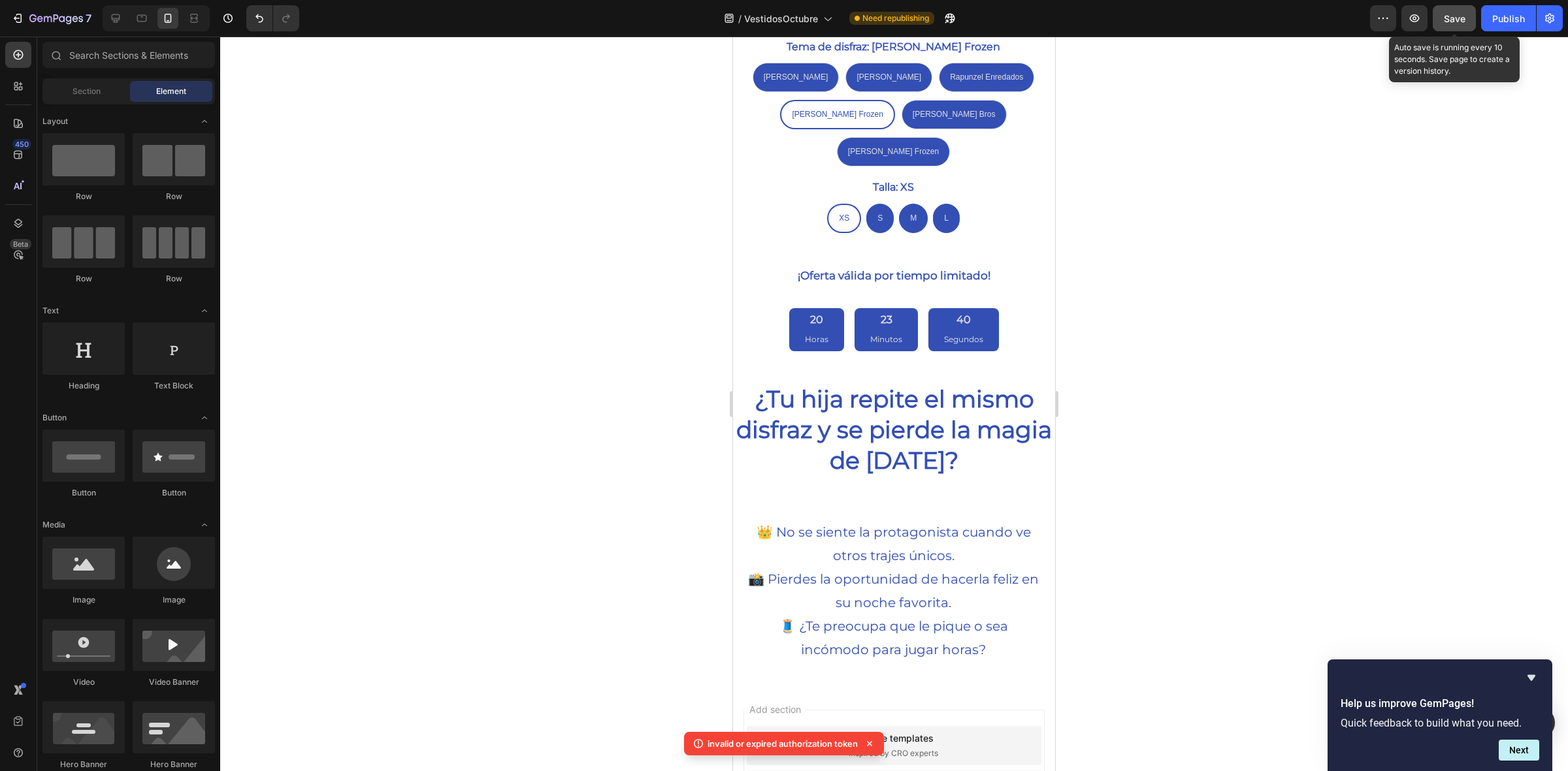
click at [1457, 26] on button "Save" at bounding box center [1455, 19] width 43 height 26
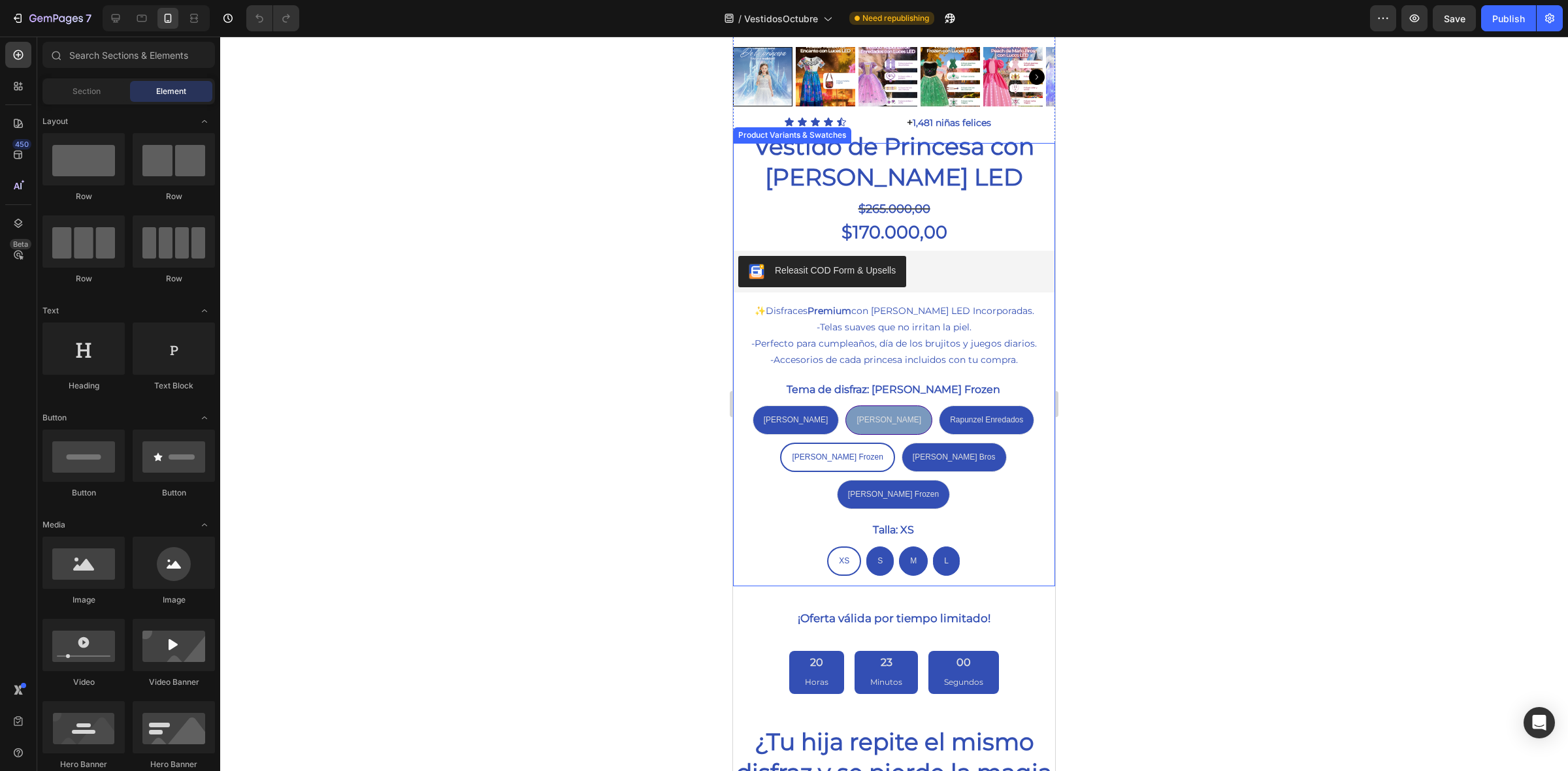
scroll to position [936, 0]
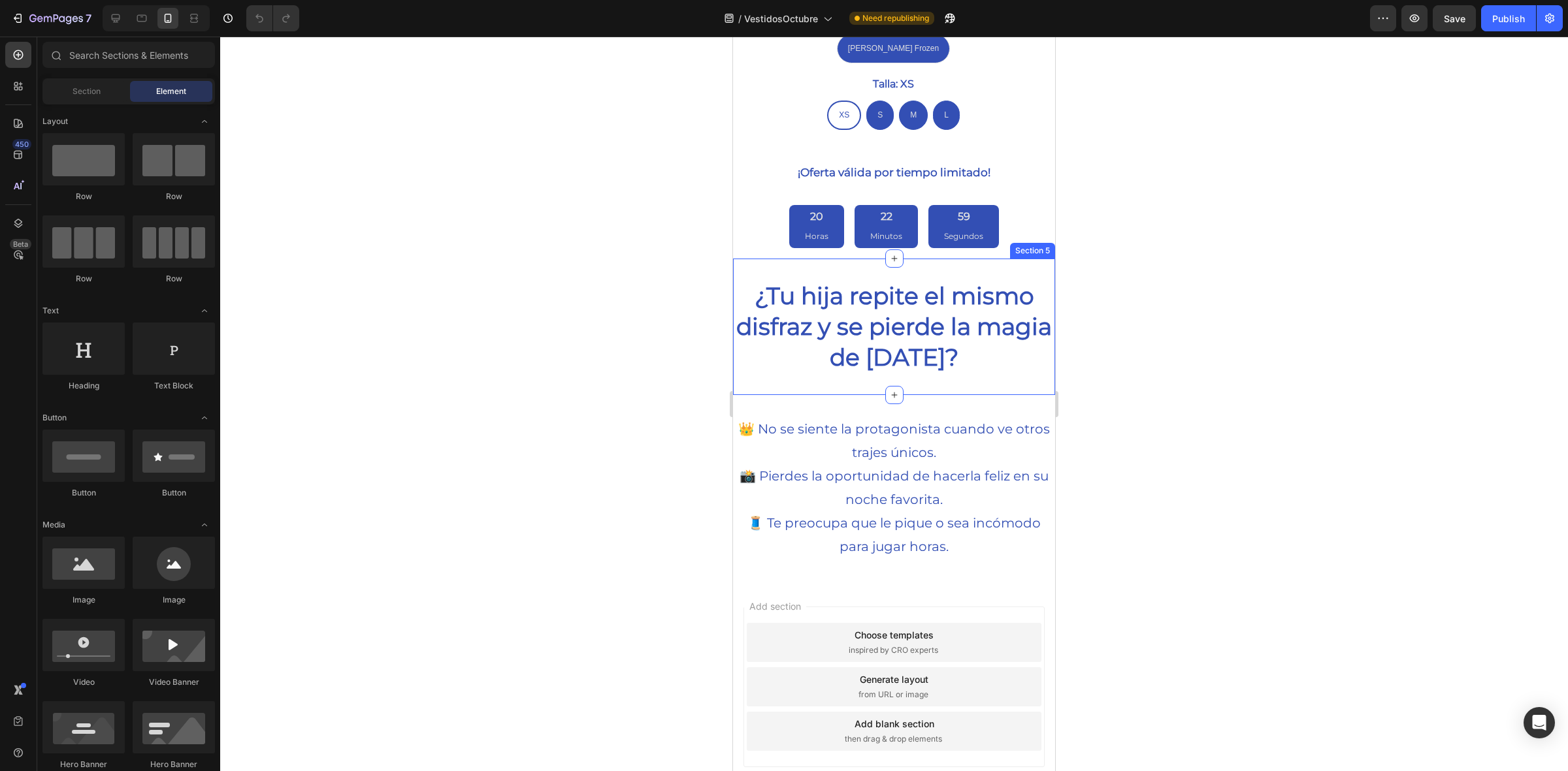
click at [862, 464] on p "📸 Pierdes la oportunidad de hacerla feliz en su noche favorita." at bounding box center [895, 488] width 320 height 47
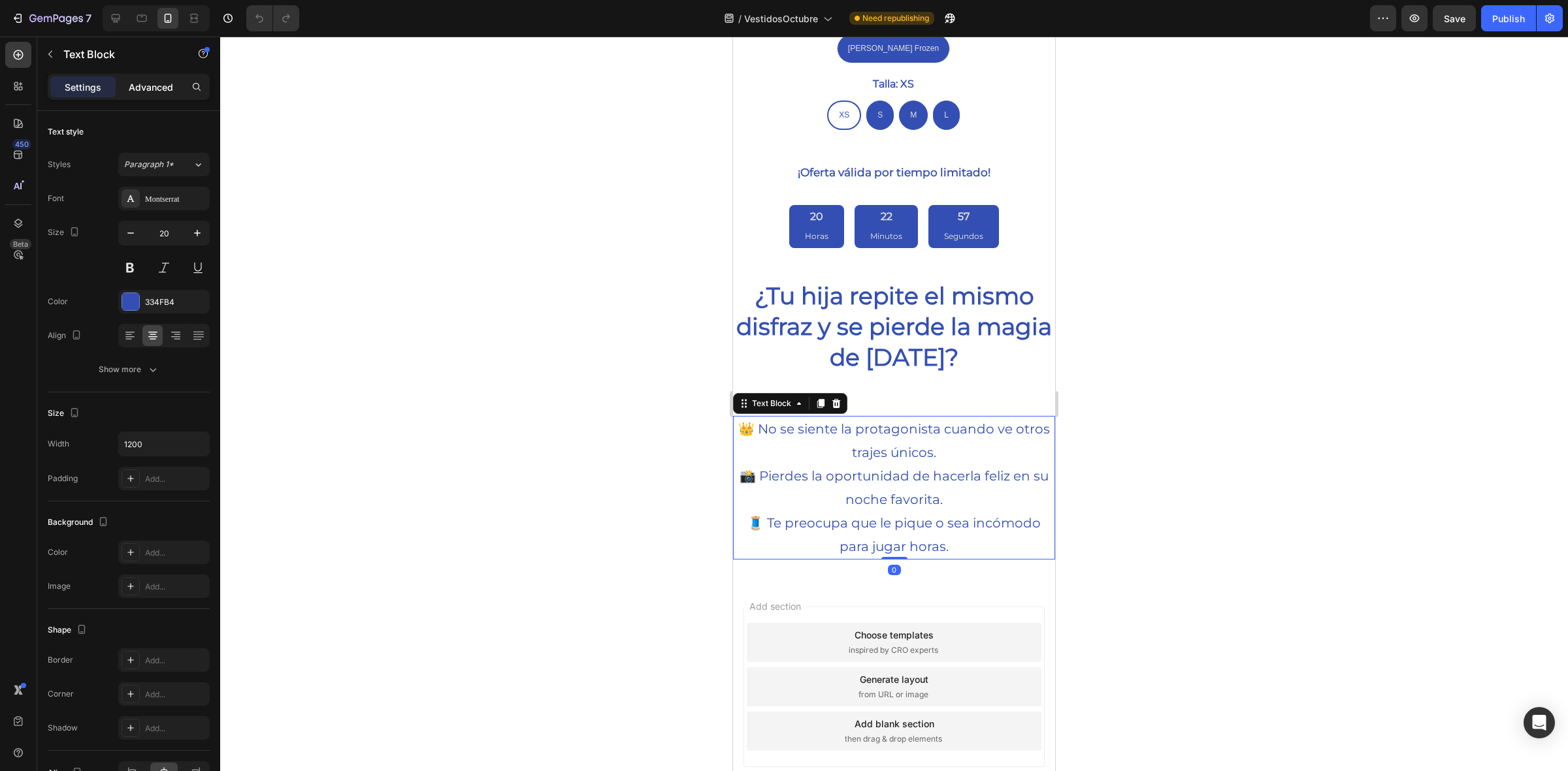
click at [153, 85] on p "Advanced" at bounding box center [150, 87] width 44 height 14
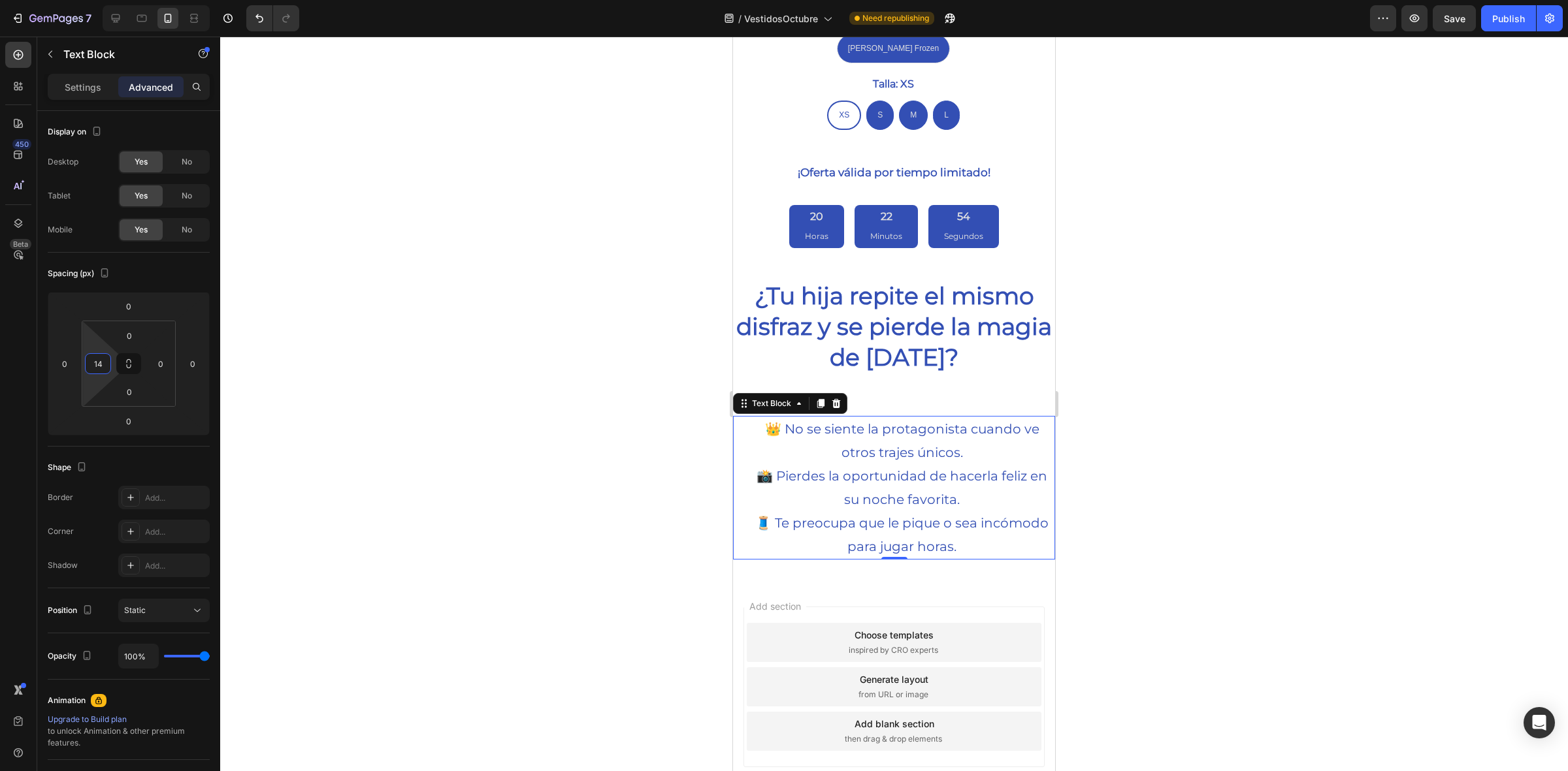
type input "12"
drag, startPoint x: 100, startPoint y: 374, endPoint x: 123, endPoint y: 370, distance: 23.3
click at [123, 0] on html "7 / VestidosOctubre Need republishing Preview Save Publish 450 Beta Sections(18…" at bounding box center [784, 0] width 1568 height 0
type input "12"
drag, startPoint x: 154, startPoint y: 380, endPoint x: 170, endPoint y: 374, distance: 17.1
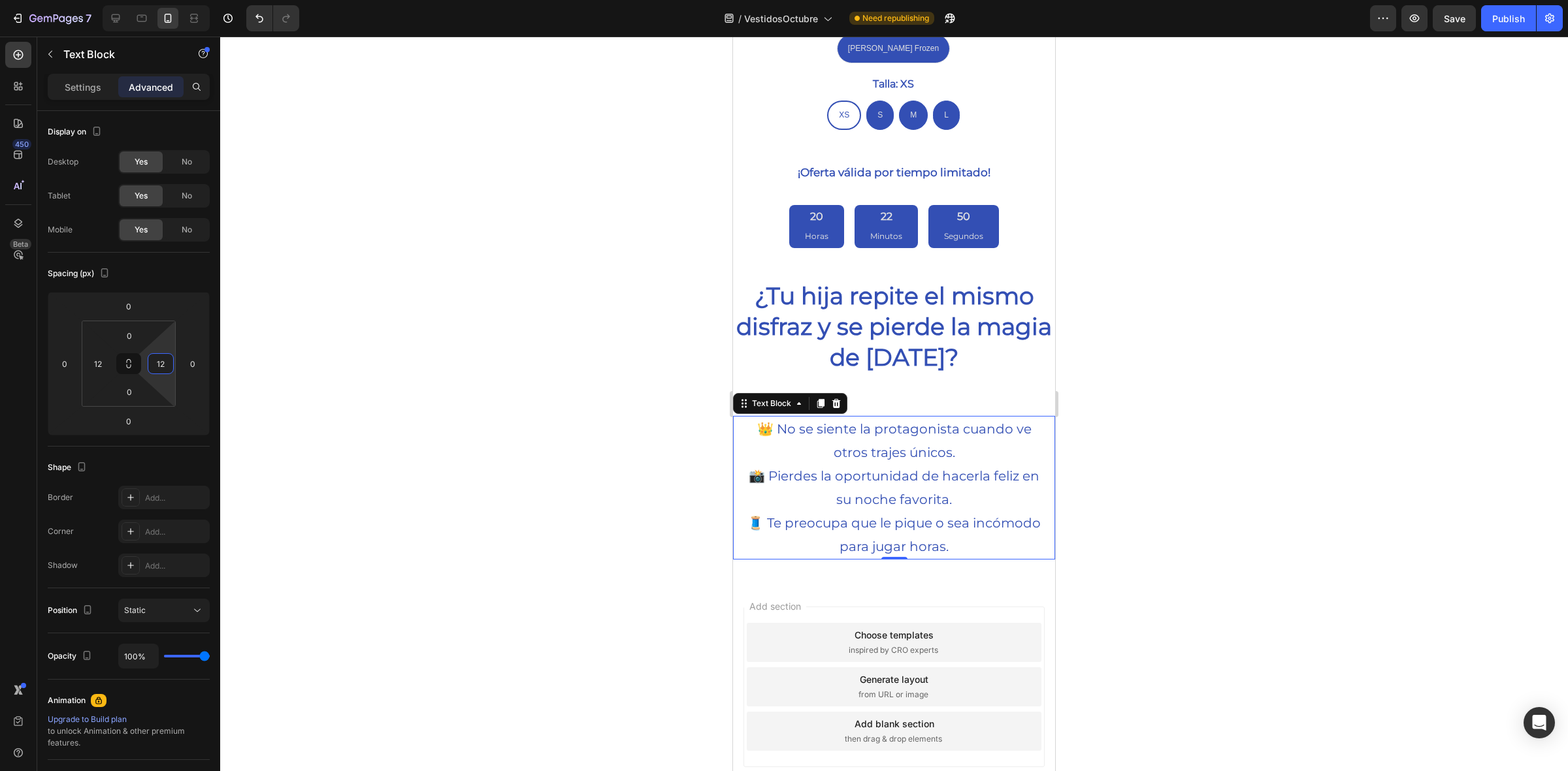
click at [170, 0] on html "7 / VestidosOctubre Need republishing Preview Save Publish 450 Beta Sections(18…" at bounding box center [784, 0] width 1568 height 0
click at [412, 373] on div at bounding box center [894, 404] width 1348 height 735
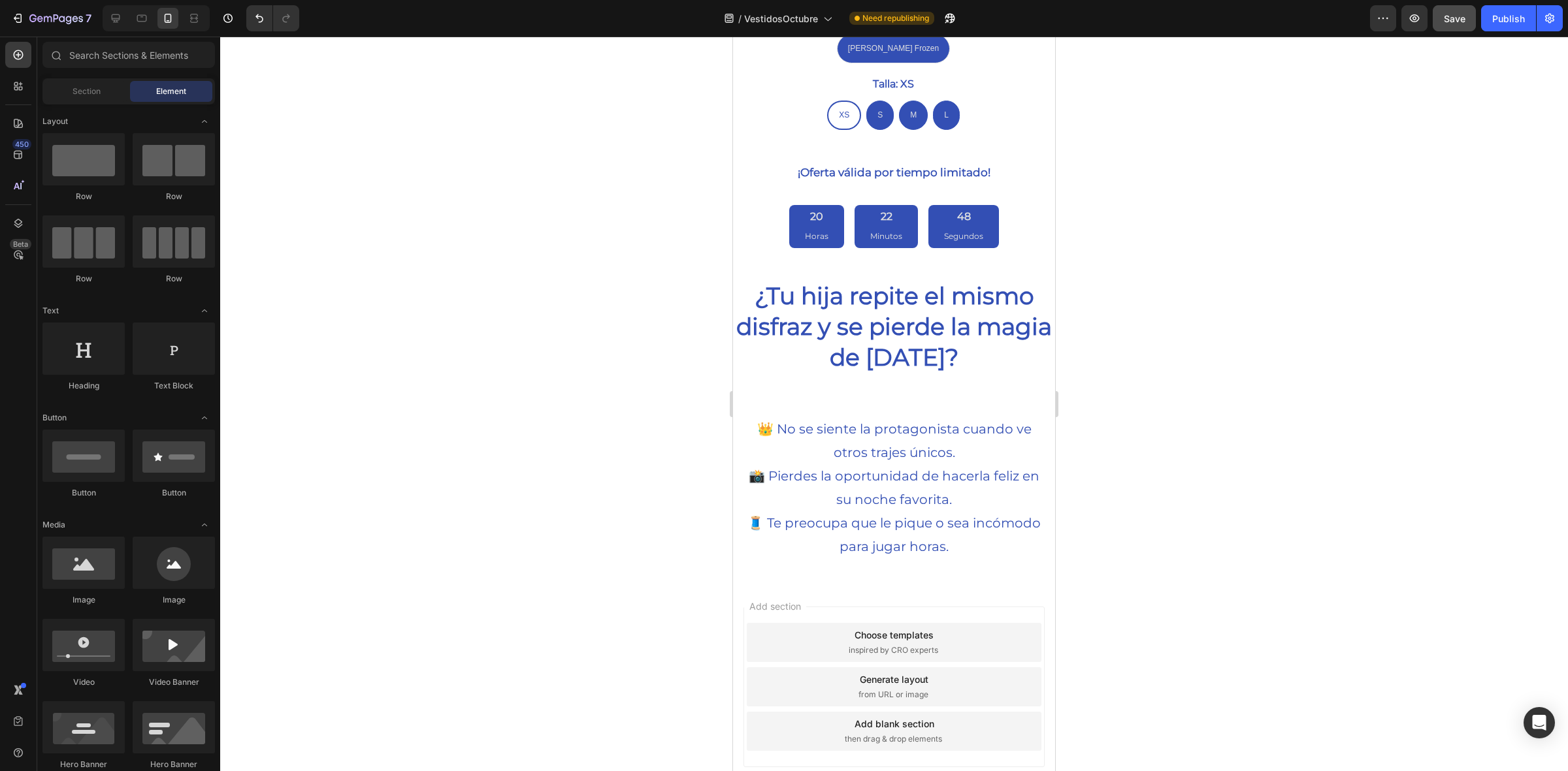
click at [1465, 24] on button "Save" at bounding box center [1455, 19] width 43 height 26
click at [1367, 341] on div at bounding box center [894, 404] width 1348 height 735
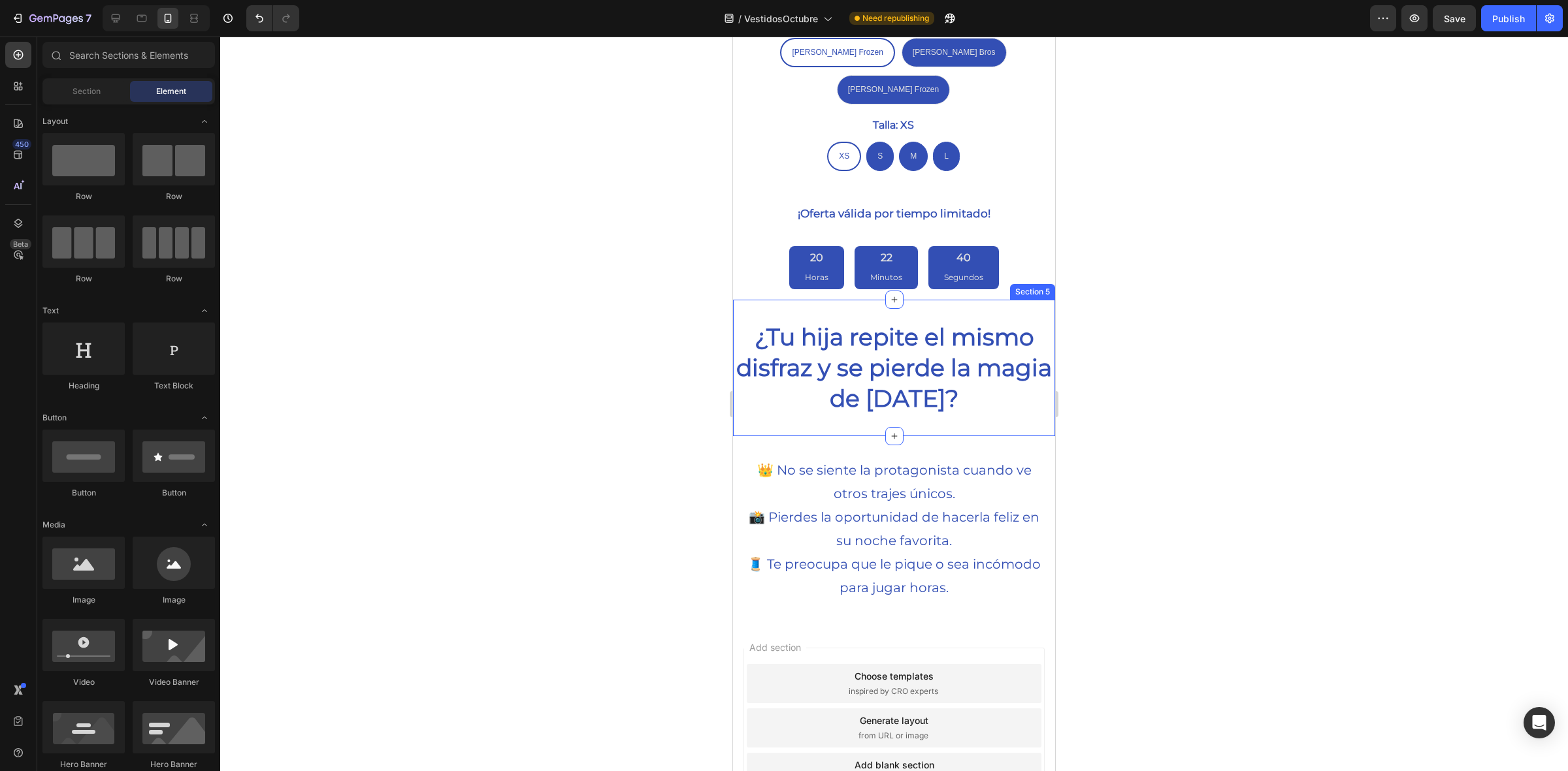
scroll to position [855, 0]
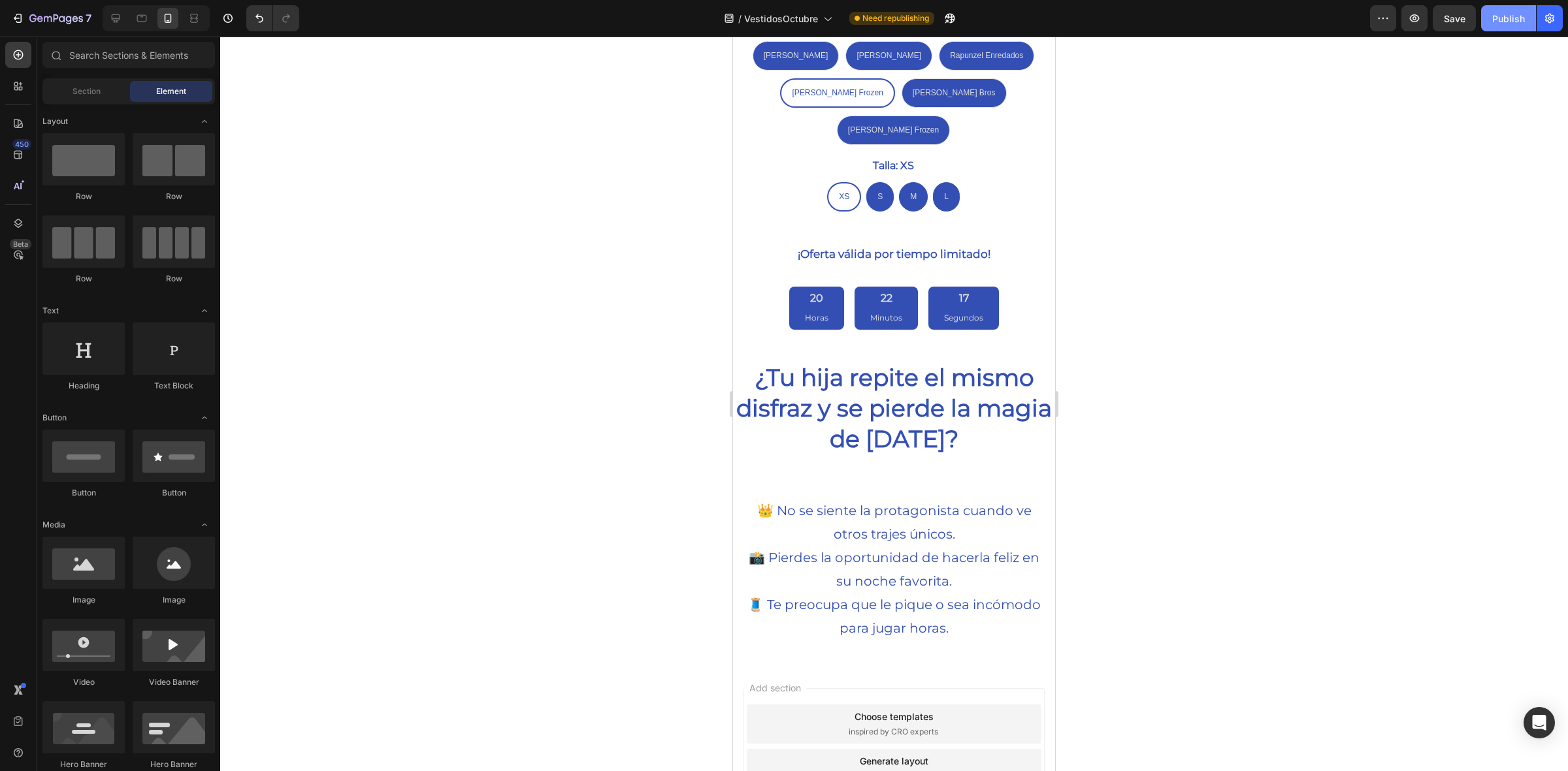
click at [1499, 16] on div "Publish" at bounding box center [1509, 19] width 33 height 14
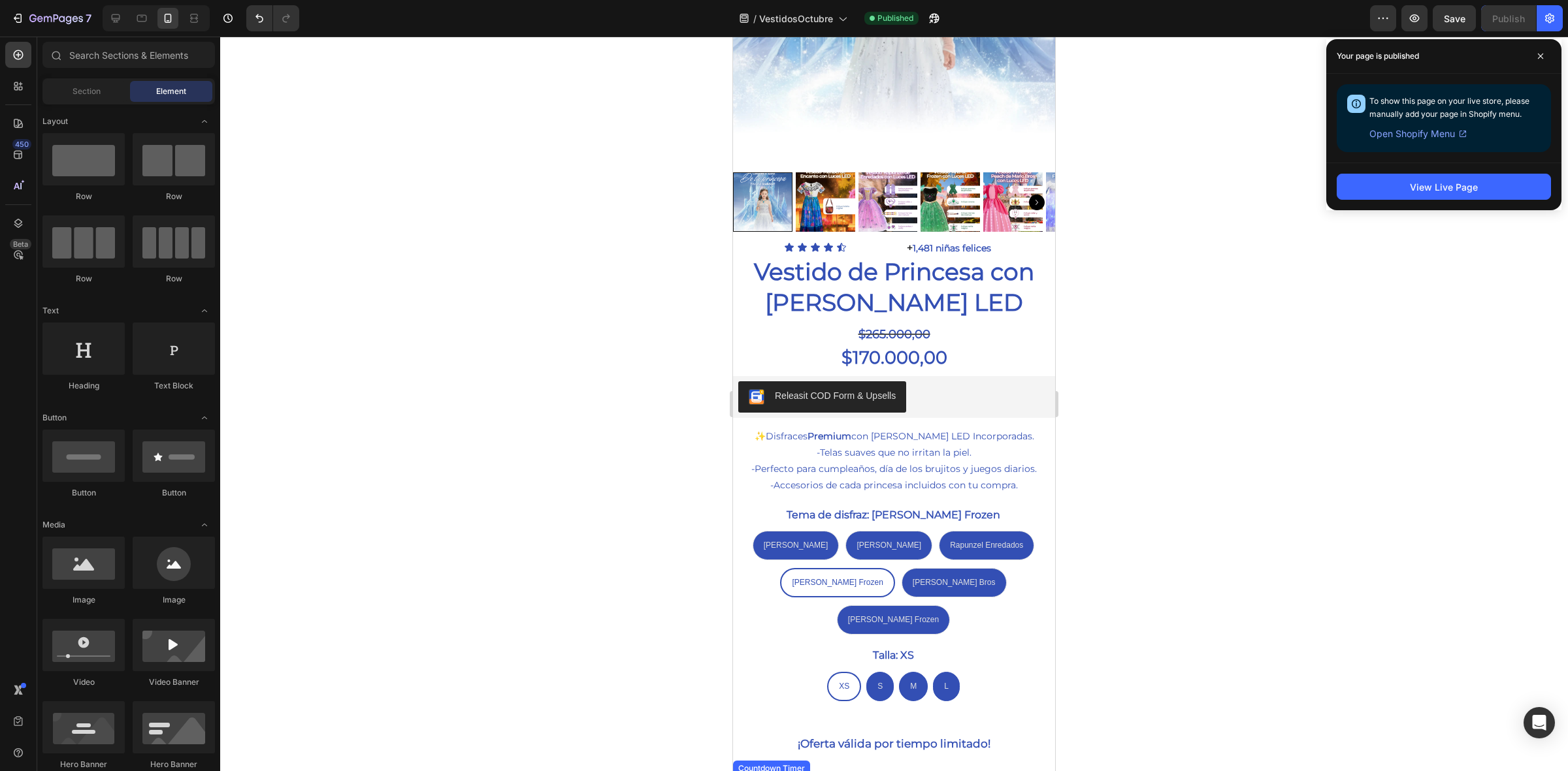
scroll to position [447, 0]
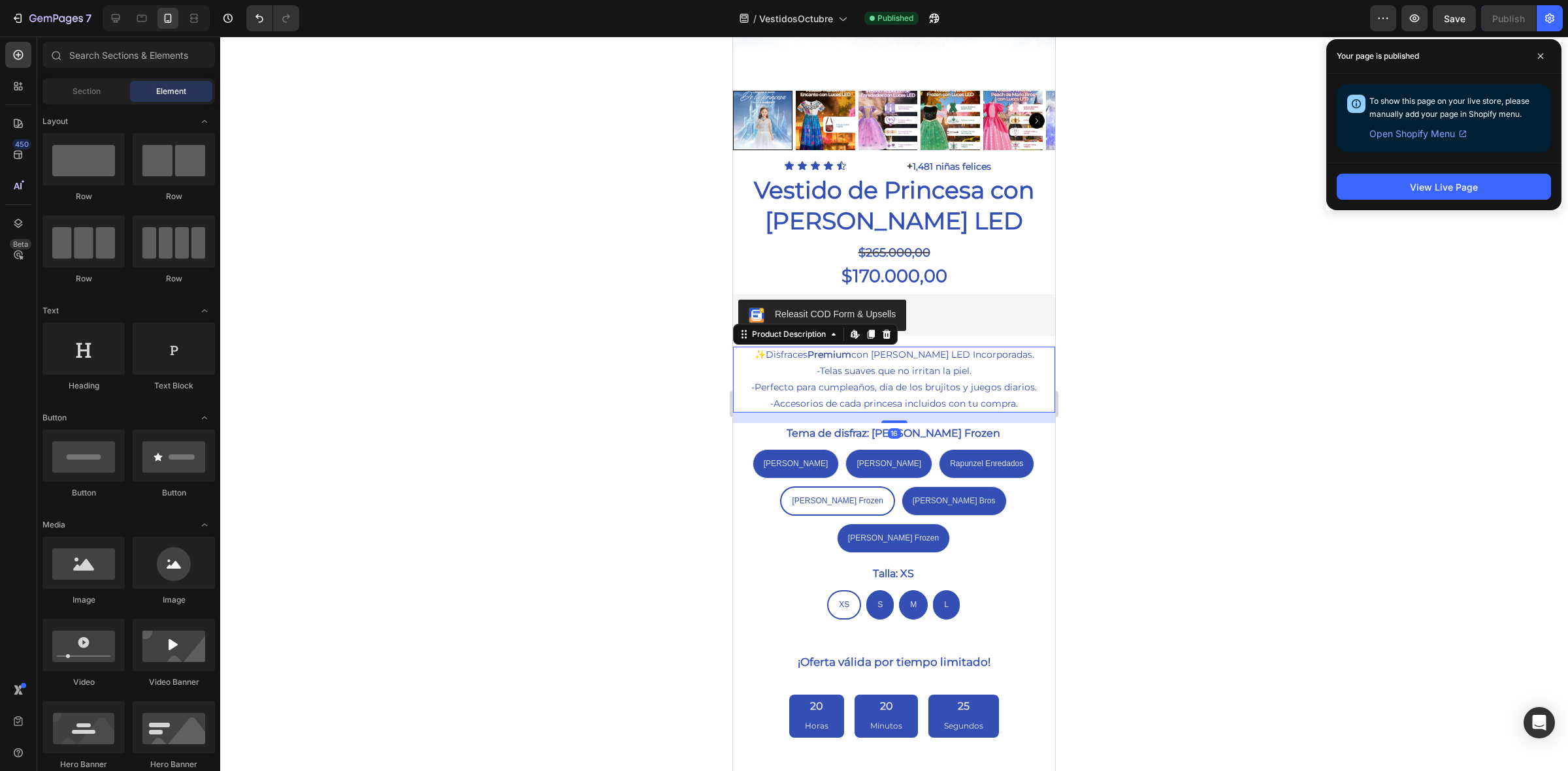
click at [861, 398] on p "-Accesorios de cada princesa incluidos con tu compra." at bounding box center [894, 403] width 247 height 12
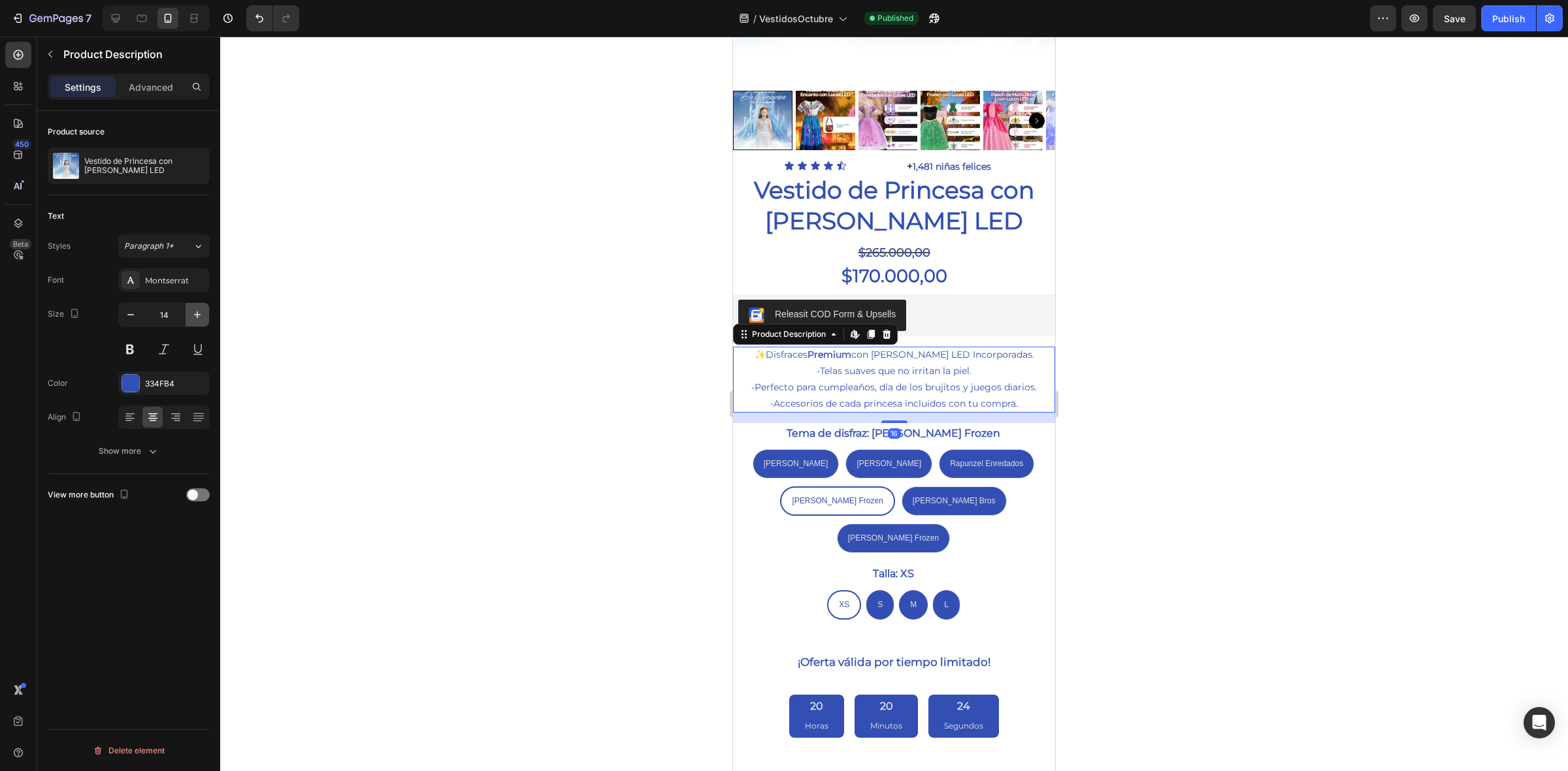
click at [200, 311] on icon "button" at bounding box center [198, 315] width 13 height 13
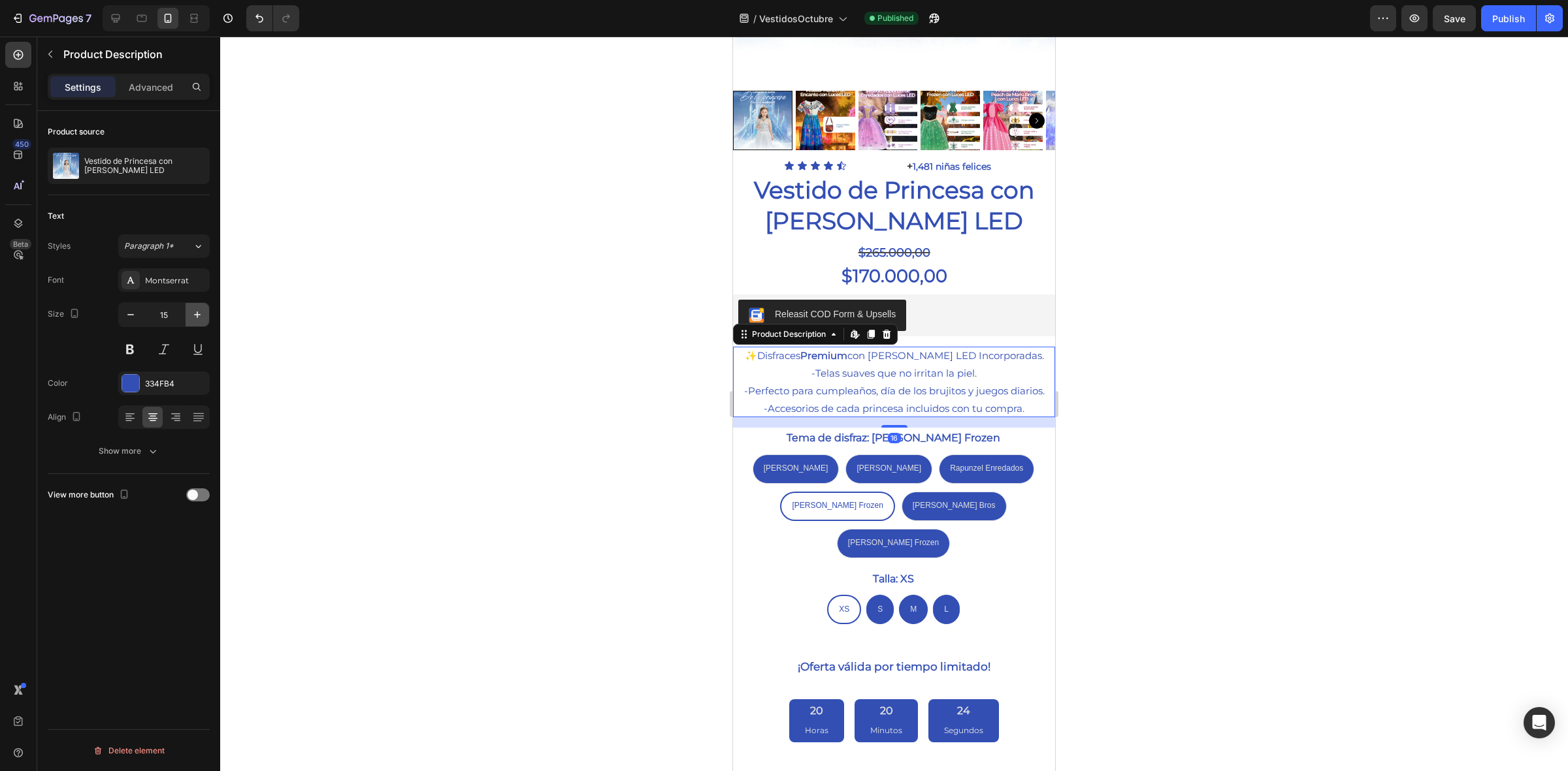
click at [200, 311] on icon "button" at bounding box center [198, 315] width 13 height 13
type input "16"
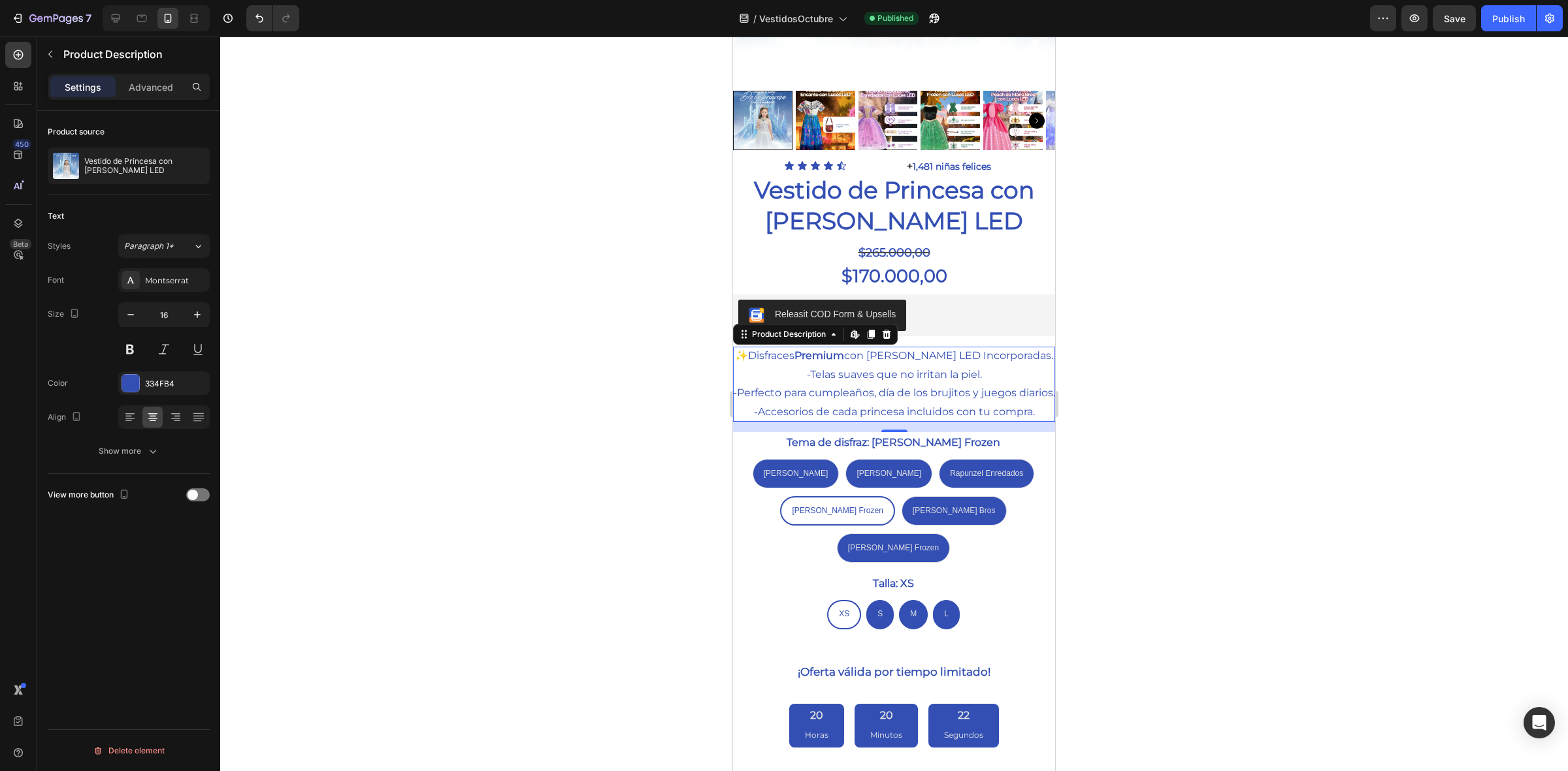
click at [138, 105] on div "Settings Advanced" at bounding box center [129, 93] width 183 height 38
click at [141, 93] on p "Advanced" at bounding box center [150, 87] width 44 height 14
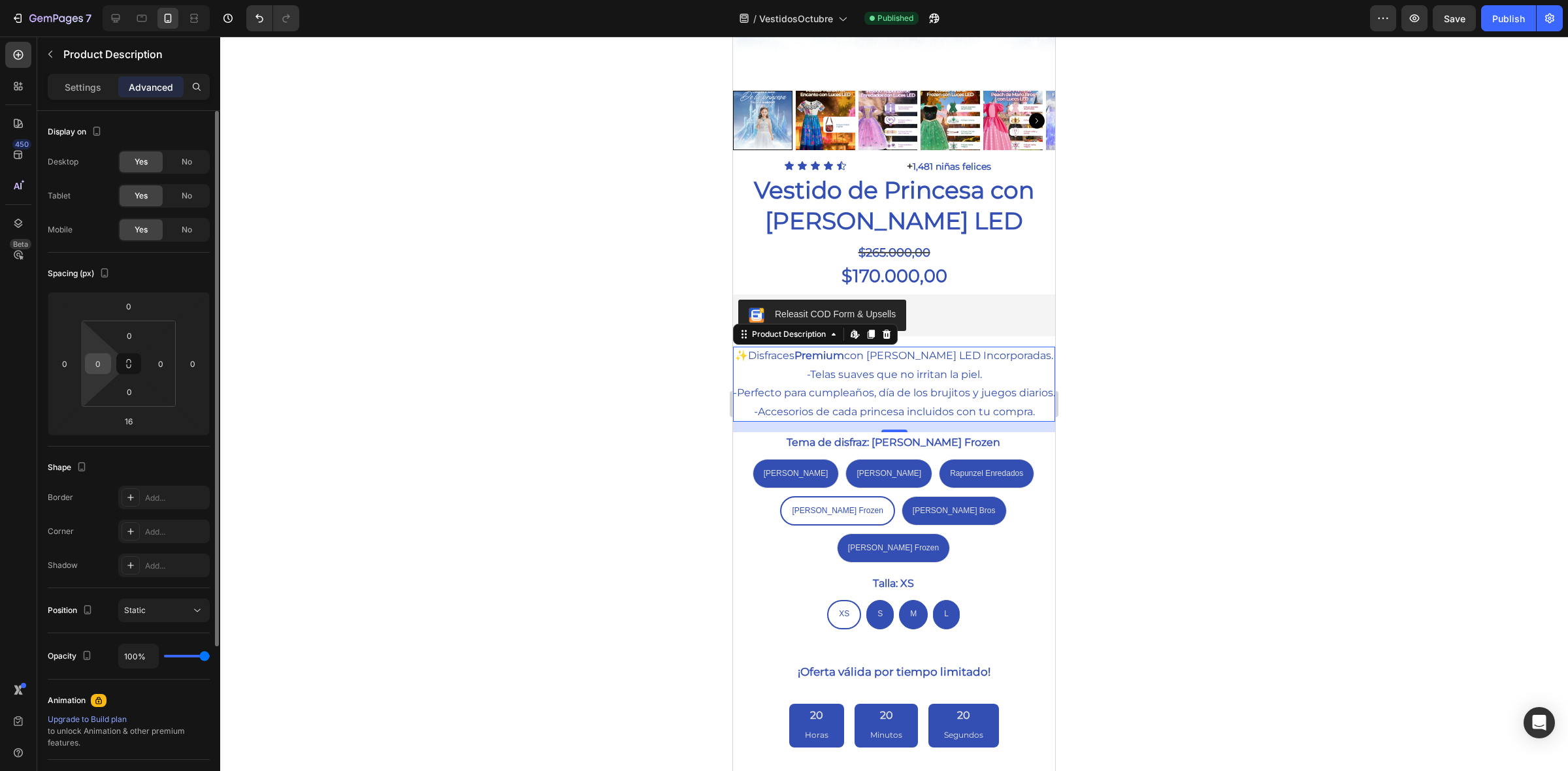
click at [102, 367] on input "0" at bounding box center [98, 364] width 20 height 20
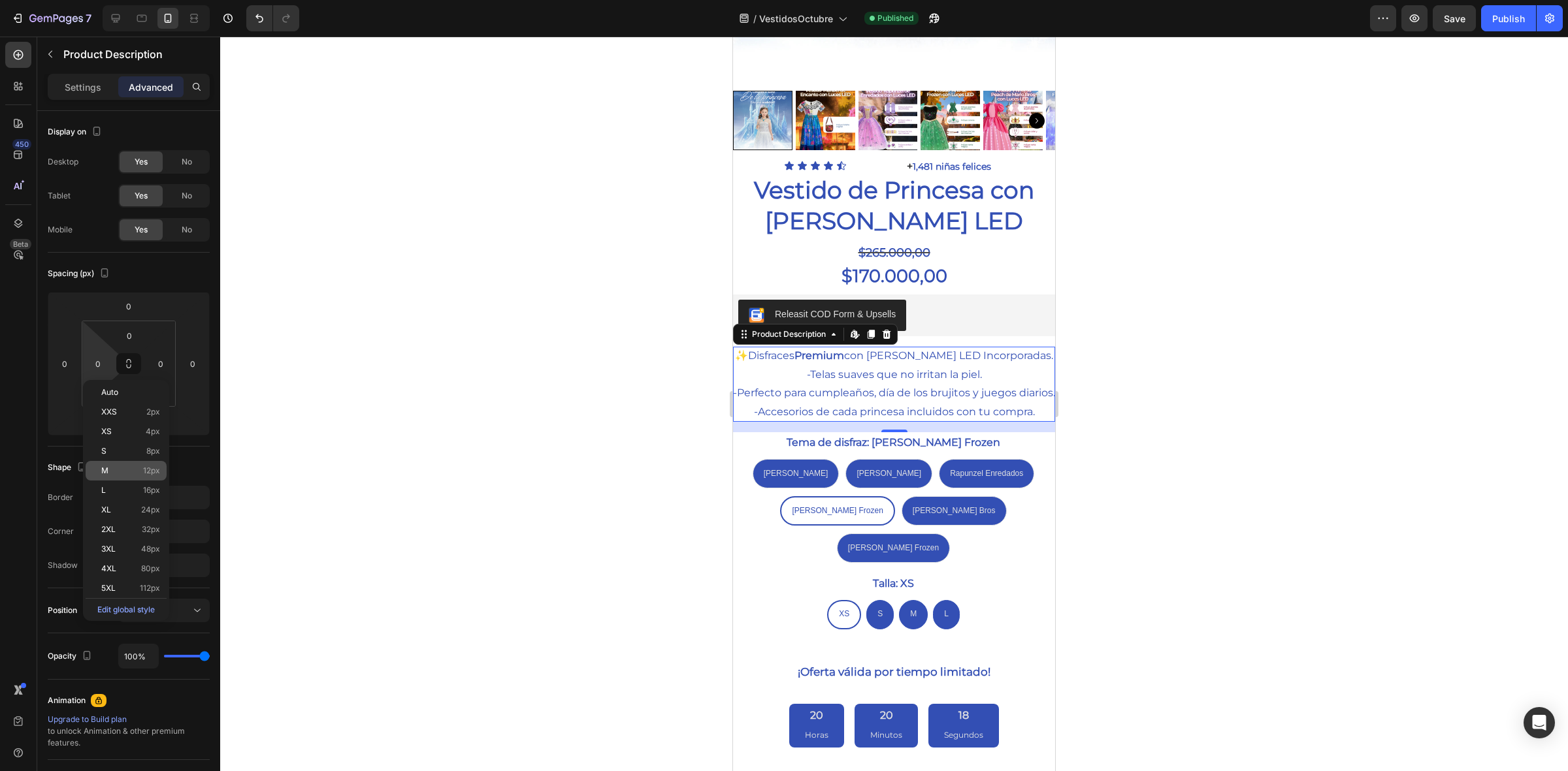
click at [135, 470] on p "M 12px" at bounding box center [131, 471] width 59 height 9
type input "12"
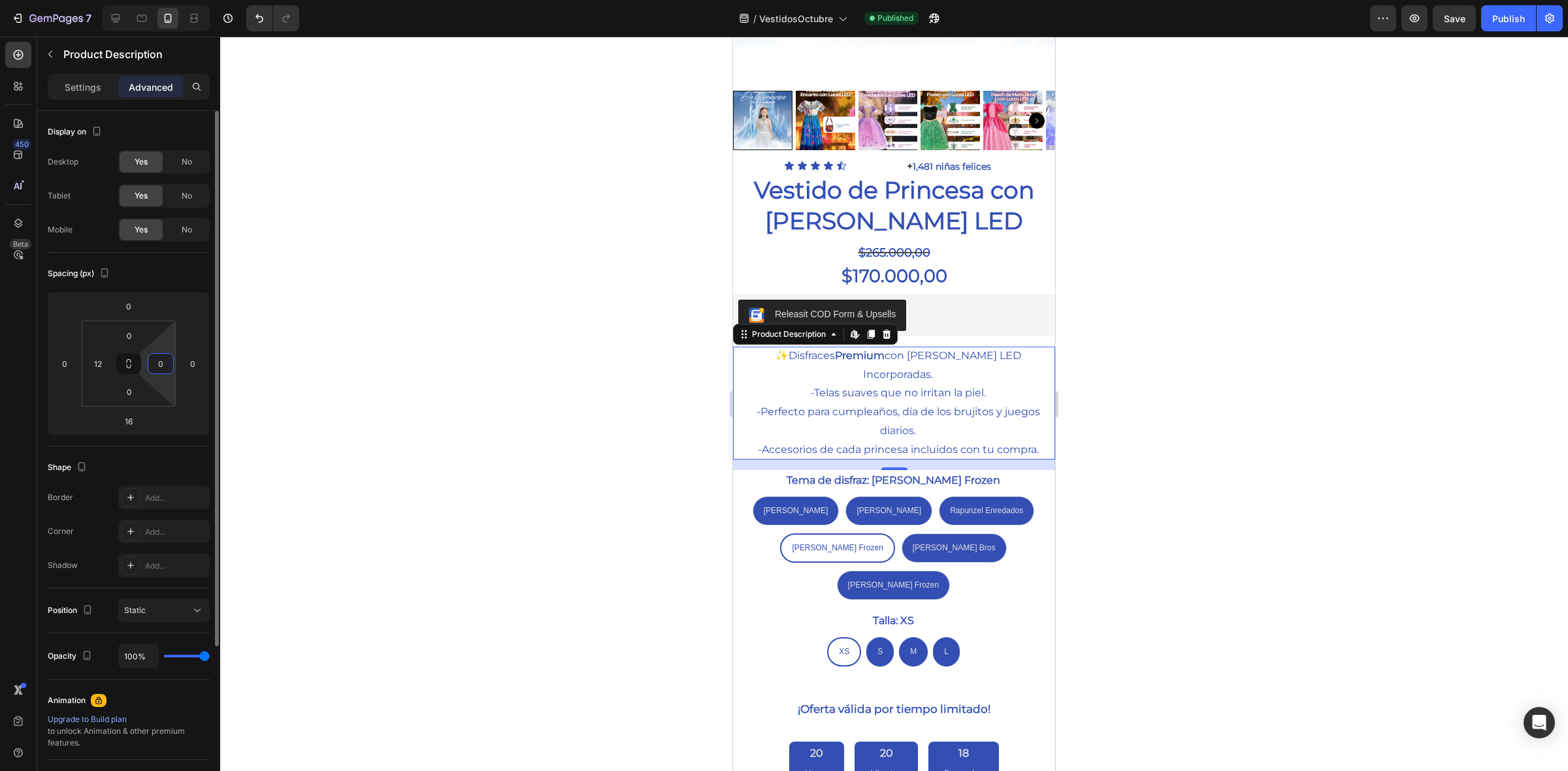
click at [158, 0] on html "7 / VestidosOctubre Published Preview Save Publish 450 Beta Sections(18) Elemen…" at bounding box center [784, 0] width 1568 height 0
click at [168, 367] on input "0" at bounding box center [160, 364] width 20 height 20
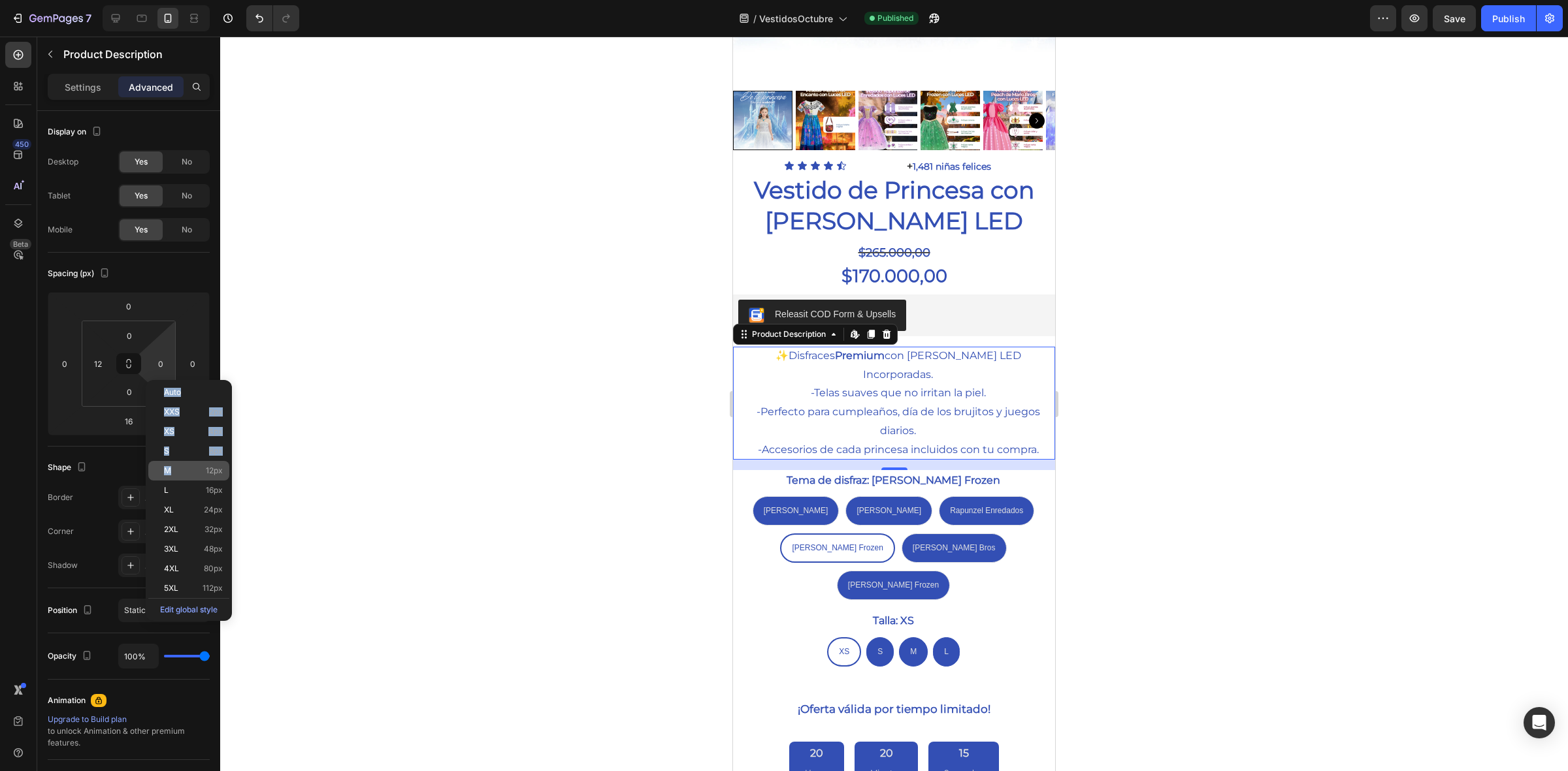
drag, startPoint x: 166, startPoint y: 386, endPoint x: 177, endPoint y: 464, distance: 78.8
click at [177, 464] on div "Auto XXS 2px XS 4px S 8px M 12px L 16px XL 24px 2XL 32px 3XL 48px 4XL 80px 5XL …" at bounding box center [189, 500] width 81 height 236
click at [177, 464] on div "M 12px" at bounding box center [189, 470] width 81 height 20
type input "12"
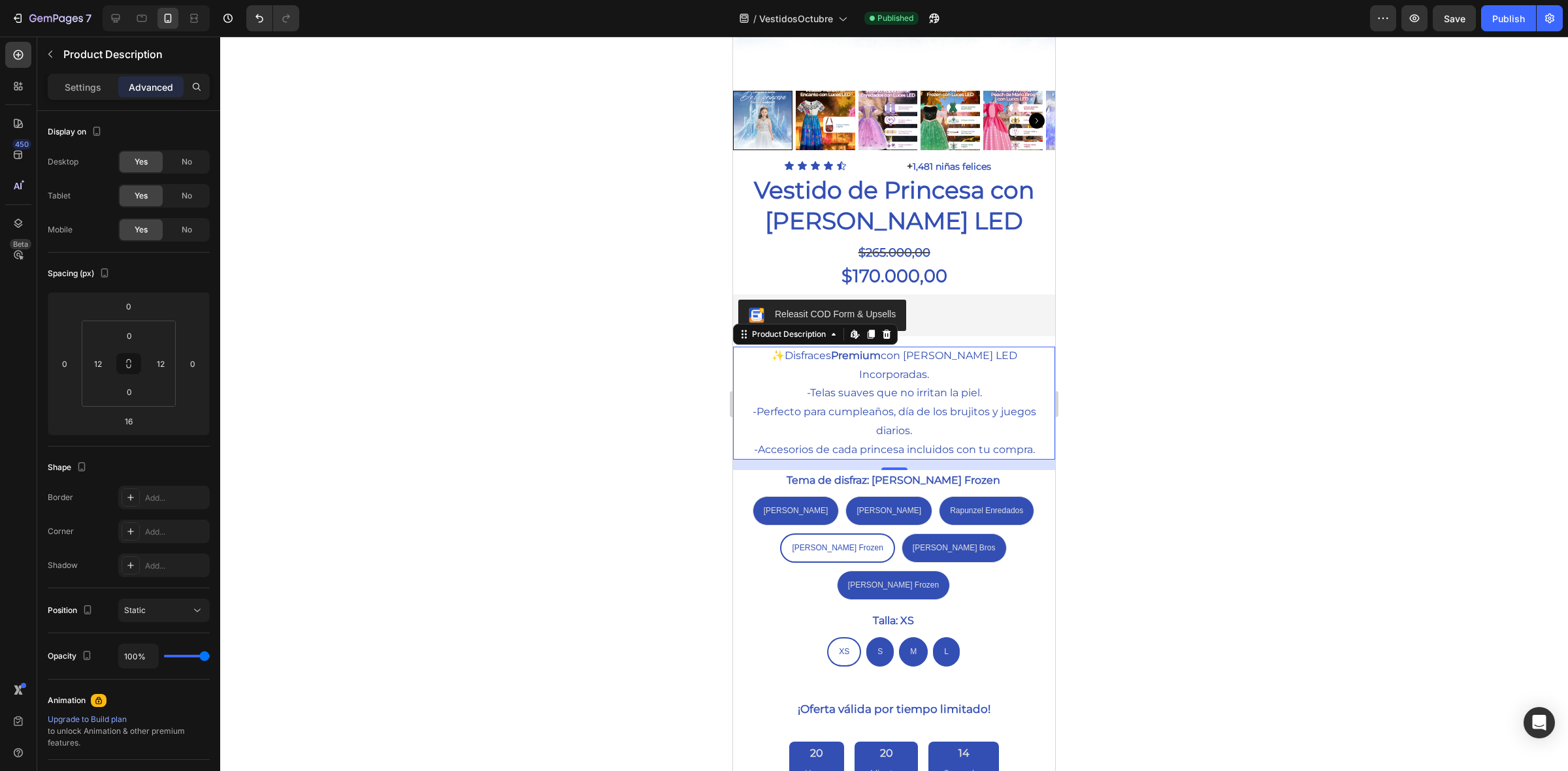
click at [505, 376] on div at bounding box center [894, 404] width 1348 height 735
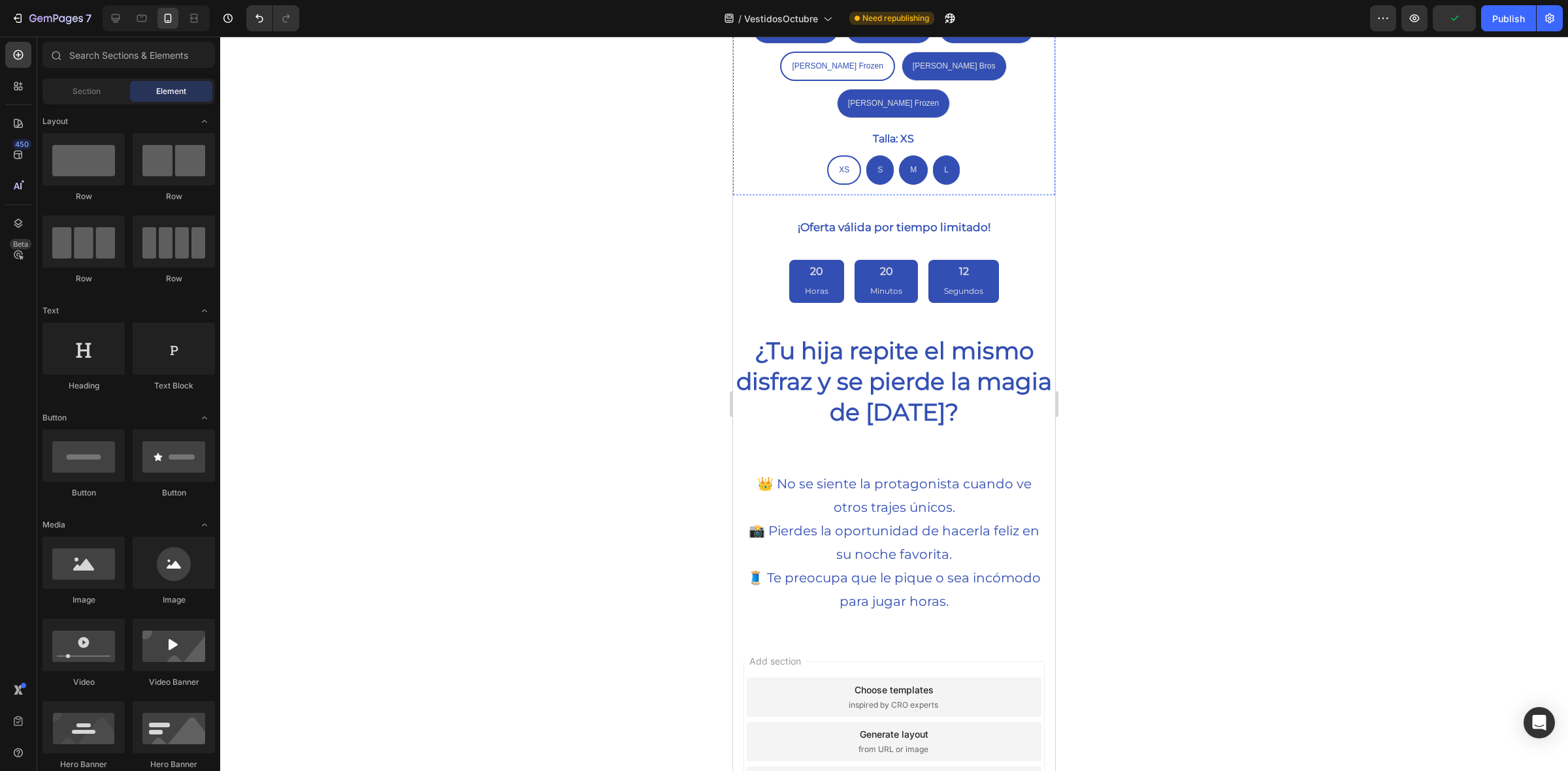
scroll to position [965, 0]
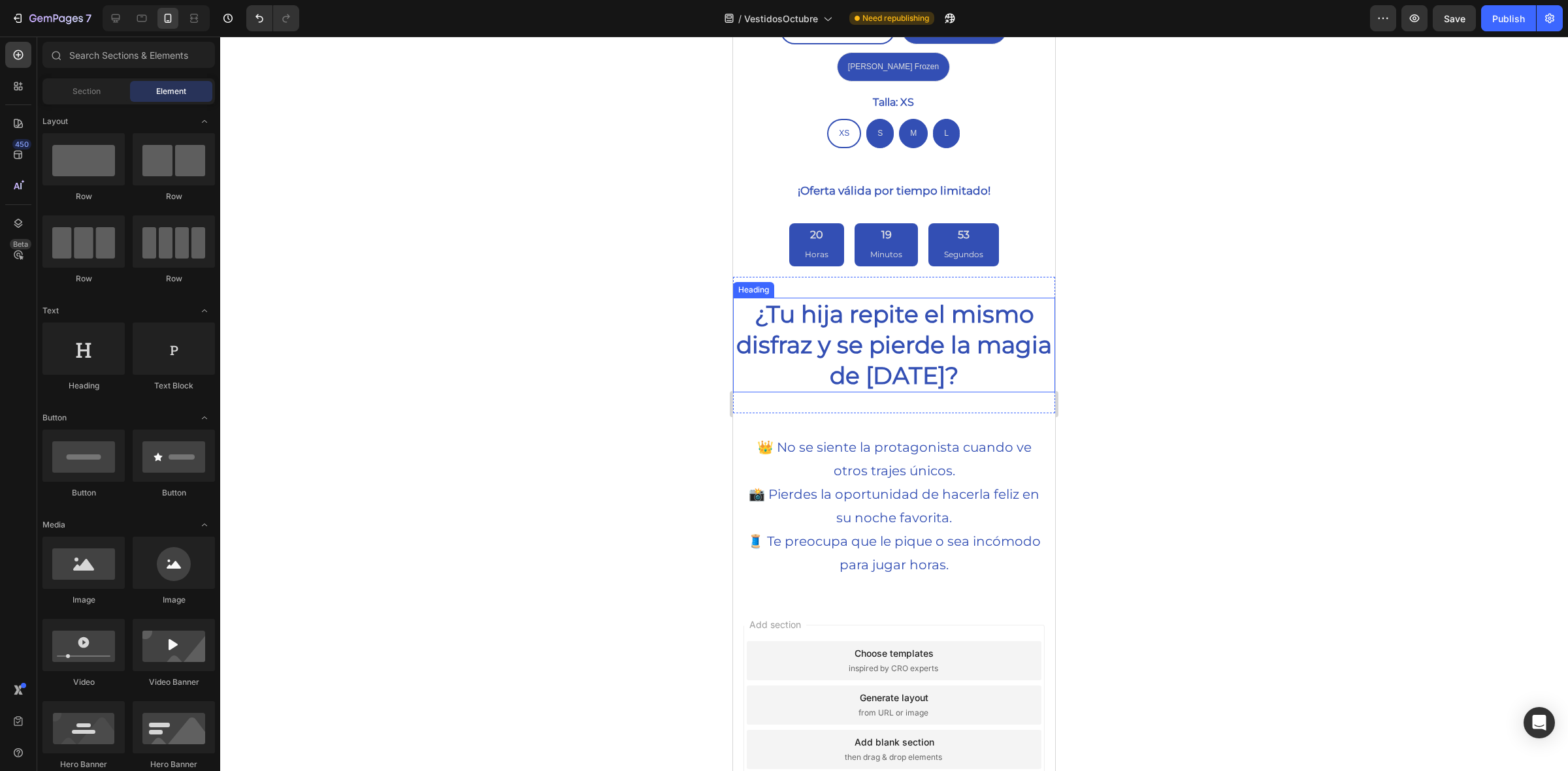
click at [897, 298] on h2 "¿Tu hija repite el mismo disfraz y se pierde la magia de [DATE]?" at bounding box center [894, 345] width 323 height 94
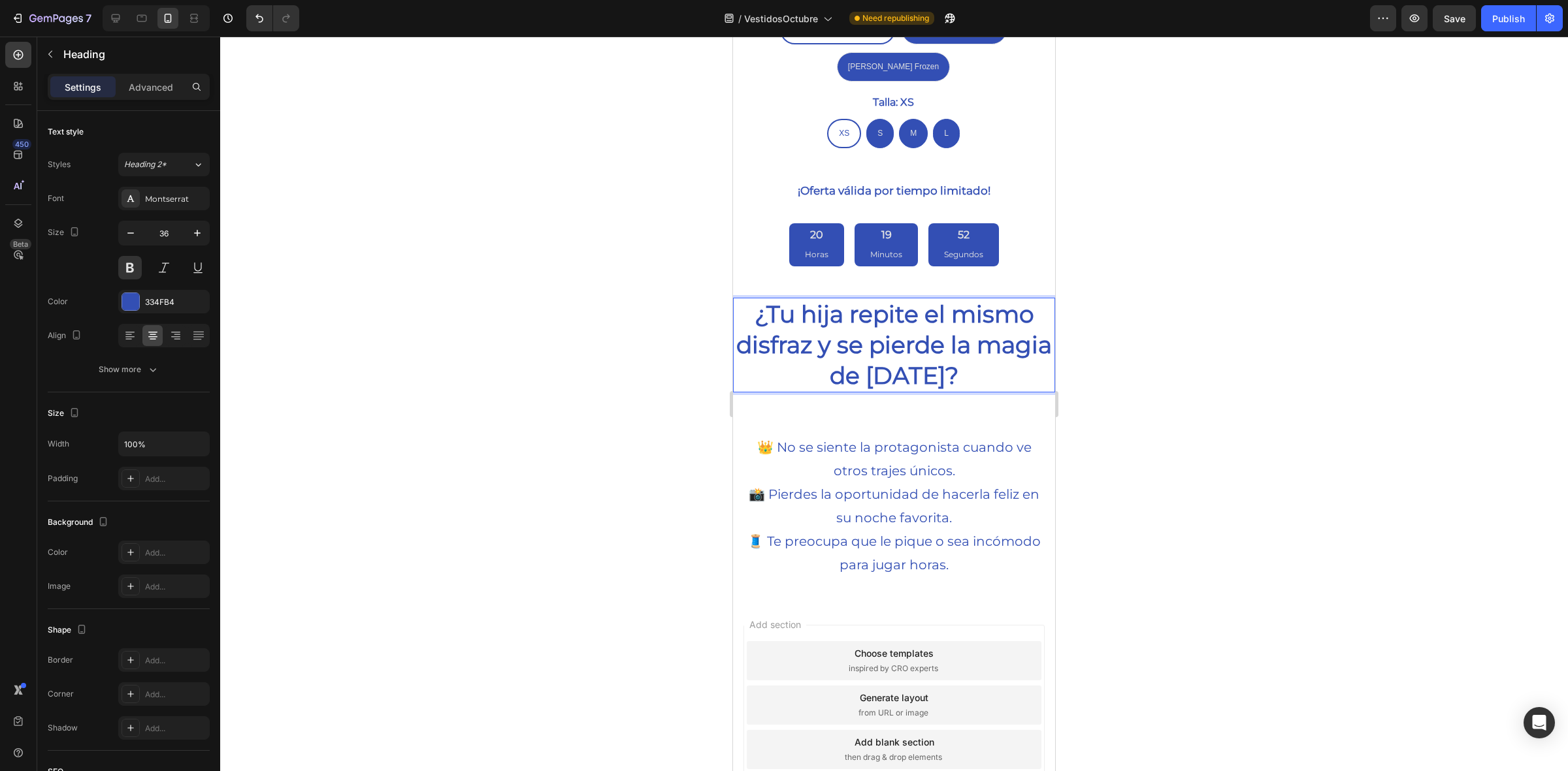
click at [942, 298] on h2 "¿Tu hija repite el mismo disfraz y se pierde la magia de [DATE]?" at bounding box center [894, 345] width 323 height 94
drag, startPoint x: 1011, startPoint y: 303, endPoint x: 740, endPoint y: 239, distance: 278.5
click at [740, 299] on p "¿Tu hija repite el mismo disfraz y se pierde la magia de [DATE]?" at bounding box center [895, 344] width 320 height 91
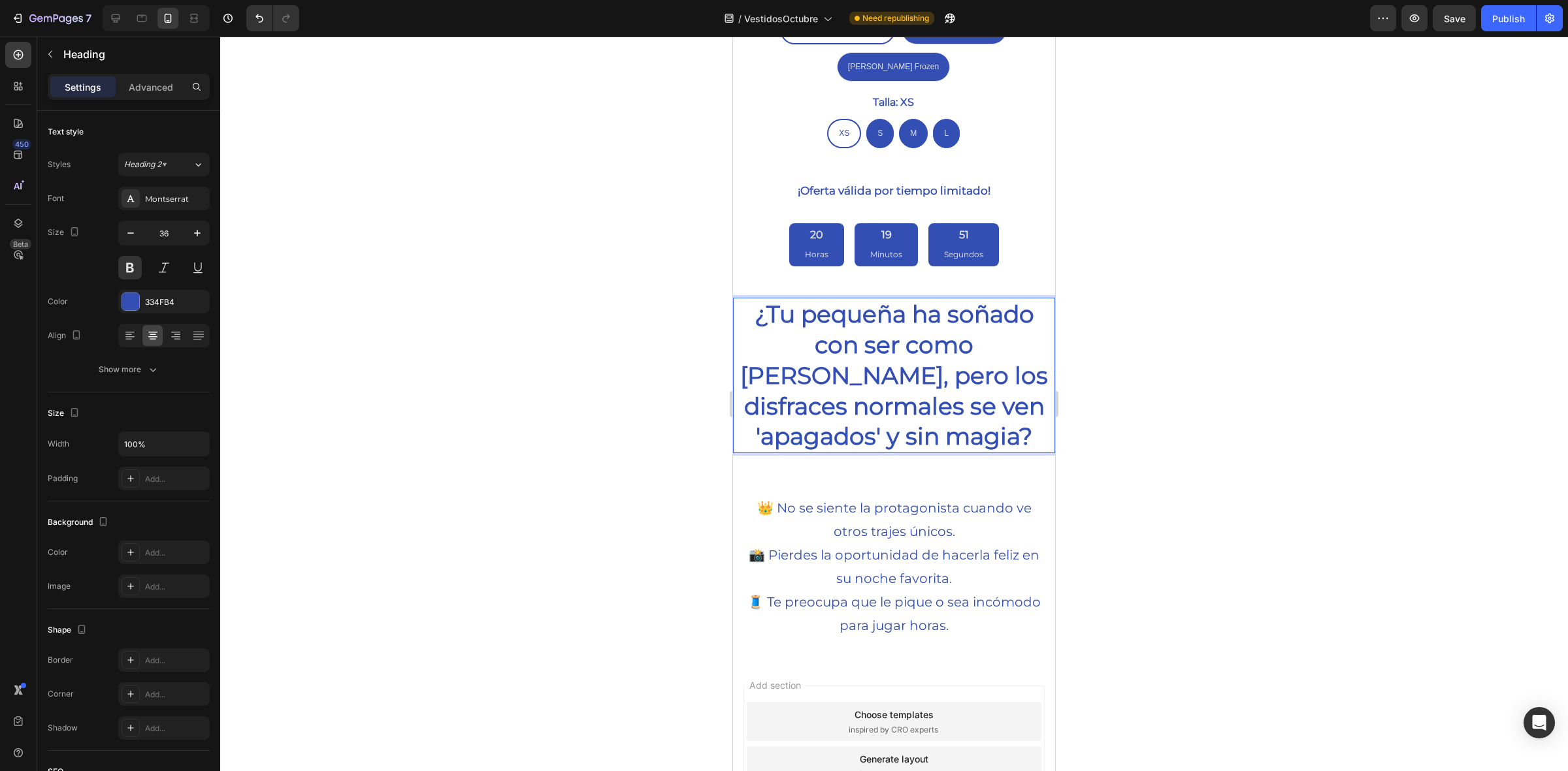
click at [658, 283] on div at bounding box center [894, 404] width 1348 height 735
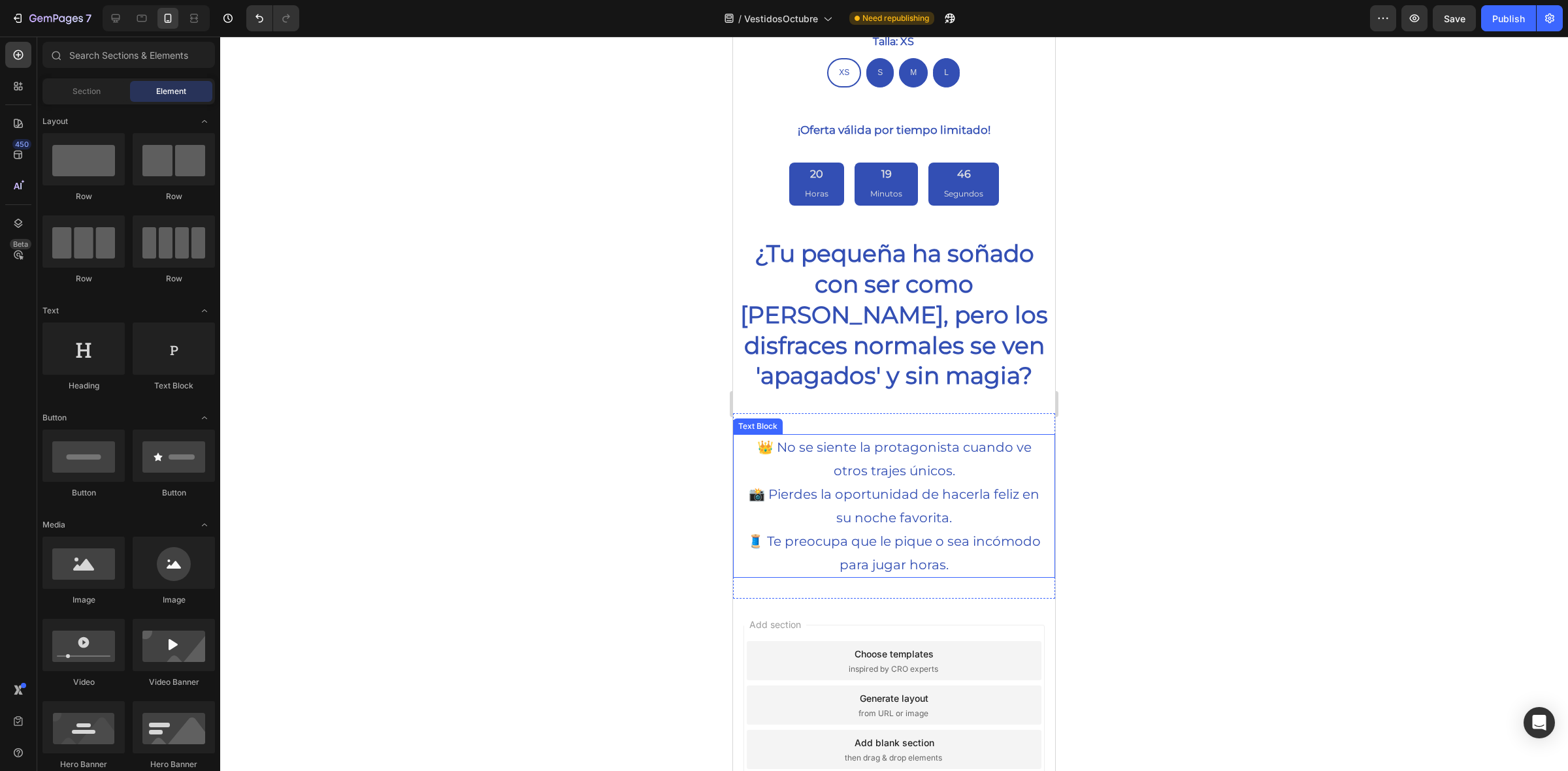
scroll to position [1026, 0]
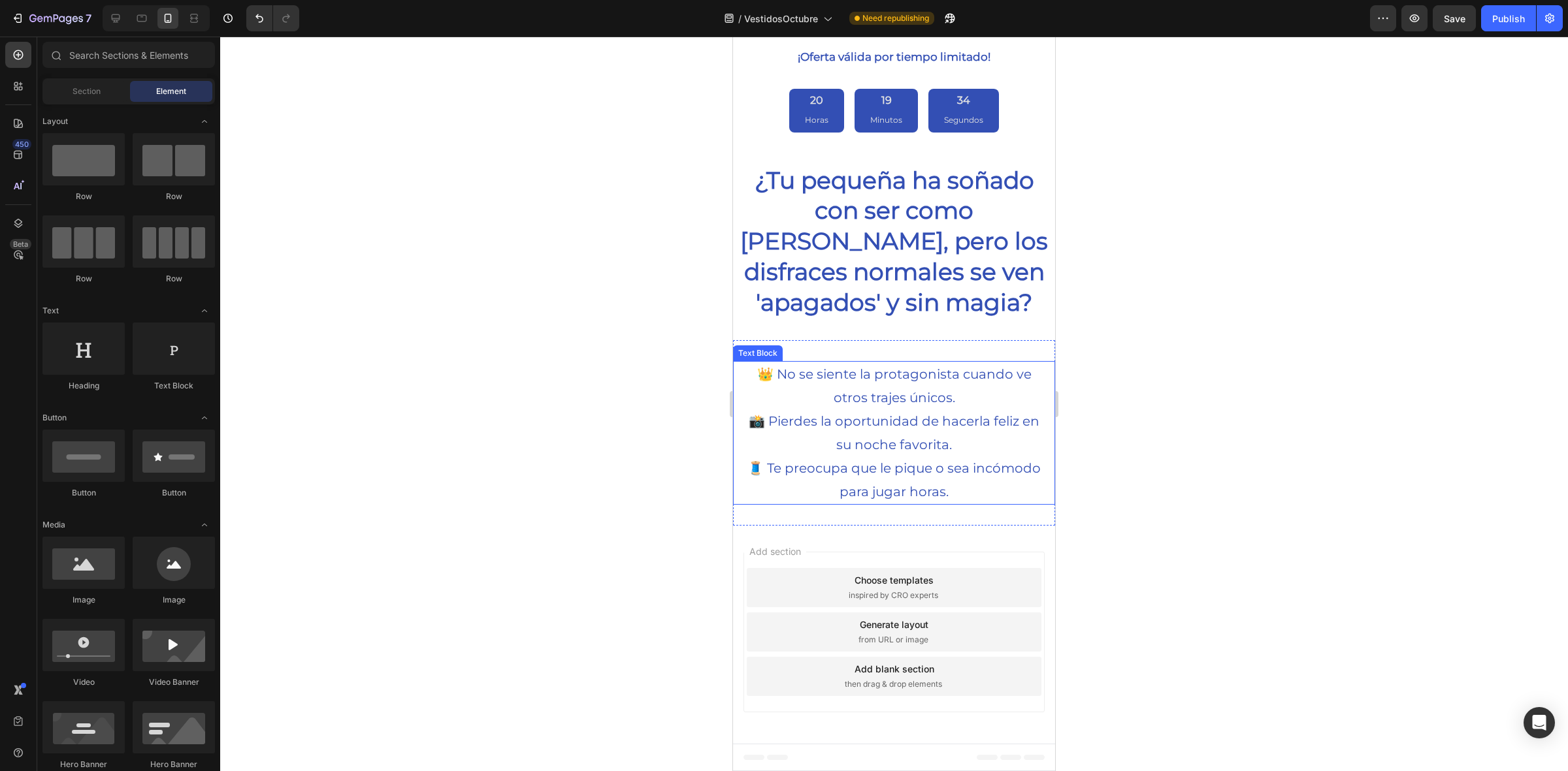
click at [815, 415] on p "📸 Pierdes la oportunidad de hacerla feliz en su noche favorita." at bounding box center [894, 433] width 304 height 47
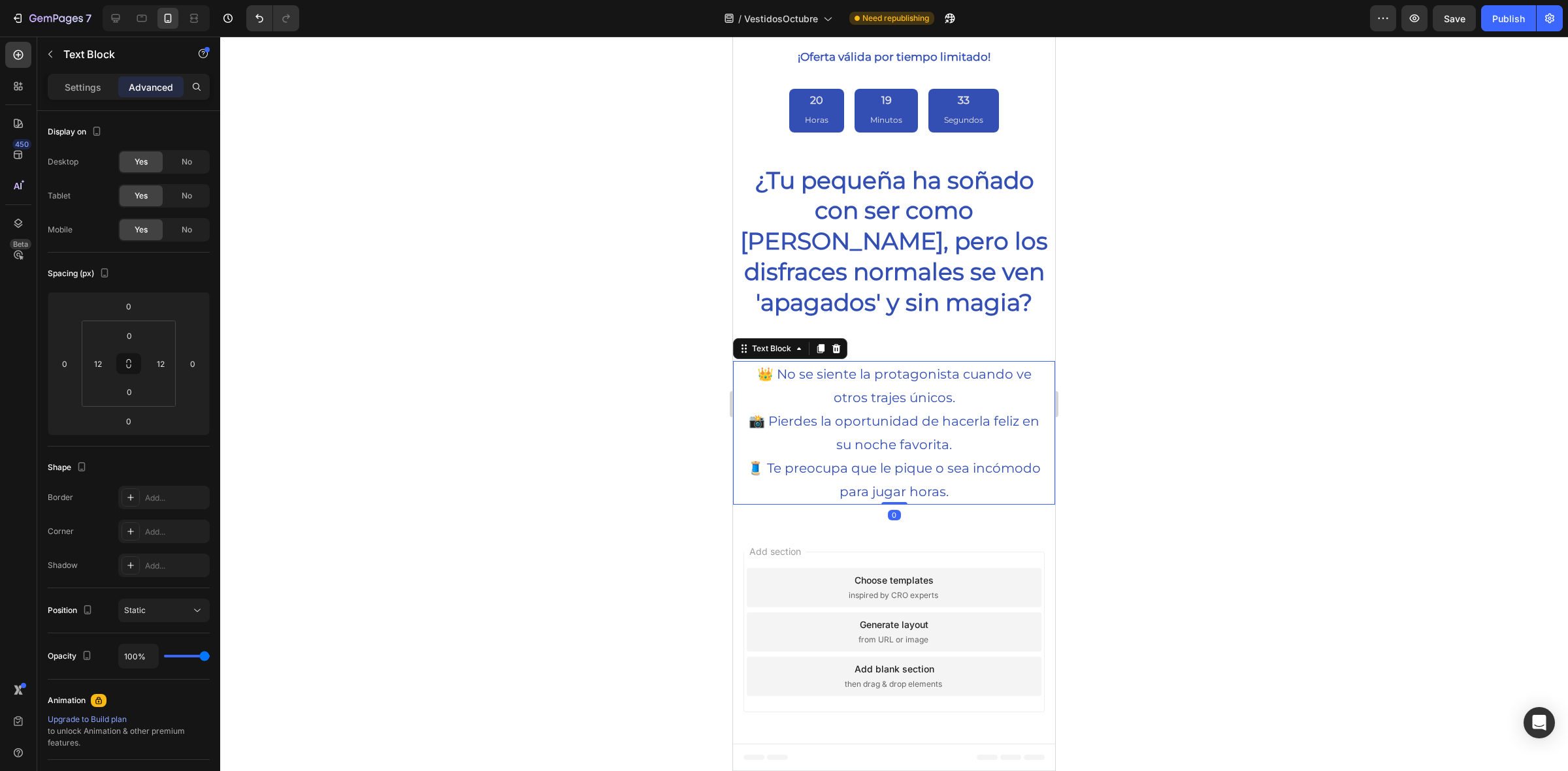
click at [776, 417] on p "📸 Pierdes la oportunidad de hacerla feliz en su noche favorita." at bounding box center [894, 433] width 304 height 47
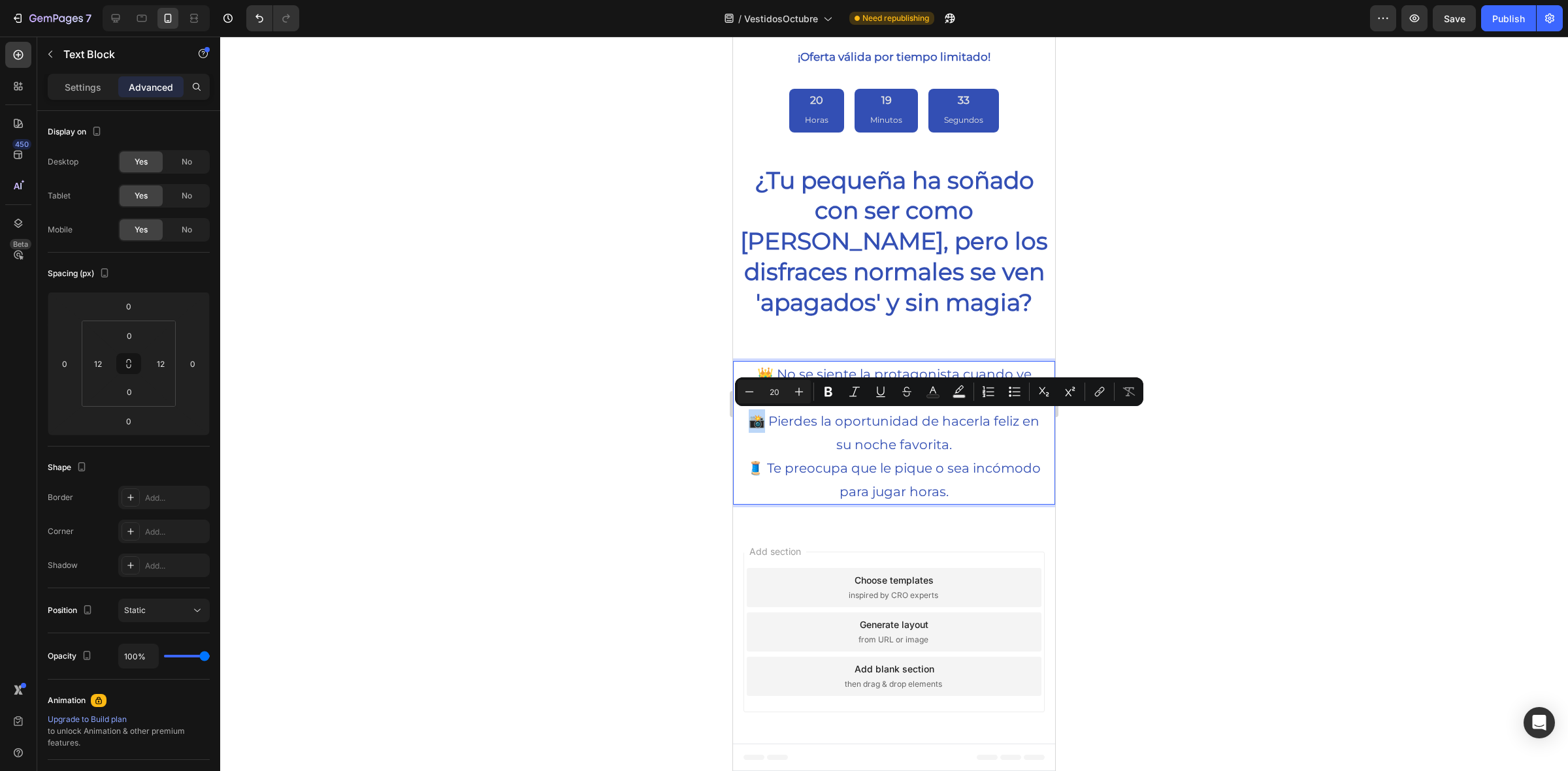
drag, startPoint x: 771, startPoint y: 420, endPoint x: 754, endPoint y: 421, distance: 17.0
click at [754, 421] on p "📸 Pierdes la oportunidad de hacerla feliz en su noche favorita." at bounding box center [894, 433] width 304 height 47
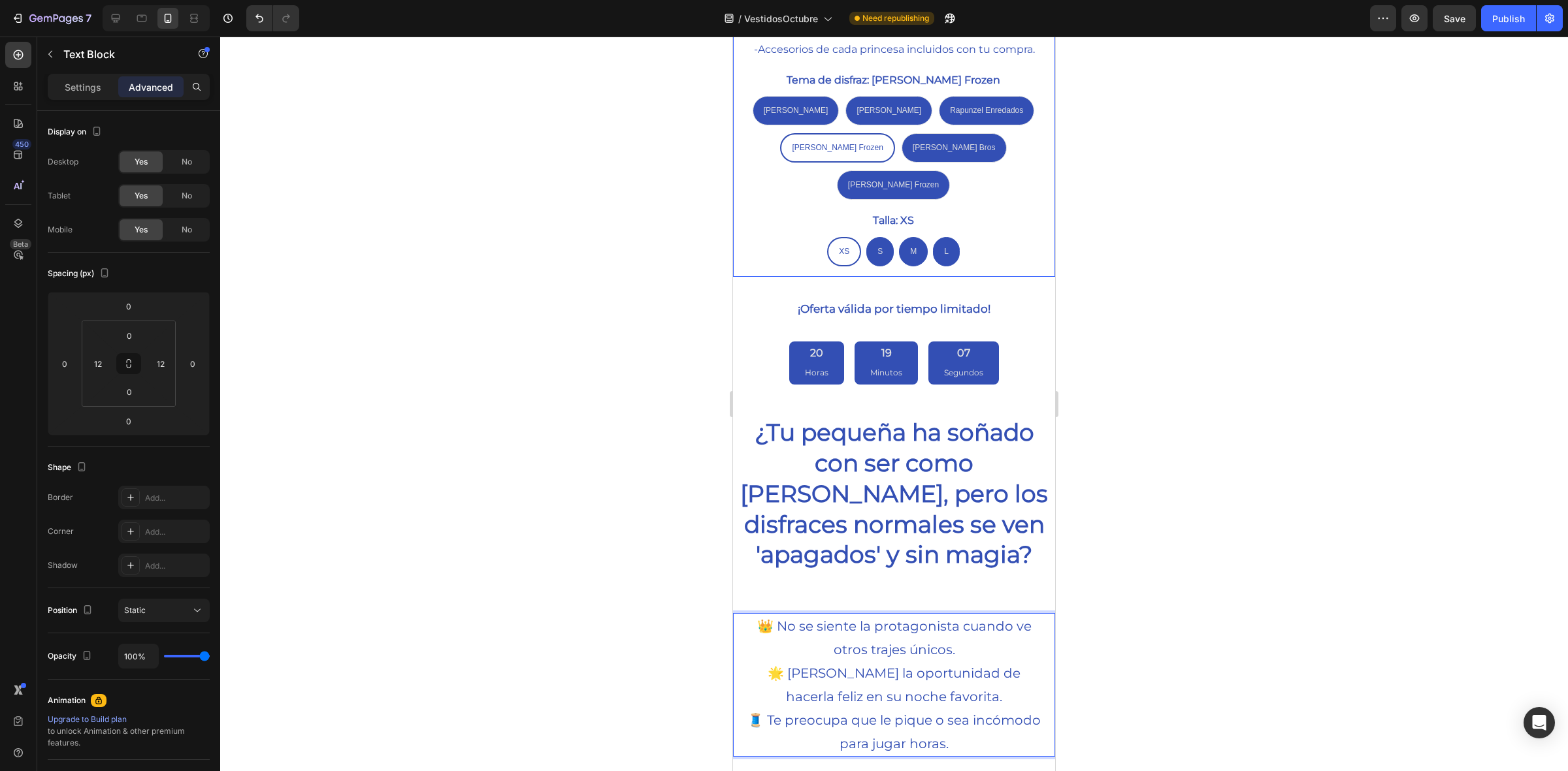
scroll to position [945, 0]
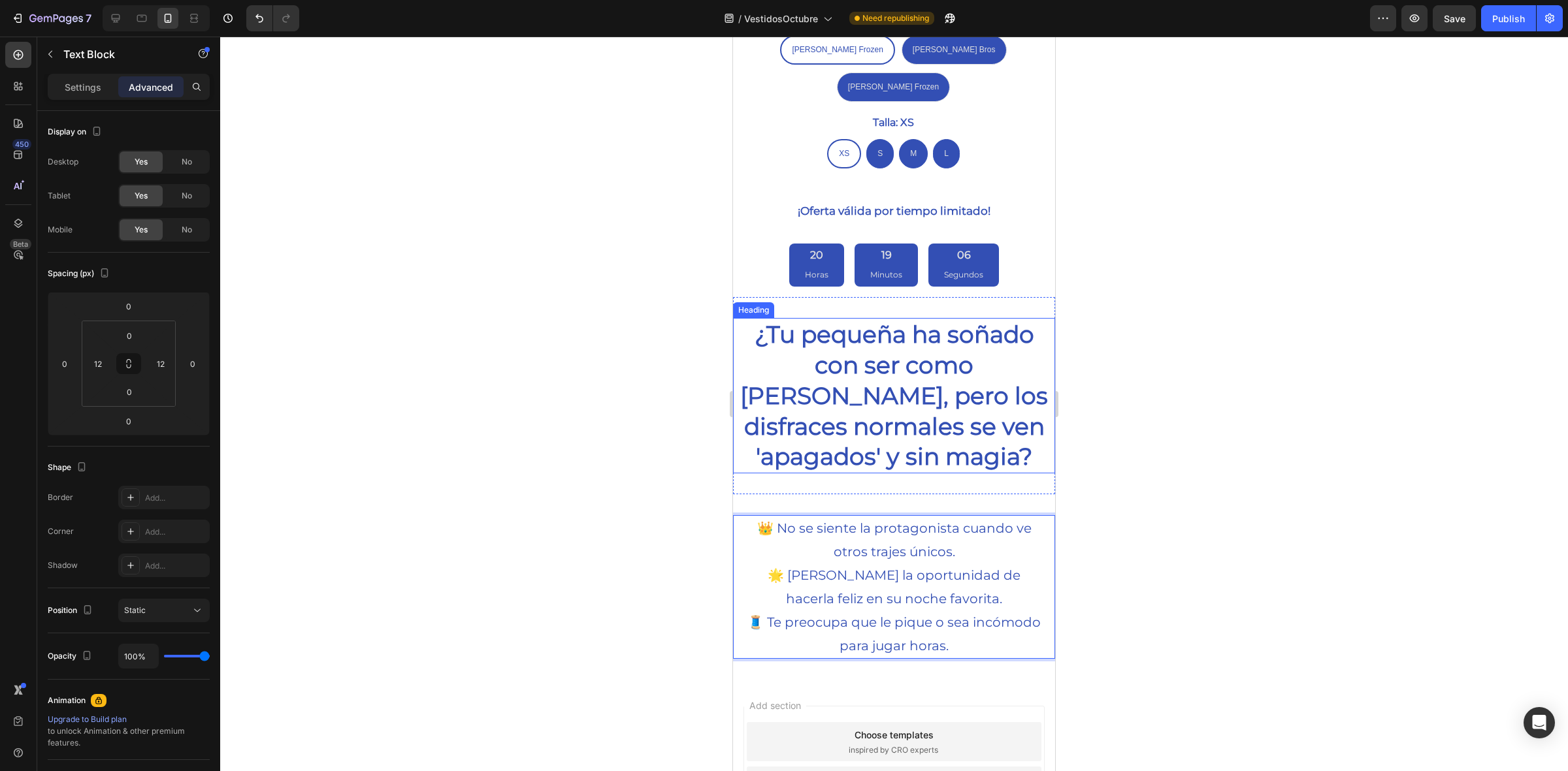
click at [553, 347] on div at bounding box center [894, 404] width 1348 height 735
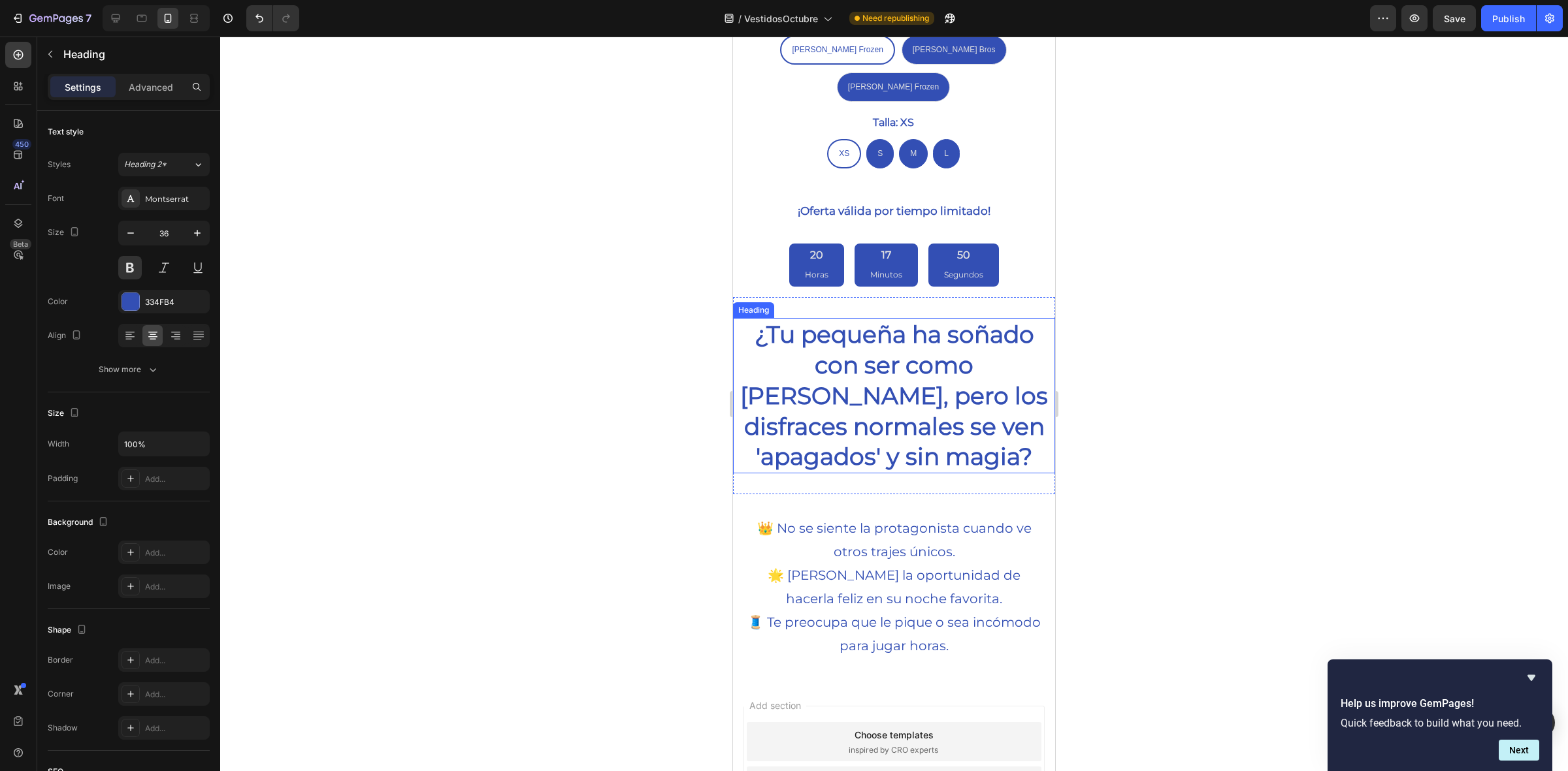
click at [875, 386] on p "¿Tu pequeña ha soñado con ser como [PERSON_NAME], pero los disfraces normales s…" at bounding box center [895, 396] width 320 height 153
click at [828, 301] on icon at bounding box center [828, 306] width 10 height 10
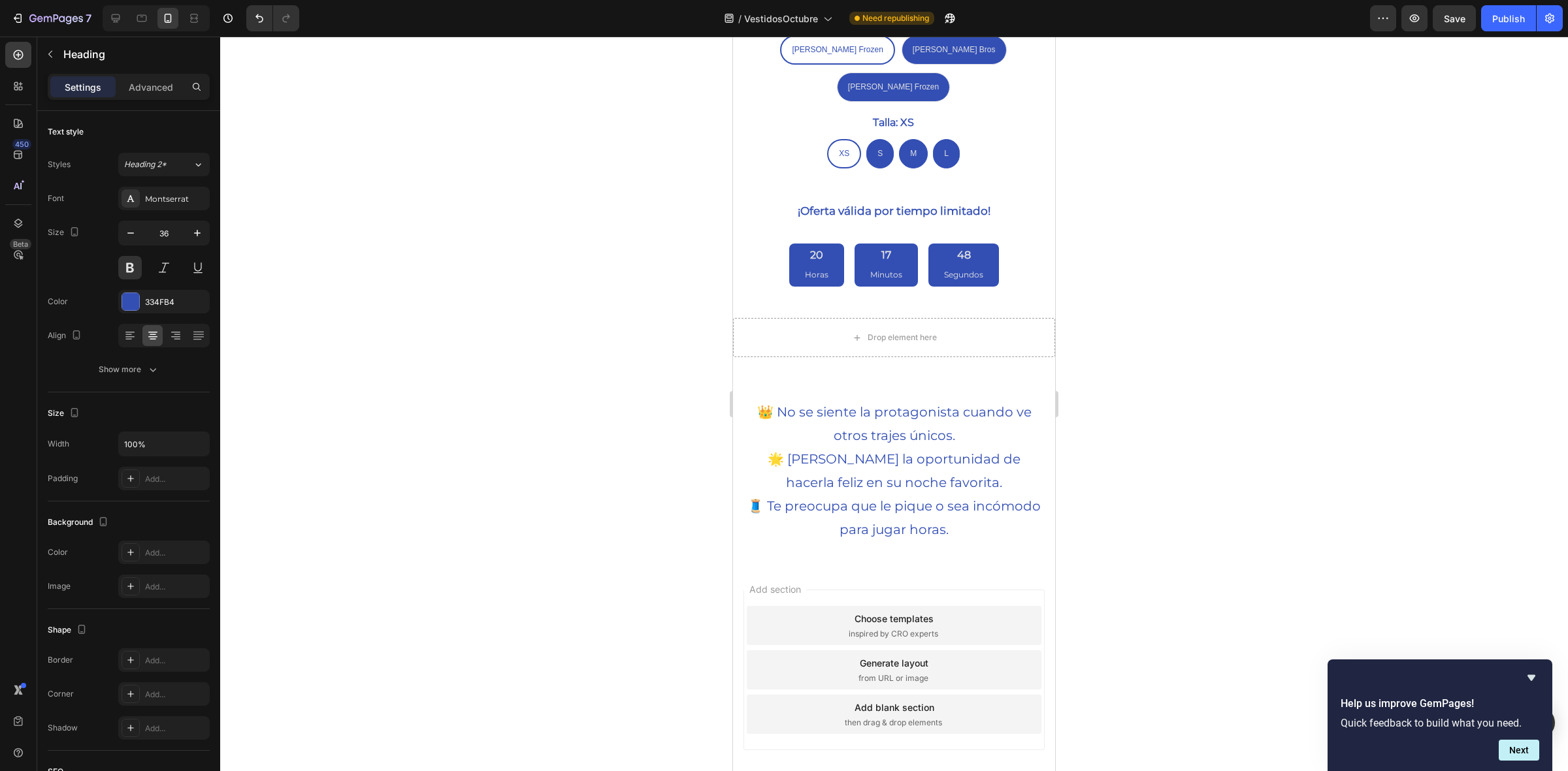
scroll to position [909, 0]
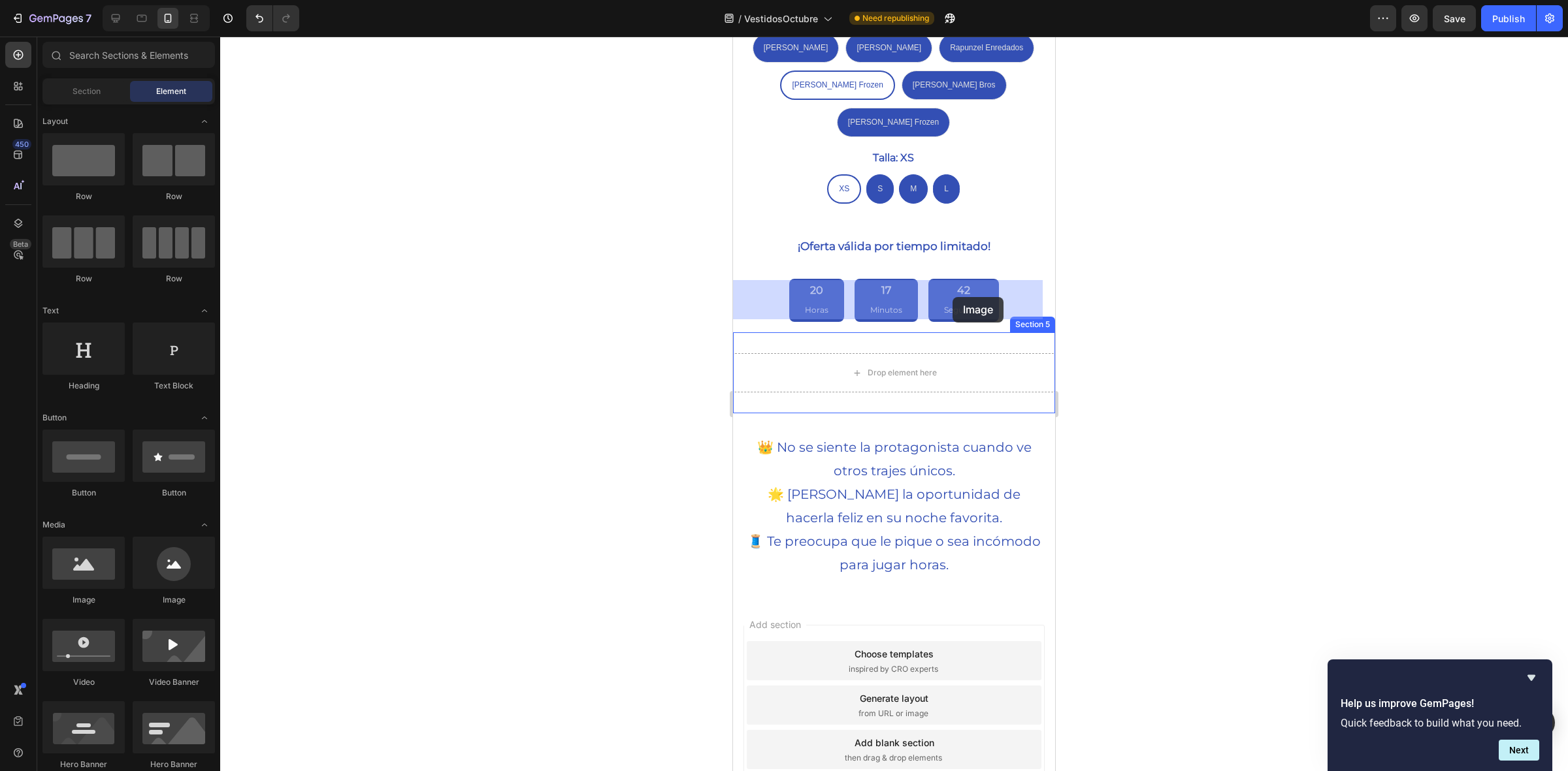
drag, startPoint x: 816, startPoint y: 597, endPoint x: 952, endPoint y: 297, distance: 329.4
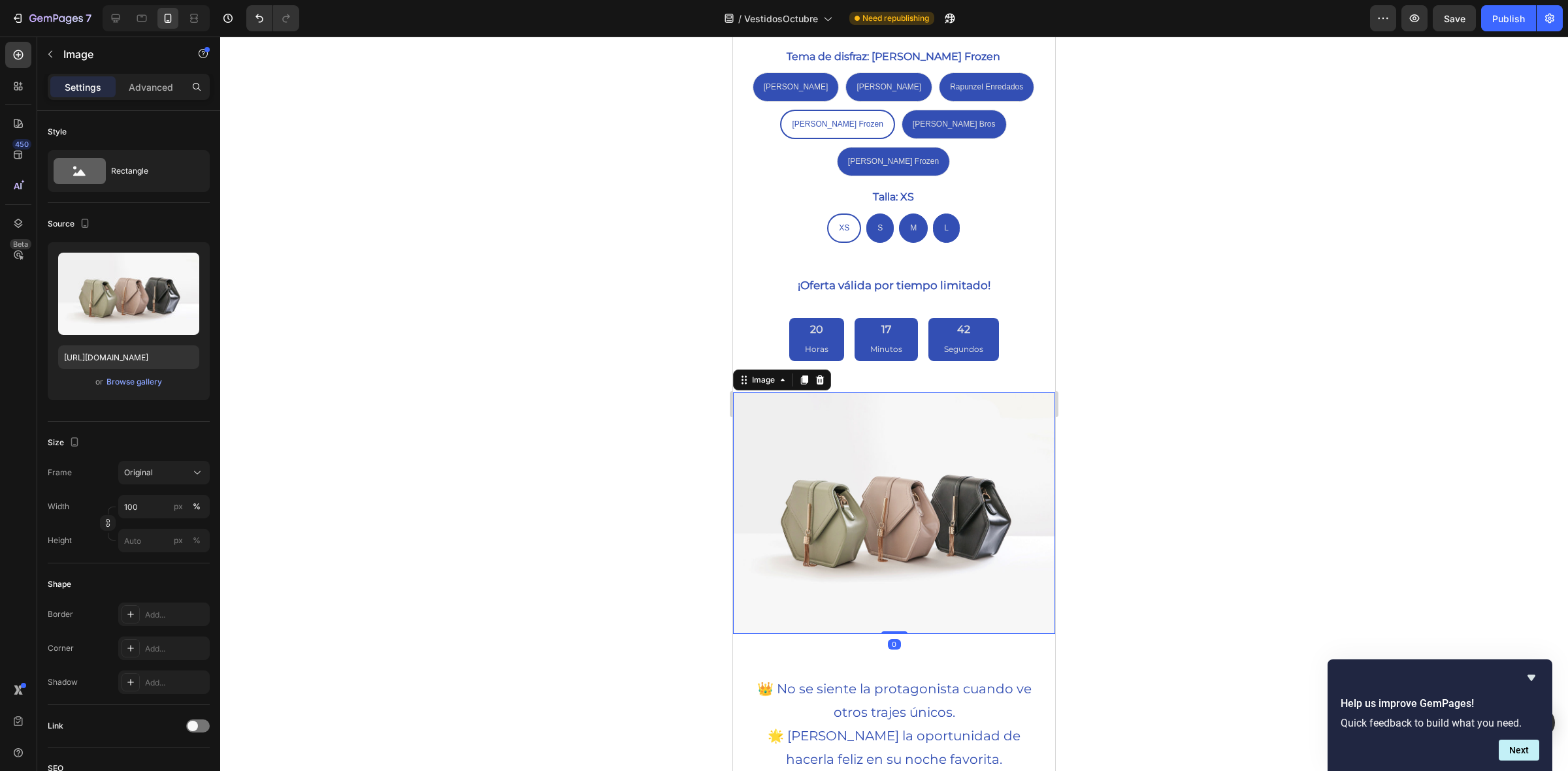
scroll to position [945, 0]
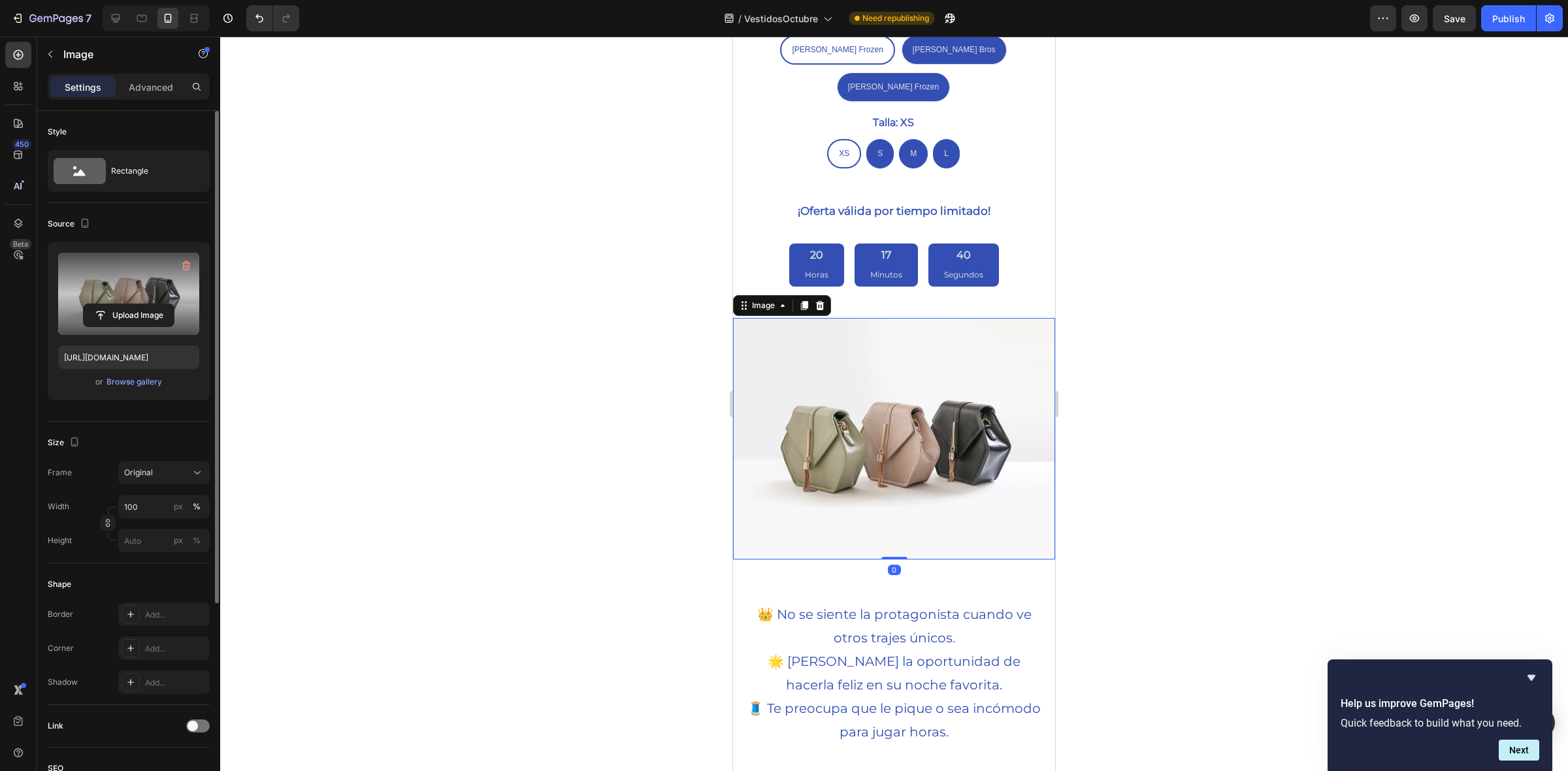
click at [193, 295] on label at bounding box center [129, 294] width 141 height 83
click at [174, 305] on input "file" at bounding box center [129, 316] width 90 height 23
type input "[URL][DOMAIN_NAME]"
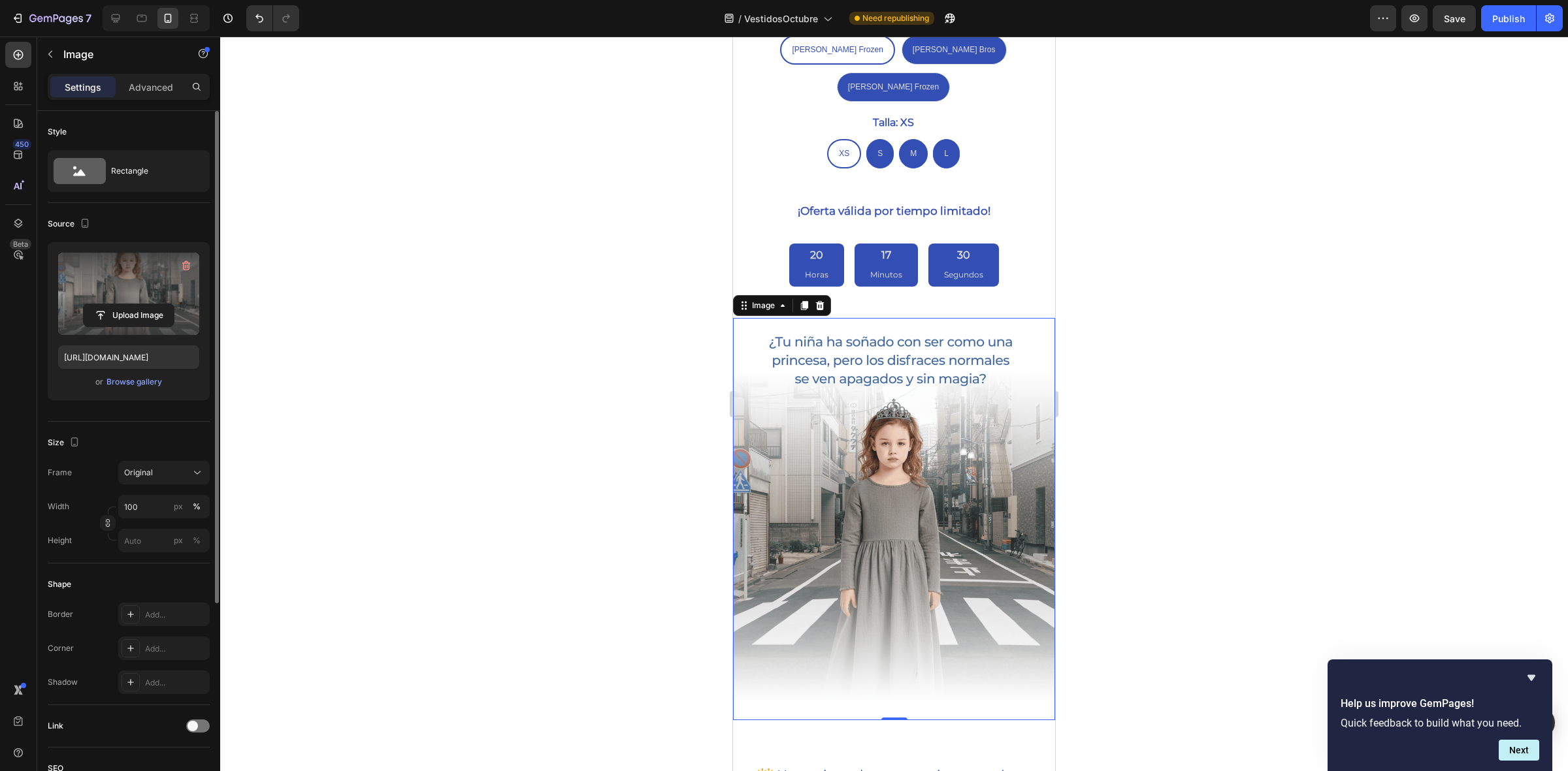
click at [489, 401] on div at bounding box center [894, 404] width 1348 height 735
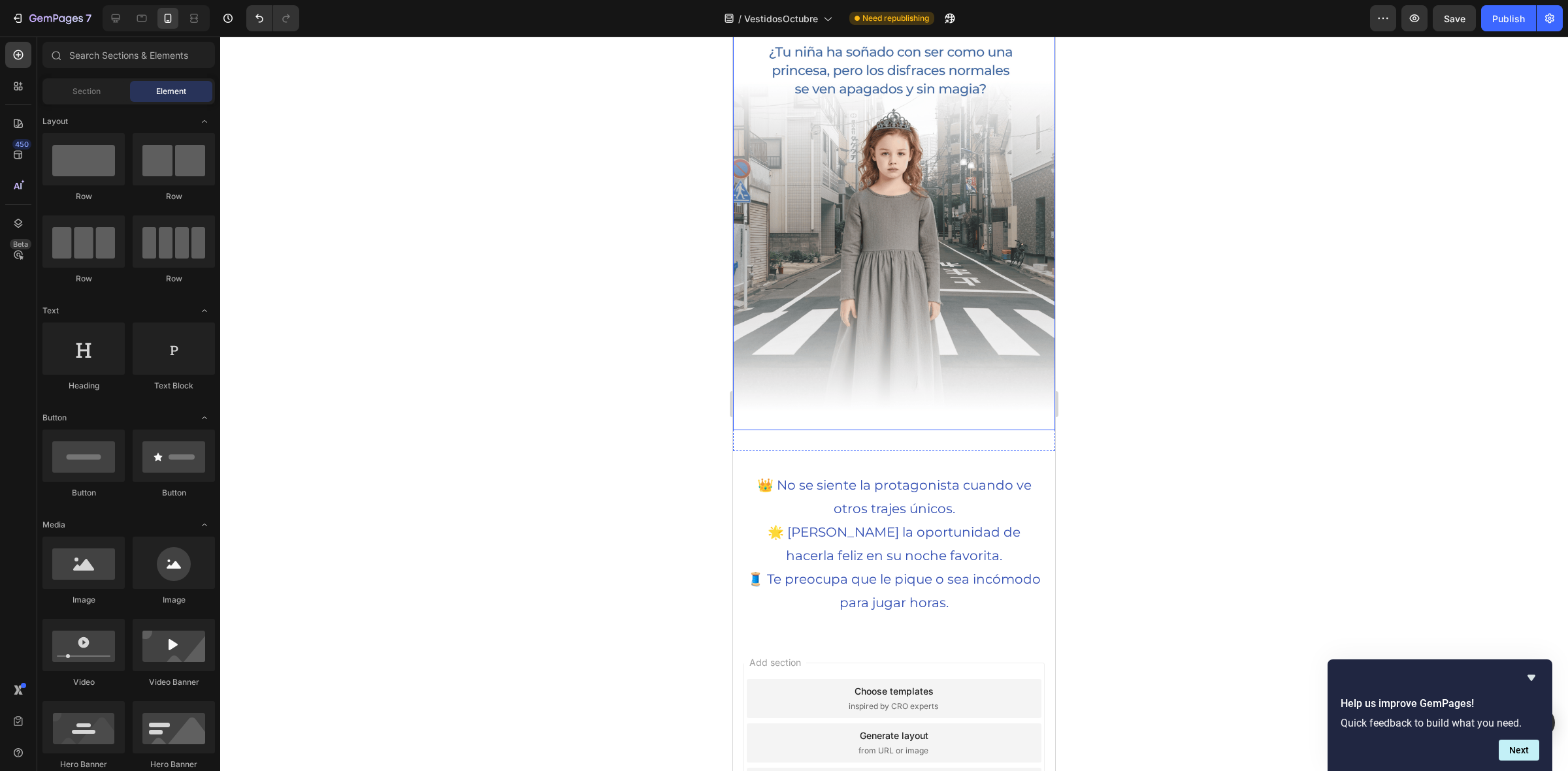
scroll to position [1225, 0]
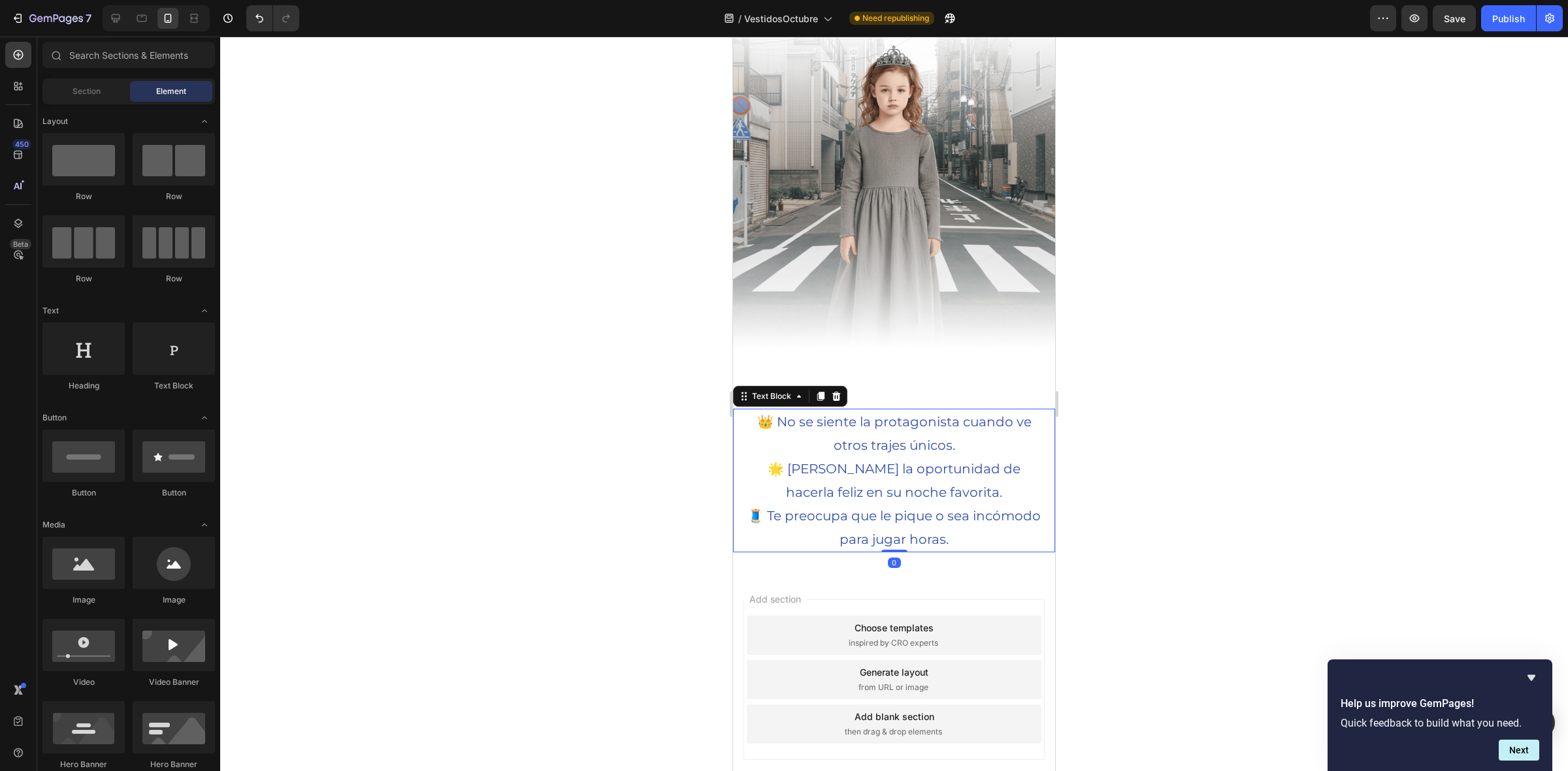
click at [872, 477] on p "🌟 [PERSON_NAME] la oportunidad de hacerla feliz en su noche favorita." at bounding box center [894, 480] width 304 height 47
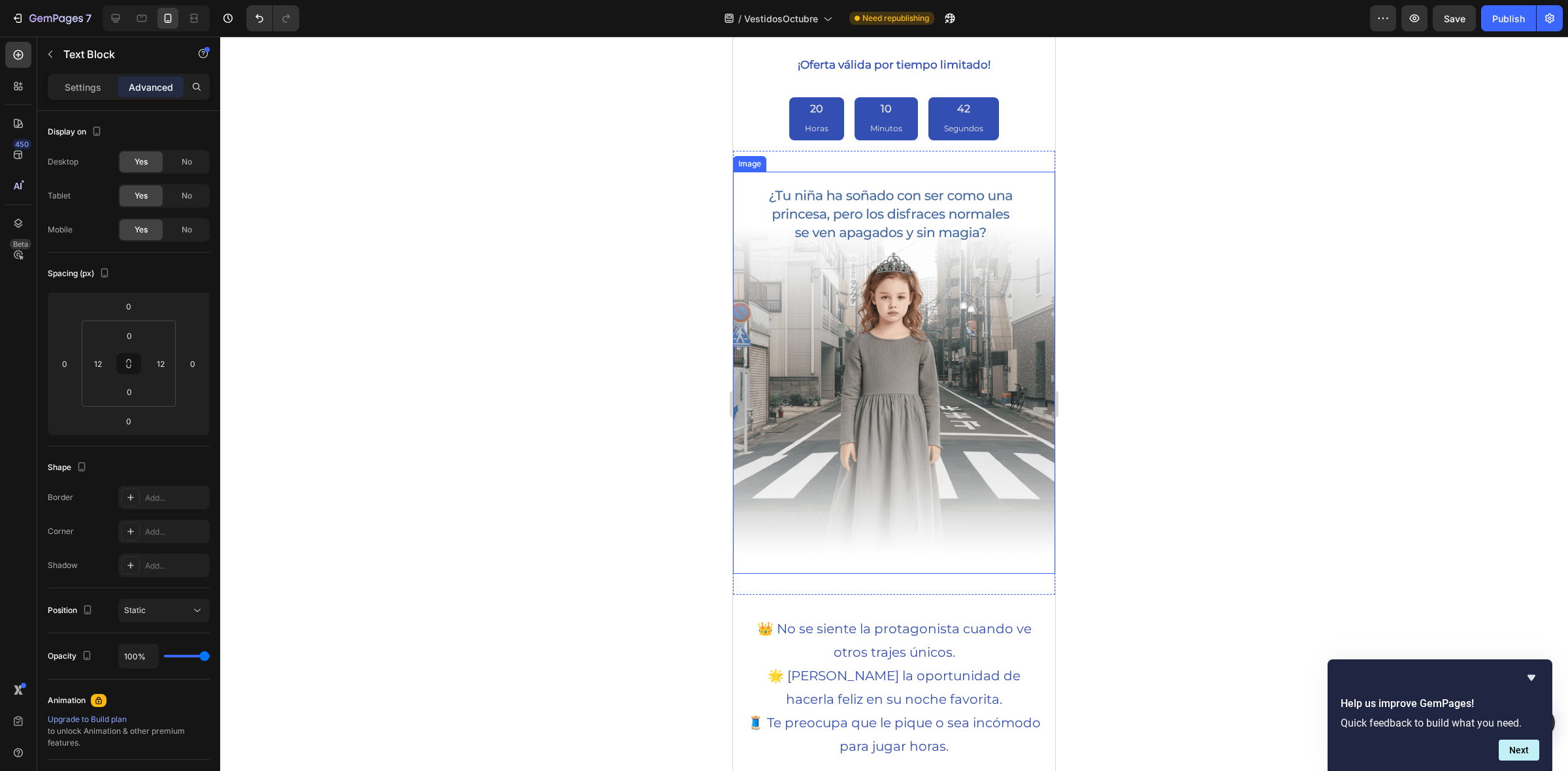
scroll to position [1147, 0]
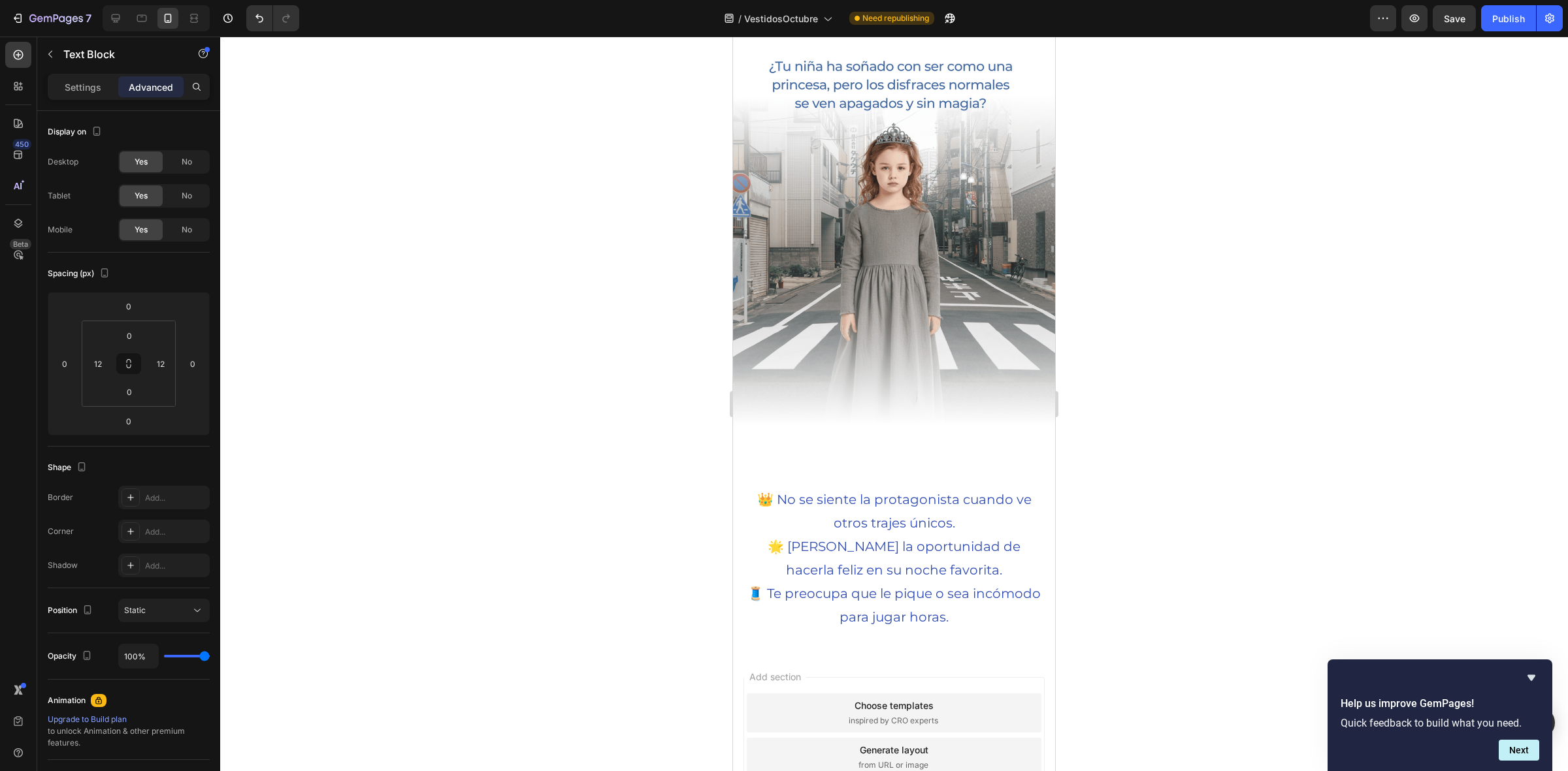
click at [864, 535] on p "🌟 [PERSON_NAME] la oportunidad de hacerla feliz en su noche favorita." at bounding box center [894, 559] width 304 height 47
click at [851, 488] on p "👑 No se siente la protagonista cuando ve otros trajes únicos." at bounding box center [894, 511] width 304 height 47
click at [647, 442] on div at bounding box center [894, 404] width 1348 height 735
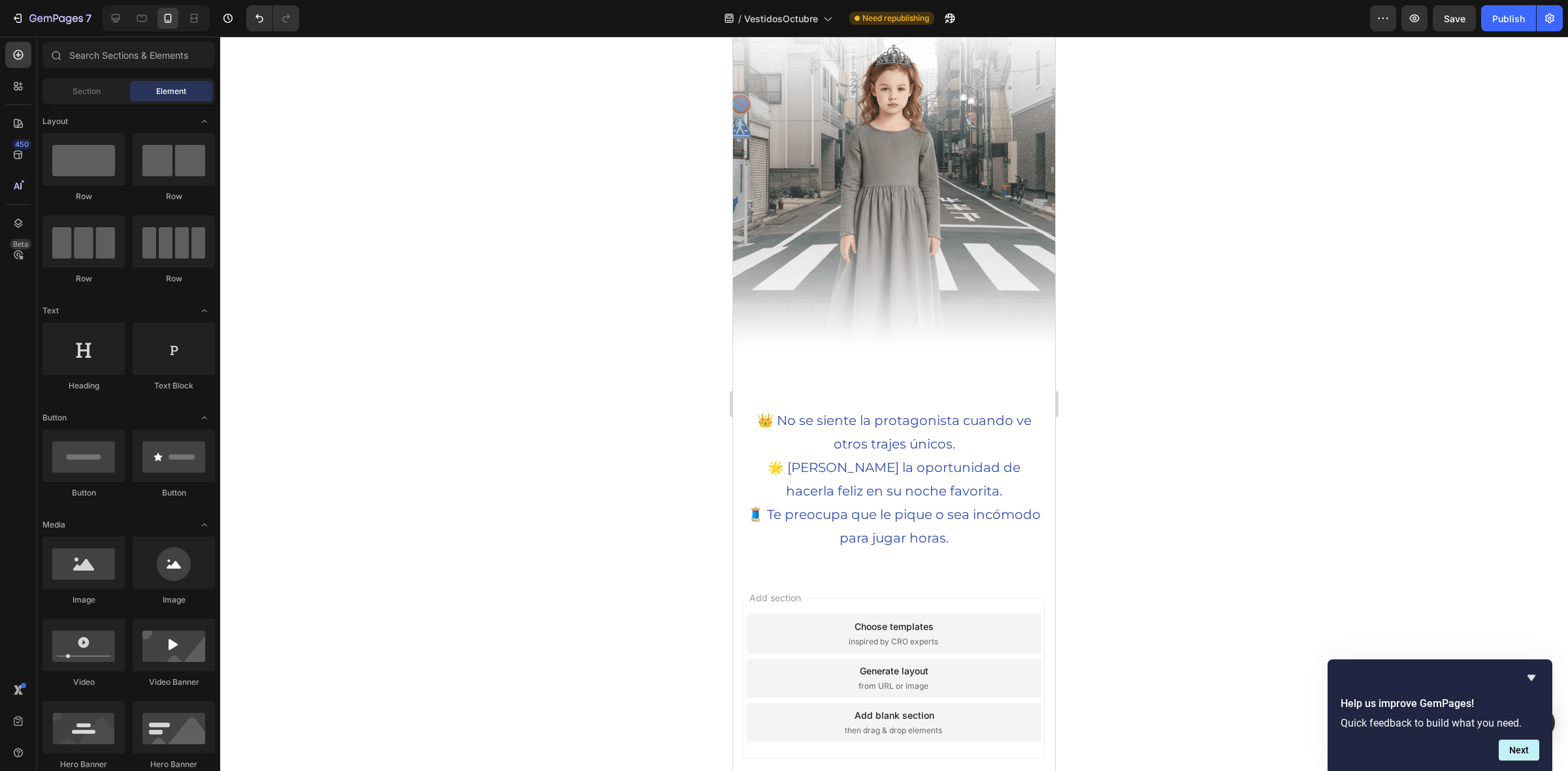
scroll to position [1229, 0]
drag, startPoint x: 826, startPoint y: 412, endPoint x: 881, endPoint y: 367, distance: 71.1
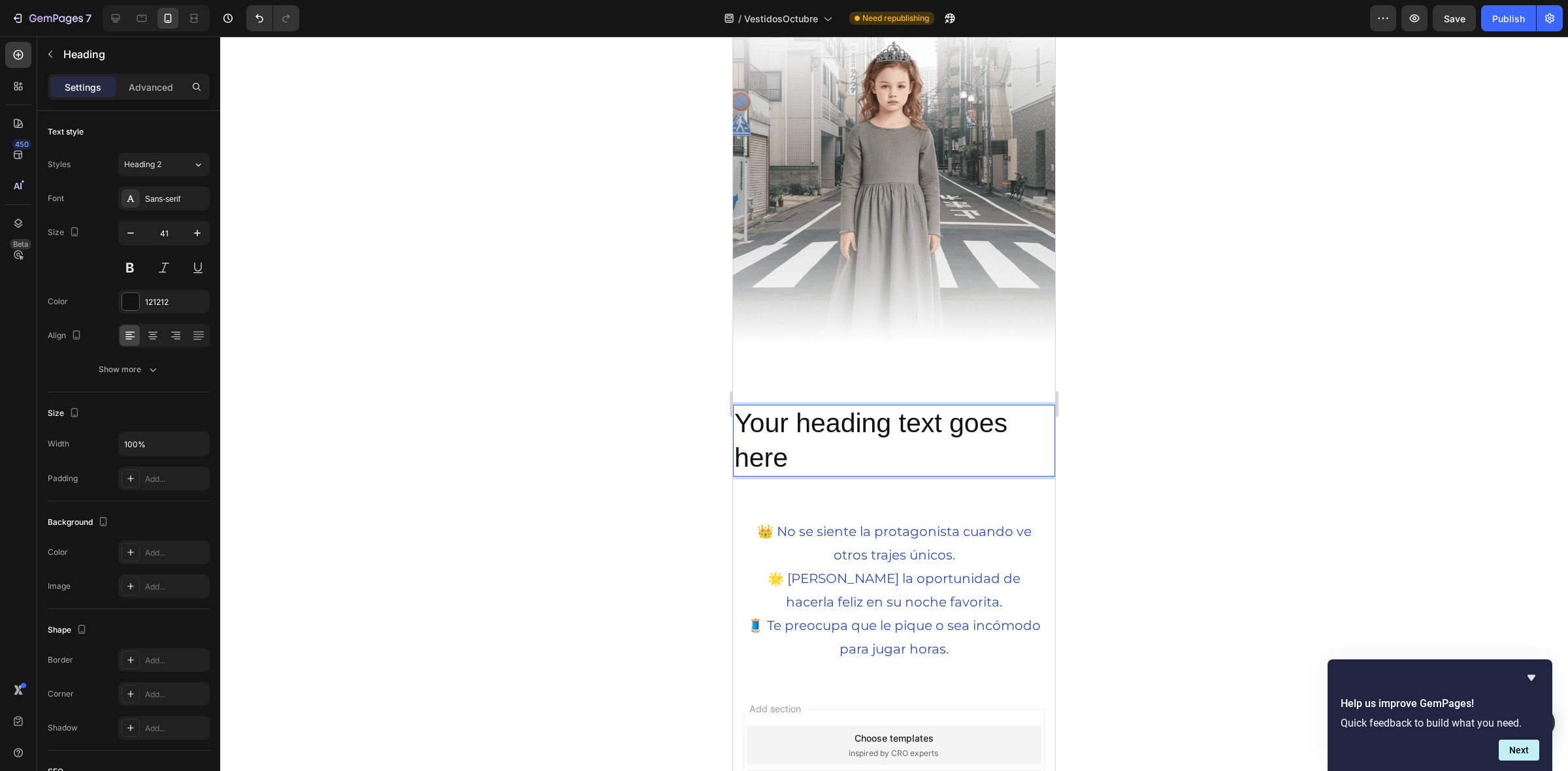
click at [879, 419] on h2 "Your heading text goes here" at bounding box center [894, 441] width 323 height 72
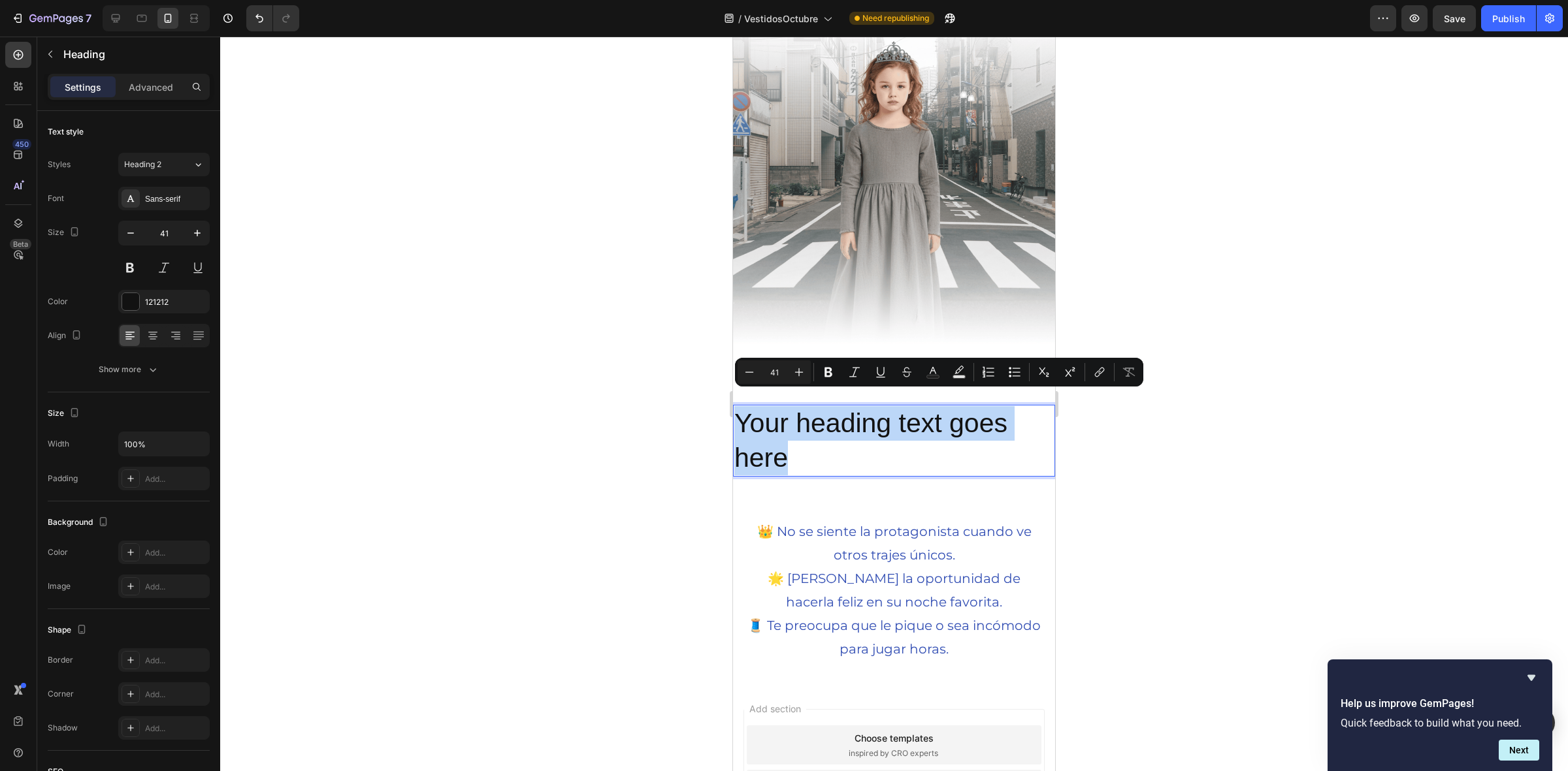
drag, startPoint x: 800, startPoint y: 442, endPoint x: 739, endPoint y: 410, distance: 68.9
click at [739, 410] on p "Your heading text goes here" at bounding box center [895, 441] width 320 height 70
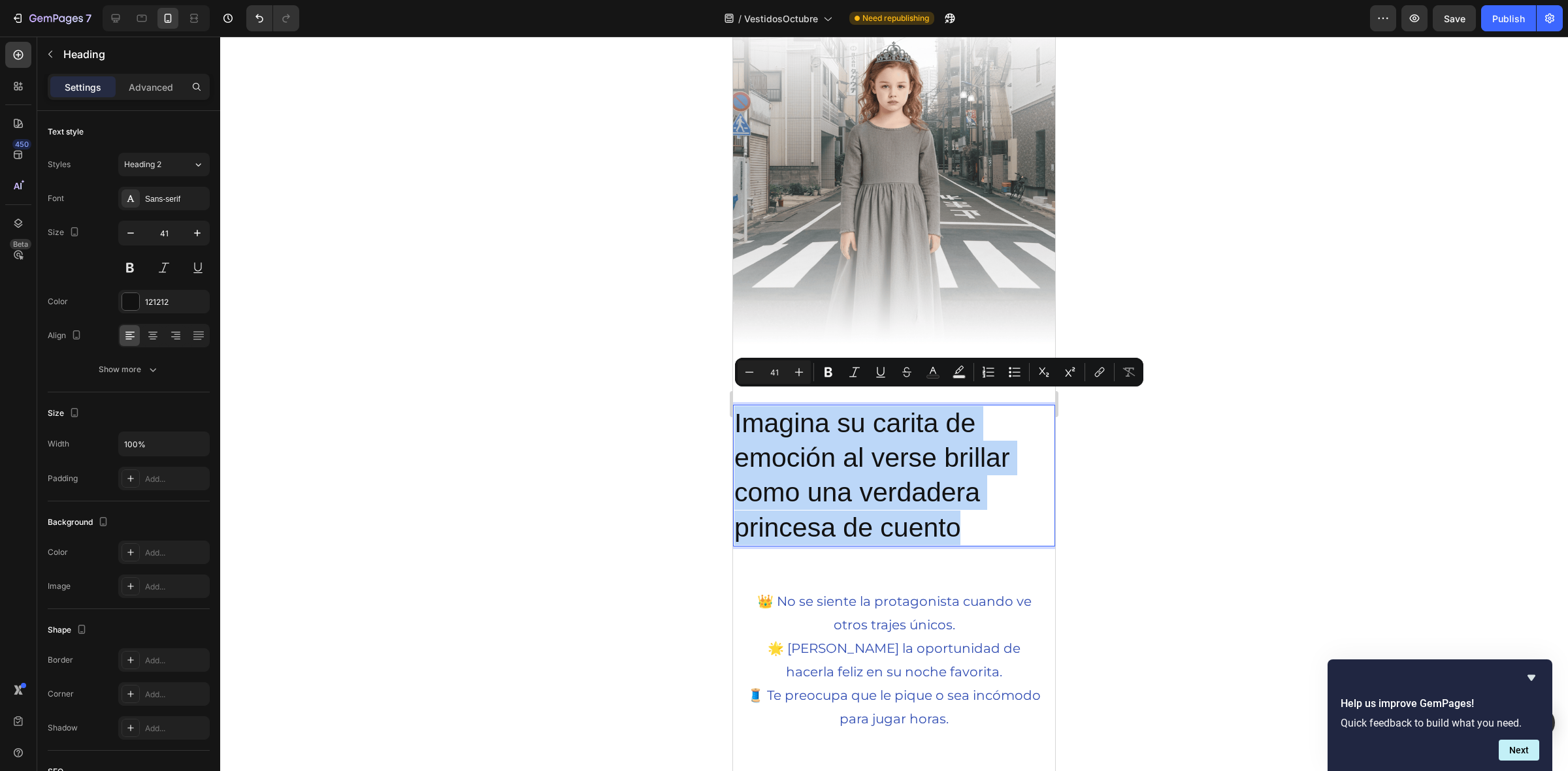
drag, startPoint x: 971, startPoint y: 506, endPoint x: 736, endPoint y: 420, distance: 250.2
click at [736, 420] on p "Imagina su carita de emoción al verse brillar como una verdadera princesa de cu…" at bounding box center [895, 476] width 320 height 139
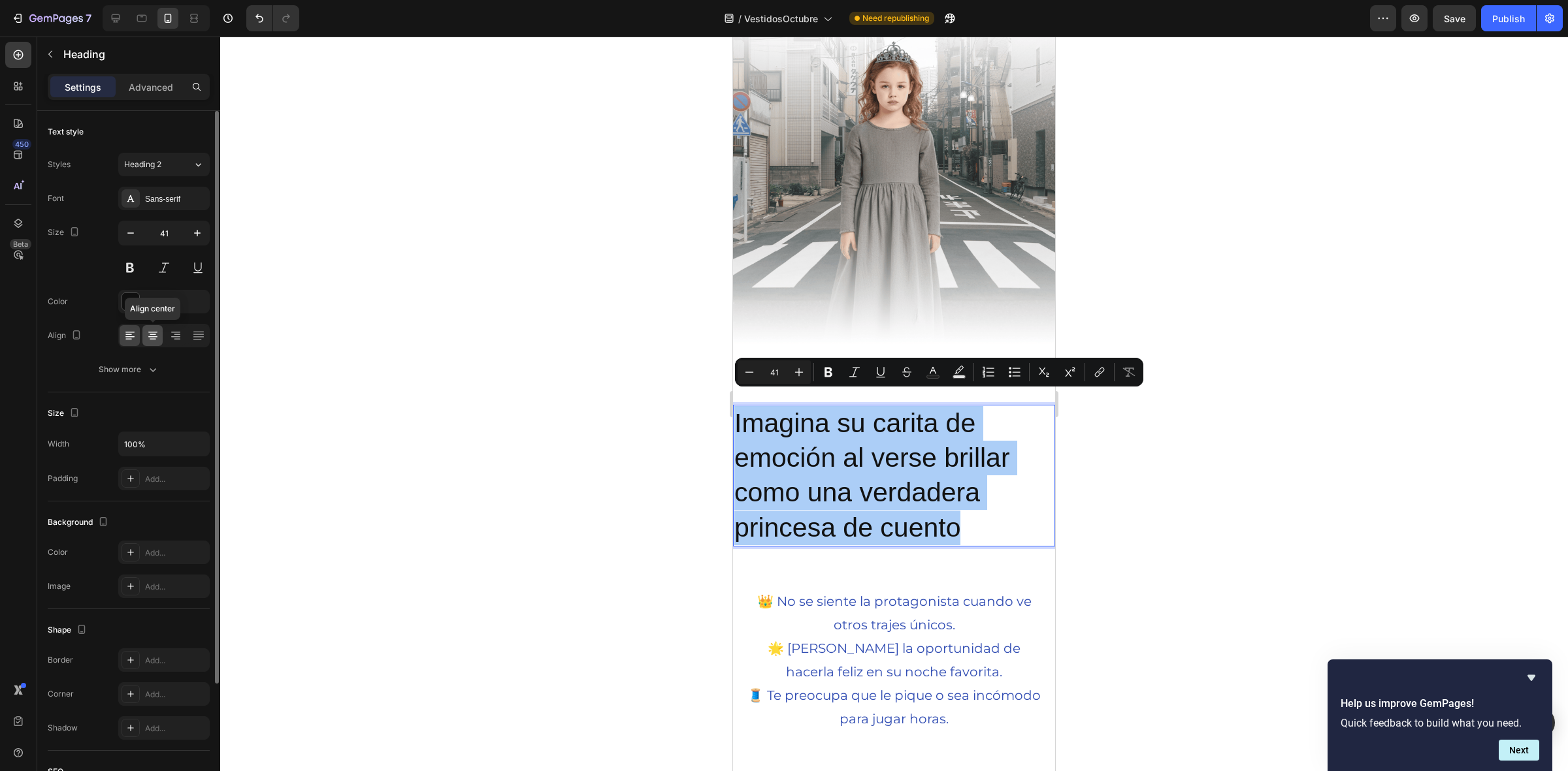
click at [153, 331] on icon at bounding box center [153, 336] width 13 height 13
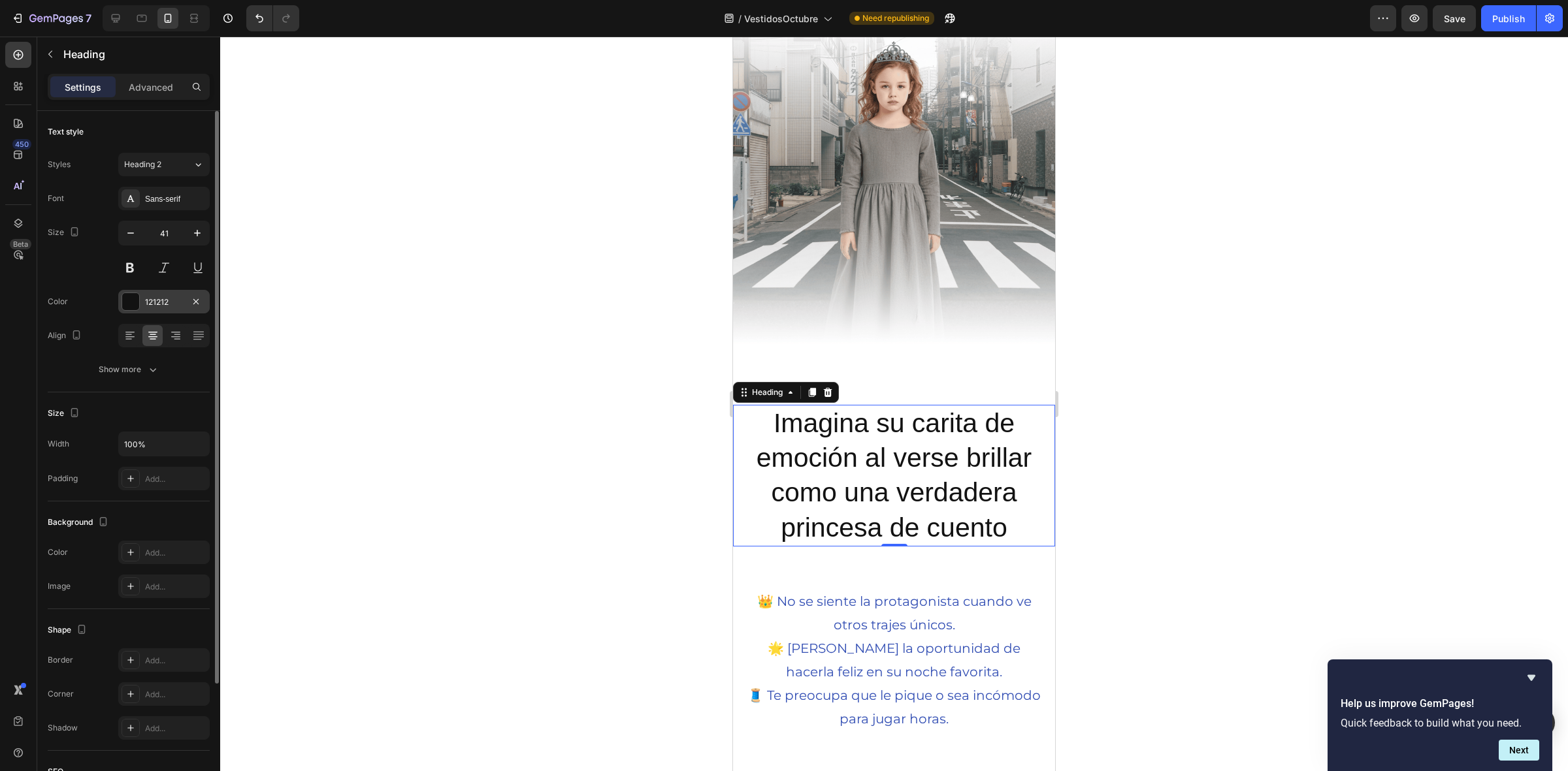
click at [130, 292] on div at bounding box center [130, 301] width 18 height 18
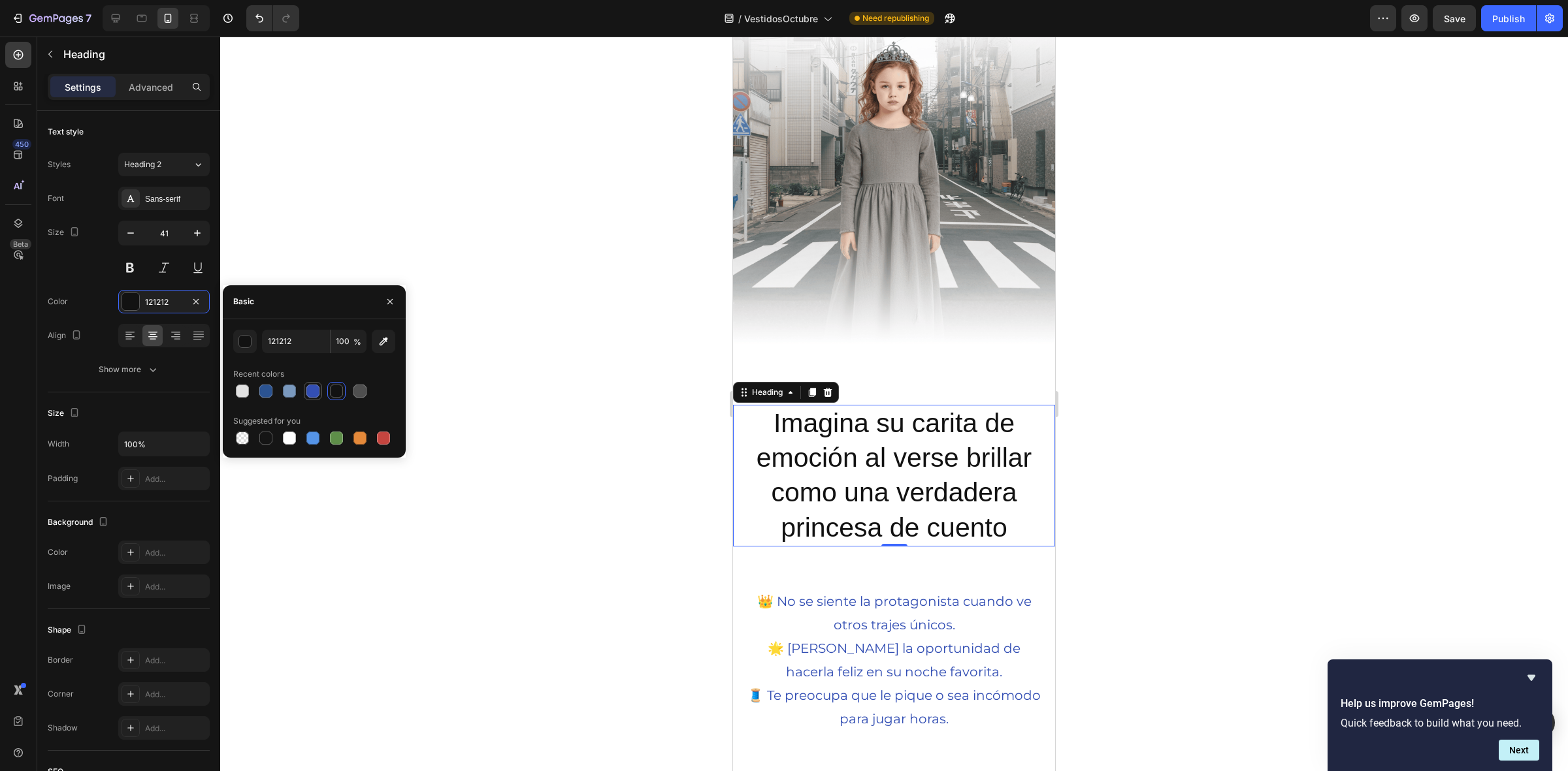
click at [312, 397] on div at bounding box center [313, 391] width 13 height 13
type input "334FB4"
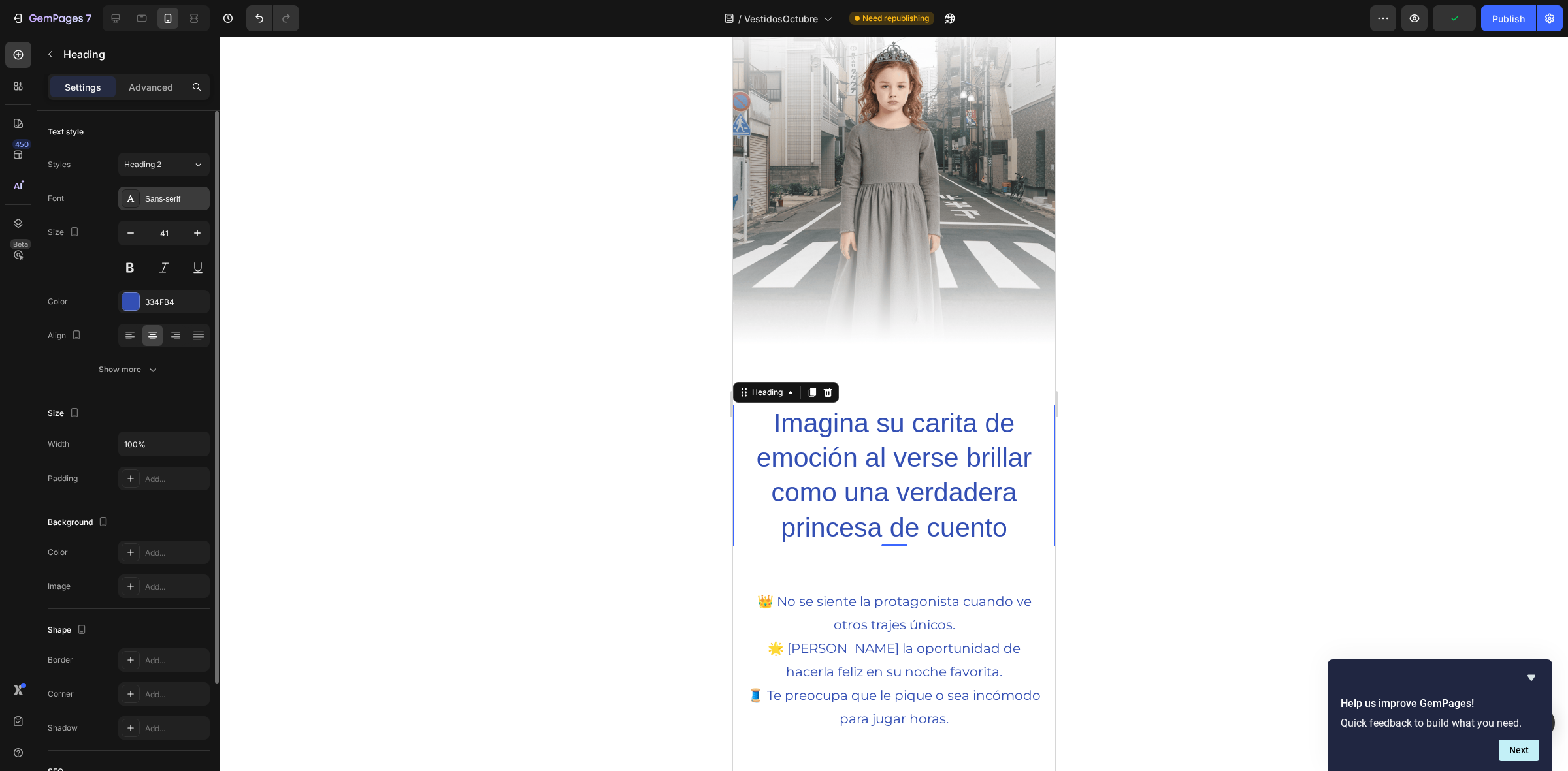
click at [148, 206] on div "Sans-serif" at bounding box center [164, 198] width 91 height 24
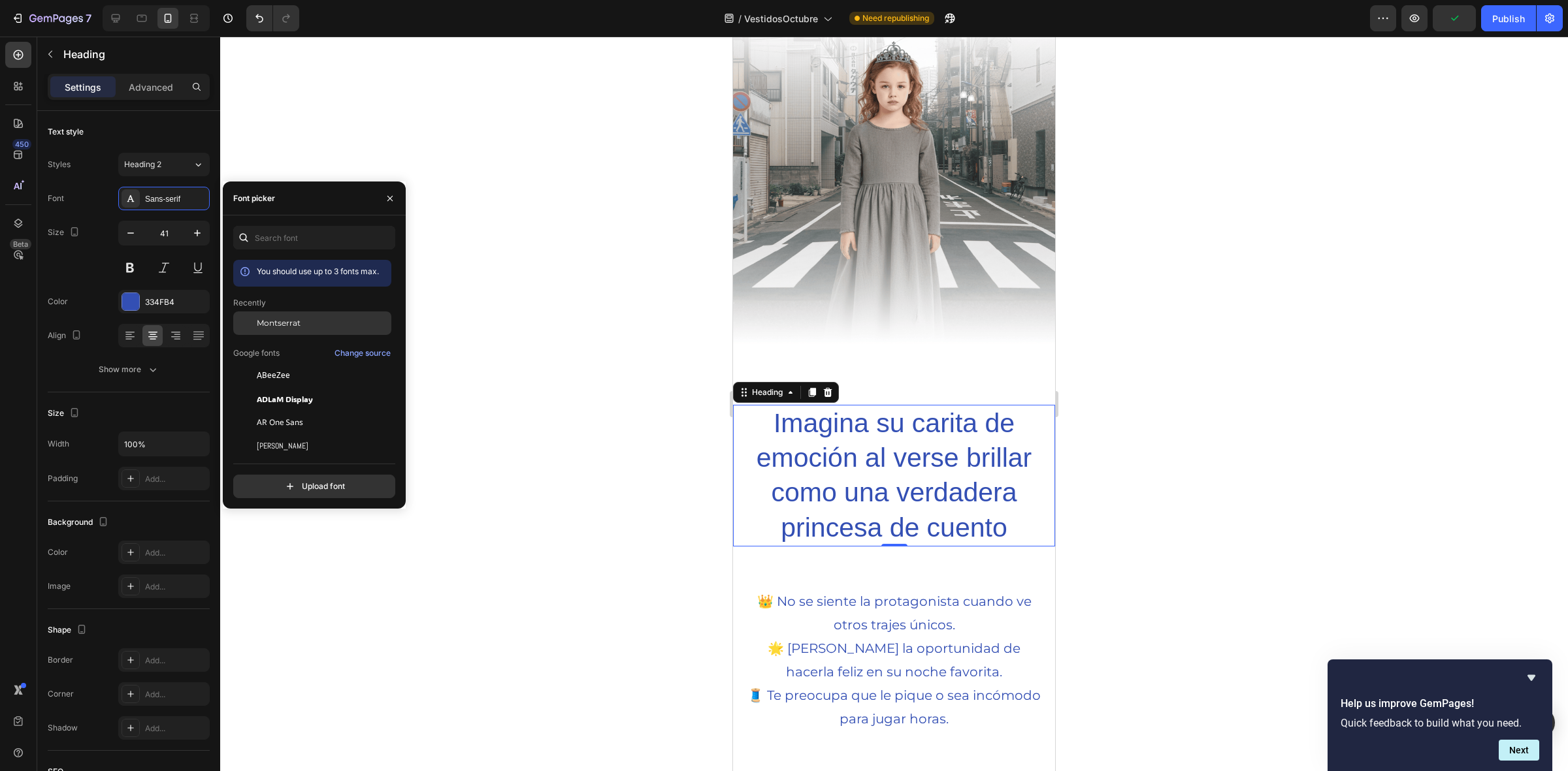
click at [278, 318] on span "Montserrat" at bounding box center [278, 323] width 44 height 12
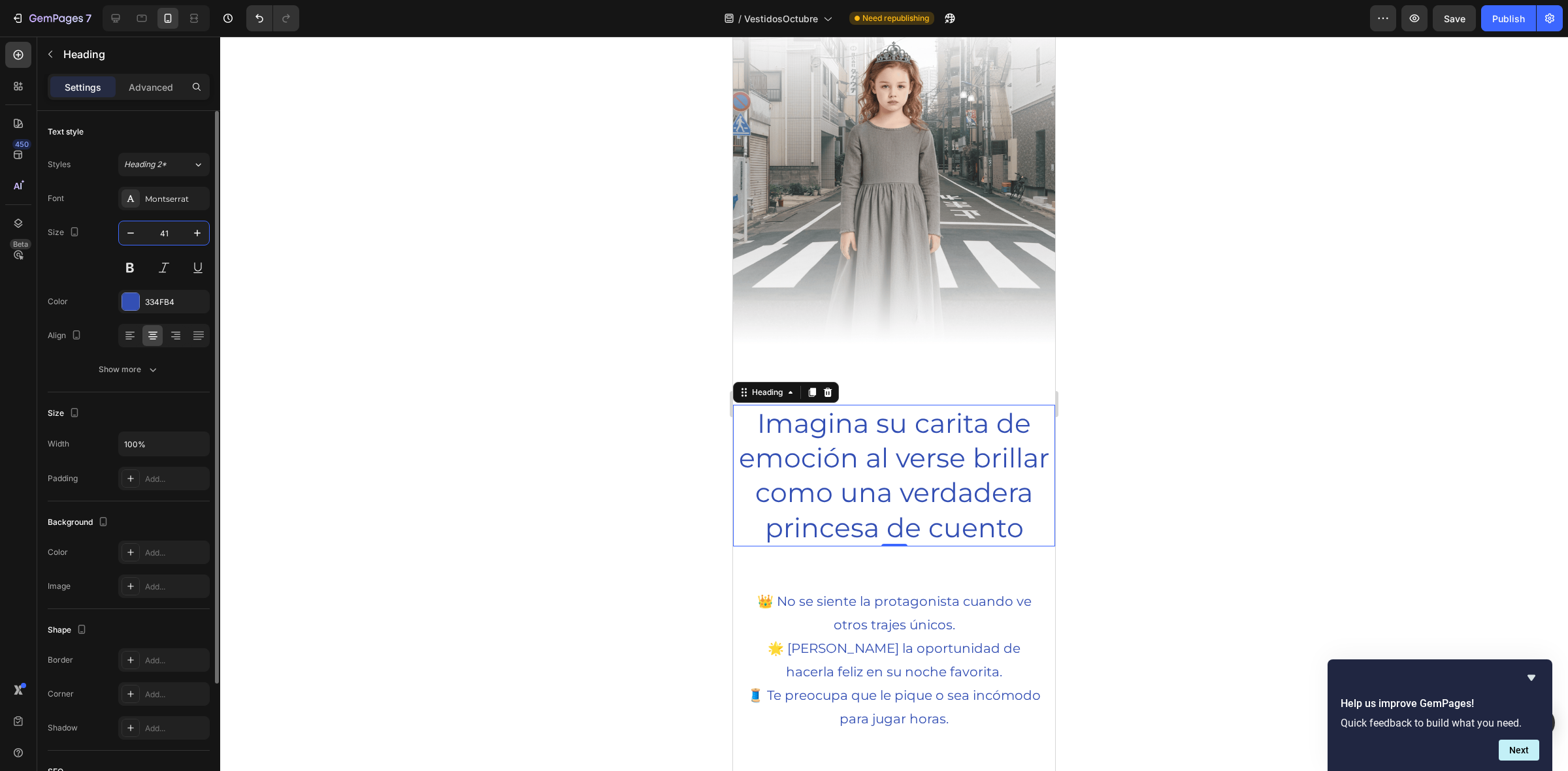
click at [164, 228] on input "41" at bounding box center [164, 233] width 43 height 24
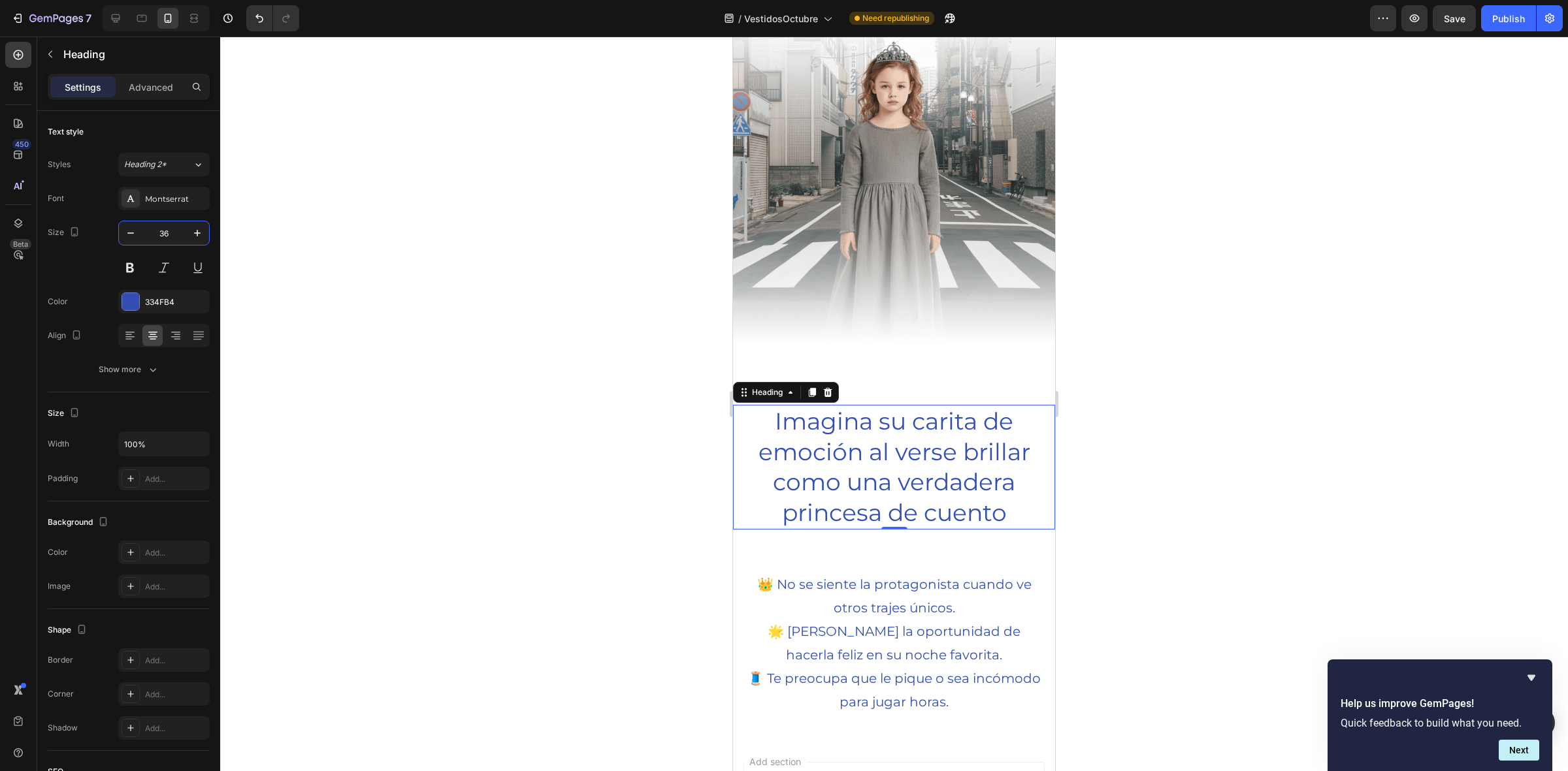
type input "36"
click at [1007, 501] on p "Imagina su carita de emoción al verse brillar como una verdadera princesa de cu…" at bounding box center [895, 467] width 320 height 122
click at [768, 416] on p "Imagina su carita de emoción al verse brillar como una verdadera princesa de cu…" at bounding box center [895, 467] width 320 height 122
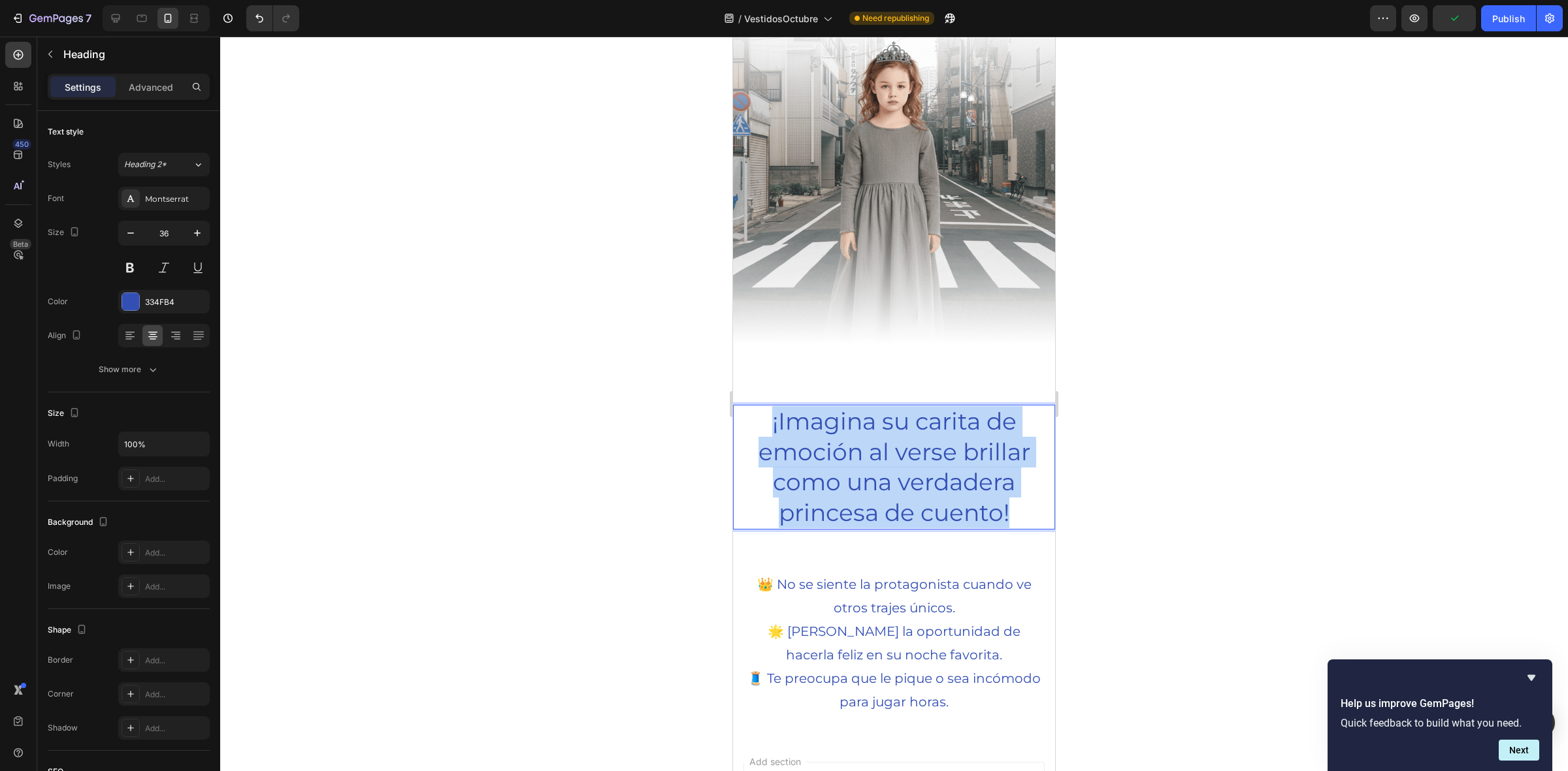
drag, startPoint x: 1018, startPoint y: 498, endPoint x: 1096, endPoint y: 410, distance: 117.6
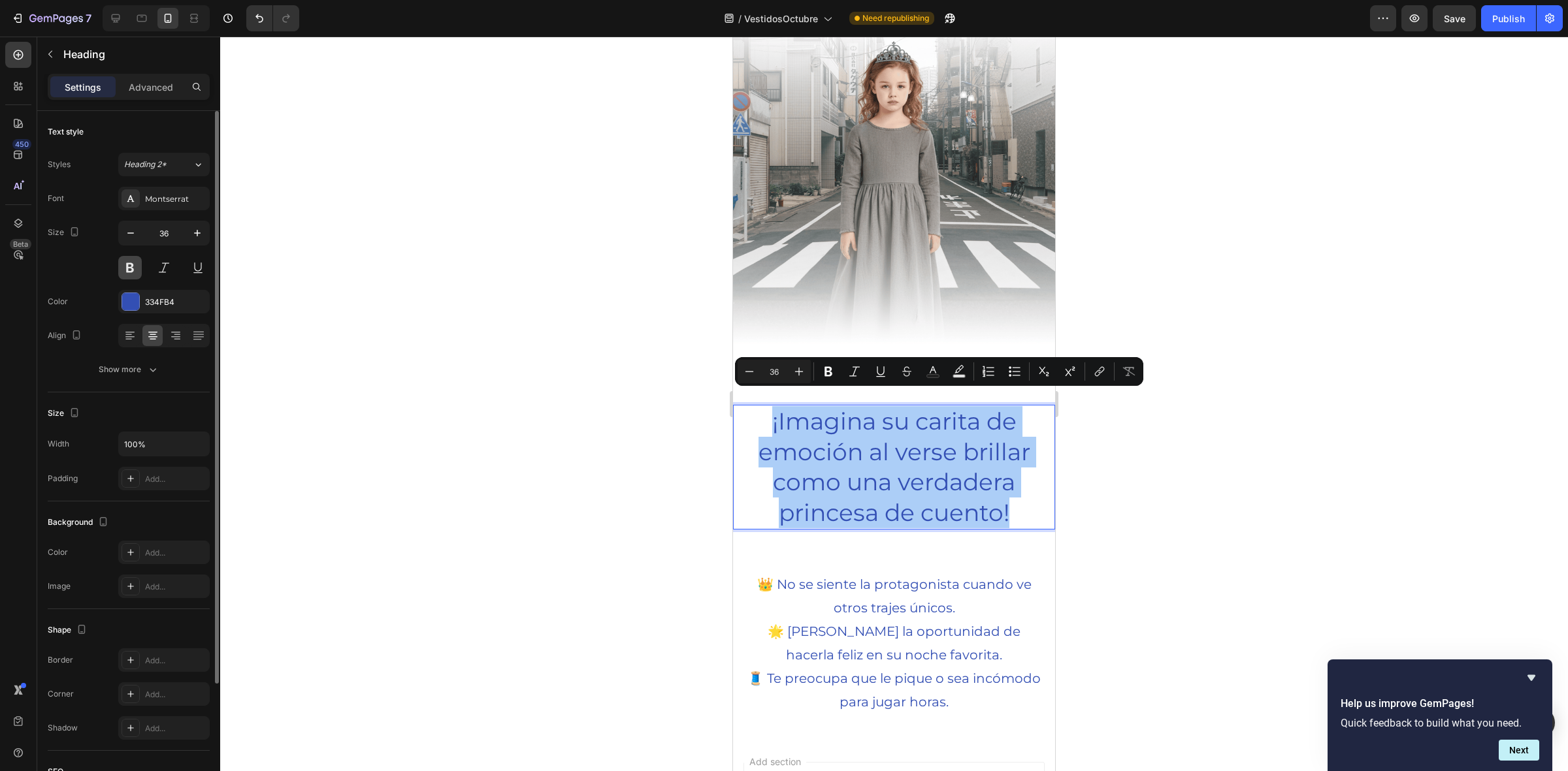
click at [125, 273] on button at bounding box center [130, 267] width 24 height 24
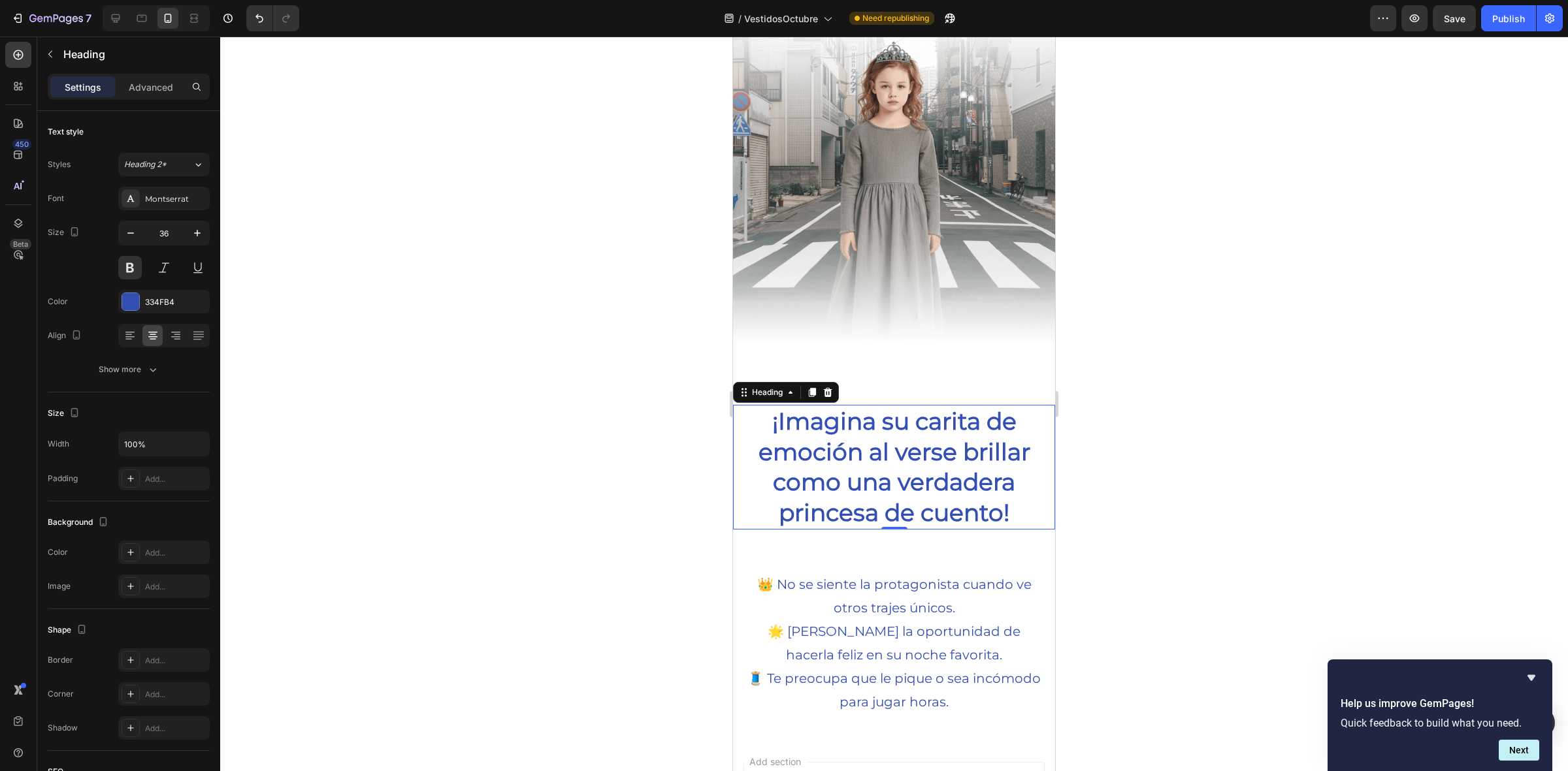
click at [841, 455] on p "¡Imagina su carita de emoción al verse brillar como una verdadera princesa de c…" at bounding box center [895, 467] width 320 height 122
click at [675, 442] on div at bounding box center [894, 404] width 1348 height 735
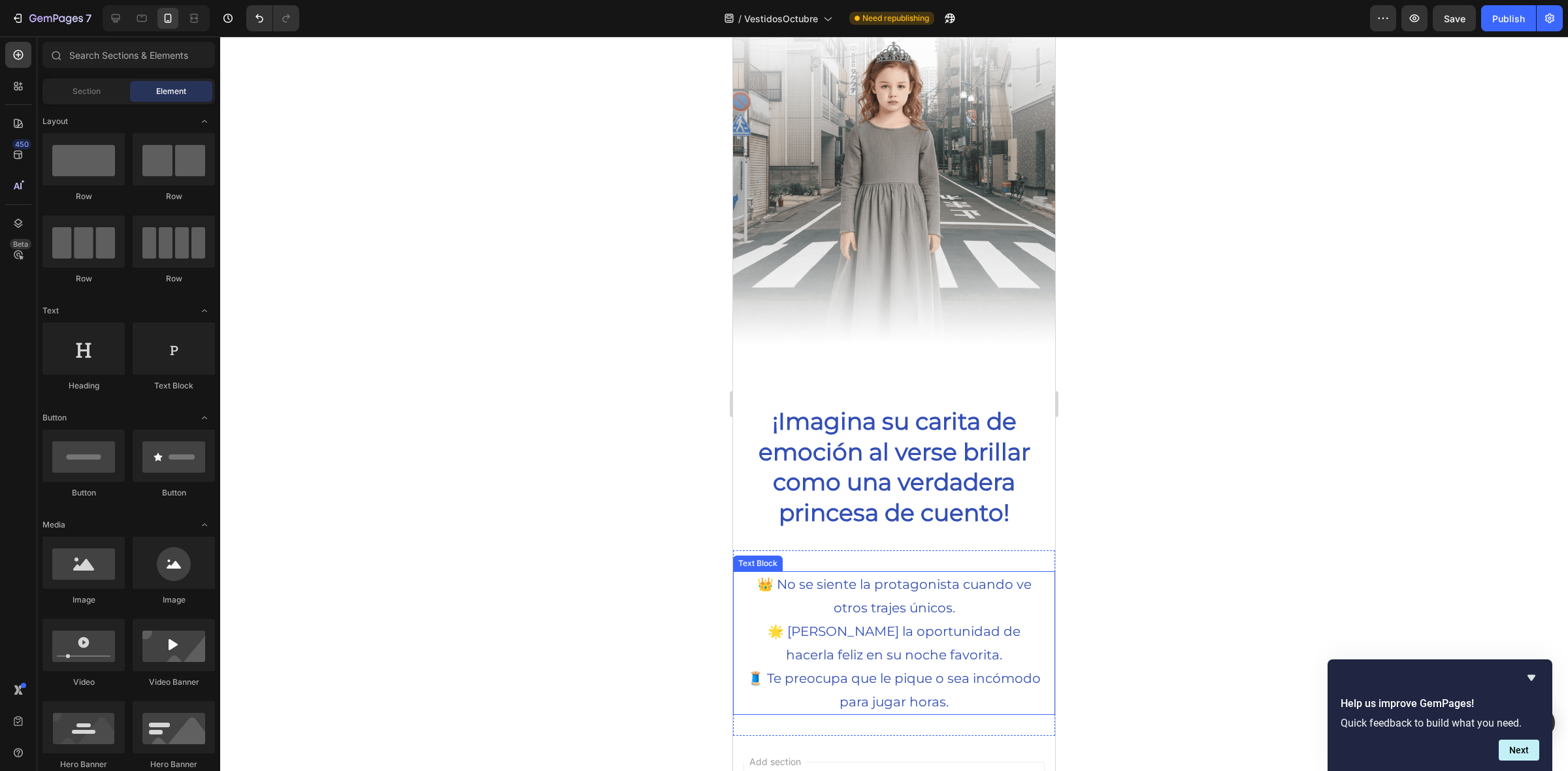
click at [992, 640] on p "🌟 [PERSON_NAME] la oportunidad de hacerla feliz en su noche favorita." at bounding box center [894, 643] width 304 height 47
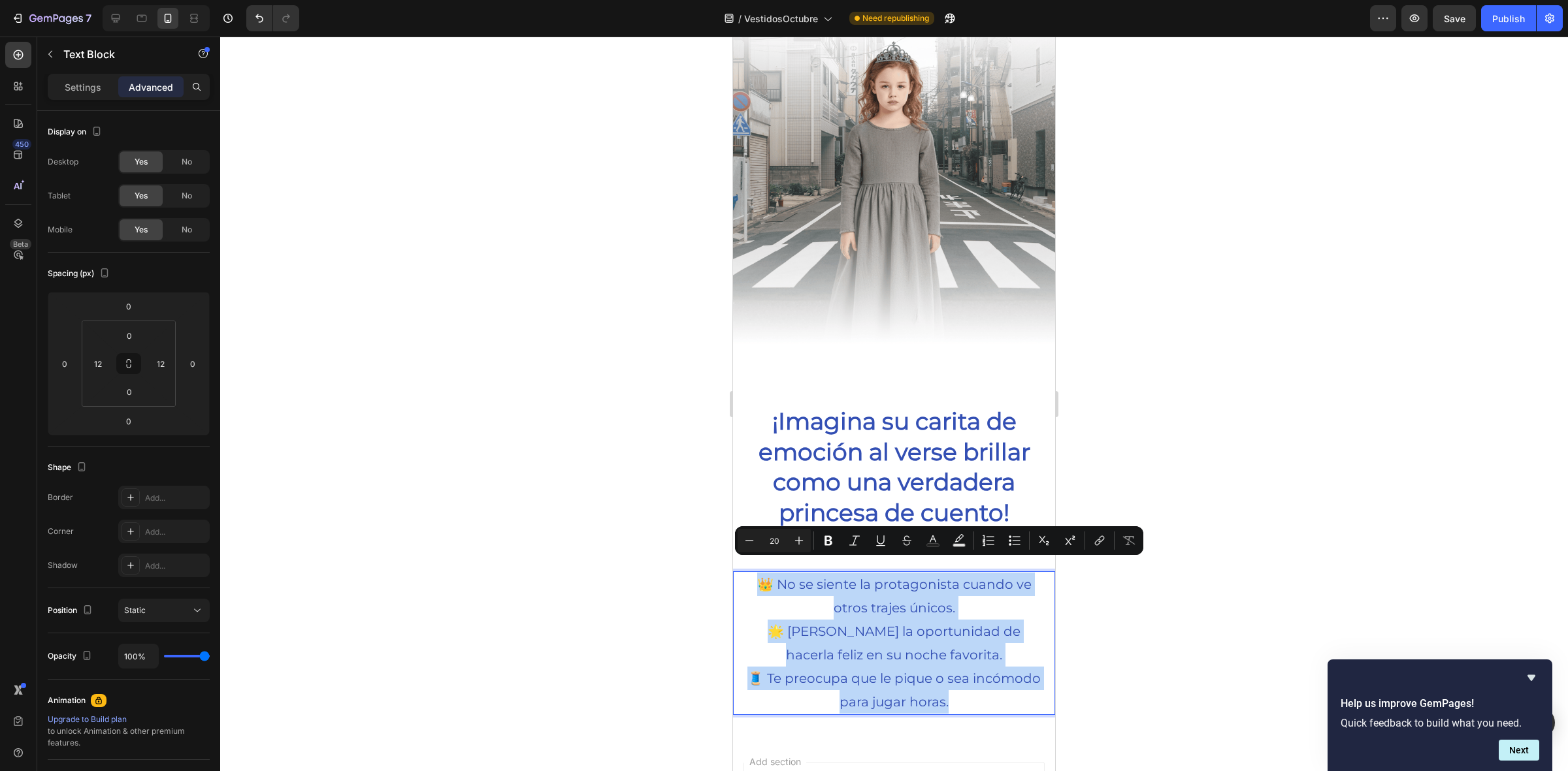
drag, startPoint x: 988, startPoint y: 685, endPoint x: 752, endPoint y: 579, distance: 258.7
click at [752, 579] on div "👑 No se siente la protagonista cuando ve otros trajes únicos. 🌟 [PERSON_NAME] l…" at bounding box center [895, 643] width 307 height 144
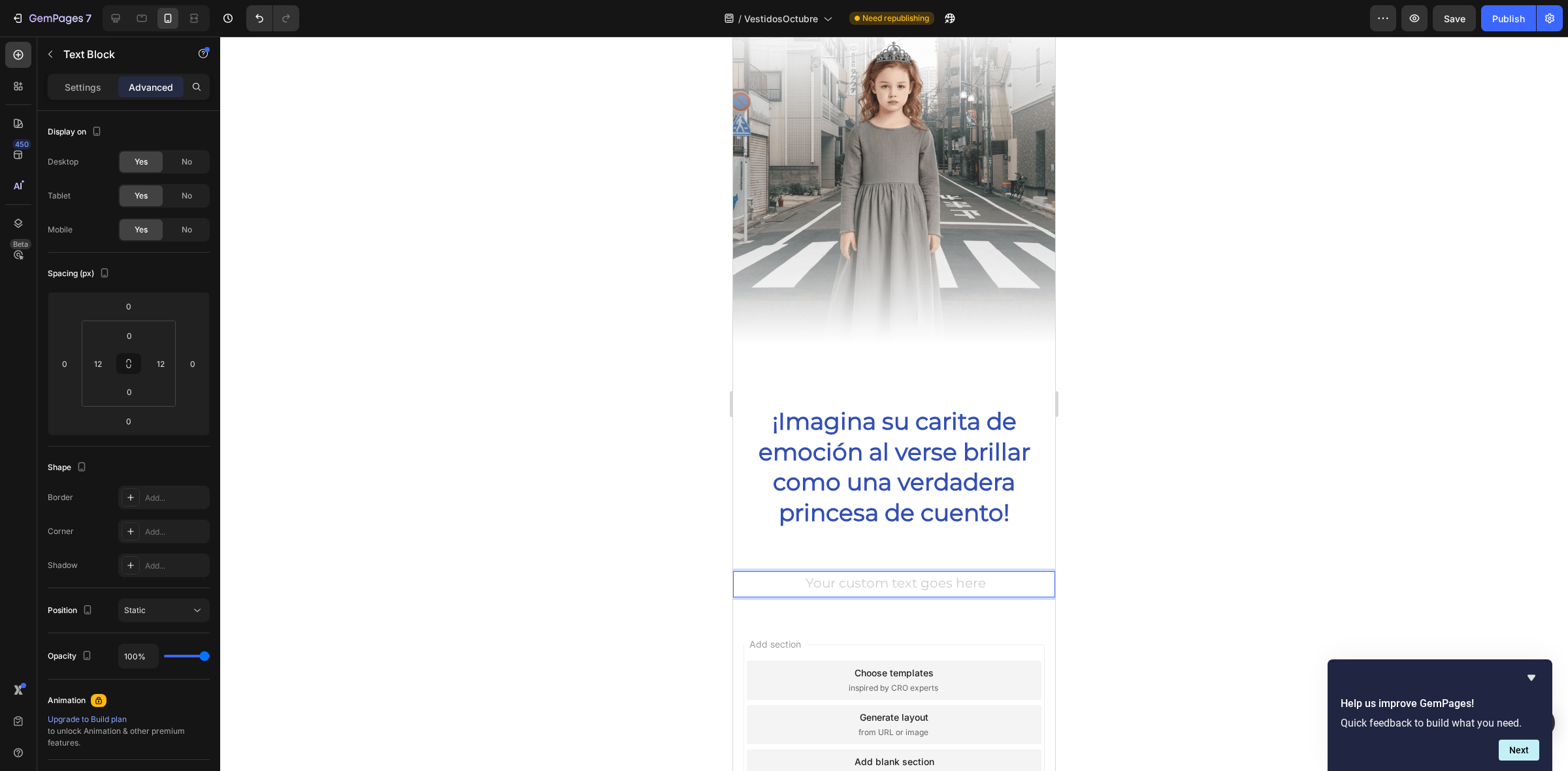
click at [684, 553] on div at bounding box center [894, 404] width 1348 height 735
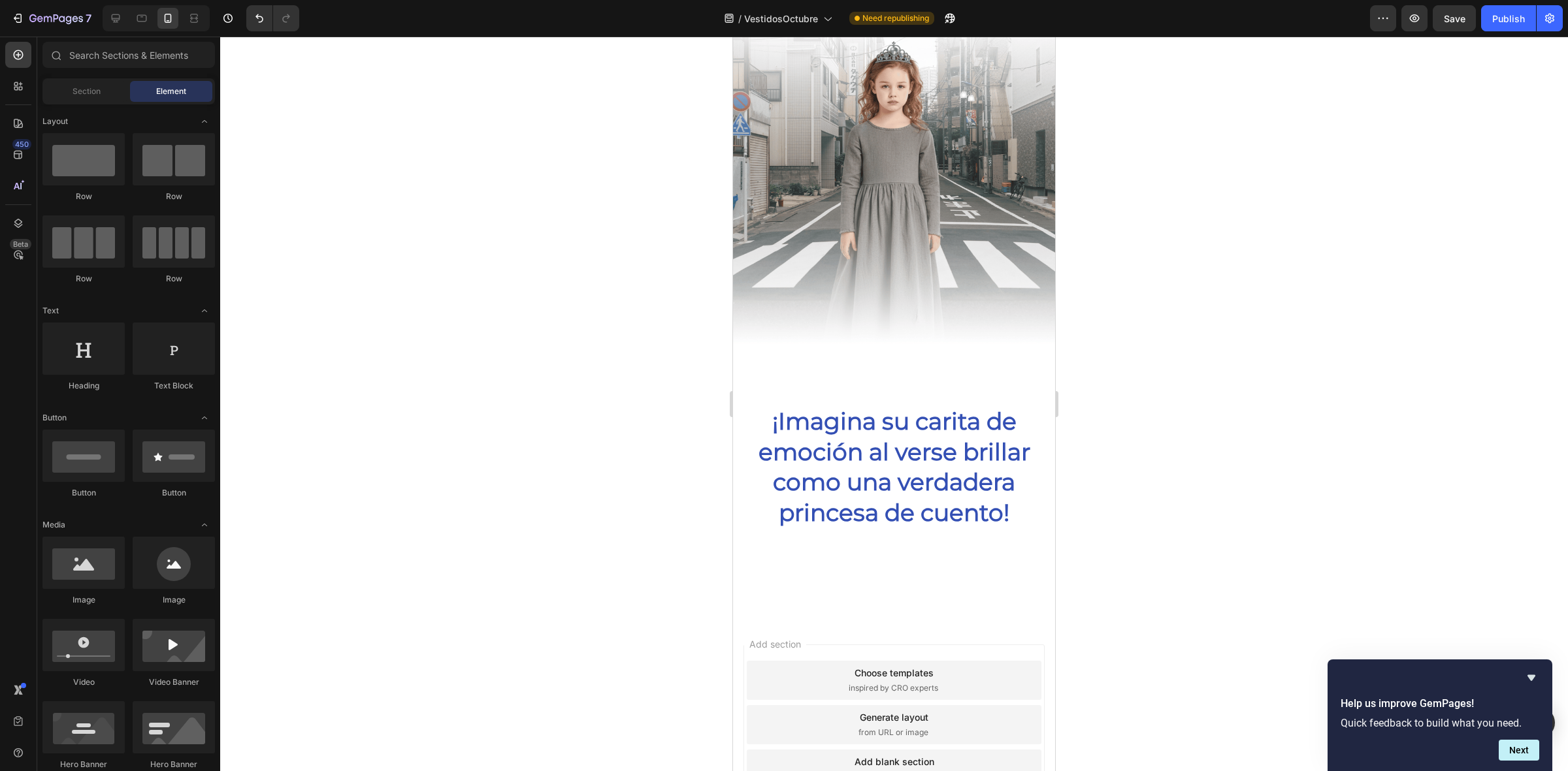
click at [684, 553] on div at bounding box center [894, 404] width 1348 height 735
click at [882, 573] on p "Rich Text Editor. Editing area: main" at bounding box center [894, 584] width 304 height 24
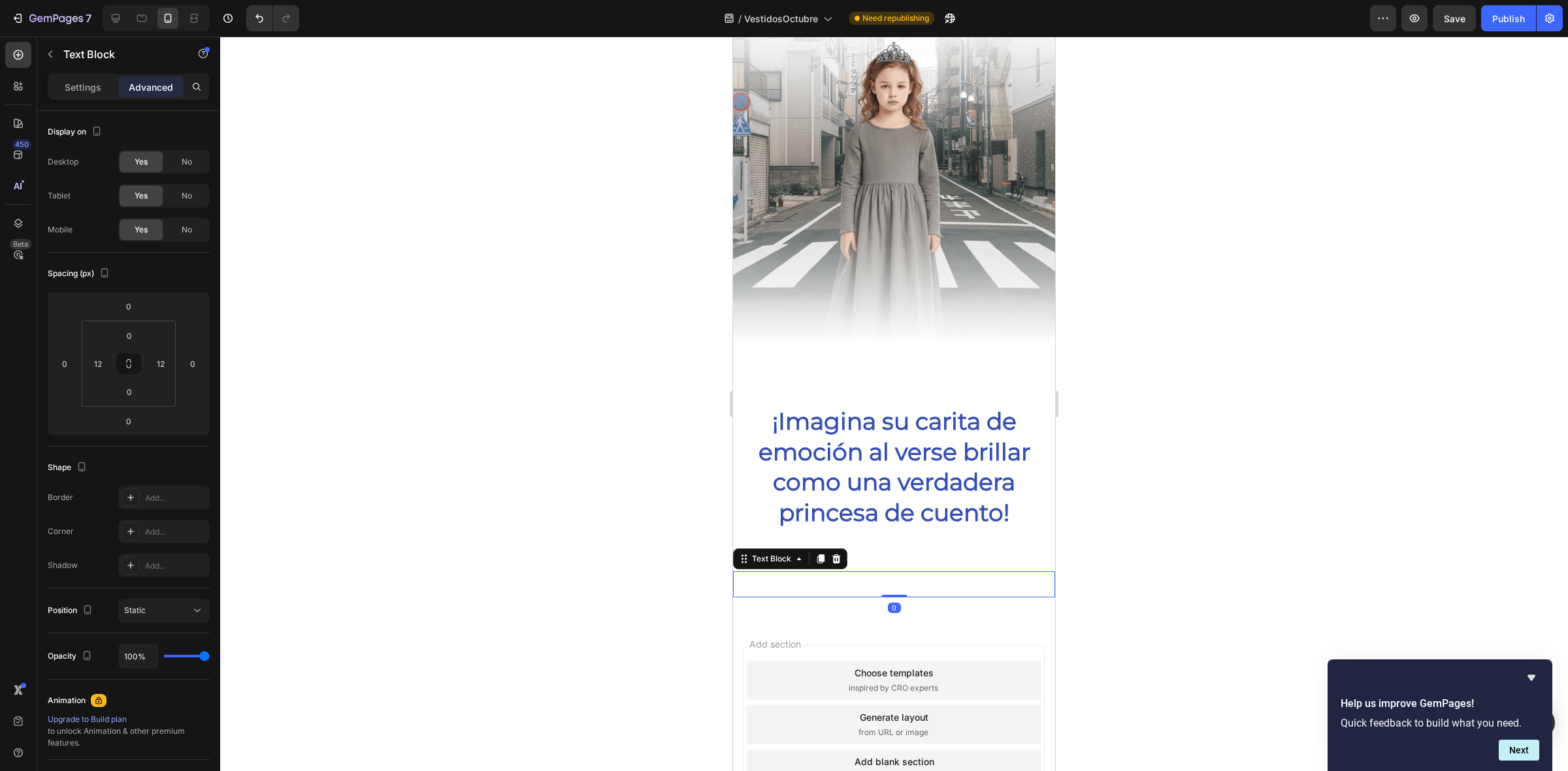
click at [1183, 529] on div at bounding box center [894, 404] width 1348 height 735
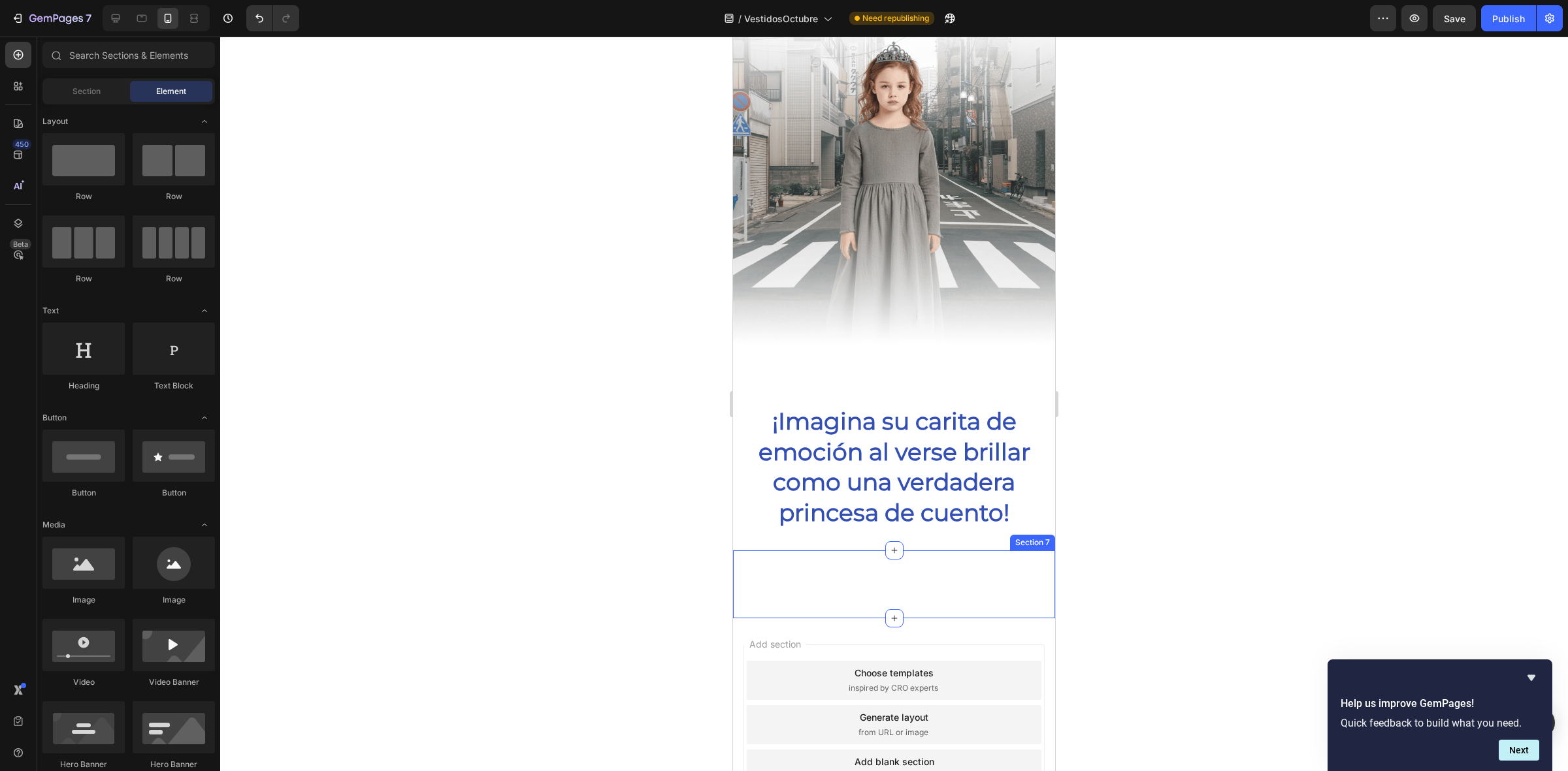
click at [981, 573] on p "Rich Text Editor. Editing area: main" at bounding box center [894, 584] width 304 height 24
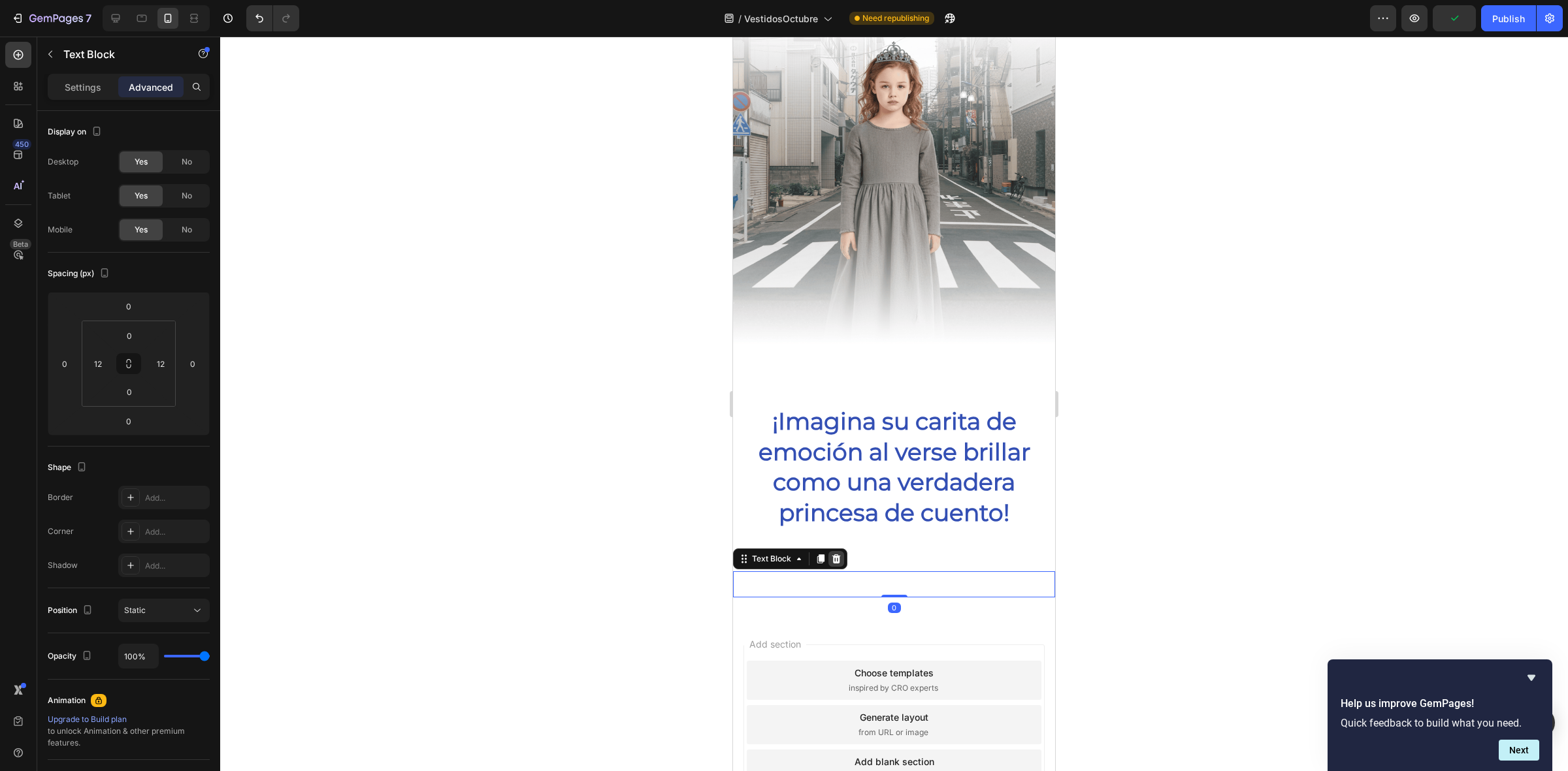
click at [842, 551] on div at bounding box center [836, 559] width 16 height 16
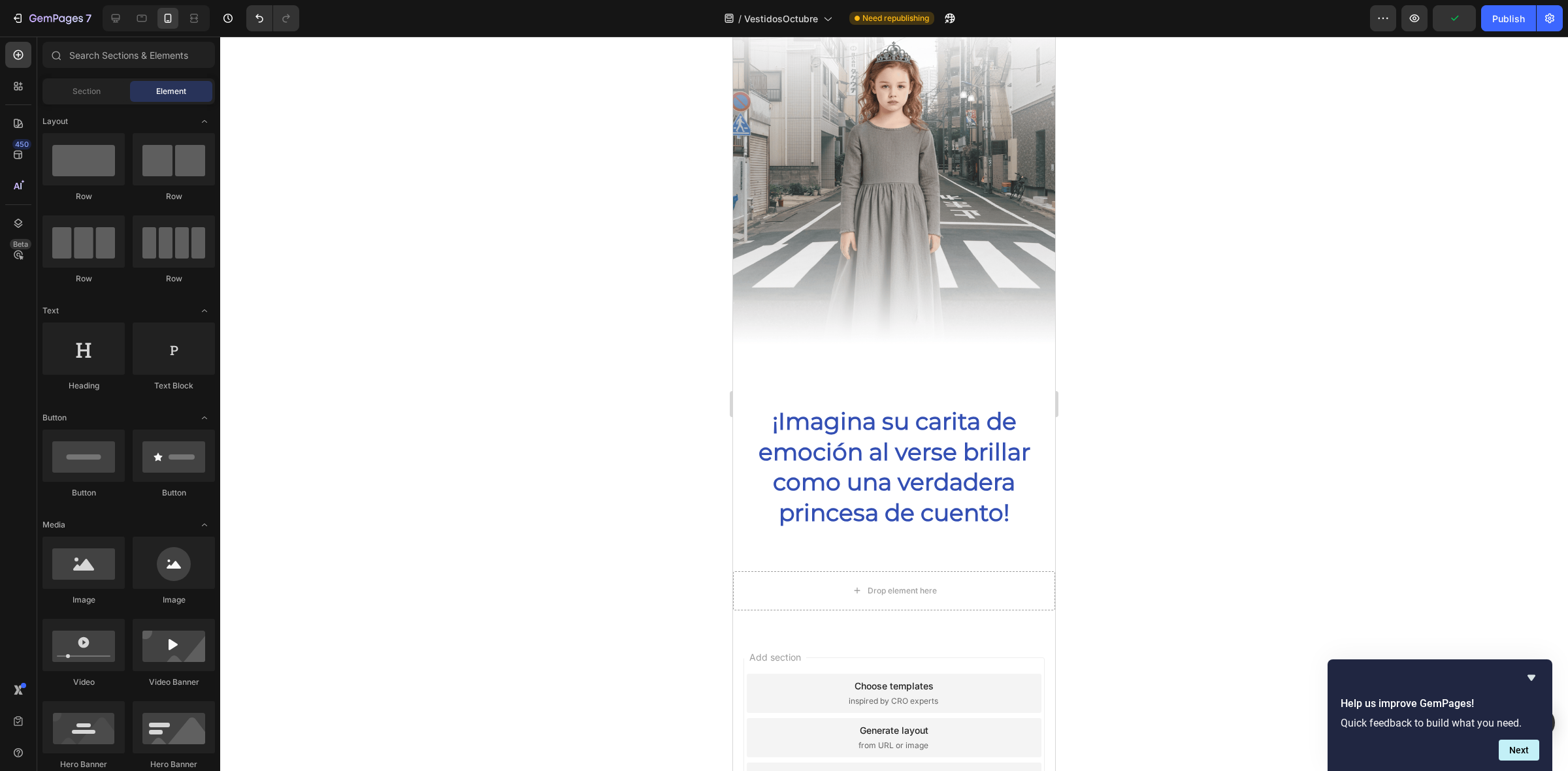
click at [1239, 536] on div at bounding box center [894, 404] width 1348 height 735
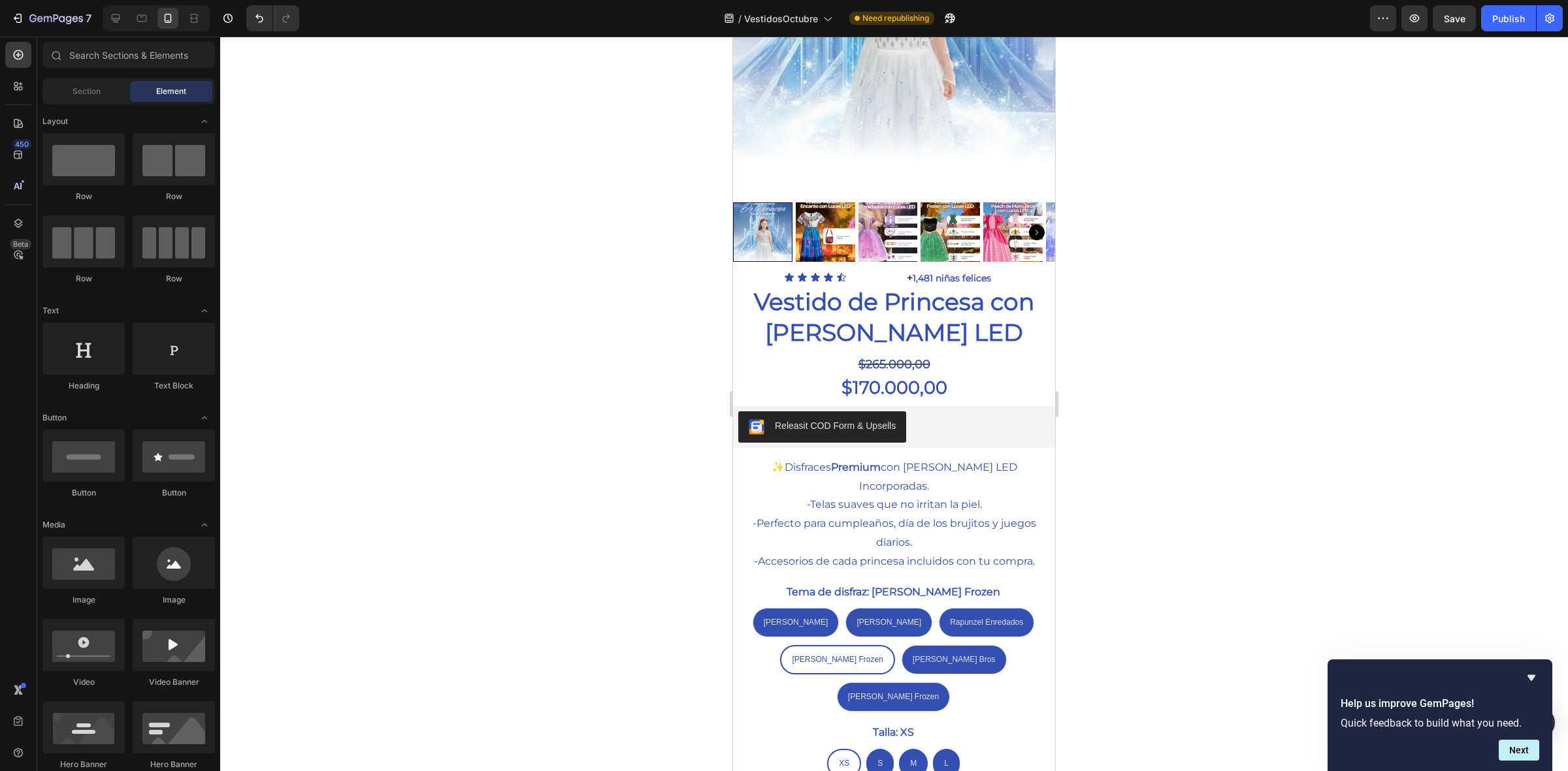
scroll to position [252, 0]
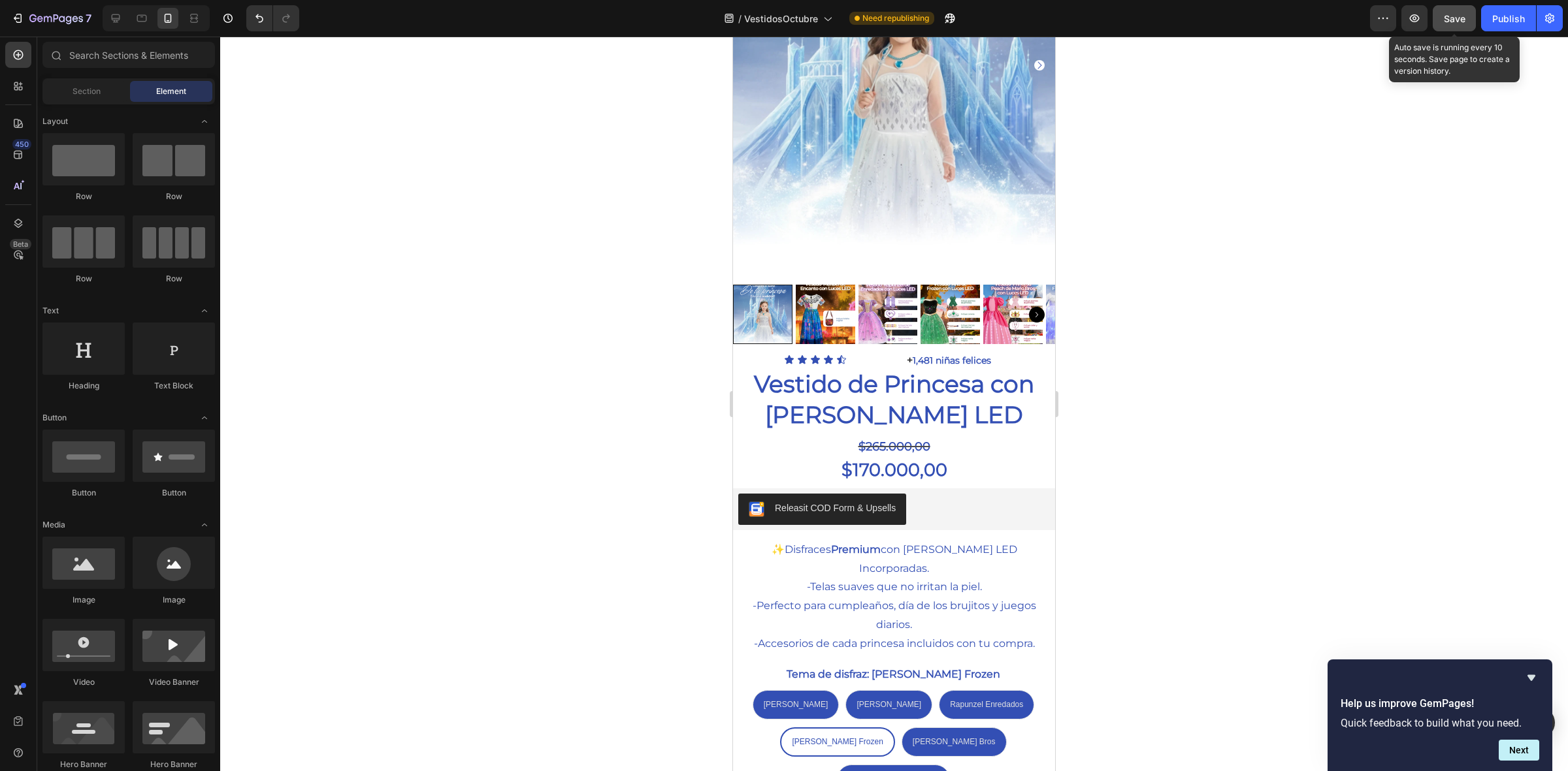
click at [1455, 23] on span "Save" at bounding box center [1454, 19] width 22 height 11
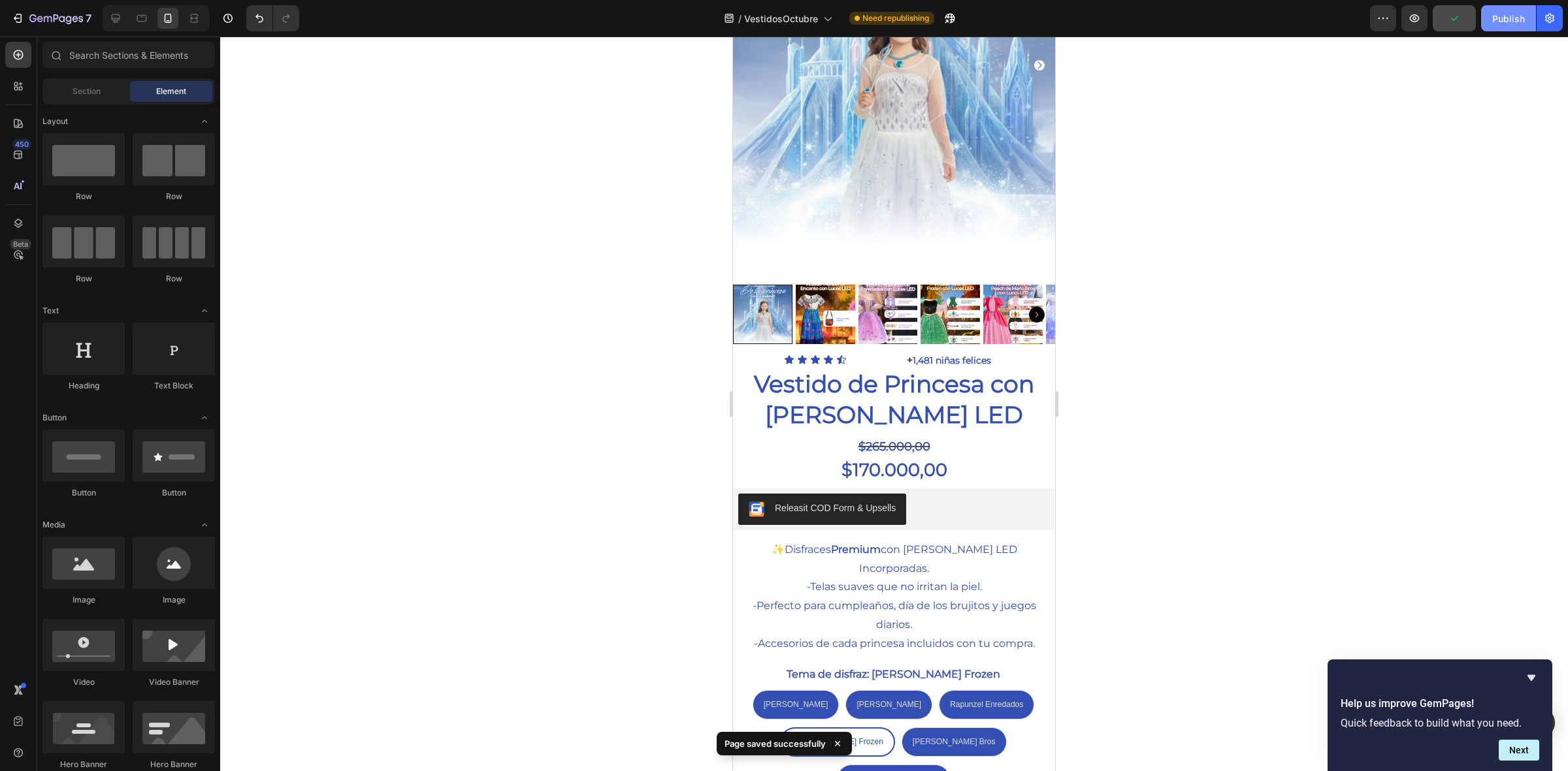
click at [1485, 27] on button "Publish" at bounding box center [1509, 19] width 55 height 26
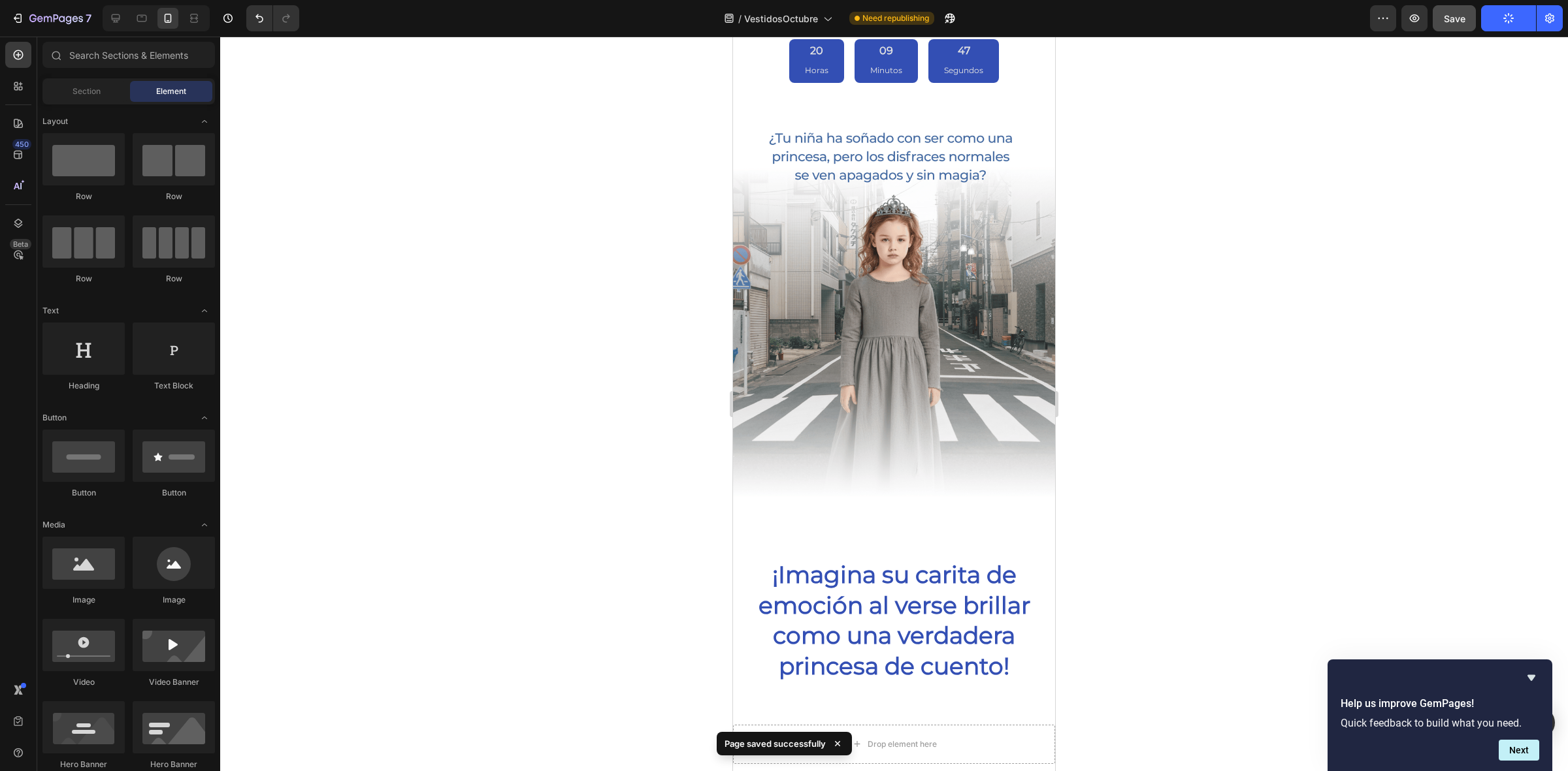
scroll to position [1069, 0]
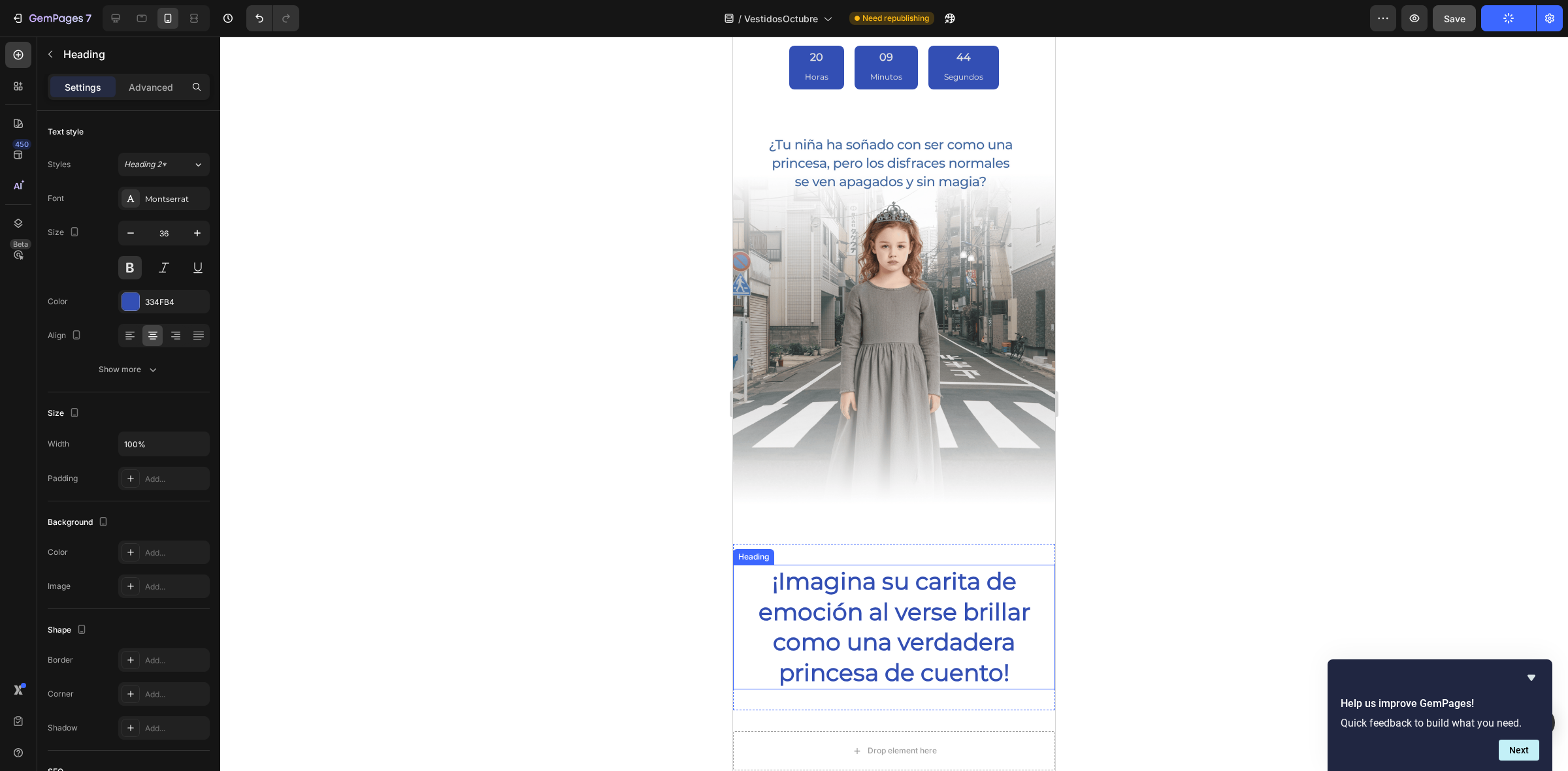
click at [856, 585] on h2 "¡Imagina su carita de emoción al verse brillar como una verdadera princesa de c…" at bounding box center [894, 627] width 323 height 125
click at [125, 236] on icon "button" at bounding box center [131, 233] width 13 height 13
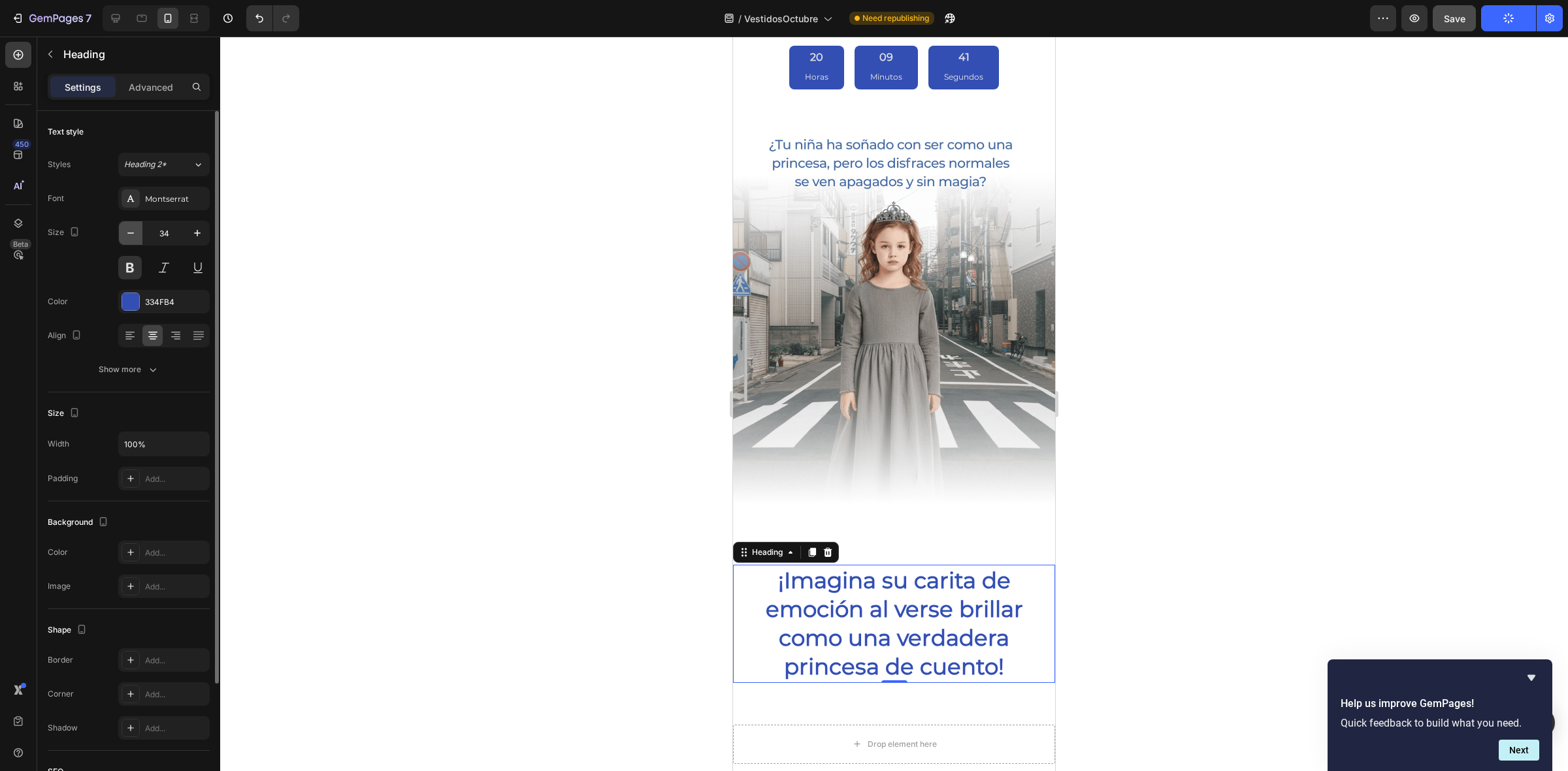
click at [125, 236] on icon "button" at bounding box center [131, 233] width 13 height 13
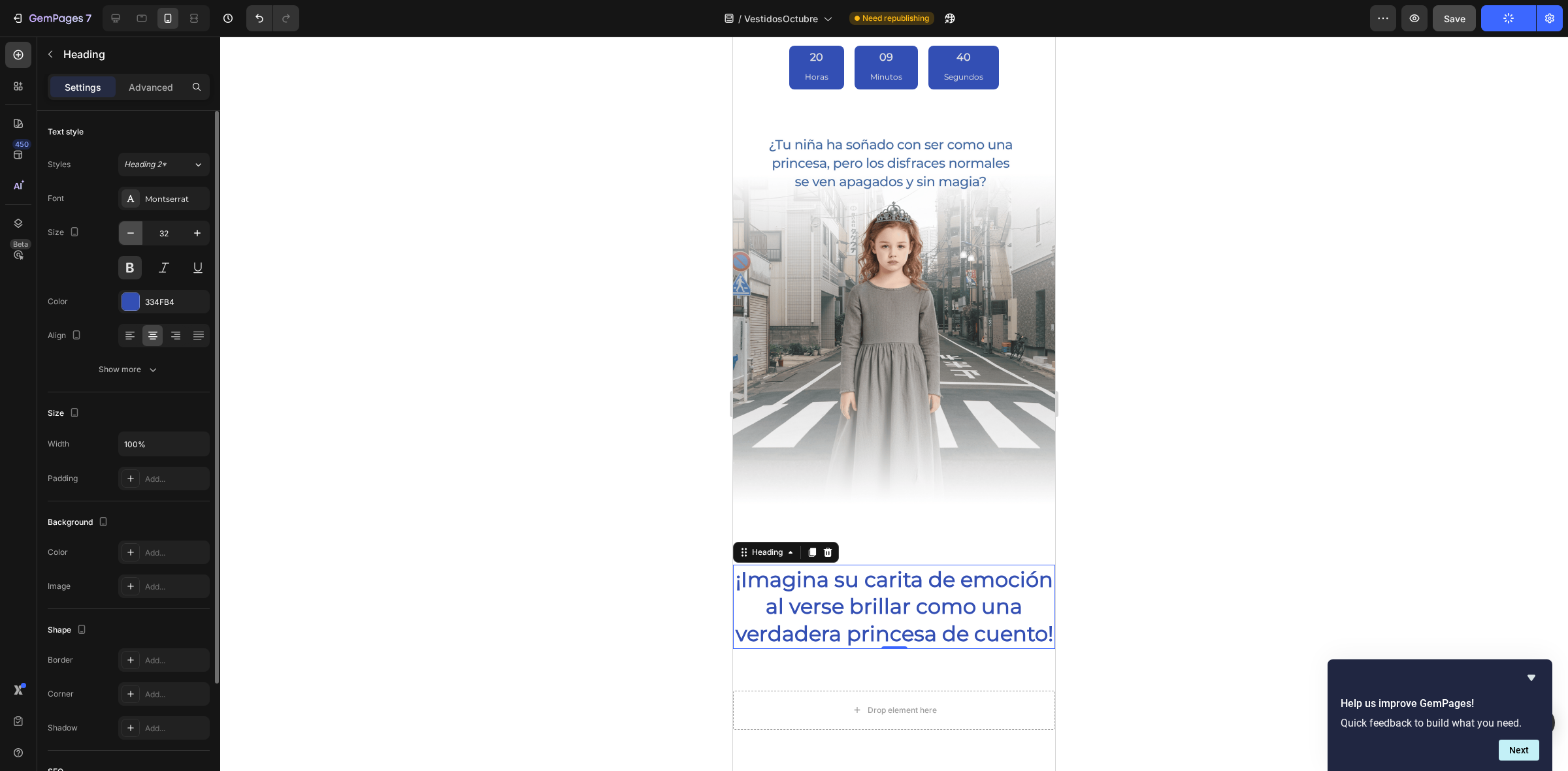
click at [125, 236] on icon "button" at bounding box center [131, 233] width 13 height 13
type input "31"
click at [158, 102] on div "Settings Advanced" at bounding box center [129, 93] width 183 height 38
click at [159, 85] on p "Advanced" at bounding box center [150, 87] width 44 height 14
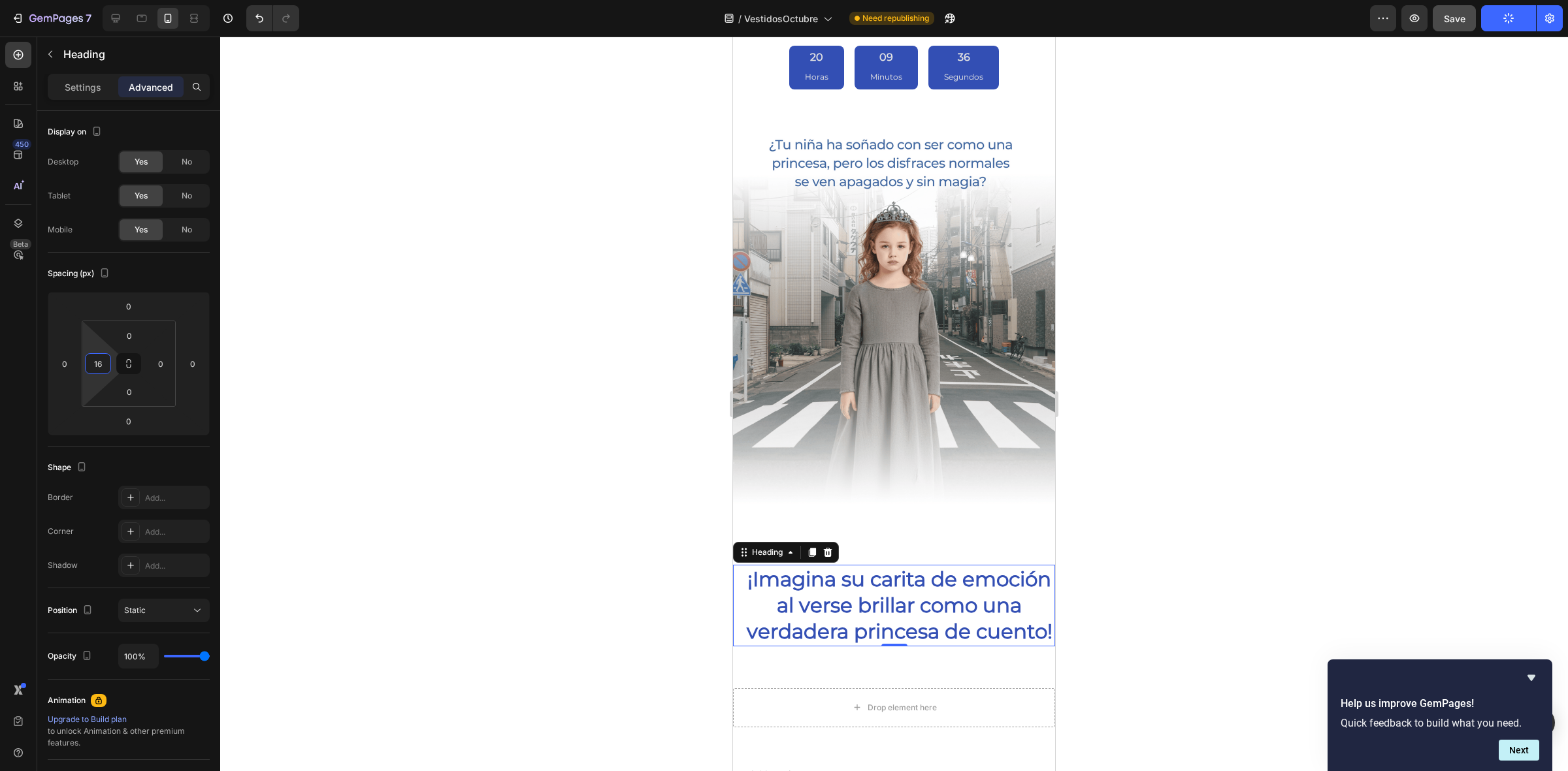
click at [95, 0] on html "7 / VestidosOctubre Need republishing Preview Save Publish 450 Beta Sections(18…" at bounding box center [784, 0] width 1568 height 0
click at [98, 367] on input "16" at bounding box center [98, 364] width 20 height 20
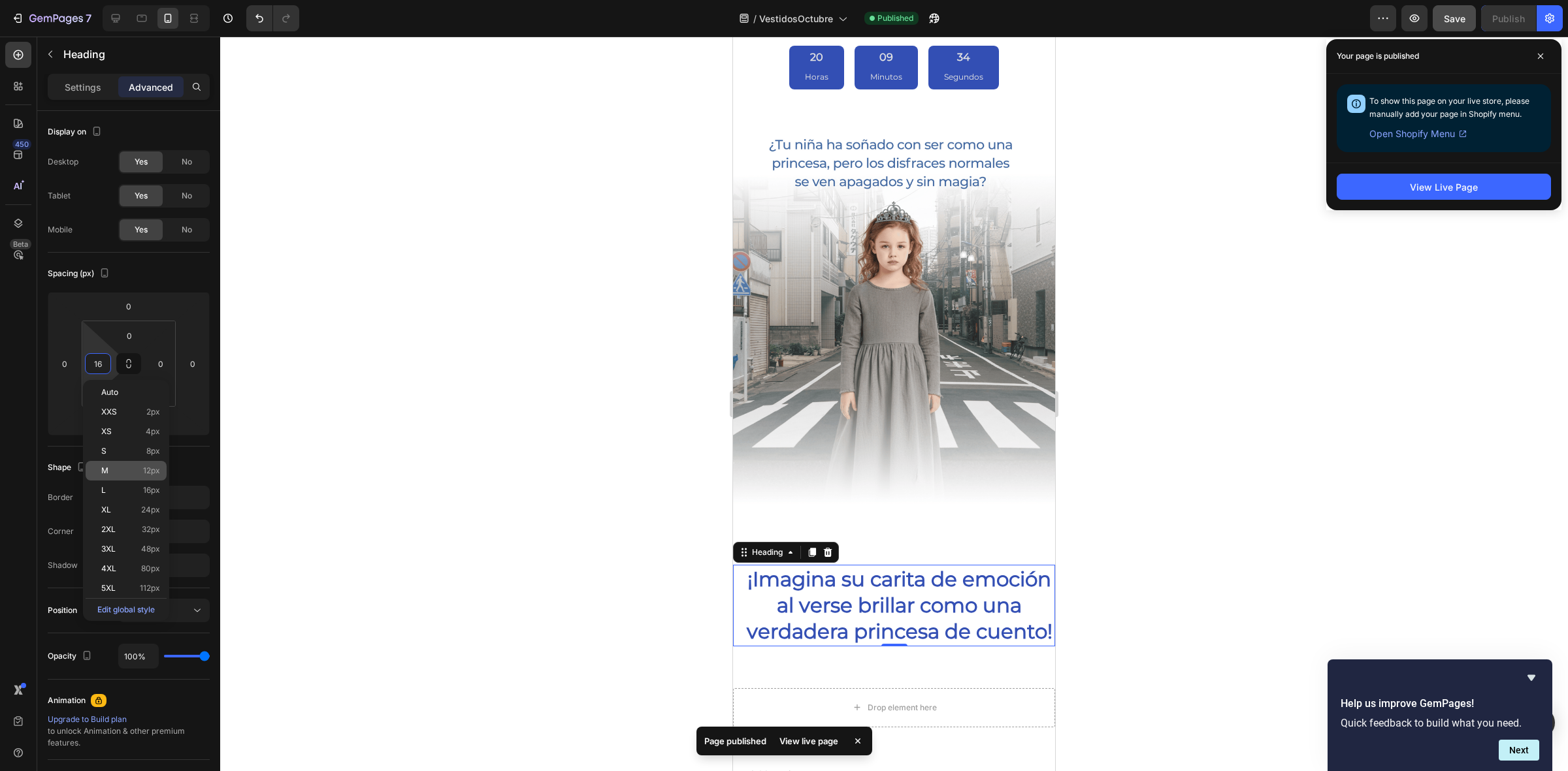
click at [142, 461] on div "M 12px" at bounding box center [126, 470] width 81 height 20
type input "12"
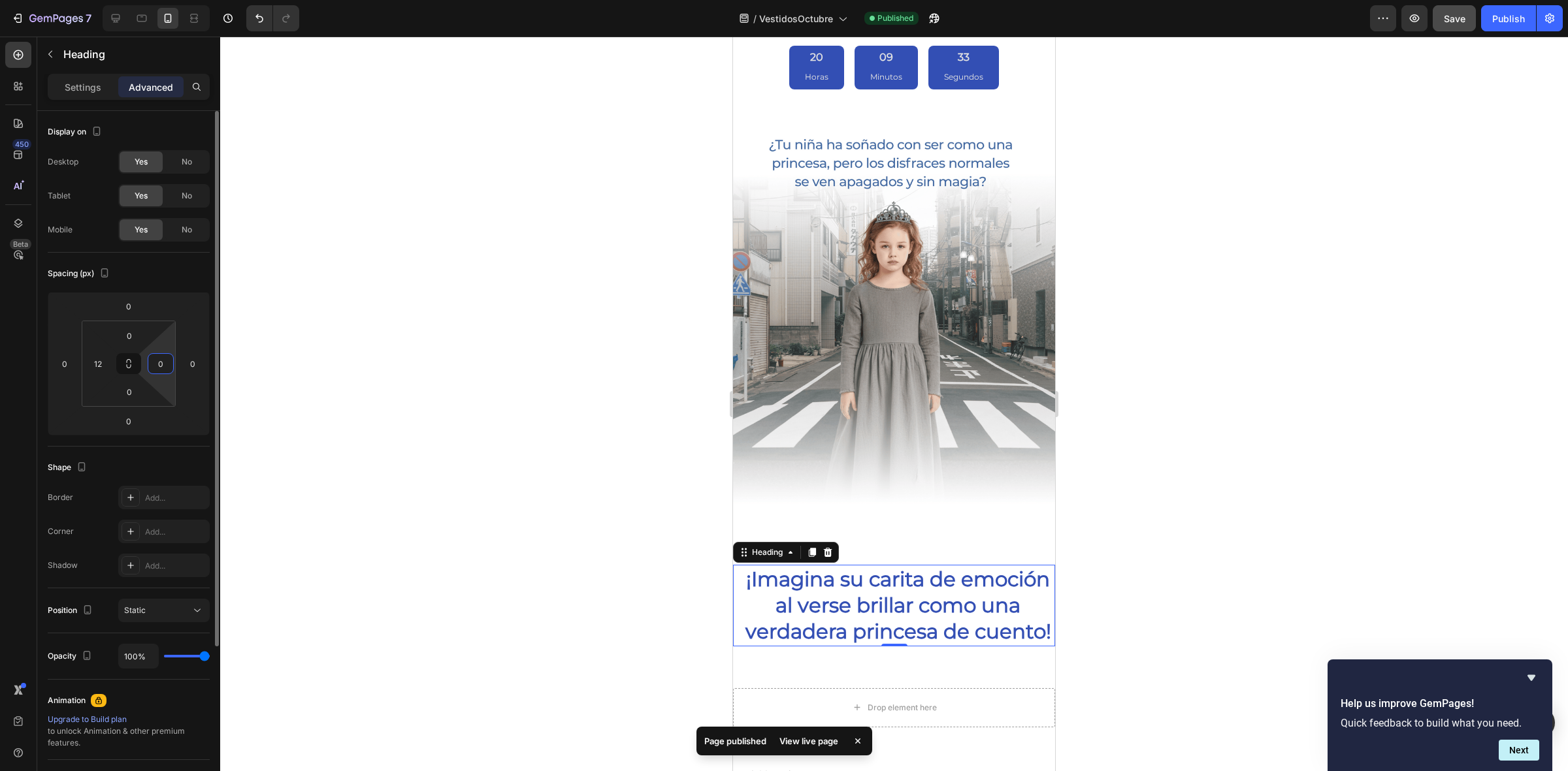
click at [165, 0] on html "7 / VestidosOctubre Published Preview Save Publish 450 Beta Sections(18) Elemen…" at bounding box center [784, 0] width 1568 height 0
click at [153, 373] on div "0" at bounding box center [161, 364] width 26 height 21
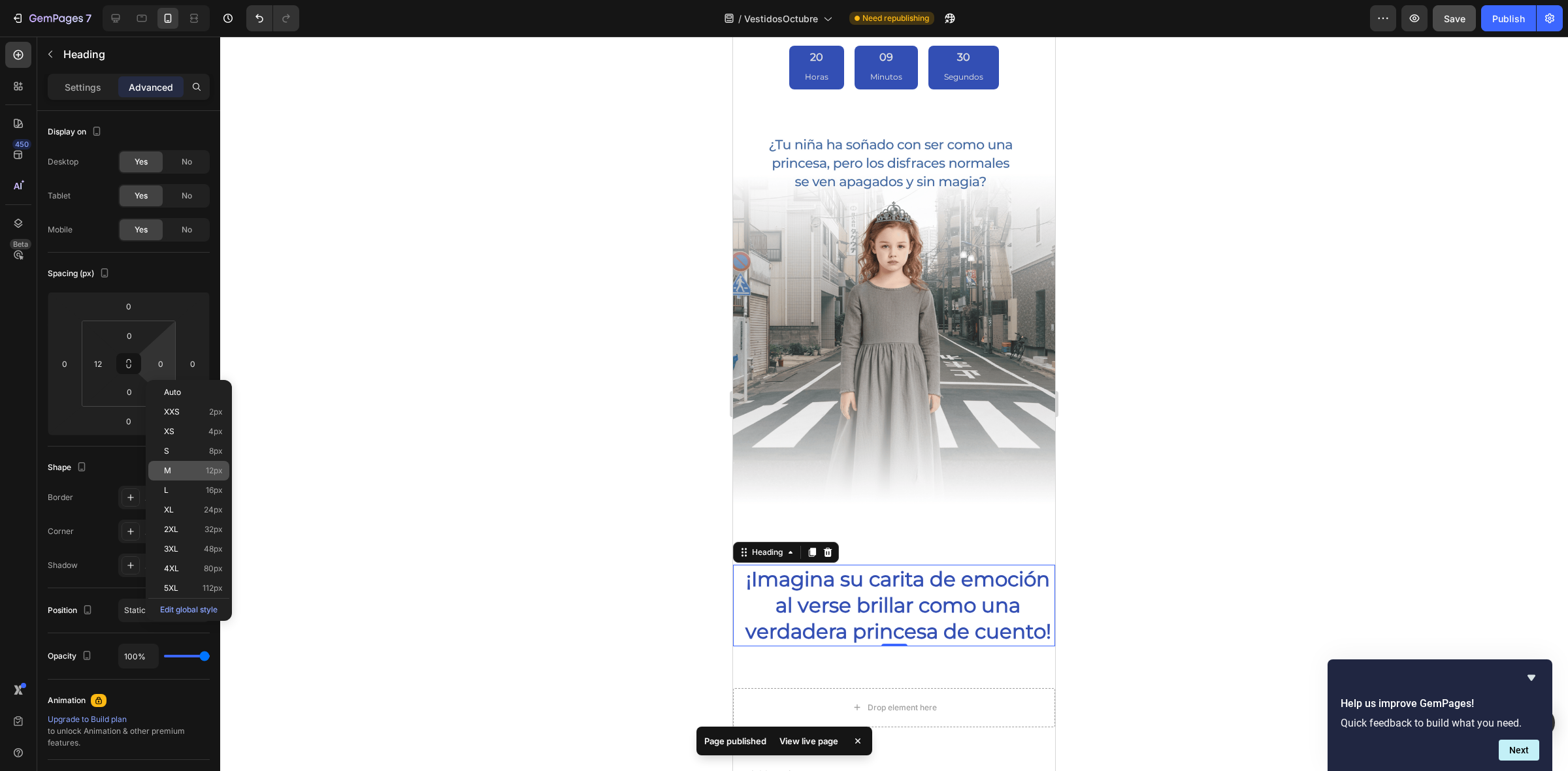
click at [190, 466] on p "M 12px" at bounding box center [193, 471] width 59 height 9
type input "12"
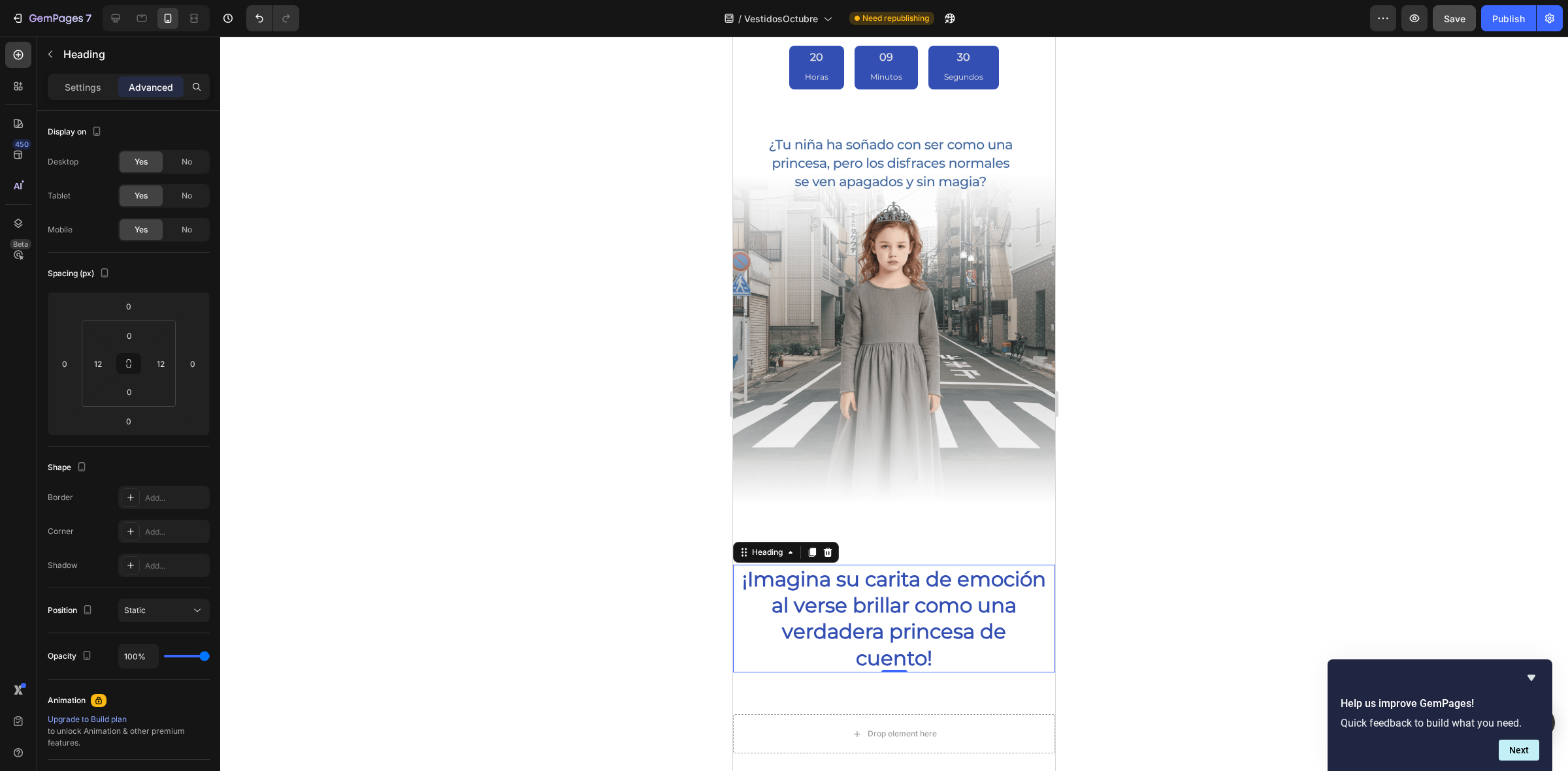
click at [331, 418] on div at bounding box center [894, 404] width 1348 height 735
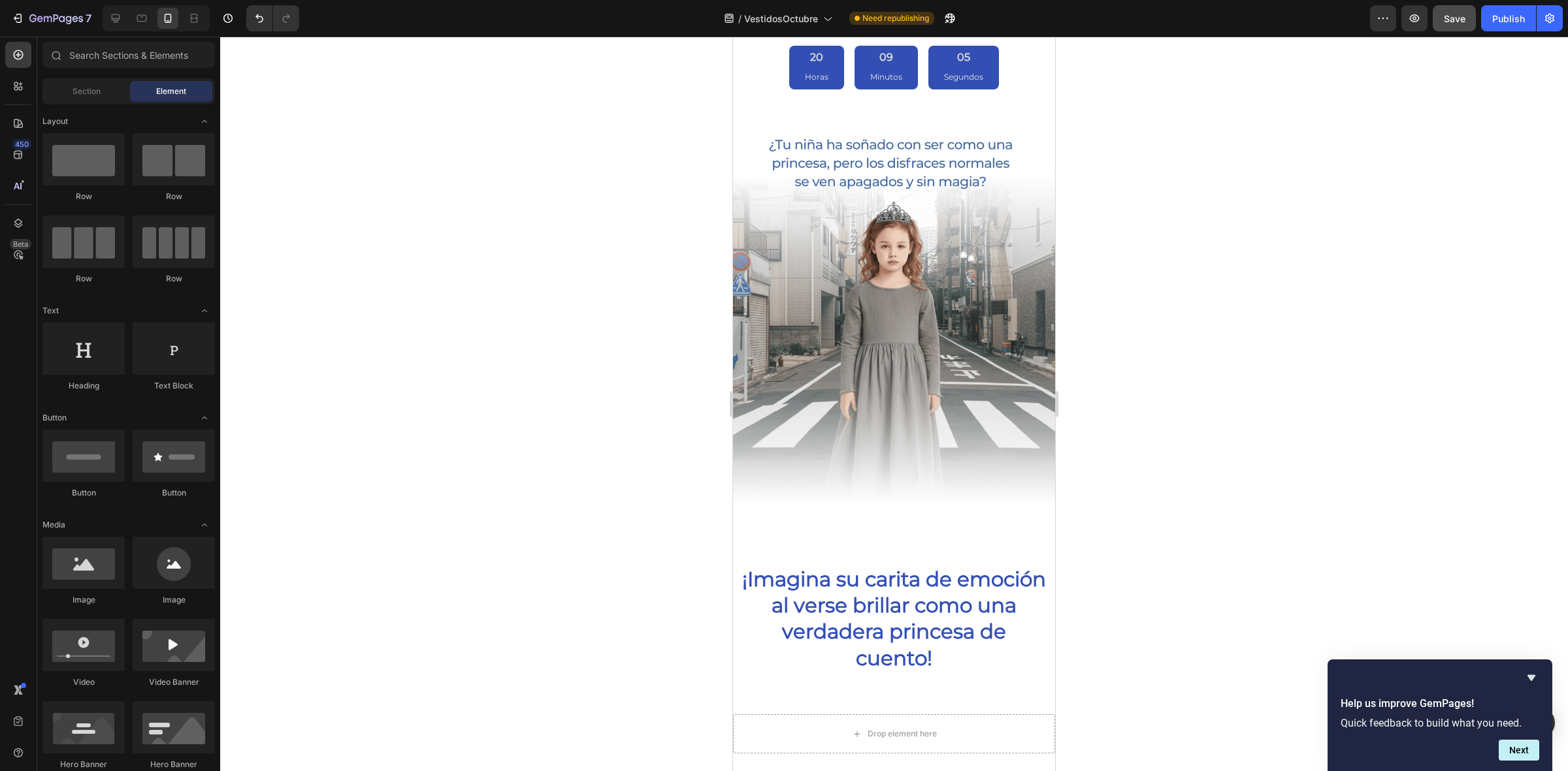
click at [582, 517] on div at bounding box center [894, 404] width 1348 height 735
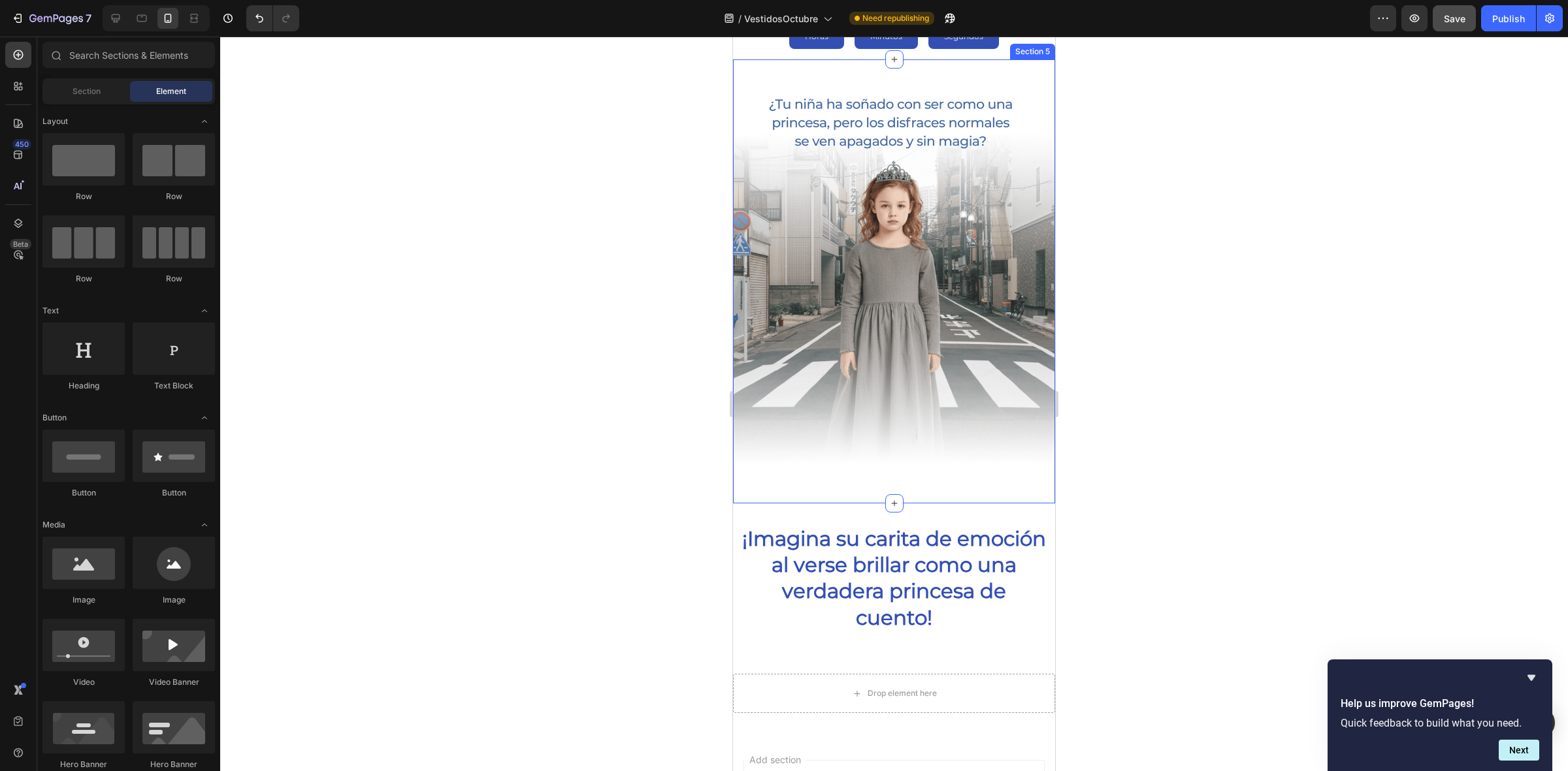
scroll to position [1150, 0]
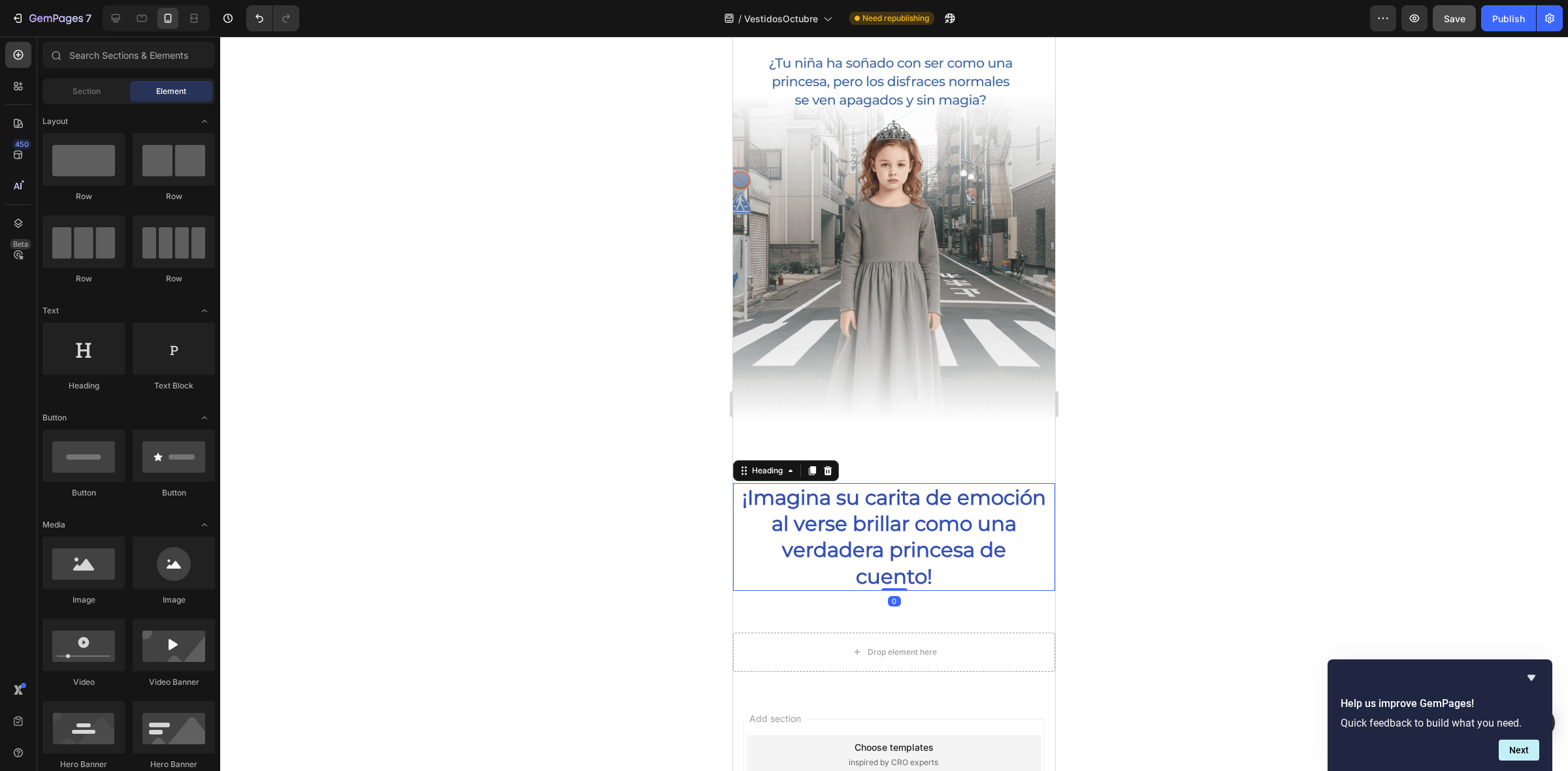
click at [835, 504] on h2 "¡Imagina su carita de emoción al verse brillar como una verdadera princesa de c…" at bounding box center [895, 537] width 307 height 108
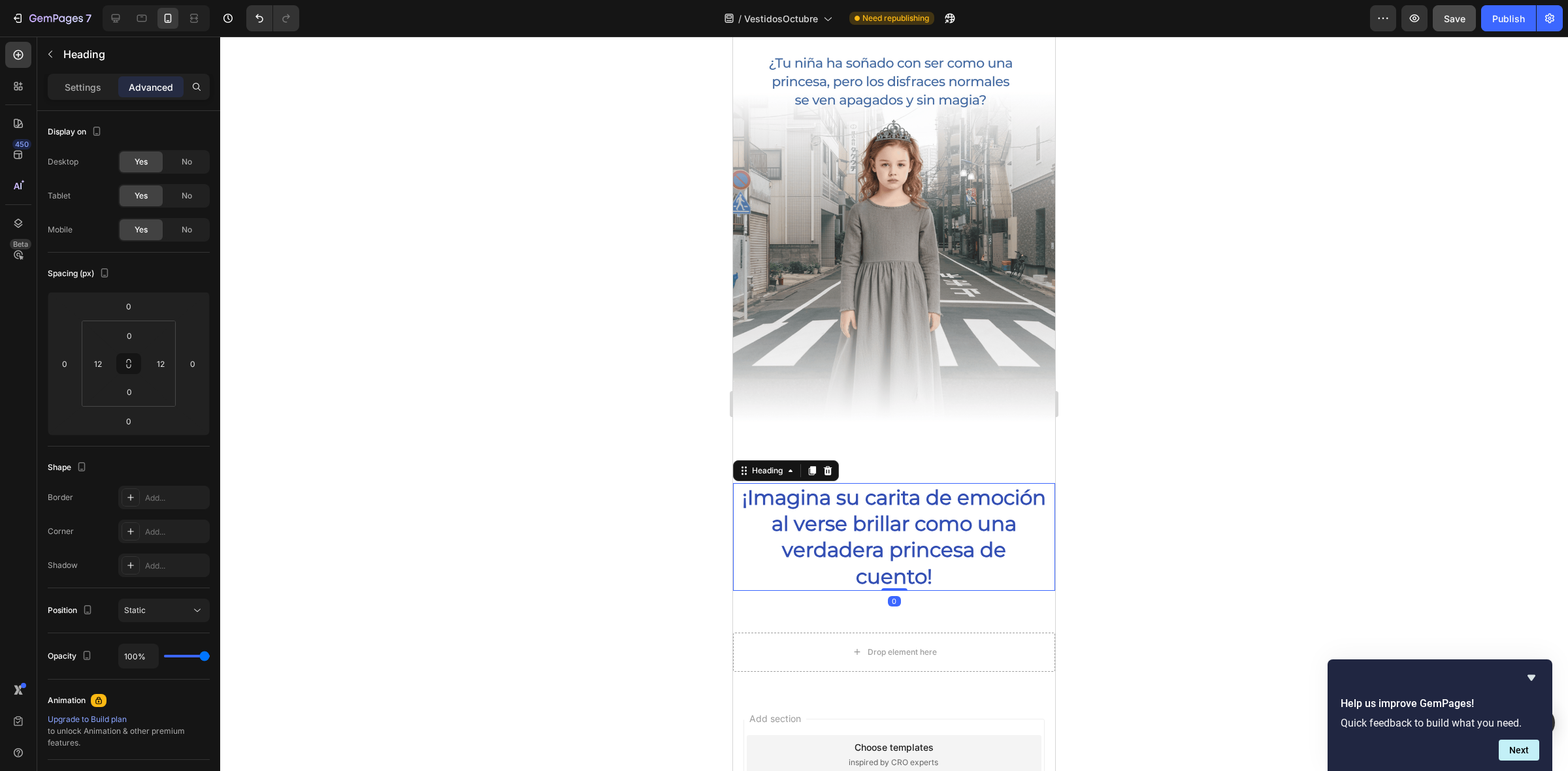
click at [598, 475] on div at bounding box center [894, 404] width 1348 height 735
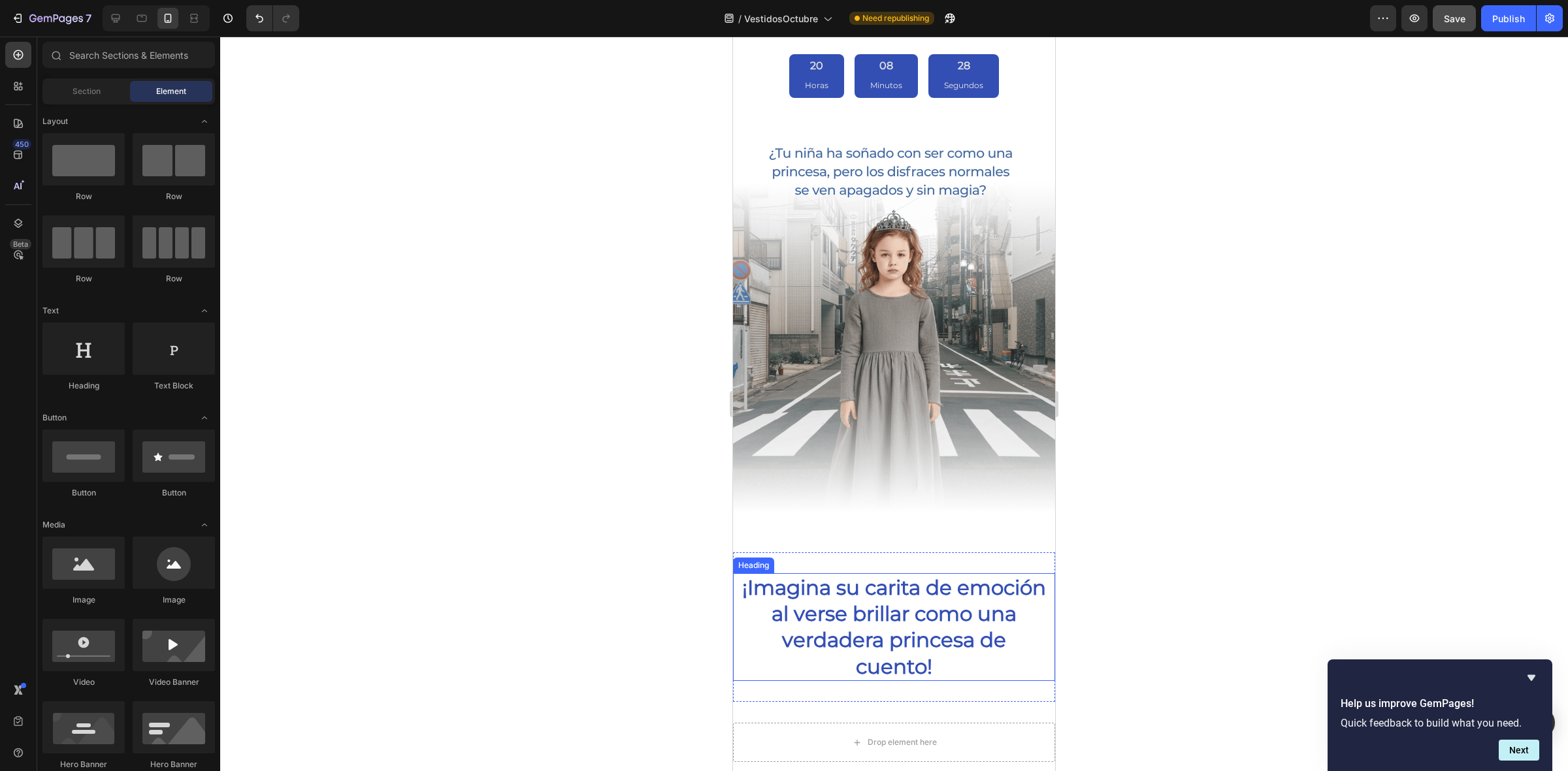
scroll to position [1302, 0]
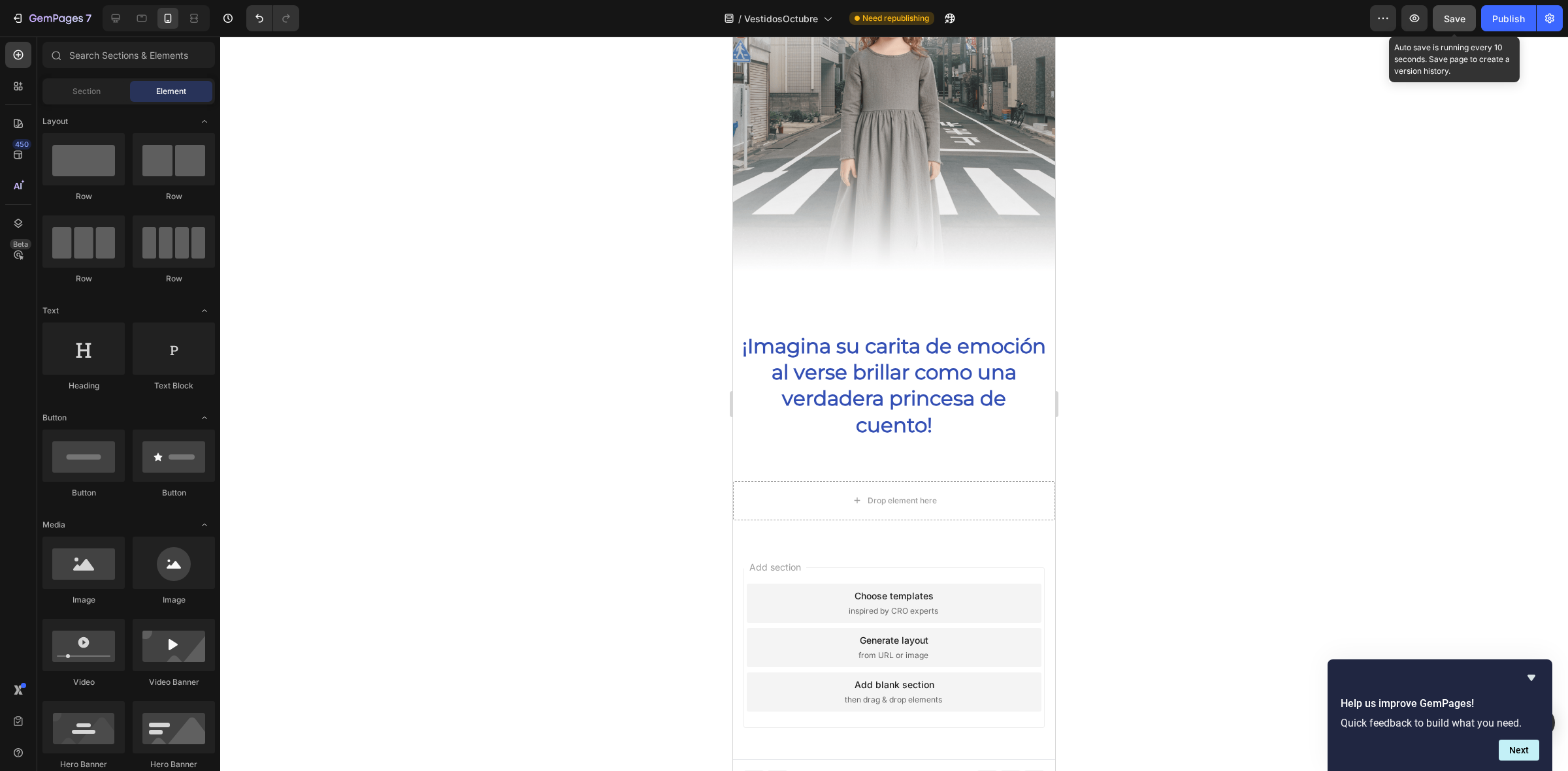
click at [1452, 22] on span "Save" at bounding box center [1454, 19] width 22 height 11
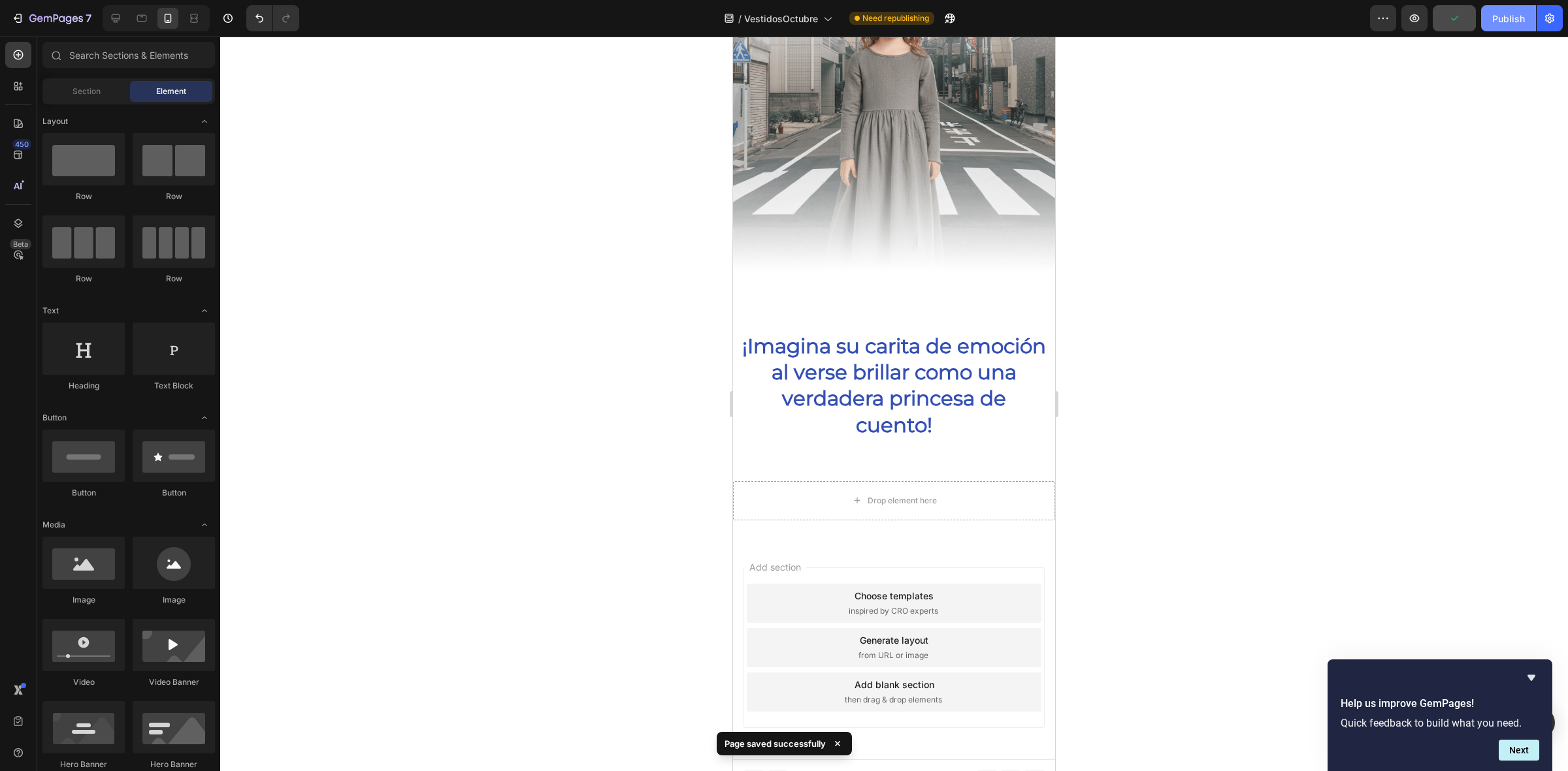
click at [1508, 22] on div "Publish" at bounding box center [1509, 19] width 33 height 14
